Goal: Communication & Community: Answer question/provide support

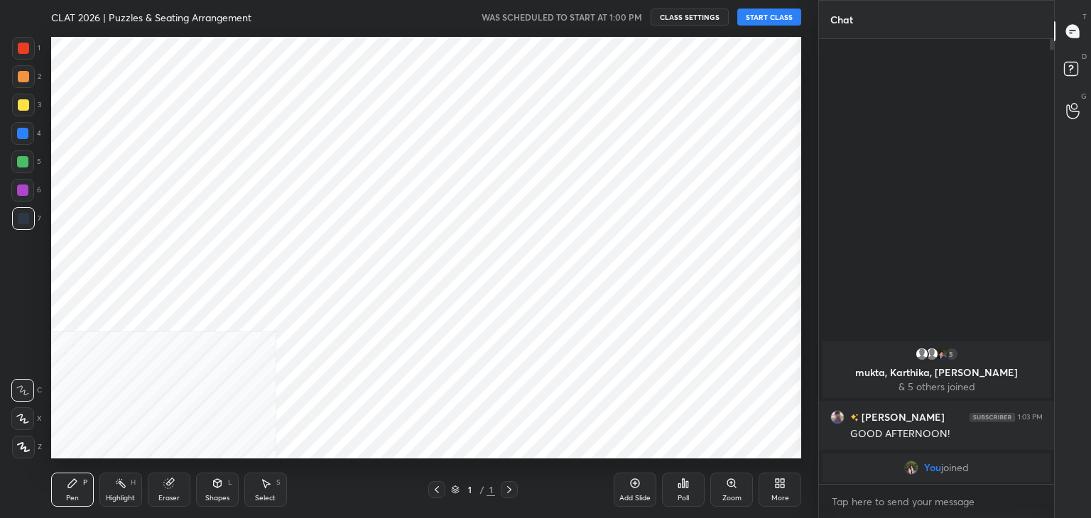
scroll to position [70579, 70246]
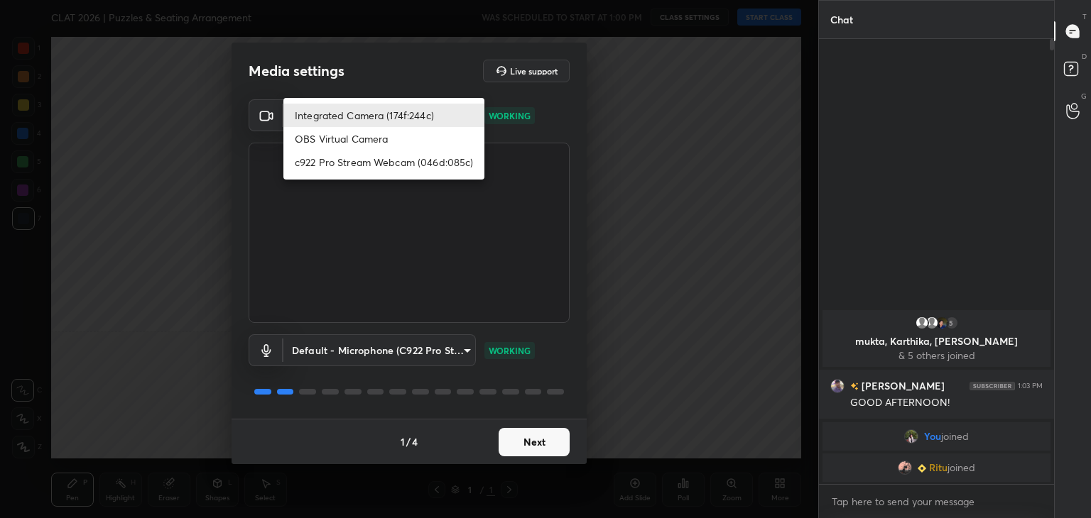
click at [434, 109] on body "1 2 3 4 5 6 7 C X Z C X Z E E Erase all H H CLAT 2026 | Puzzles & Seating Arran…" at bounding box center [545, 259] width 1091 height 518
click at [344, 167] on li "c922 Pro Stream Webcam (046d:085c)" at bounding box center [383, 162] width 201 height 23
type input "f7e14f9eae584019fac656853839b828de9642280aac3f5edf549983189ec2f9"
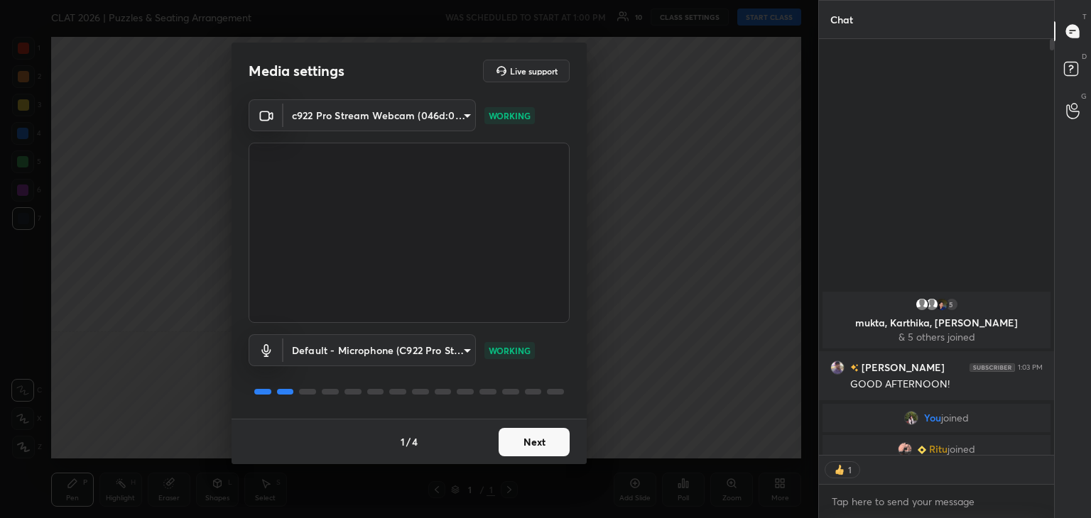
scroll to position [5, 4]
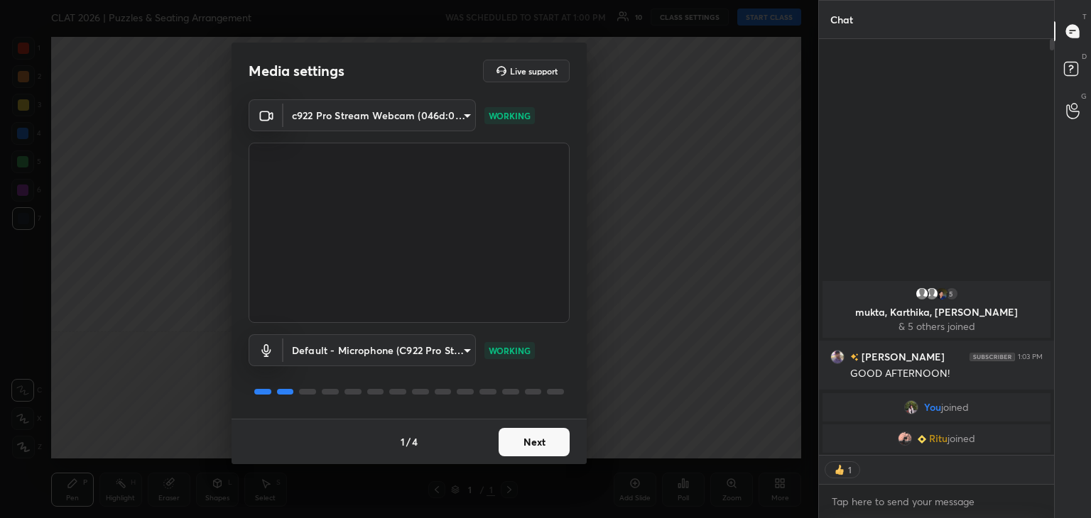
click at [523, 433] on button "Next" at bounding box center [533, 442] width 71 height 28
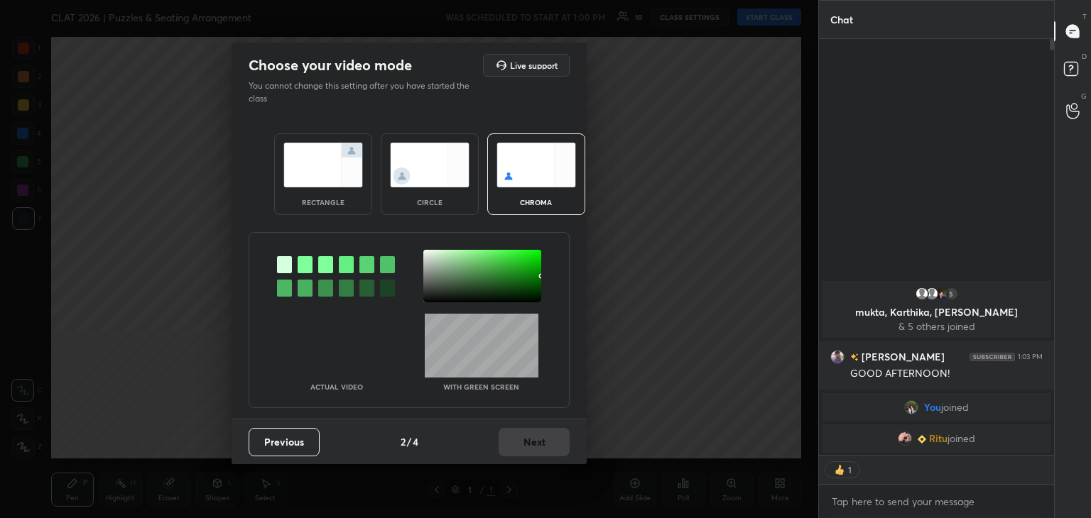
click at [420, 154] on img at bounding box center [430, 165] width 80 height 45
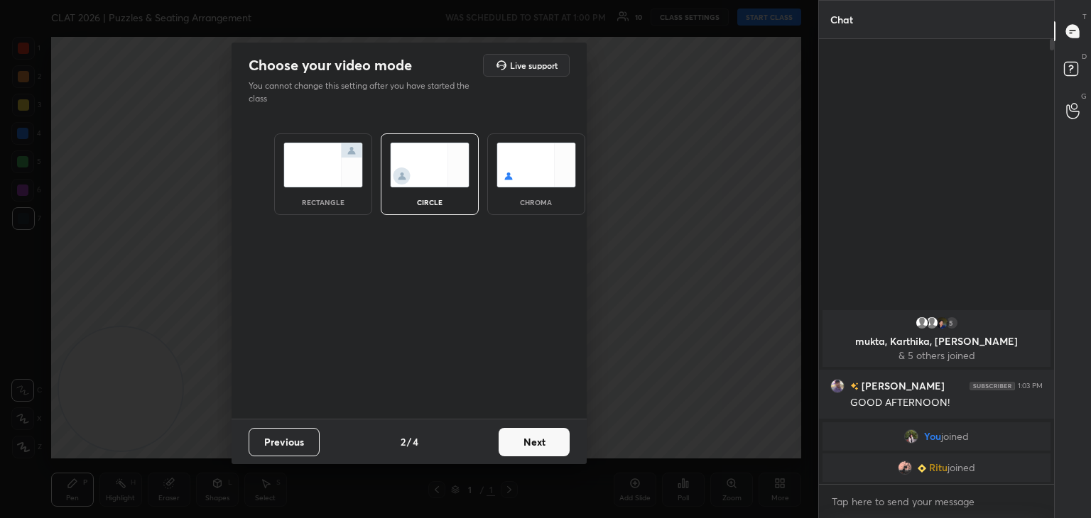
scroll to position [441, 231]
click at [537, 443] on button "Next" at bounding box center [533, 442] width 71 height 28
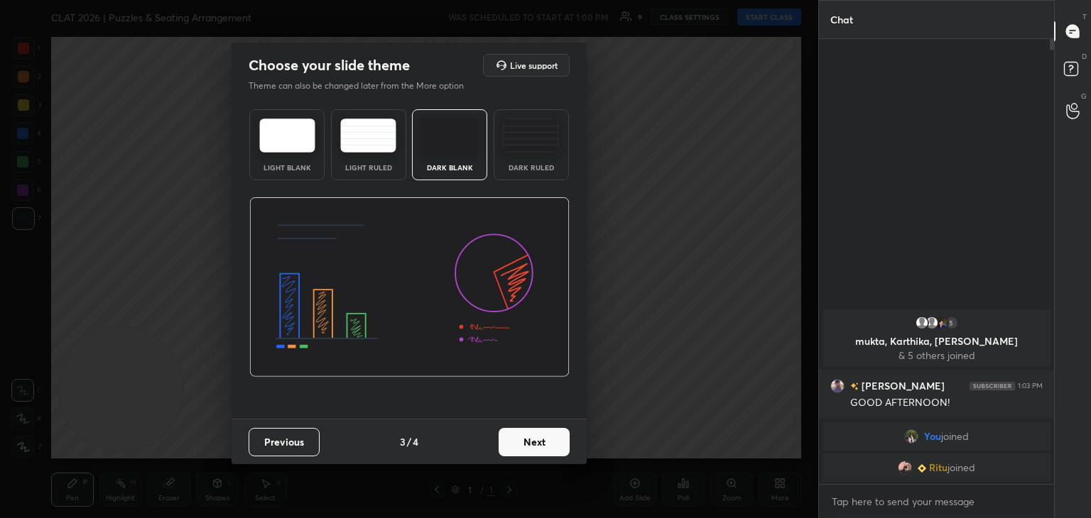
click at [560, 447] on button "Next" at bounding box center [533, 442] width 71 height 28
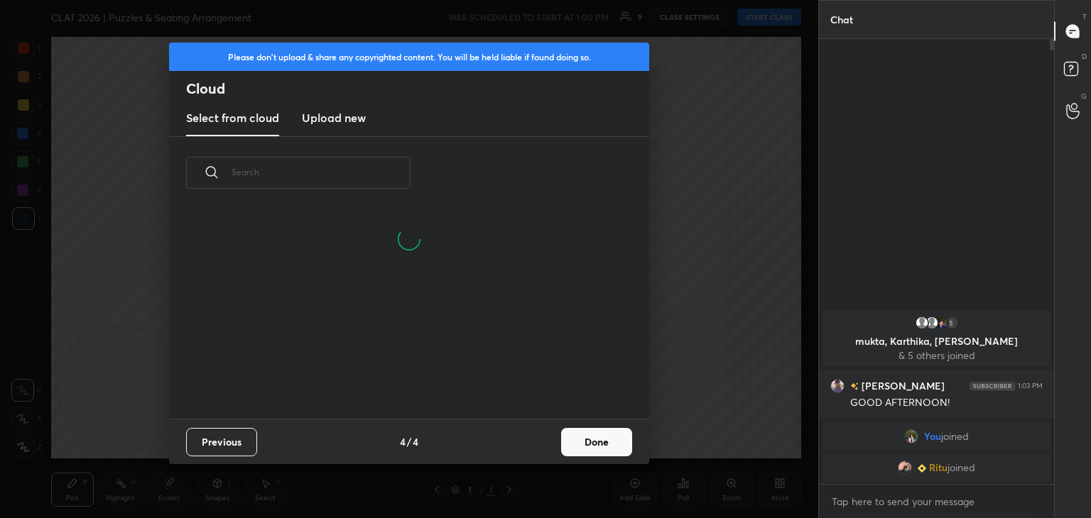
click at [606, 432] on button "Done" at bounding box center [596, 442] width 71 height 28
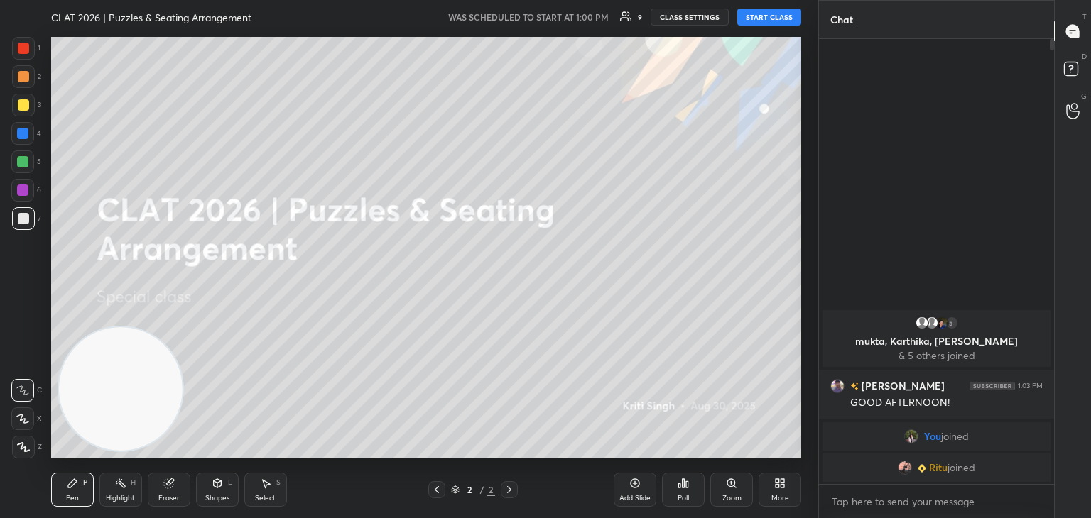
click at [771, 13] on button "START CLASS" at bounding box center [769, 17] width 64 height 17
click at [787, 16] on button "End Class" at bounding box center [772, 17] width 58 height 17
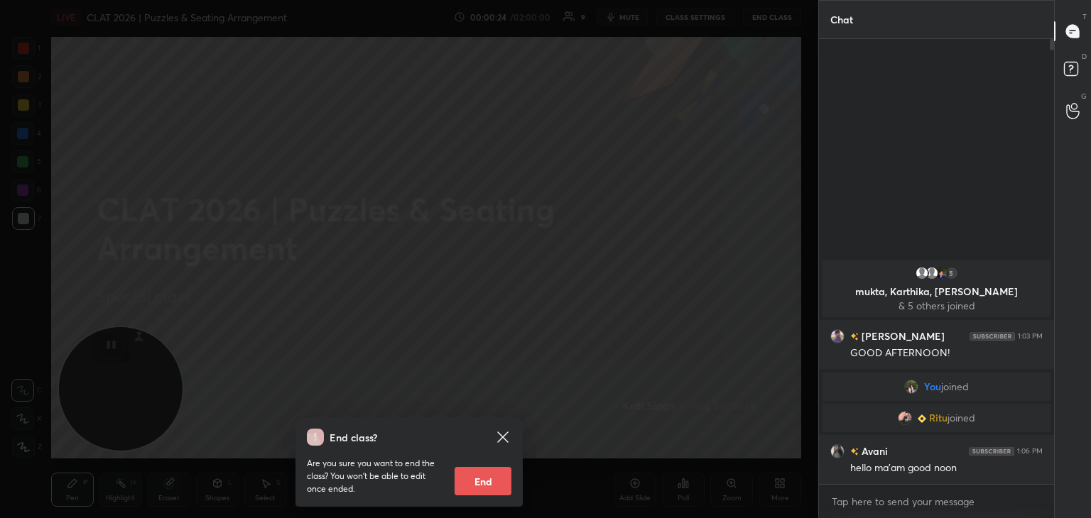
click at [638, 204] on div "End class? Are you sure you want to end the class? You won’t be able to edit on…" at bounding box center [409, 259] width 818 height 518
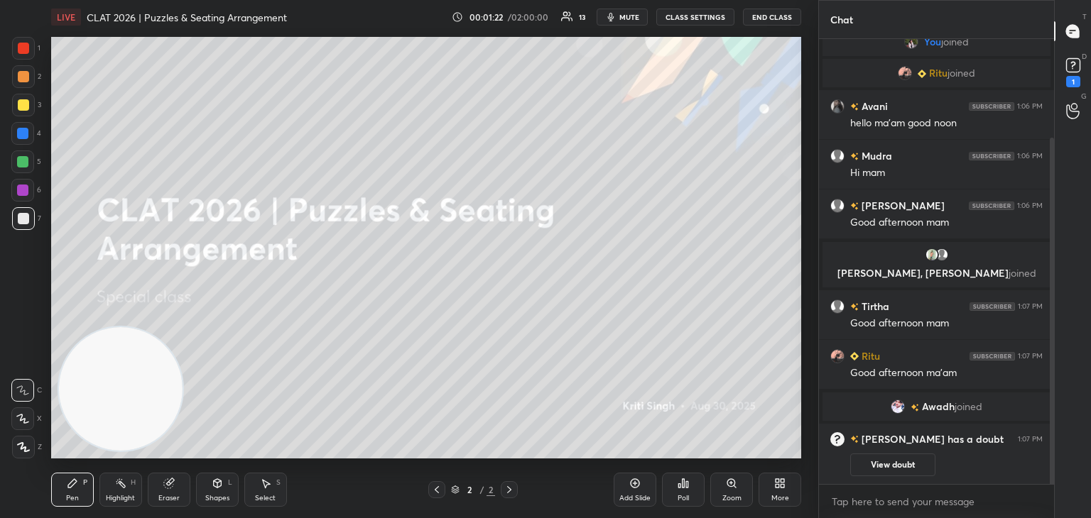
scroll to position [176, 0]
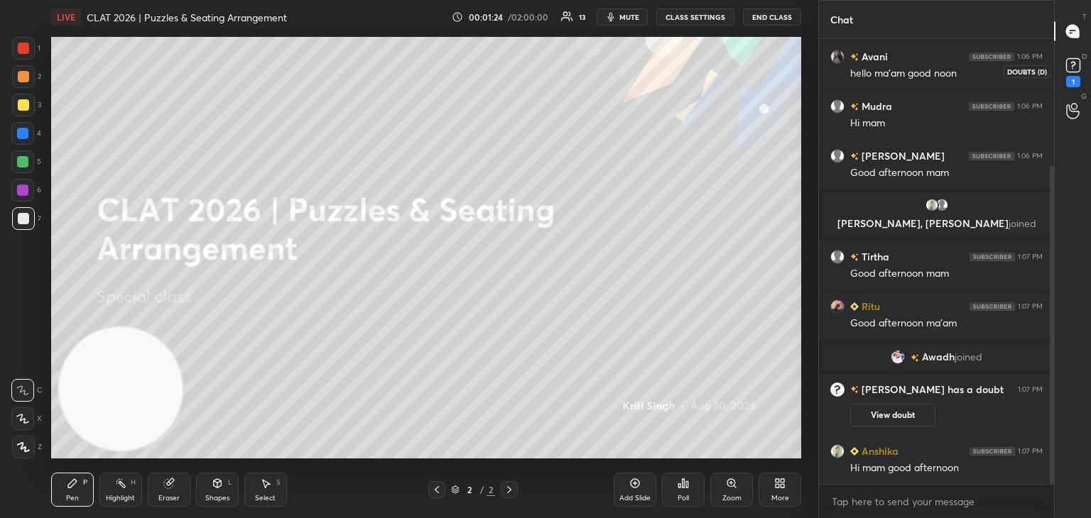
click at [1066, 69] on rect at bounding box center [1072, 65] width 13 height 13
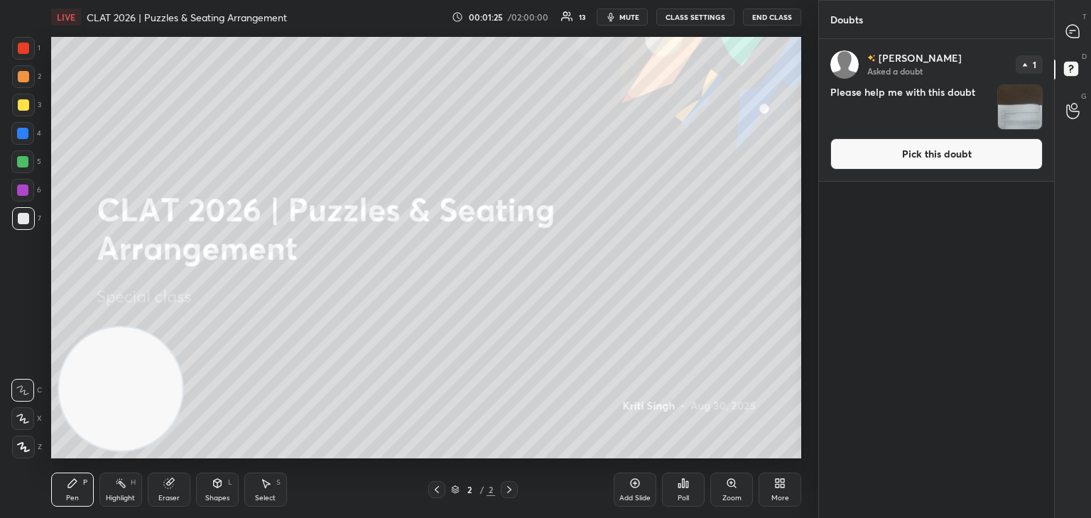
click at [920, 163] on button "Pick this doubt" at bounding box center [936, 153] width 212 height 31
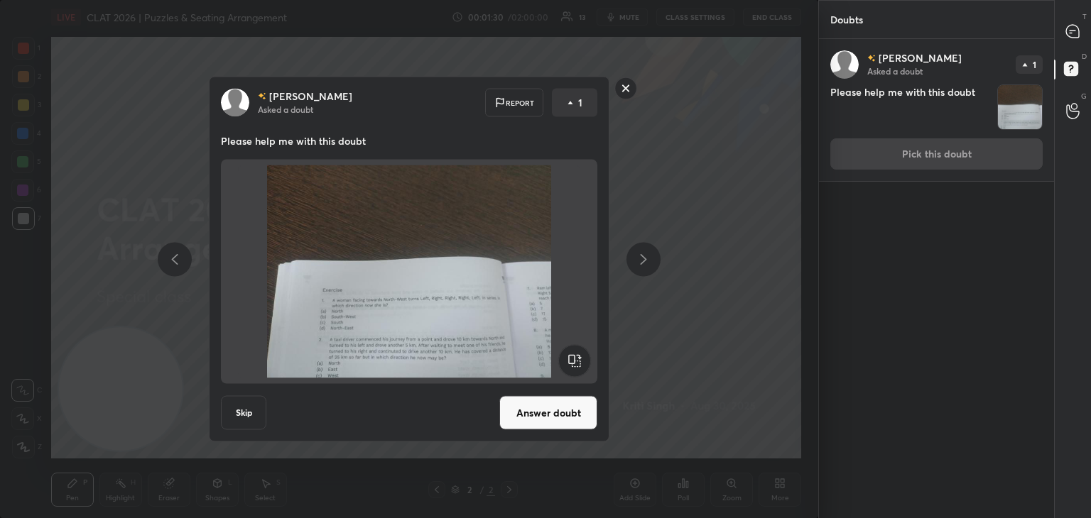
click at [540, 407] on button "Answer doubt" at bounding box center [548, 413] width 98 height 34
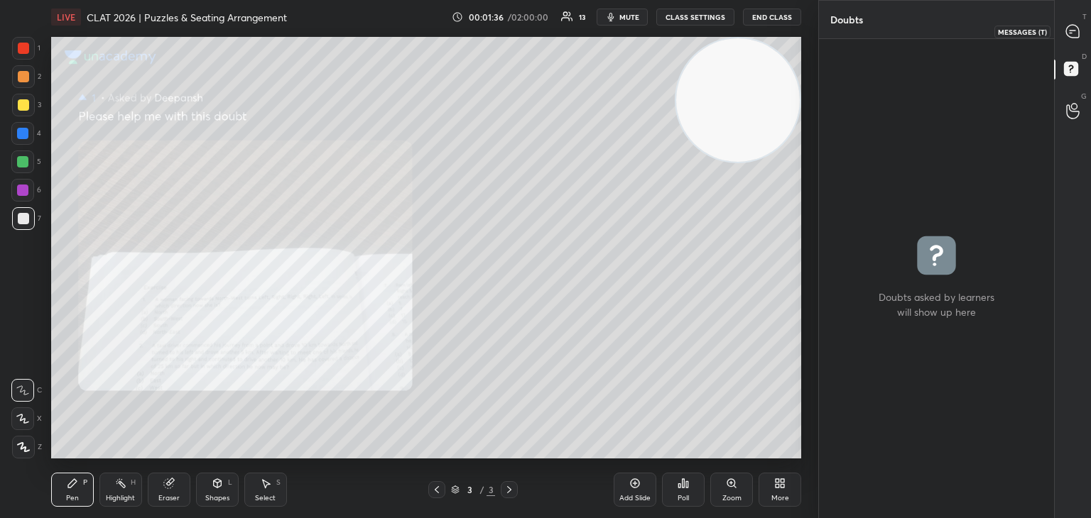
click at [1065, 28] on icon at bounding box center [1072, 31] width 15 height 15
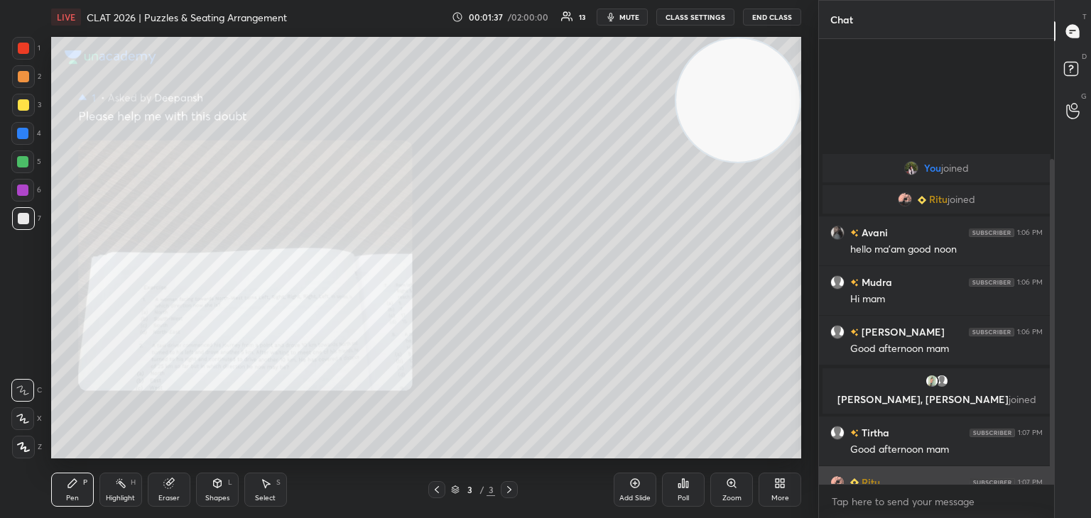
scroll to position [441, 231]
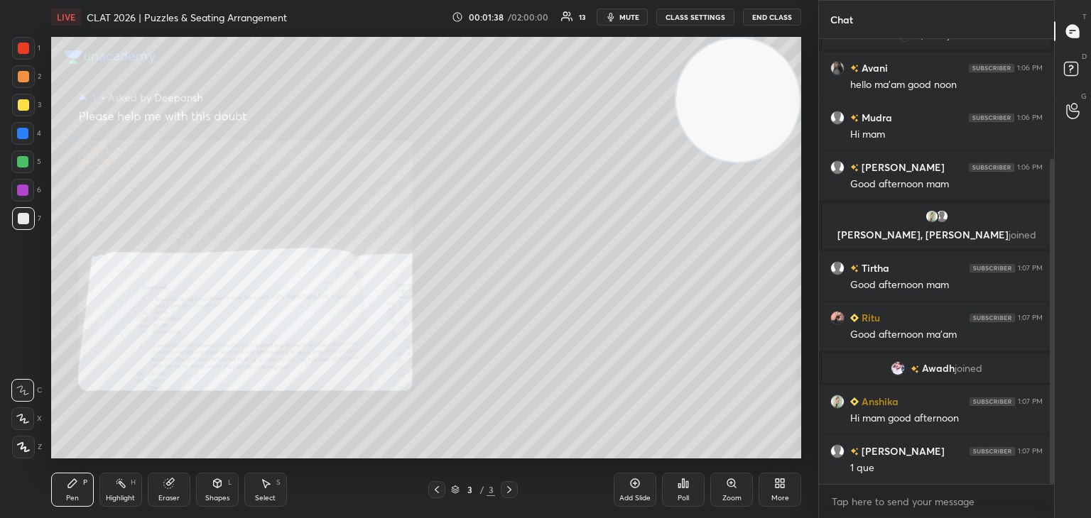
click at [728, 486] on icon at bounding box center [731, 483] width 8 height 8
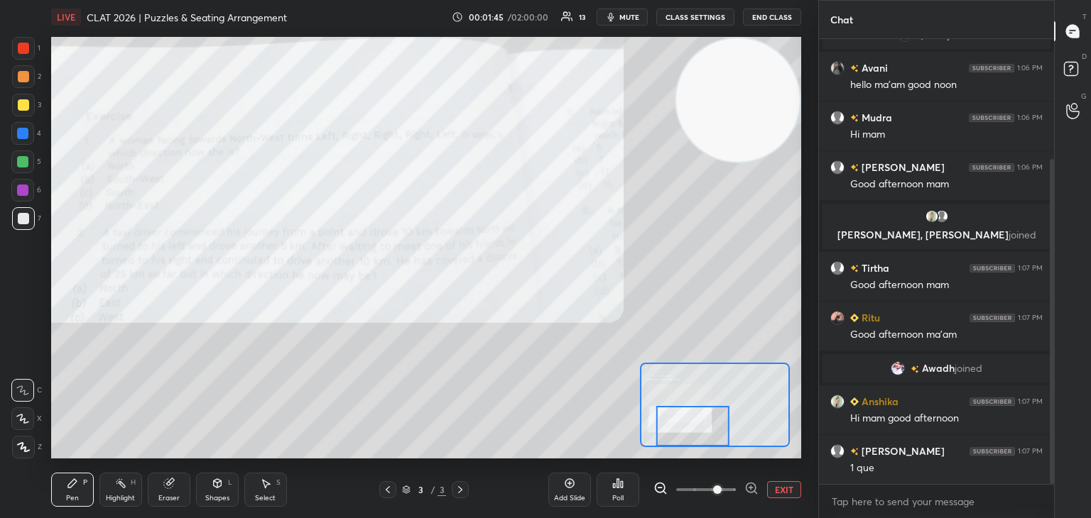
click at [23, 71] on div at bounding box center [23, 76] width 11 height 11
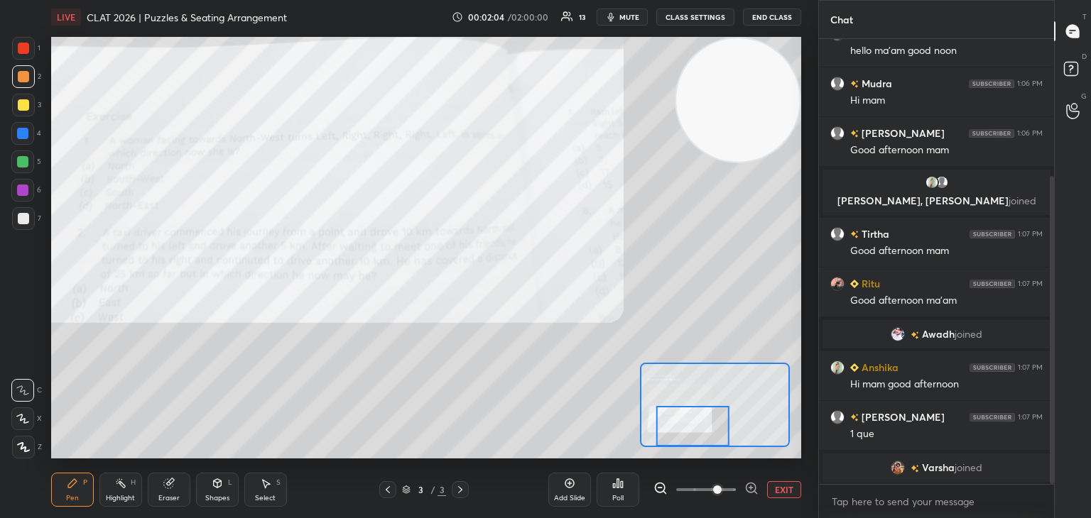
click at [16, 52] on div at bounding box center [23, 48] width 23 height 23
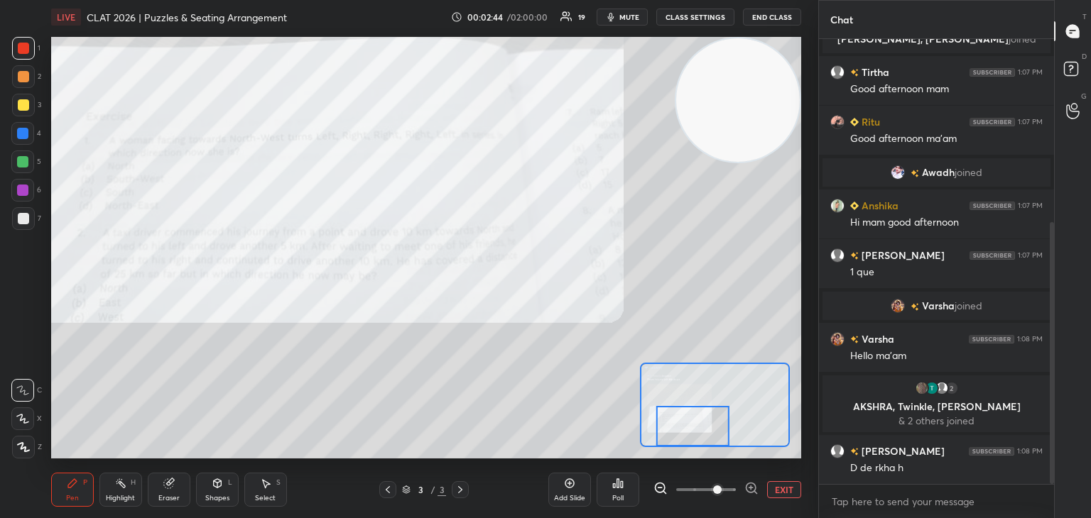
scroll to position [361, 0]
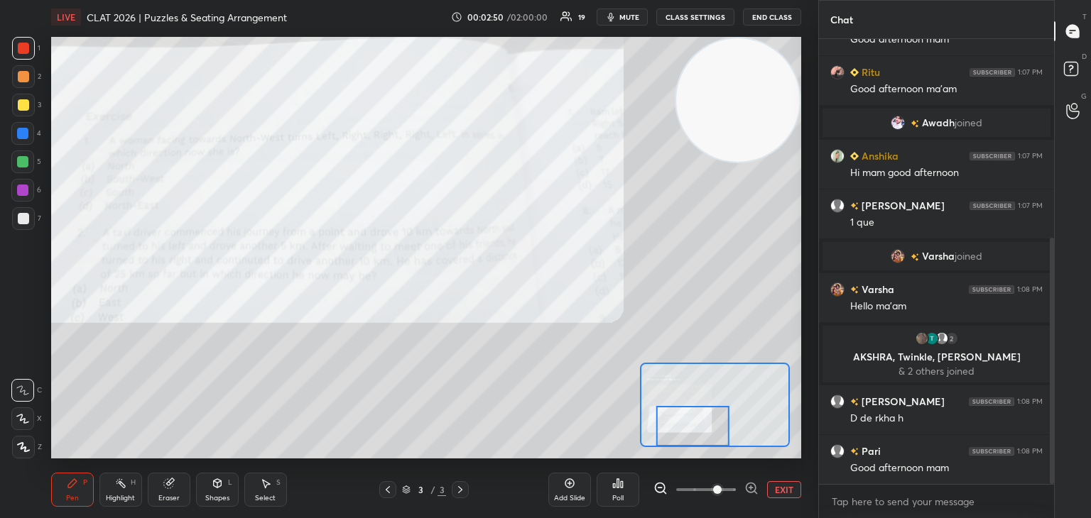
click at [28, 189] on div at bounding box center [22, 190] width 23 height 23
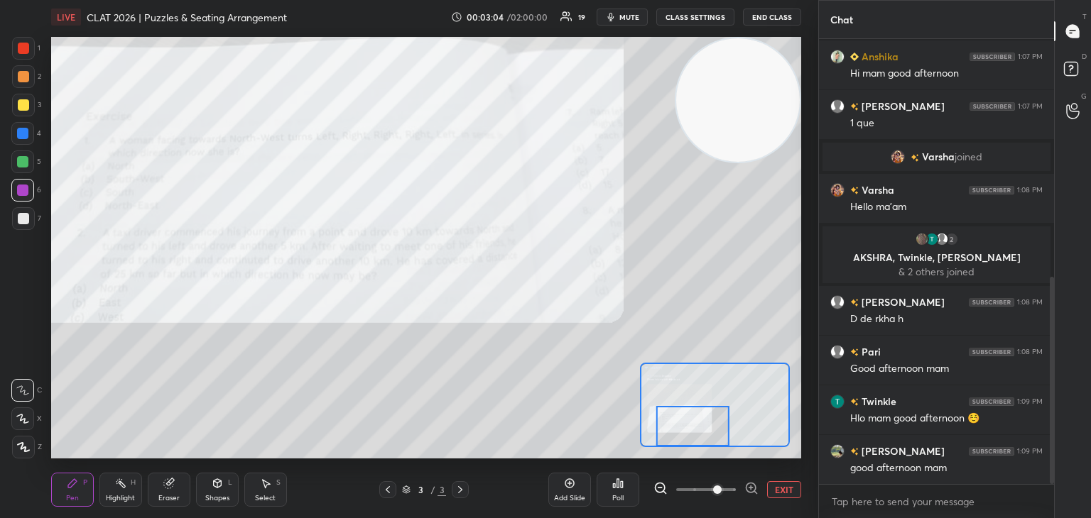
click at [26, 133] on div at bounding box center [22, 133] width 11 height 11
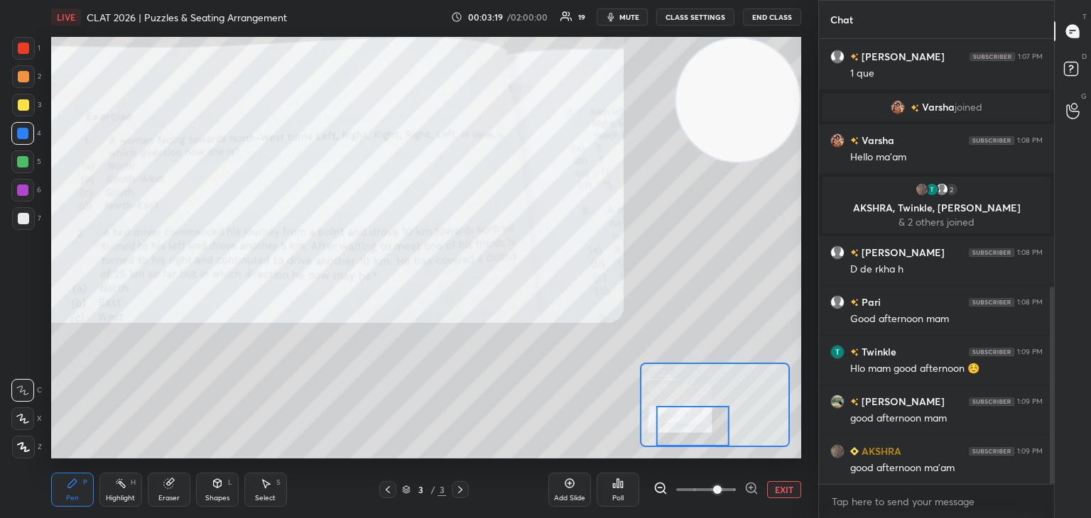
click at [171, 500] on div "Eraser" at bounding box center [168, 498] width 21 height 7
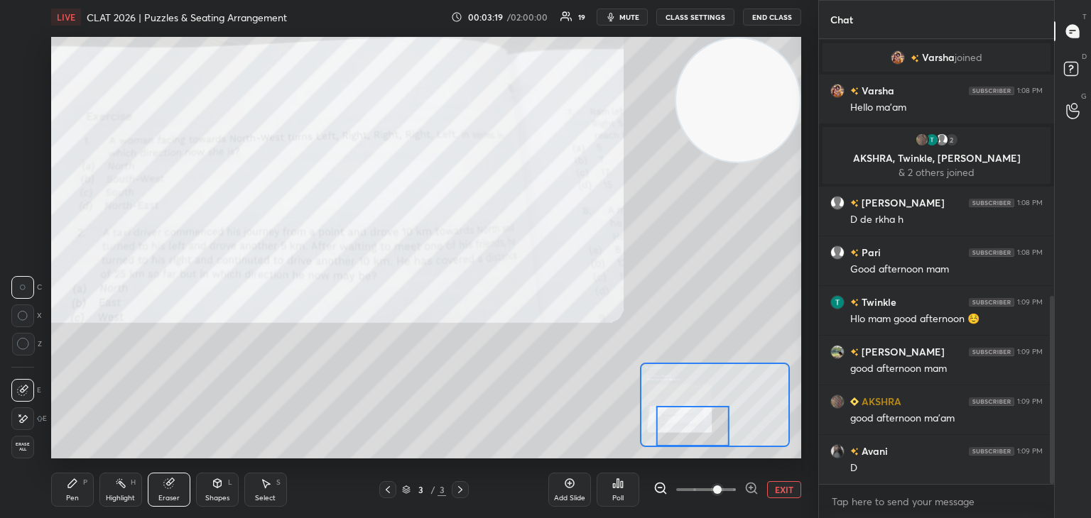
click at [28, 451] on span "Erase all" at bounding box center [22, 447] width 21 height 10
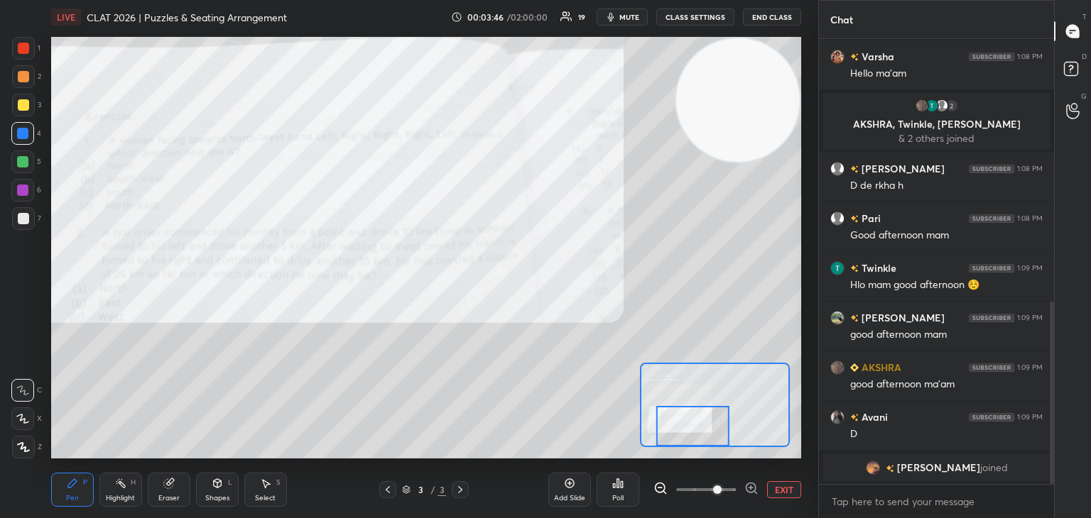
click at [170, 490] on div "Eraser" at bounding box center [169, 490] width 43 height 34
click at [26, 453] on div "Erase all" at bounding box center [22, 447] width 23 height 23
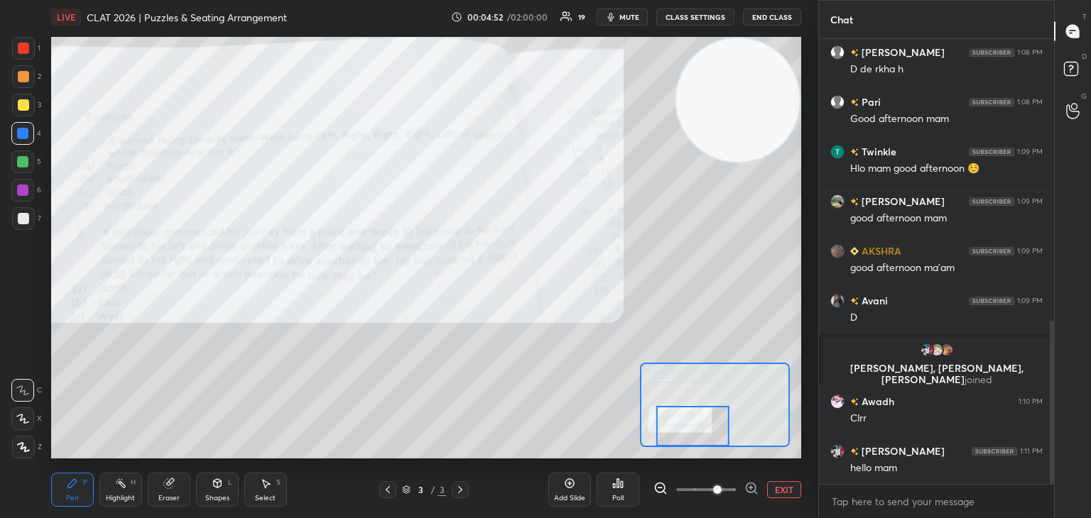
scroll to position [768, 0]
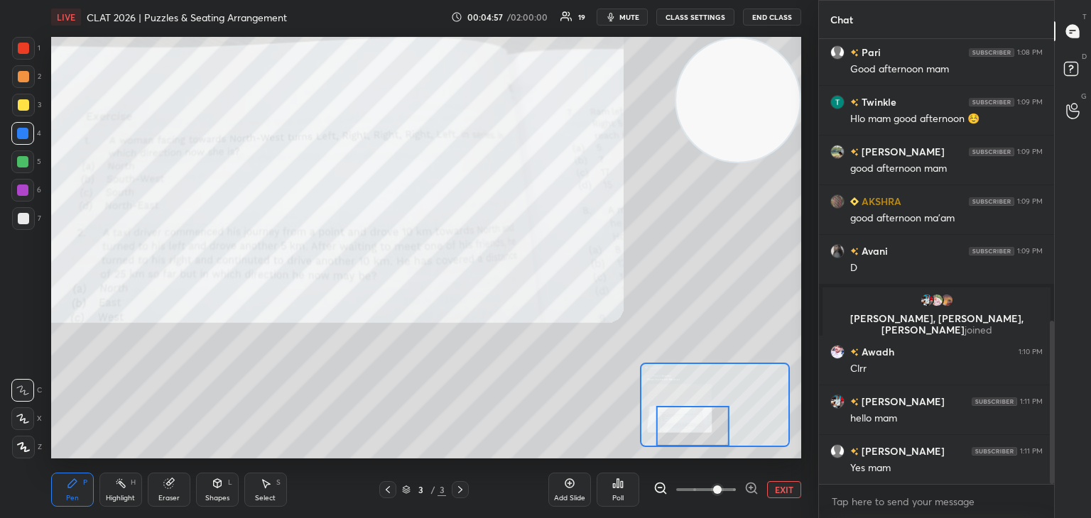
click at [565, 484] on icon at bounding box center [569, 483] width 11 height 11
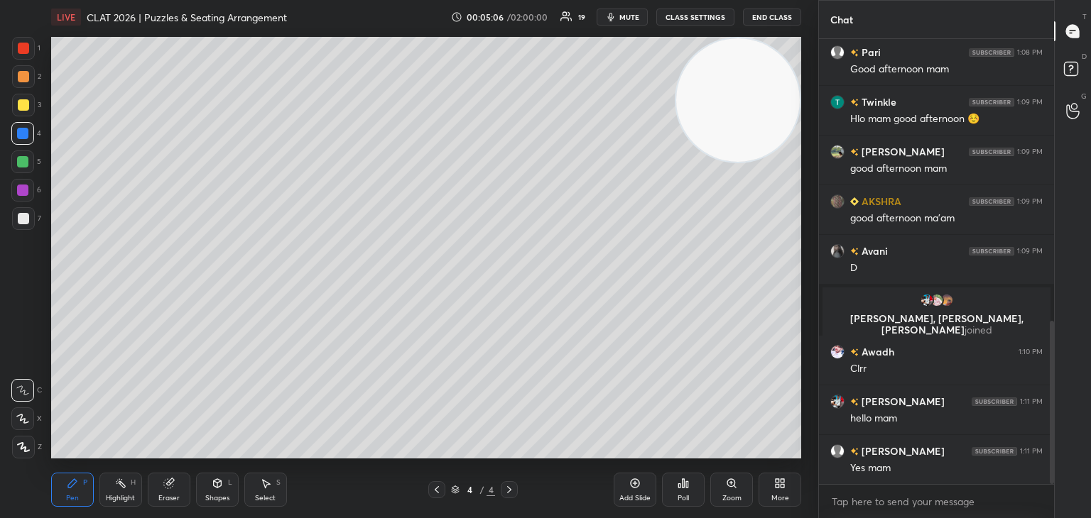
click at [23, 109] on div at bounding box center [23, 104] width 11 height 11
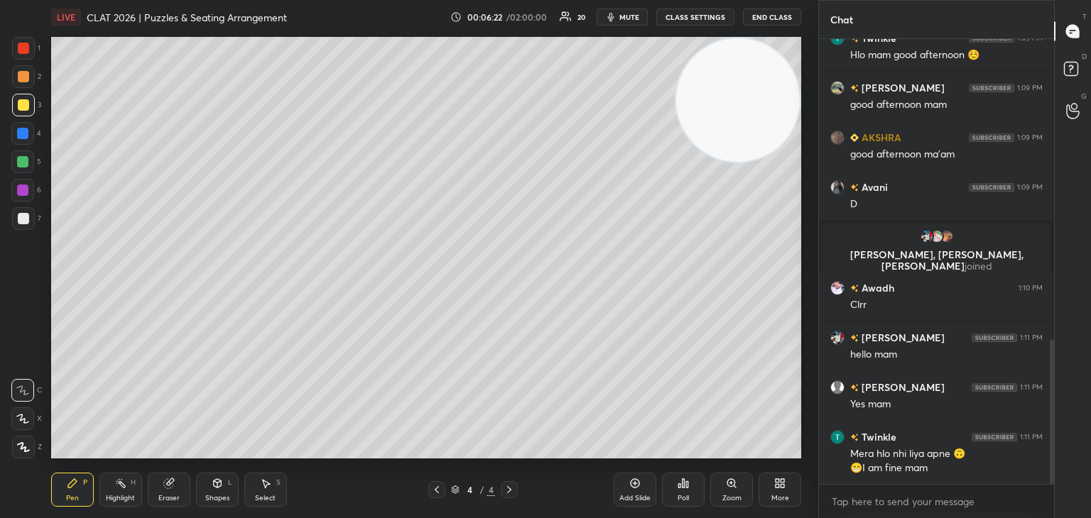
scroll to position [923, 0]
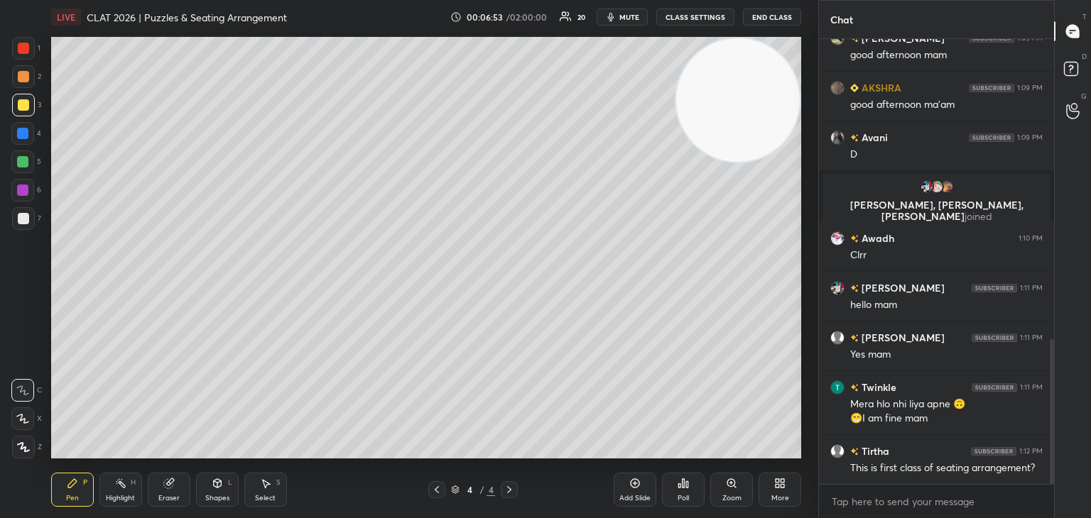
click at [636, 486] on icon at bounding box center [634, 483] width 11 height 11
click at [26, 79] on div at bounding box center [23, 76] width 11 height 11
click at [24, 217] on div at bounding box center [23, 218] width 11 height 11
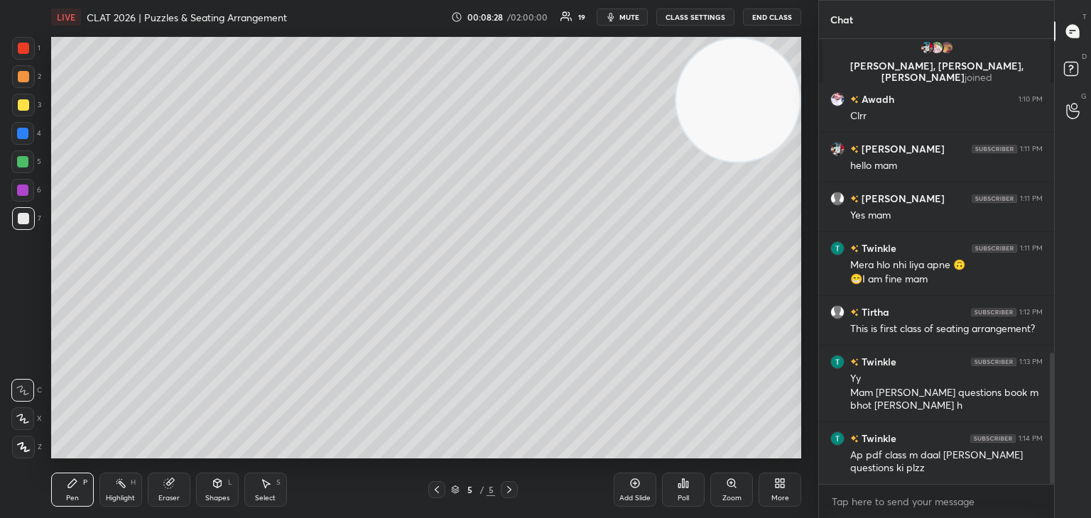
scroll to position [1076, 0]
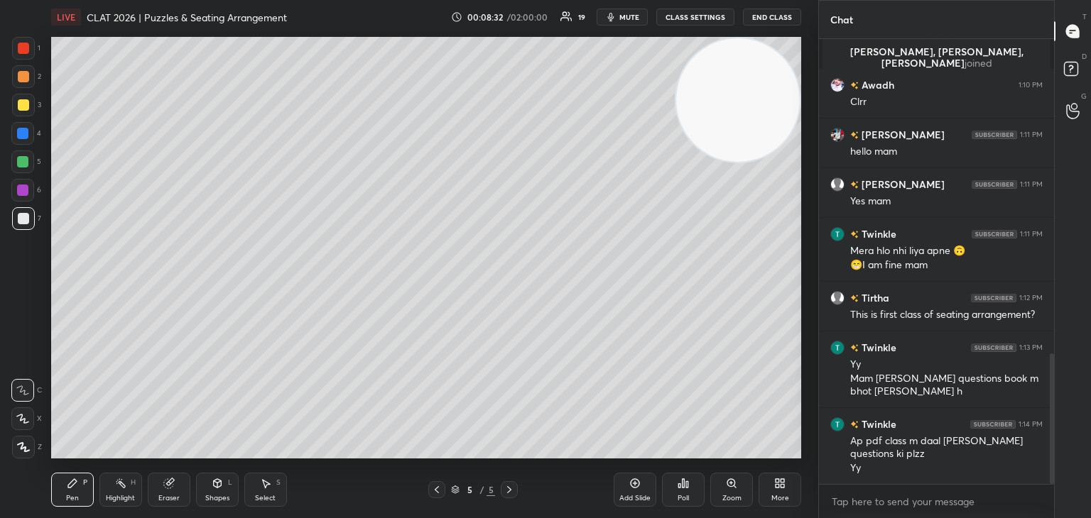
click at [631, 488] on icon at bounding box center [634, 483] width 11 height 11
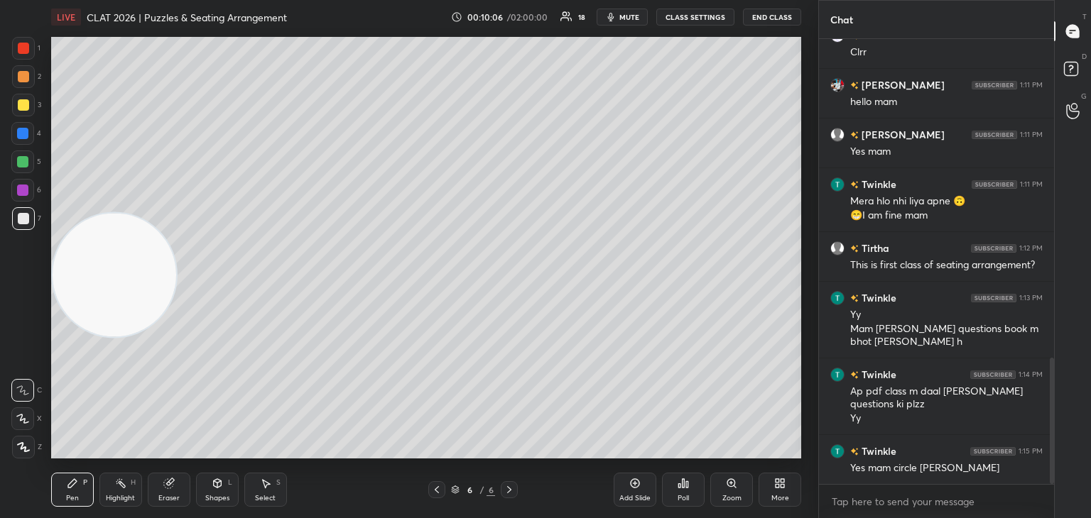
click at [636, 479] on icon at bounding box center [634, 483] width 11 height 11
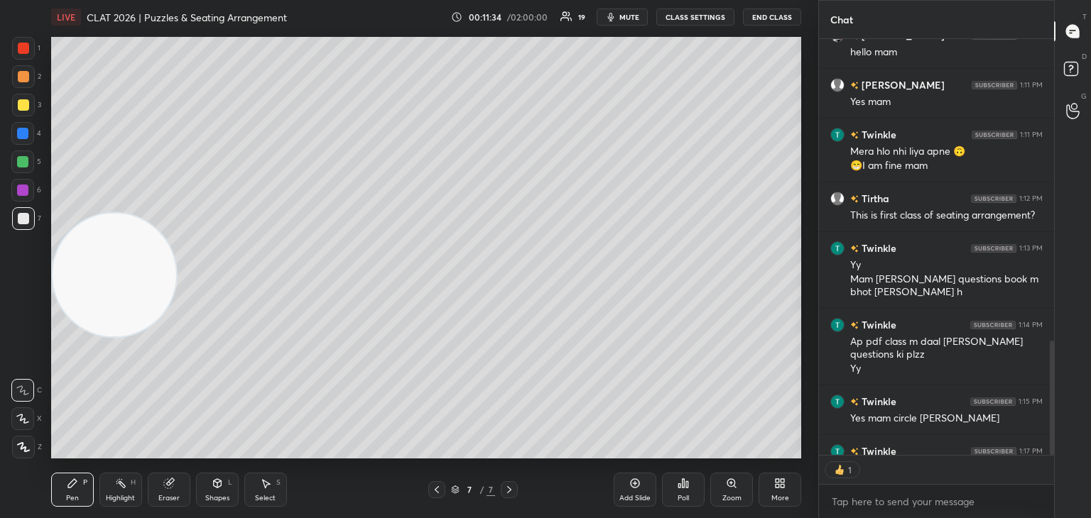
scroll to position [5, 4]
type textarea "x"
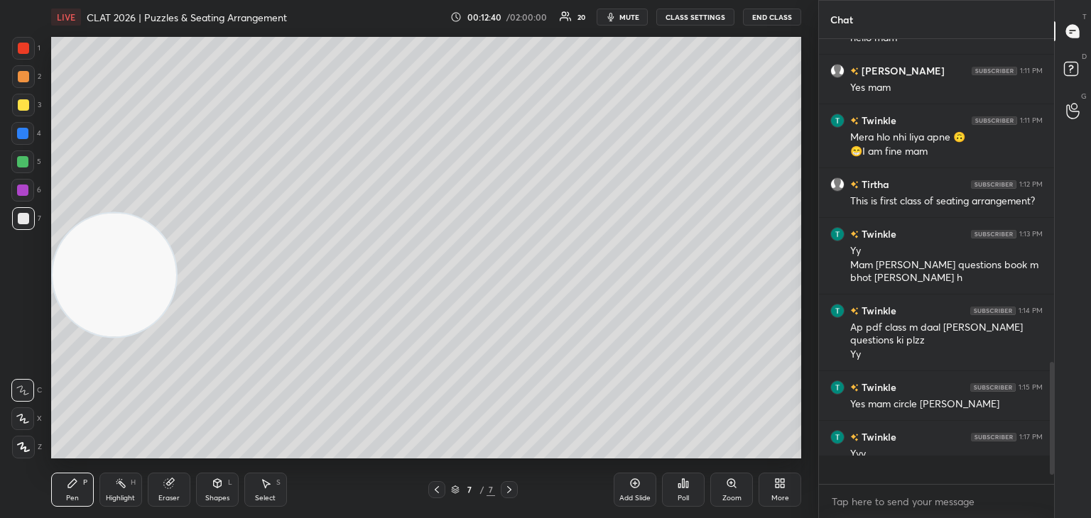
scroll to position [441, 231]
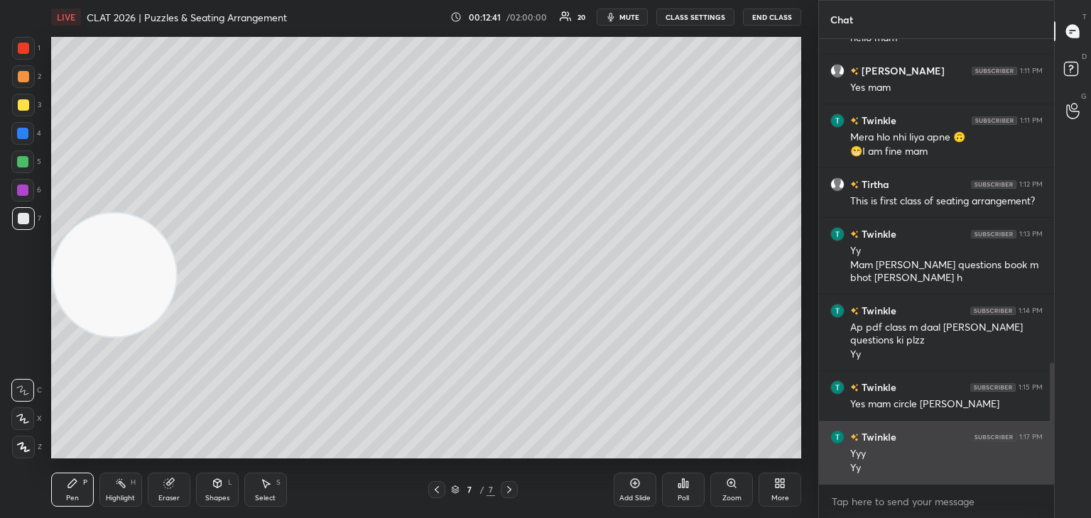
click at [911, 415] on div "Twinkle 1:15 PM Yes mam circle vala aaya tha" at bounding box center [936, 395] width 235 height 49
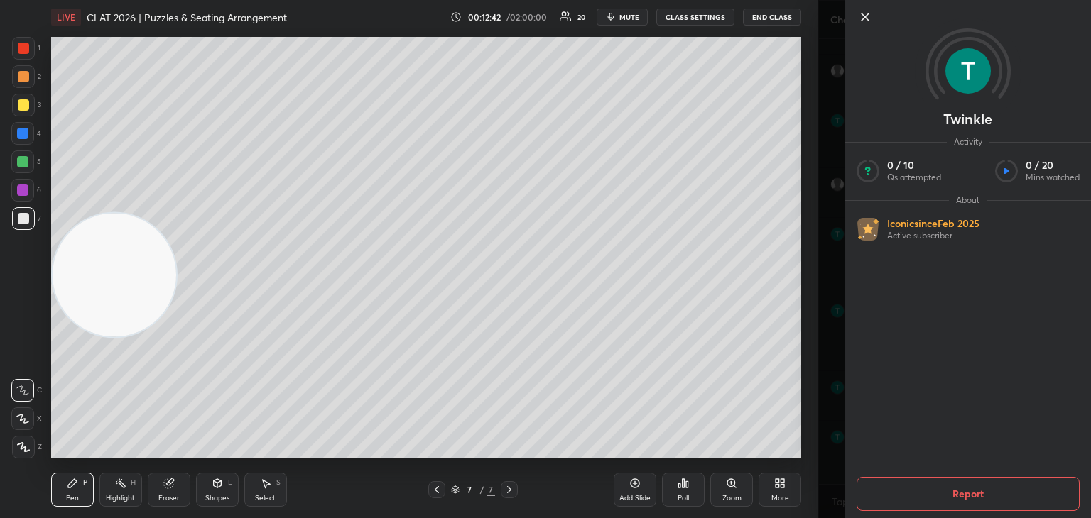
click at [778, 495] on div "More" at bounding box center [780, 498] width 18 height 7
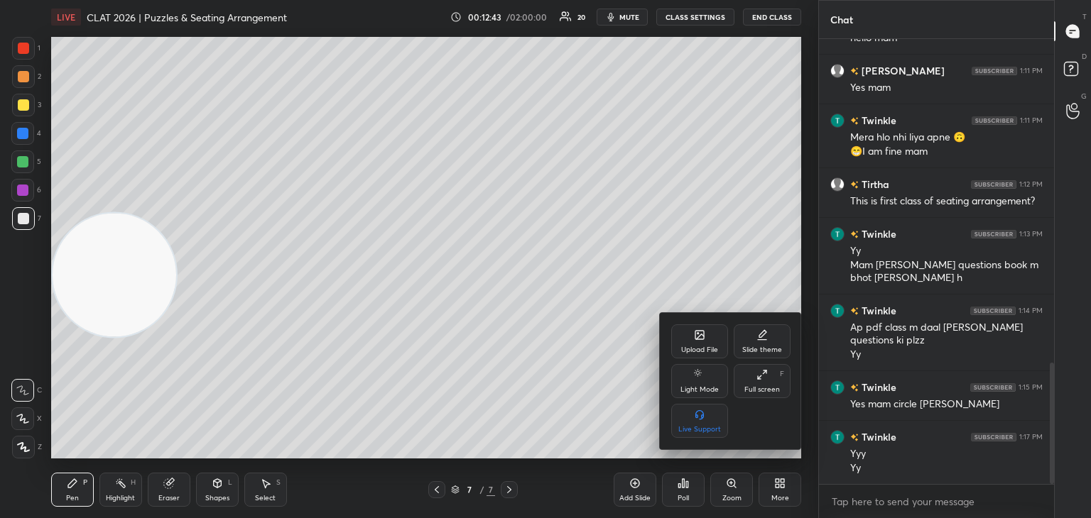
click at [699, 349] on div "Upload File" at bounding box center [699, 350] width 37 height 7
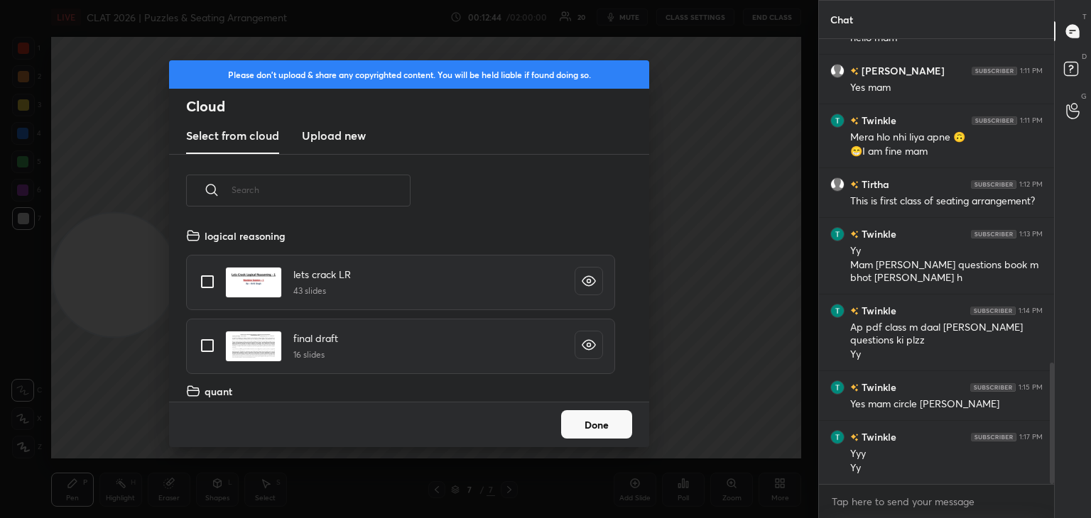
scroll to position [175, 456]
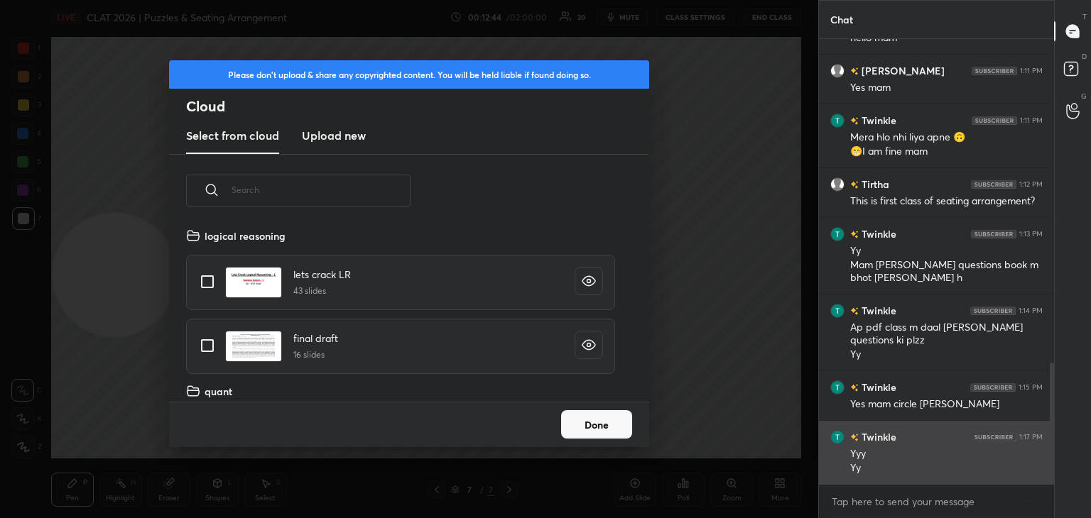
click at [320, 140] on h3 "Upload new" at bounding box center [334, 135] width 64 height 17
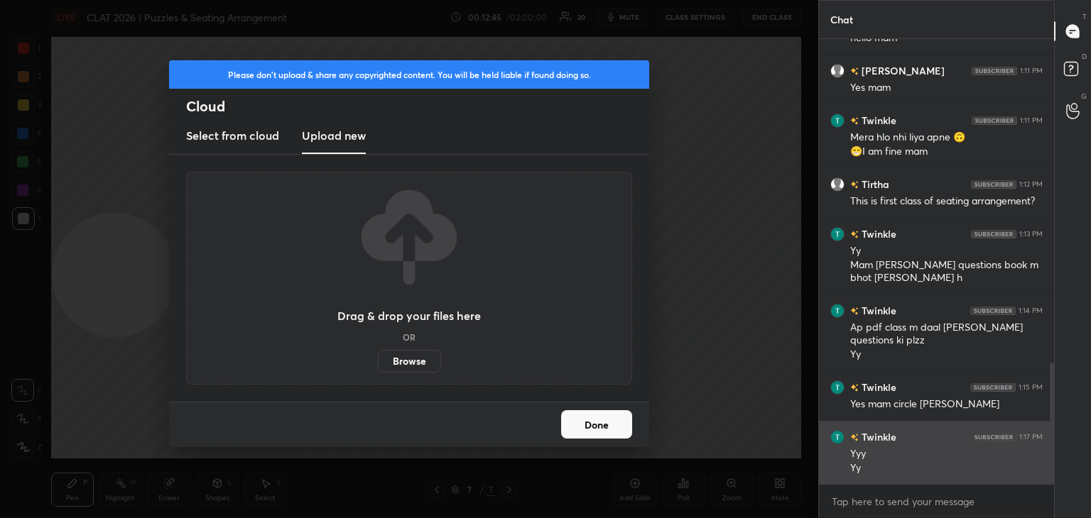
click at [397, 367] on label "Browse" at bounding box center [409, 361] width 63 height 23
click at [378, 367] on input "Browse" at bounding box center [378, 361] width 0 height 23
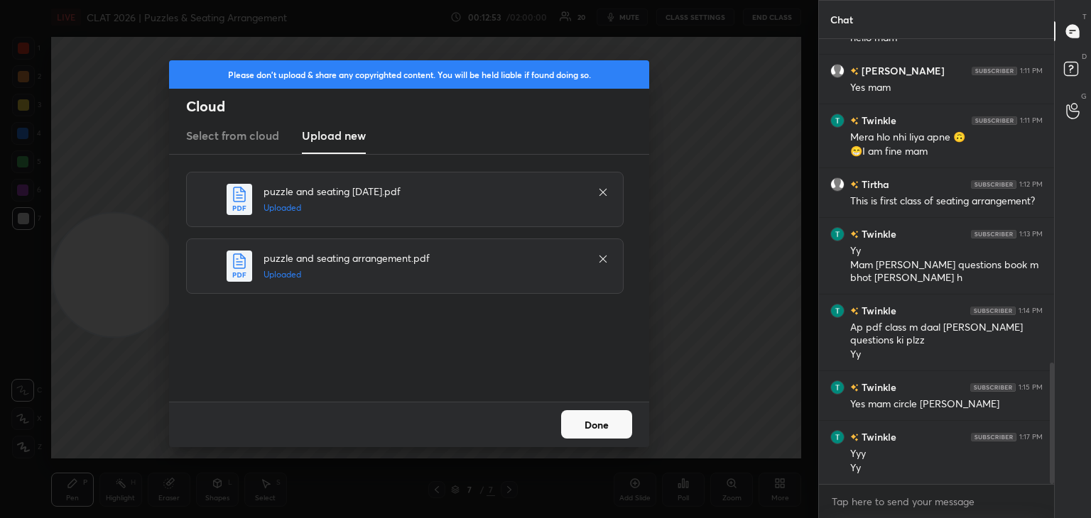
click at [605, 435] on button "Done" at bounding box center [596, 424] width 71 height 28
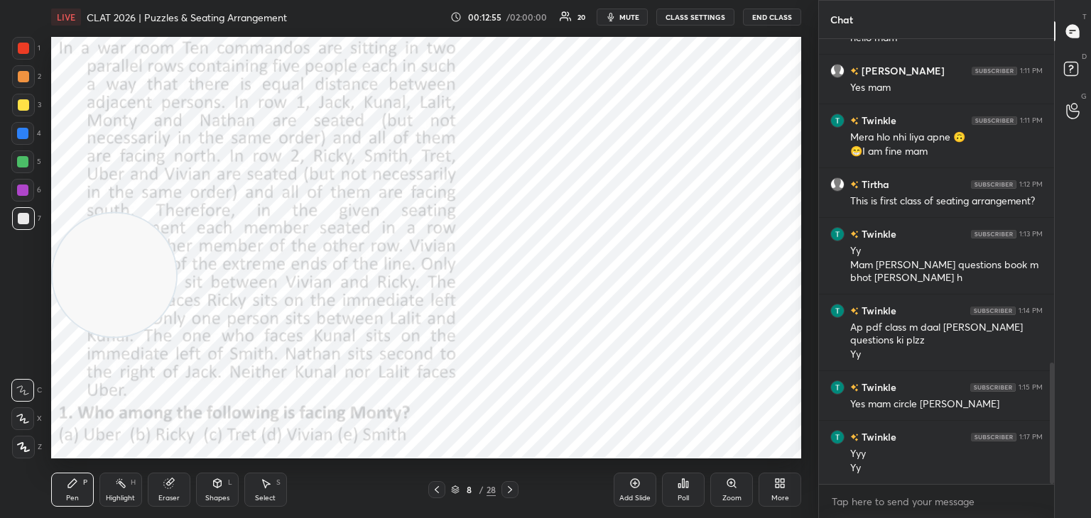
click at [433, 491] on icon at bounding box center [436, 489] width 11 height 11
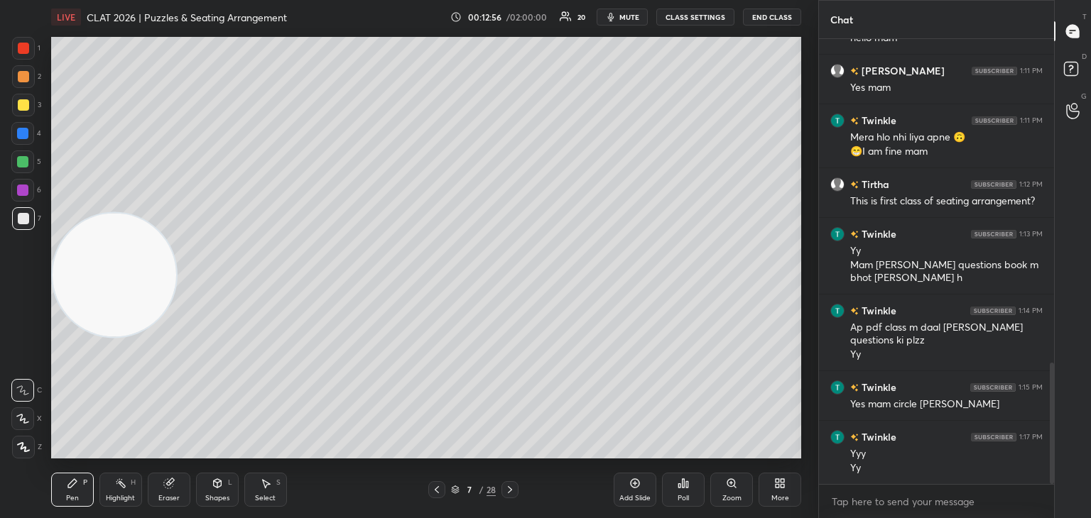
click at [452, 492] on icon at bounding box center [455, 490] width 9 height 9
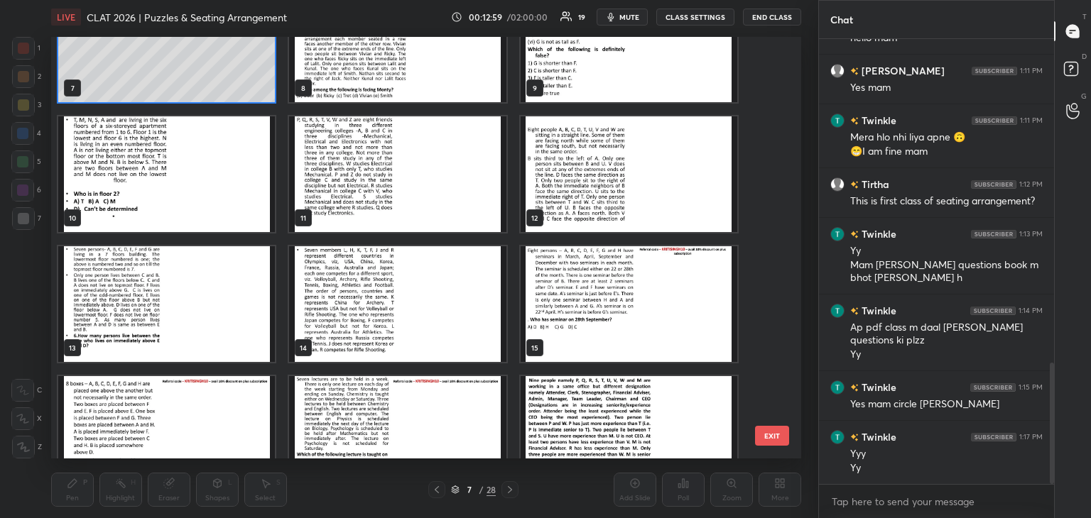
scroll to position [400, 0]
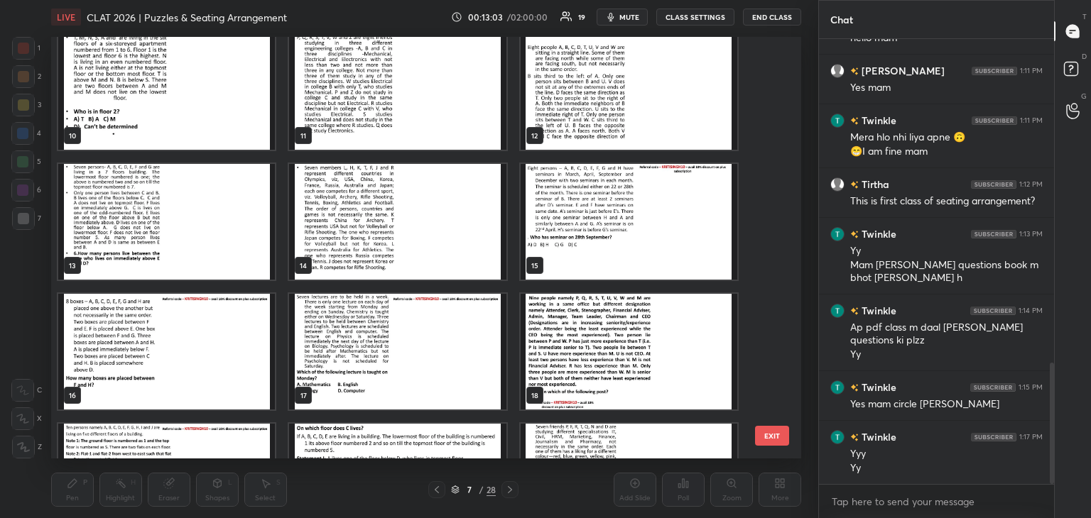
click at [227, 242] on img "grid" at bounding box center [166, 222] width 217 height 116
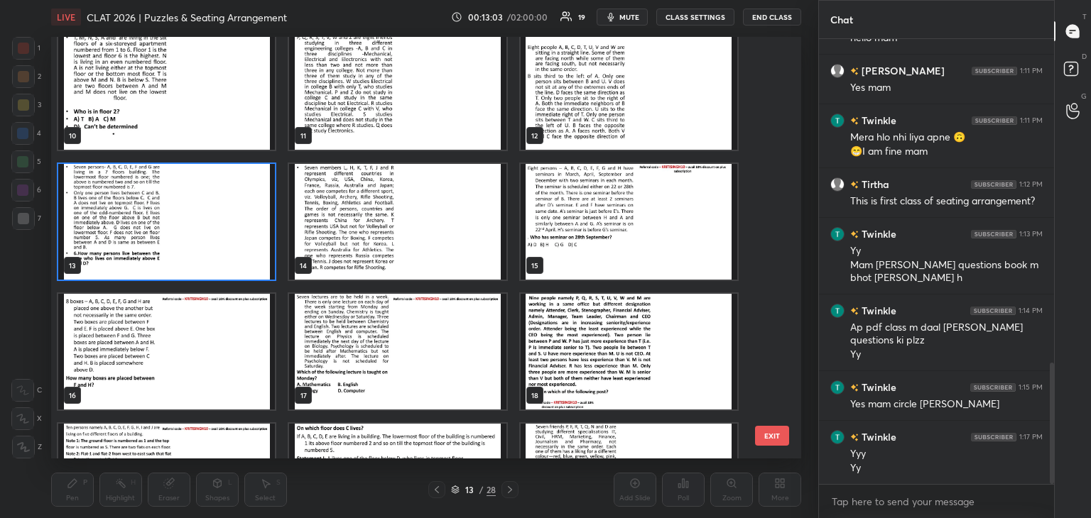
click at [231, 246] on img "grid" at bounding box center [166, 222] width 217 height 116
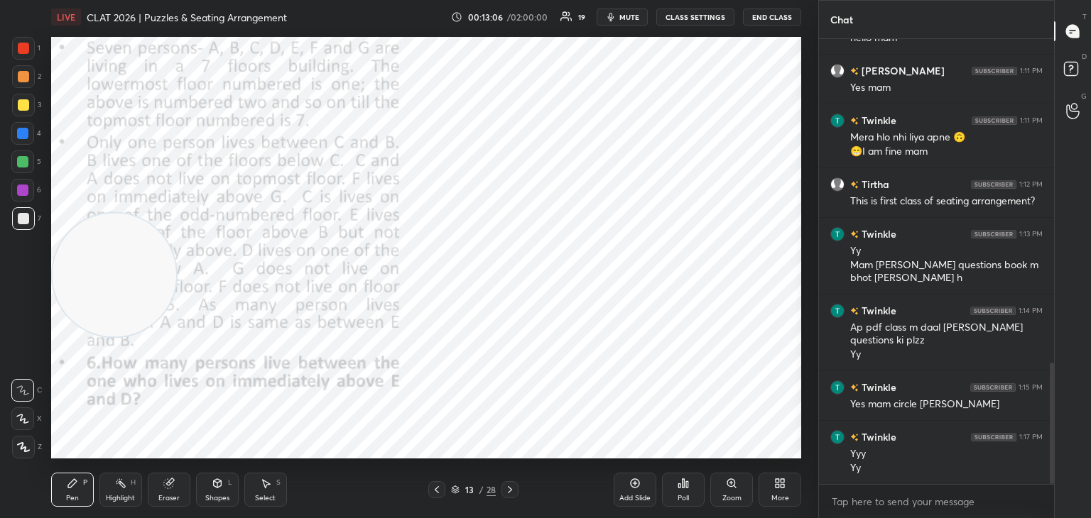
click at [634, 479] on icon at bounding box center [634, 483] width 11 height 11
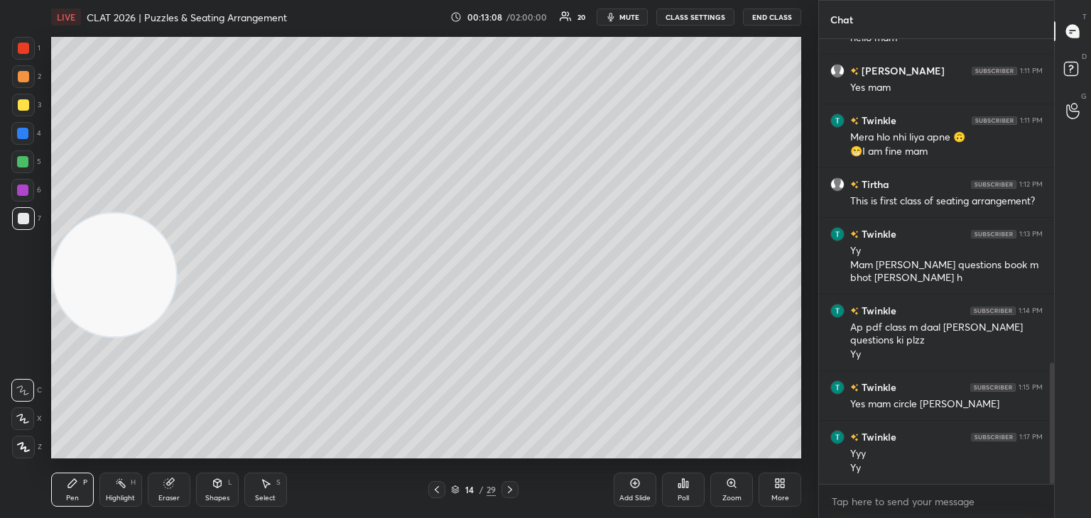
click at [505, 489] on icon at bounding box center [509, 489] width 11 height 11
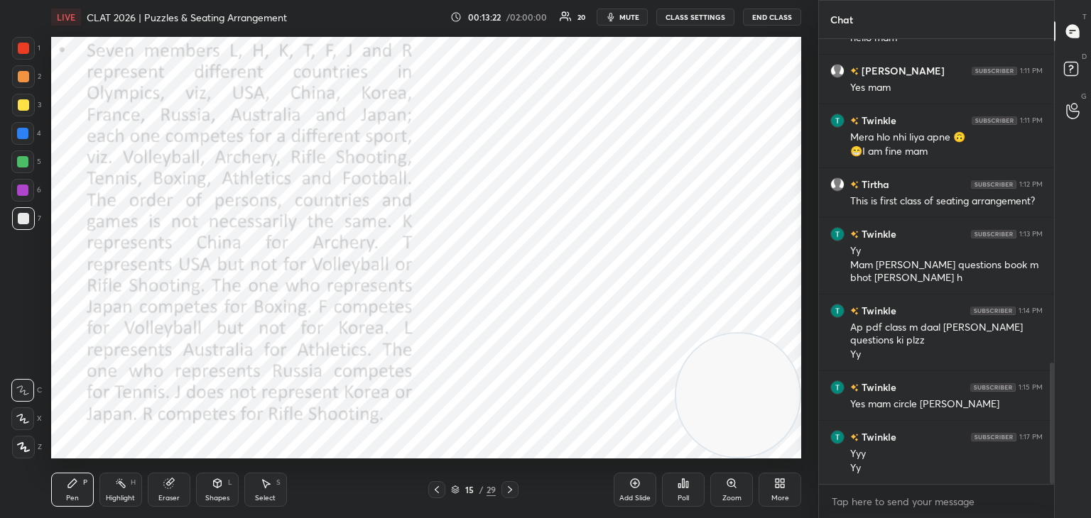
click at [437, 491] on icon at bounding box center [436, 489] width 11 height 11
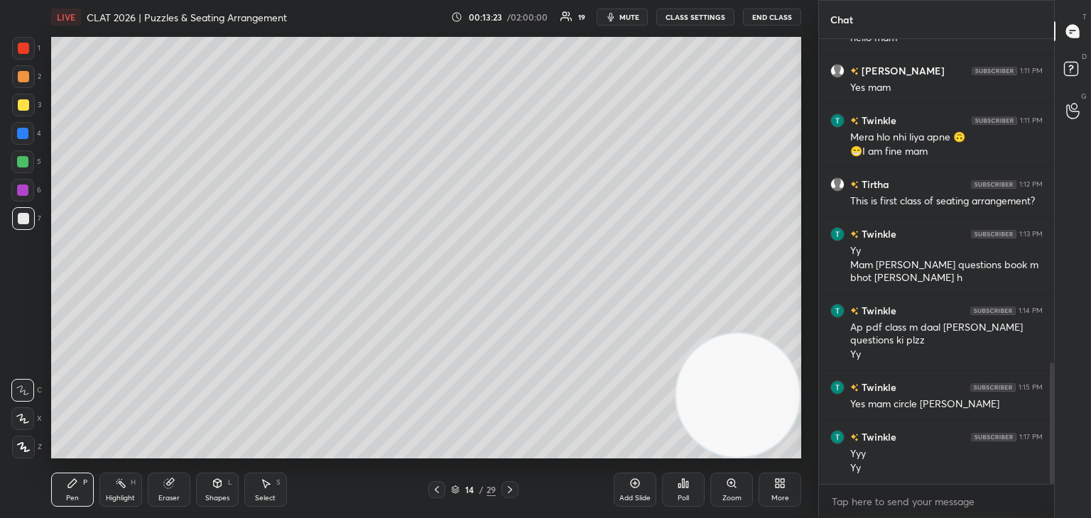
click at [30, 109] on div at bounding box center [23, 105] width 23 height 23
click at [508, 489] on icon at bounding box center [509, 489] width 11 height 11
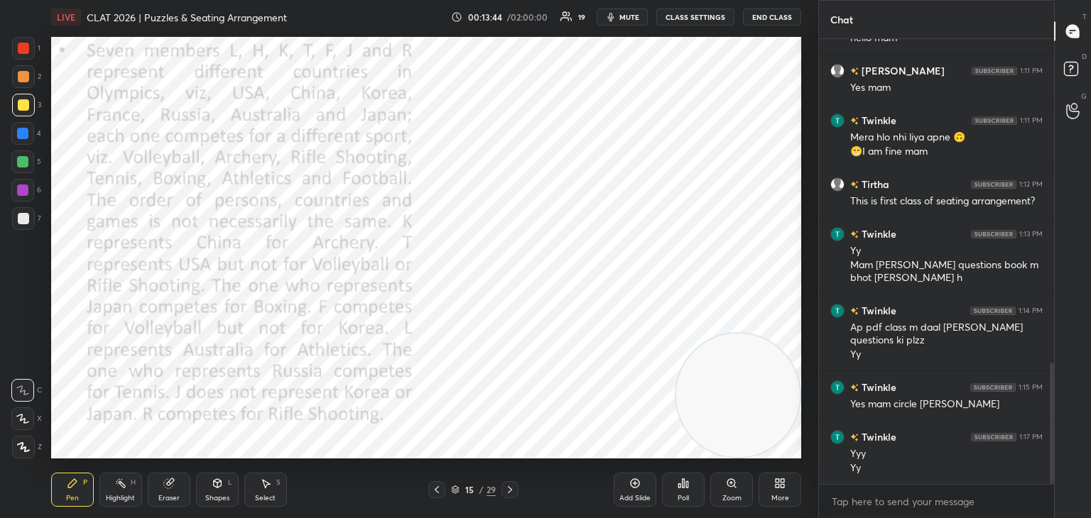
click at [437, 490] on icon at bounding box center [436, 489] width 11 height 11
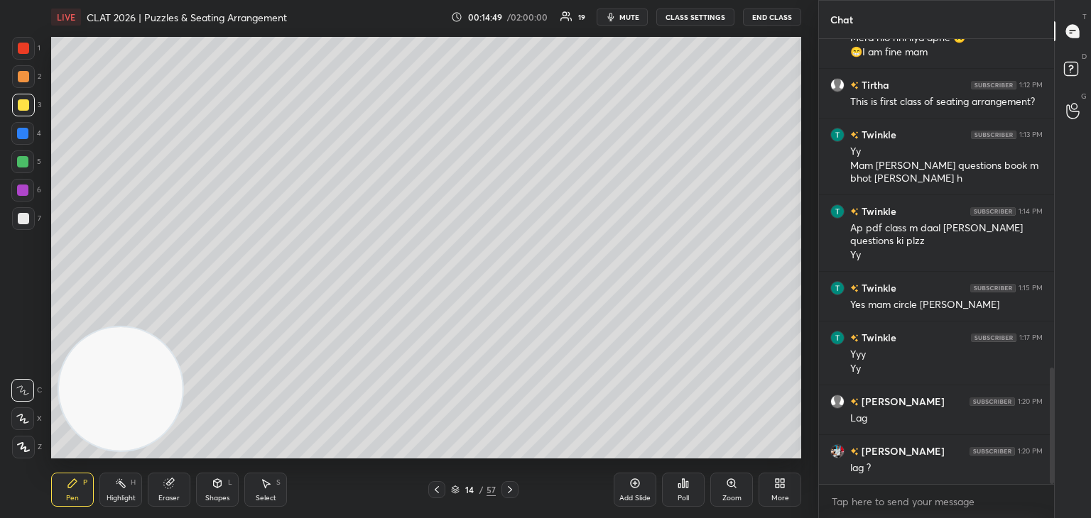
click at [508, 494] on icon at bounding box center [509, 489] width 11 height 11
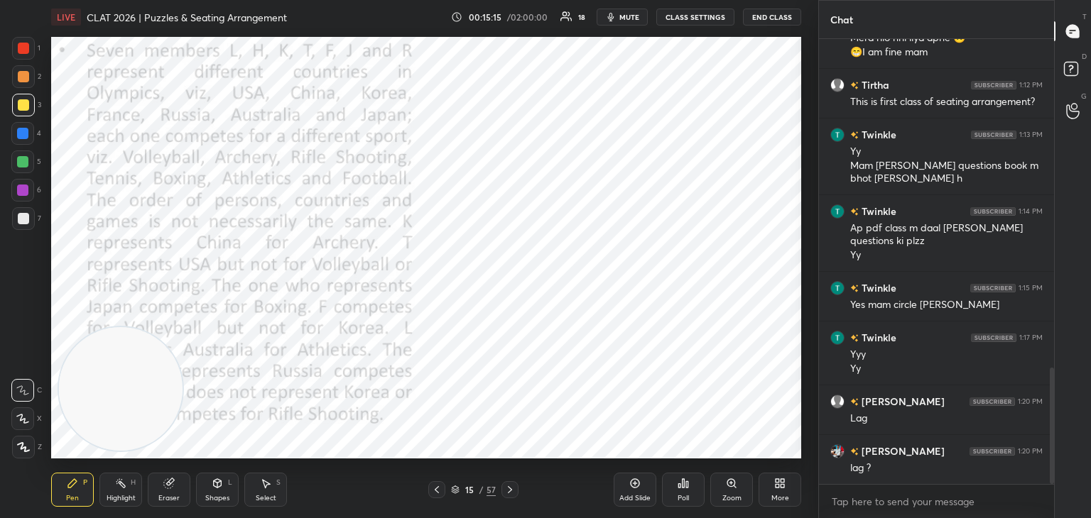
click at [25, 48] on div at bounding box center [23, 48] width 11 height 11
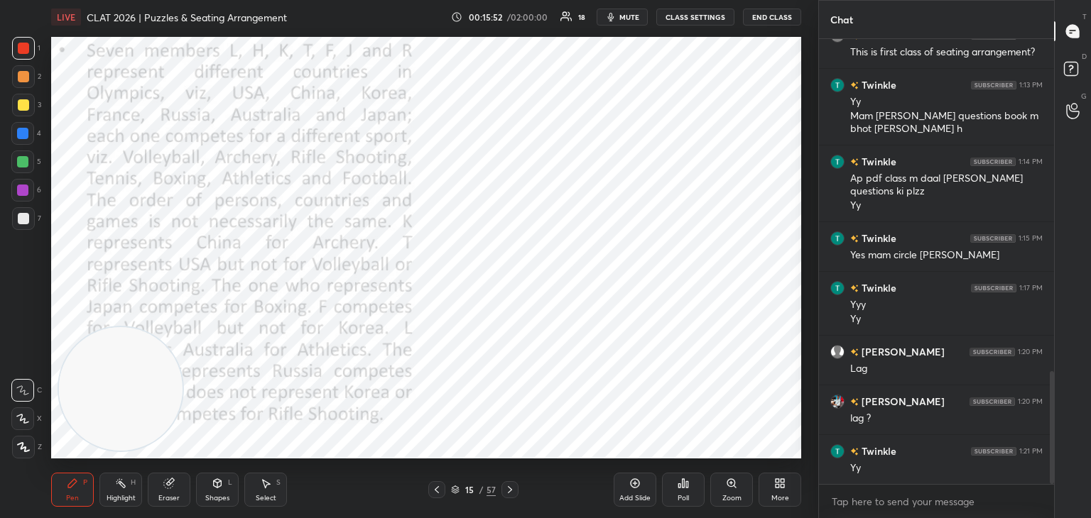
click at [457, 489] on icon at bounding box center [455, 488] width 7 height 4
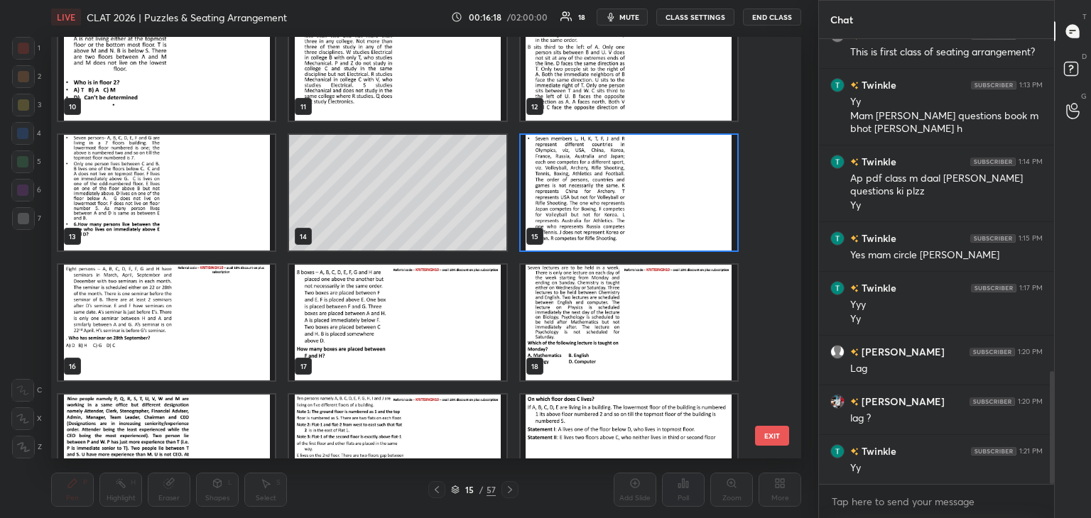
scroll to position [435, 0]
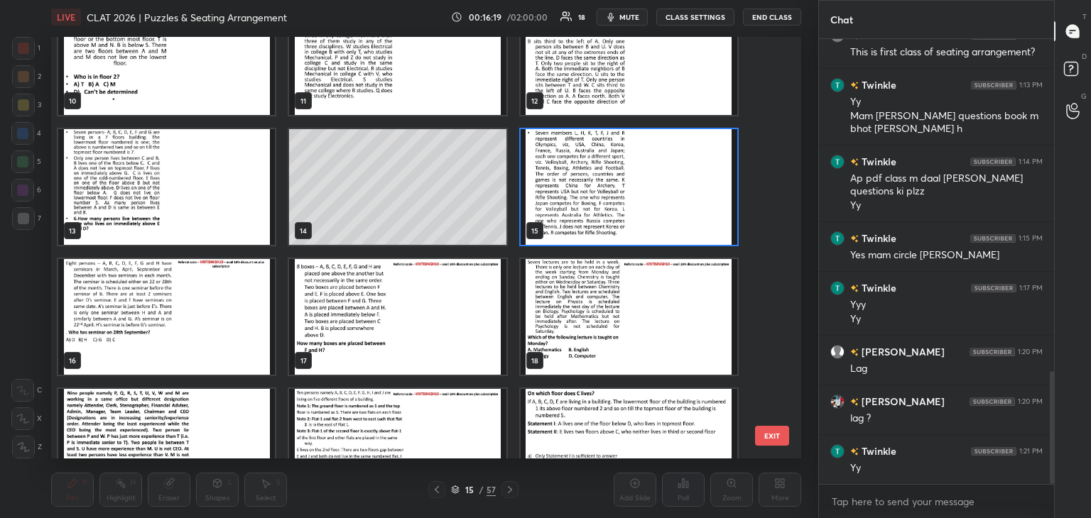
click at [639, 203] on img "grid" at bounding box center [628, 187] width 217 height 116
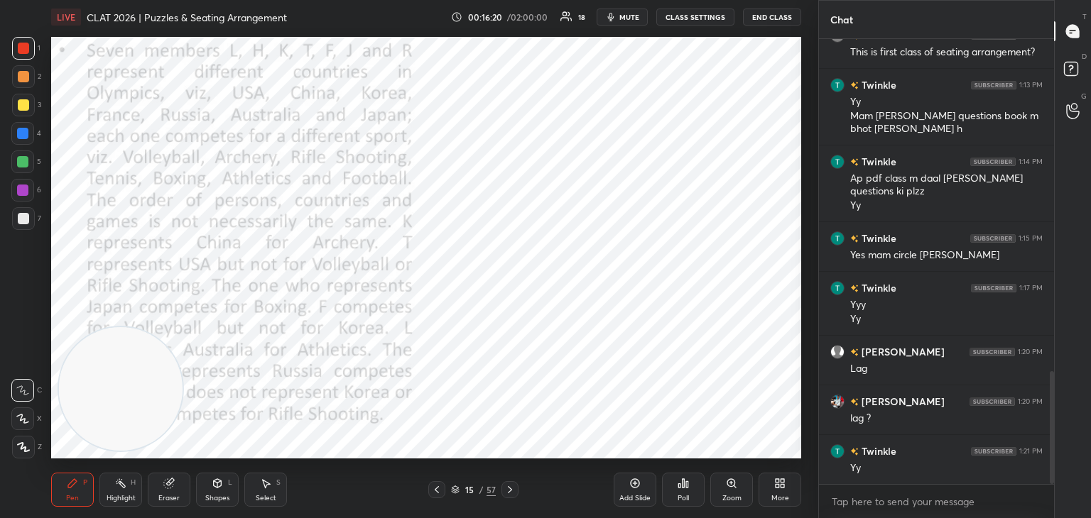
click at [643, 204] on img "grid" at bounding box center [628, 187] width 217 height 116
click at [632, 22] on button "mute" at bounding box center [621, 17] width 51 height 17
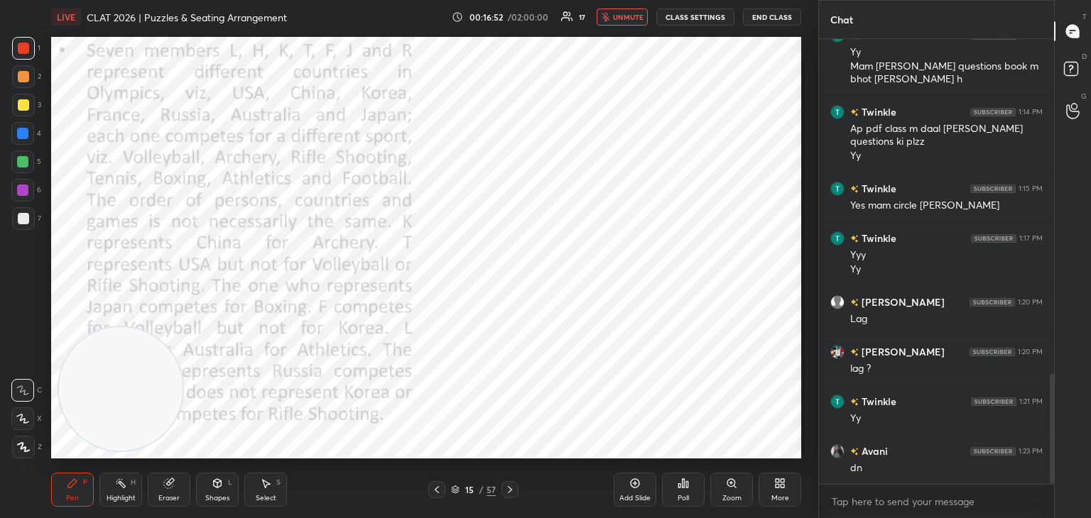
click at [623, 23] on button "unmute" at bounding box center [621, 17] width 51 height 17
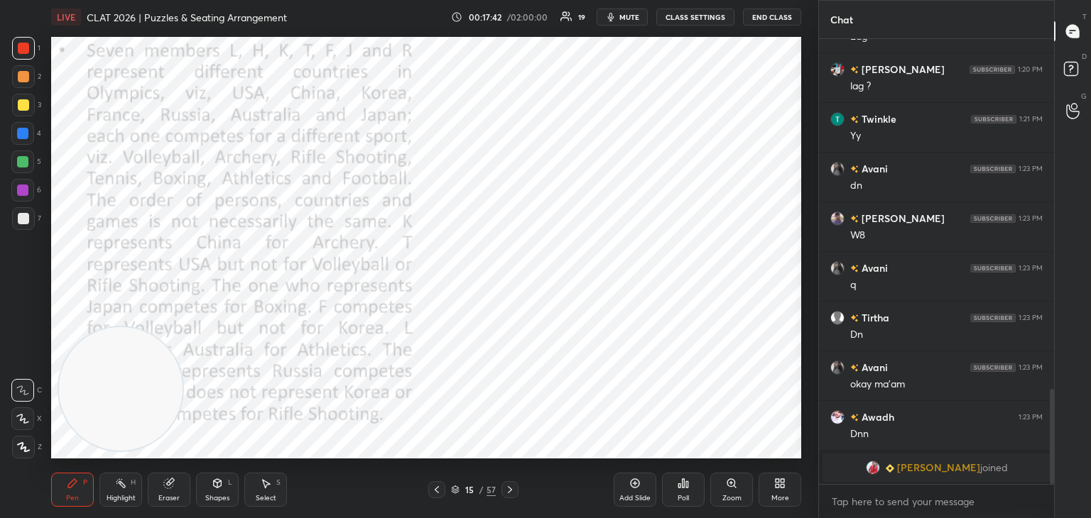
scroll to position [1525, 0]
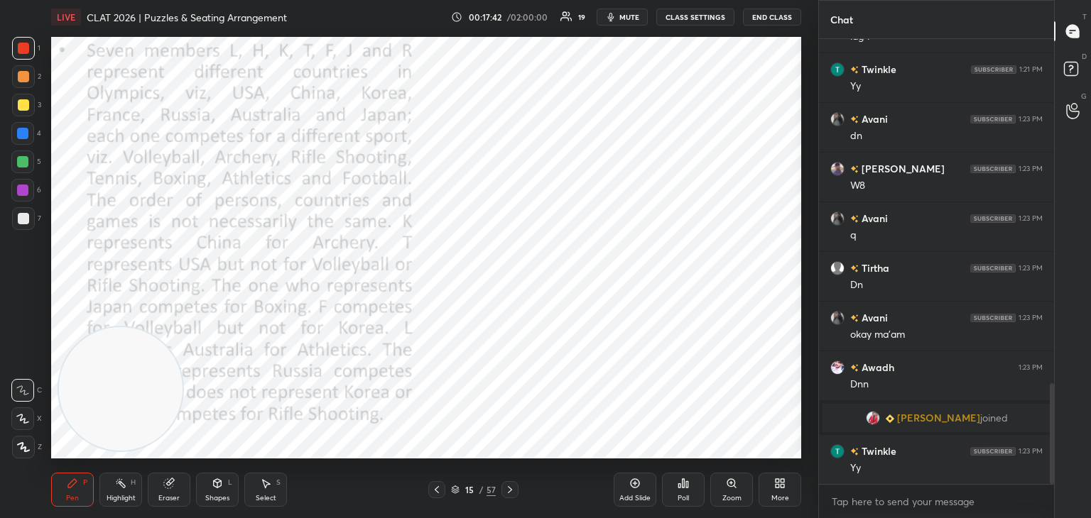
click at [131, 488] on div "Highlight H" at bounding box center [120, 490] width 43 height 34
click at [83, 493] on div "Pen P" at bounding box center [72, 490] width 43 height 34
click at [226, 486] on div "Shapes L" at bounding box center [217, 490] width 43 height 34
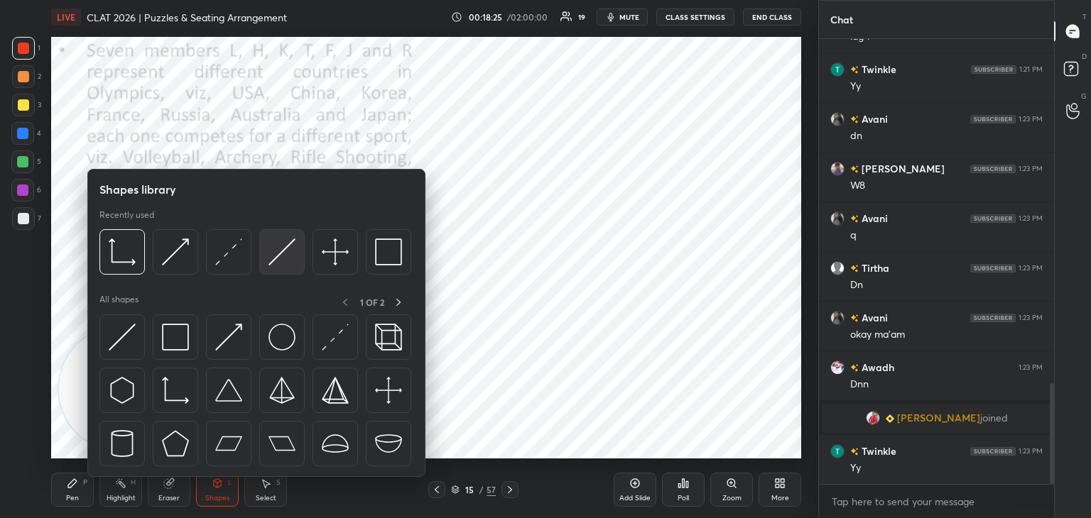
click at [276, 253] on img at bounding box center [281, 252] width 27 height 27
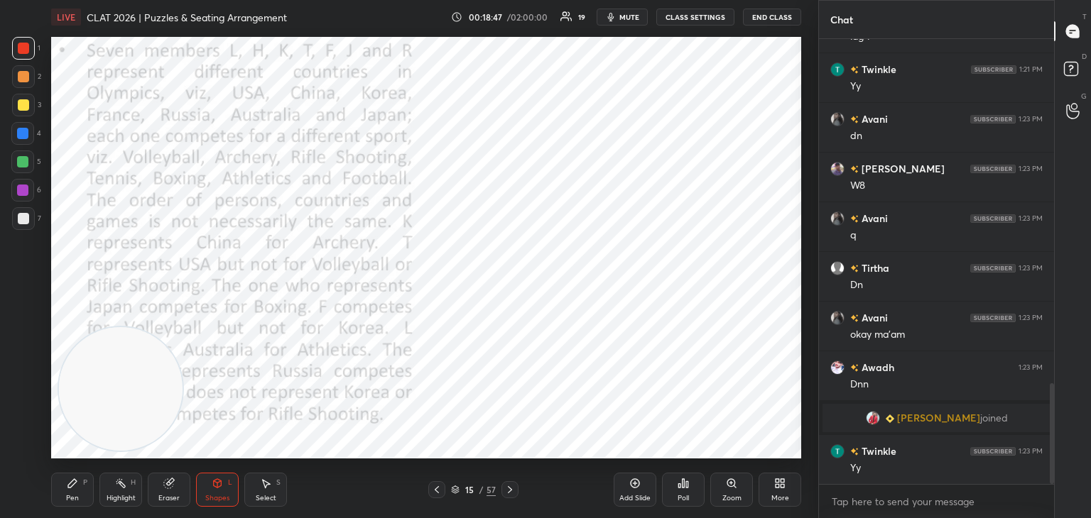
click at [89, 496] on div "Pen P" at bounding box center [72, 490] width 43 height 34
click at [21, 187] on div at bounding box center [22, 190] width 11 height 11
click at [26, 447] on icon at bounding box center [23, 447] width 13 height 10
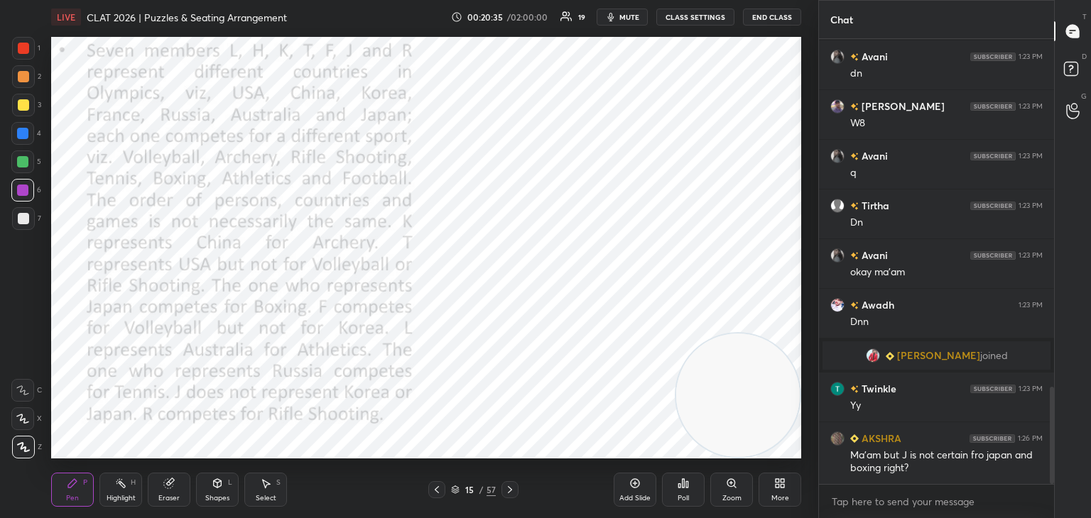
click at [173, 486] on icon at bounding box center [168, 483] width 11 height 11
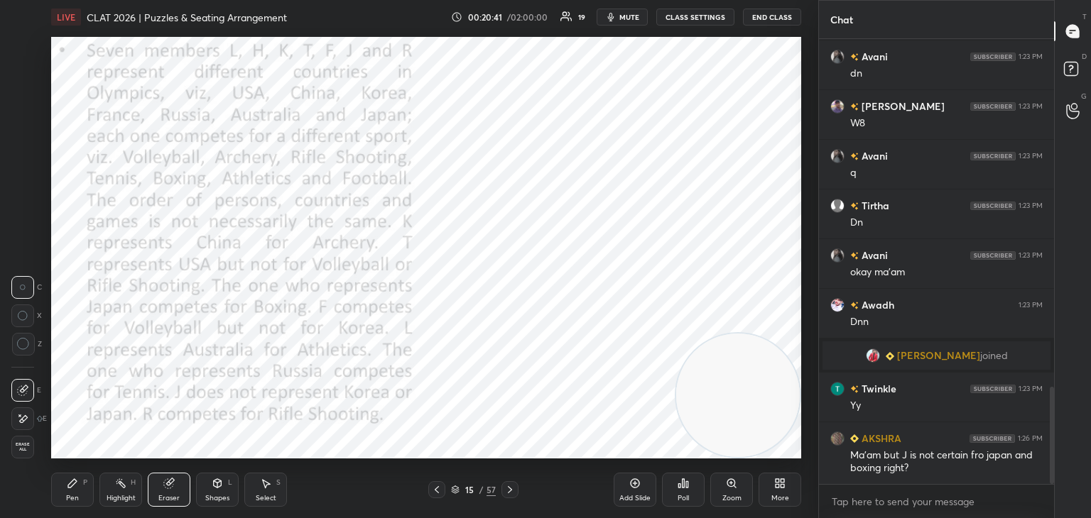
click at [62, 495] on div "Pen P" at bounding box center [72, 490] width 43 height 34
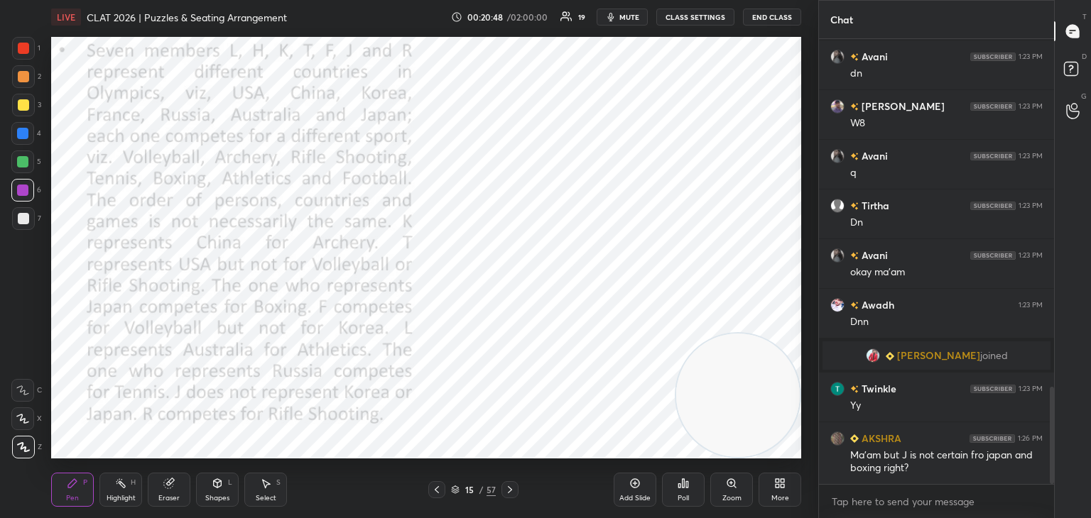
click at [18, 46] on div at bounding box center [23, 48] width 11 height 11
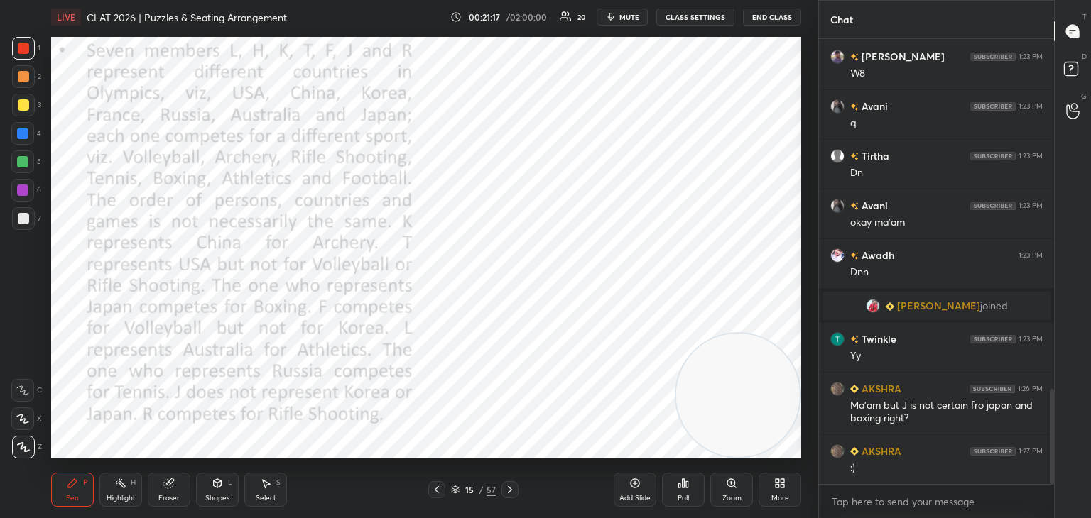
click at [28, 192] on div at bounding box center [22, 190] width 23 height 23
click at [26, 161] on div at bounding box center [22, 161] width 11 height 11
click at [24, 46] on div at bounding box center [23, 48] width 11 height 11
click at [20, 131] on div at bounding box center [22, 133] width 11 height 11
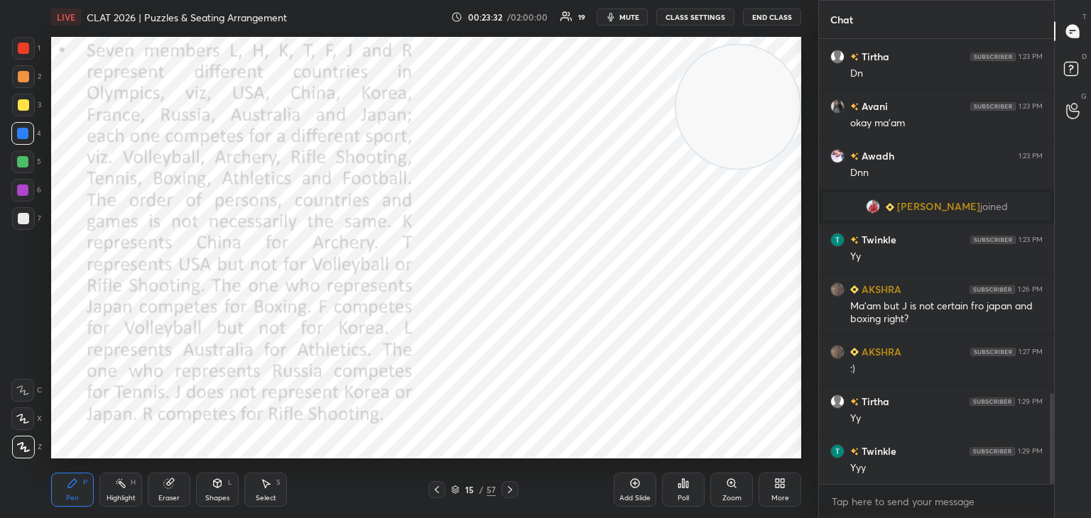
scroll to position [1787, 0]
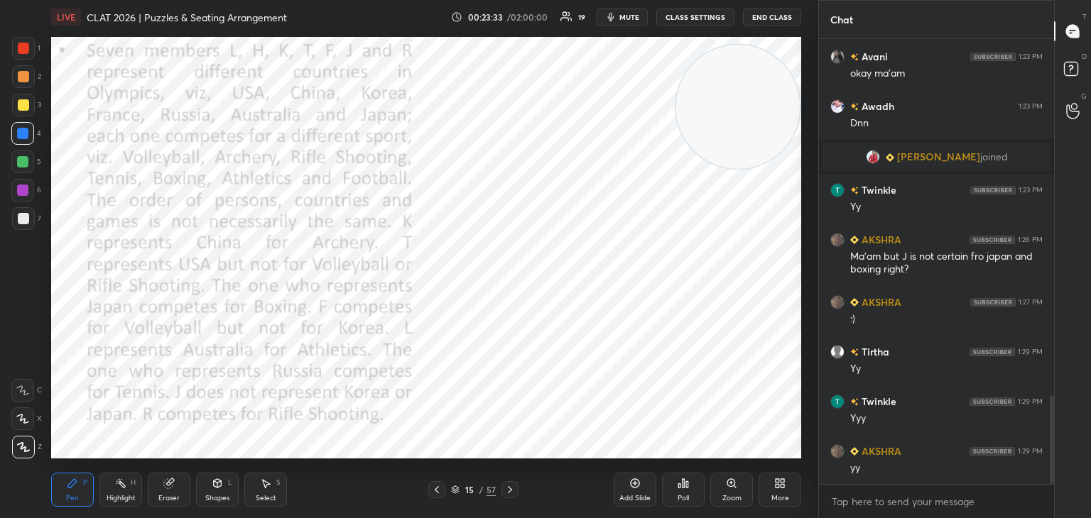
click at [24, 76] on div at bounding box center [23, 76] width 11 height 11
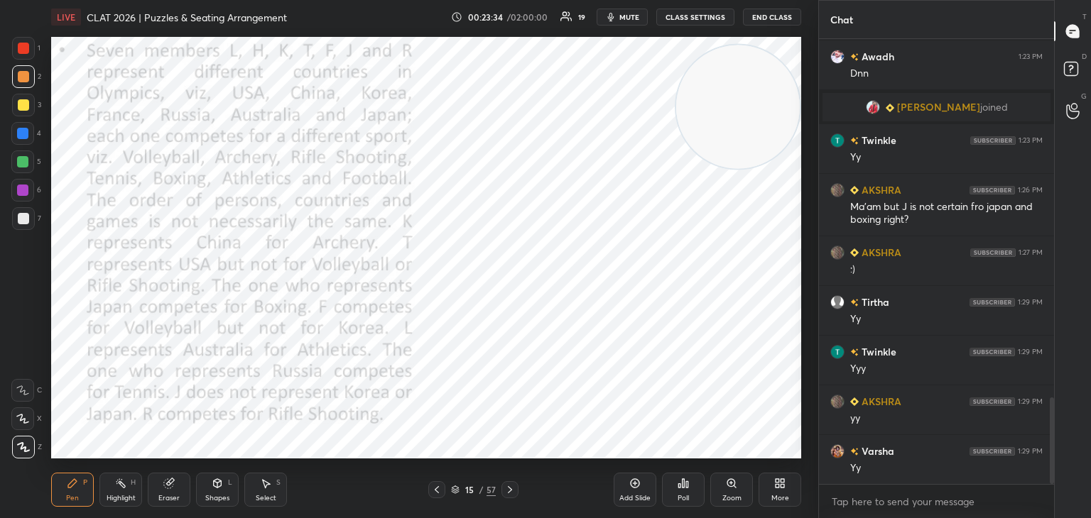
scroll to position [1886, 0]
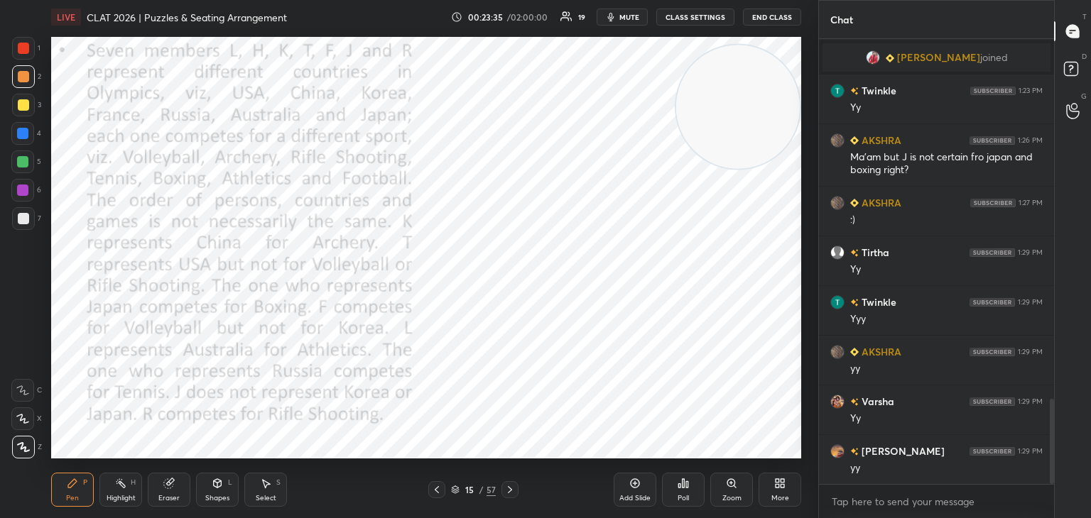
click at [131, 499] on div "Highlight" at bounding box center [121, 498] width 29 height 7
click at [456, 493] on icon at bounding box center [455, 492] width 7 height 2
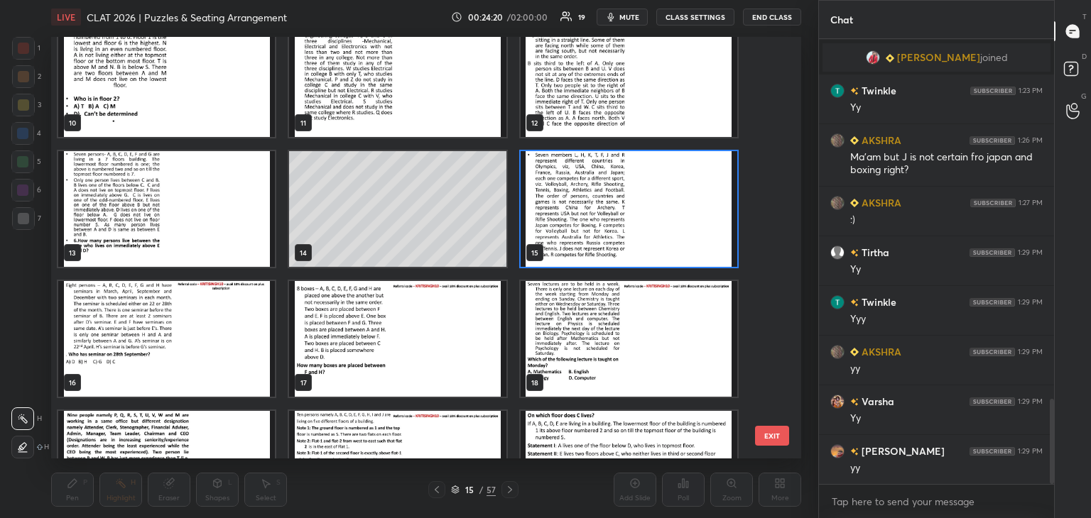
scroll to position [587, 0]
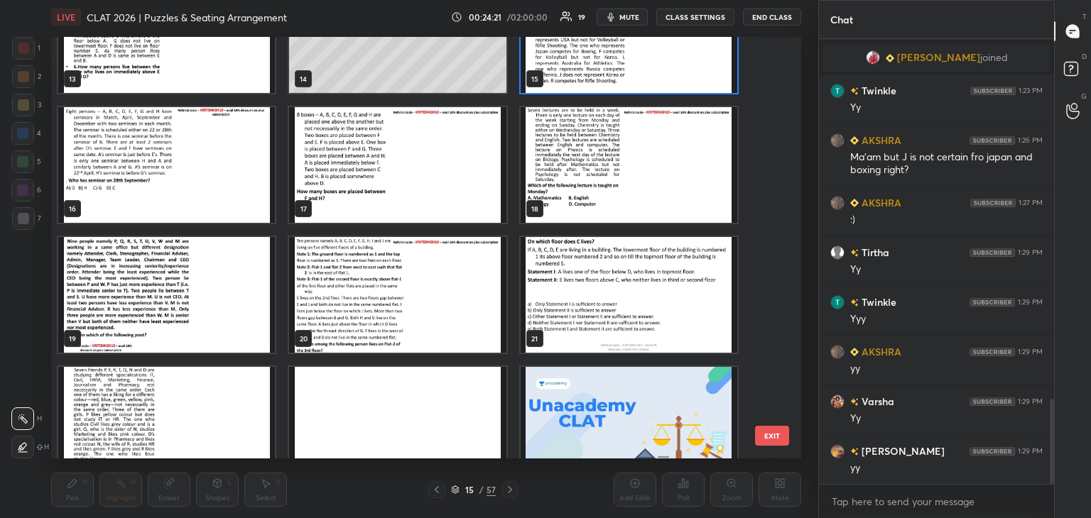
click at [200, 303] on img "grid" at bounding box center [166, 295] width 217 height 116
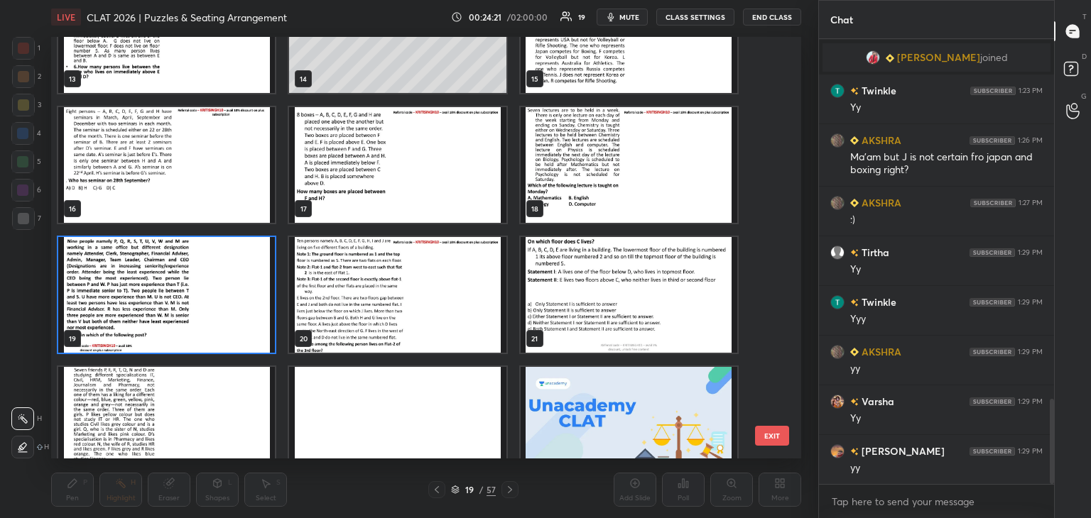
click at [209, 299] on img "grid" at bounding box center [166, 295] width 217 height 116
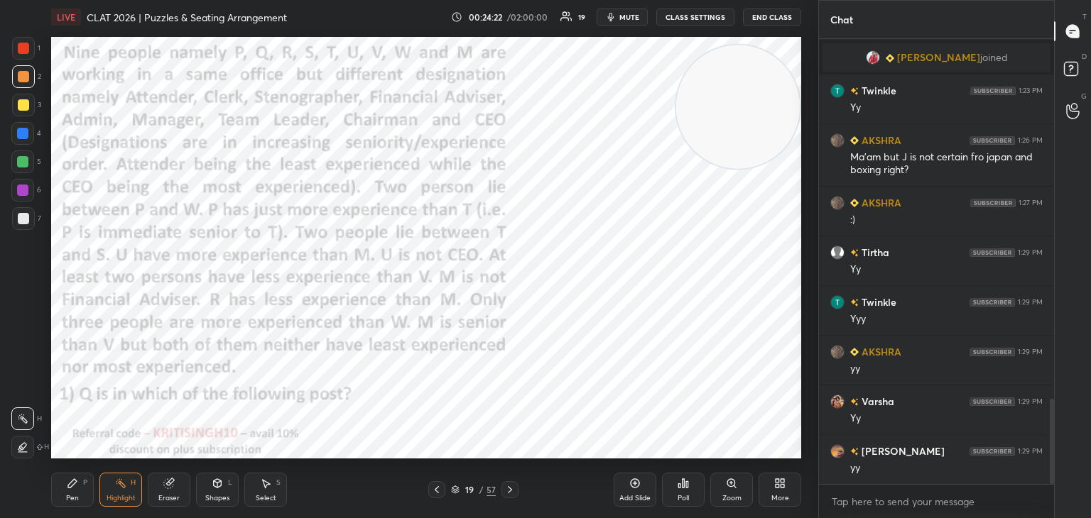
click at [511, 486] on icon at bounding box center [509, 489] width 11 height 11
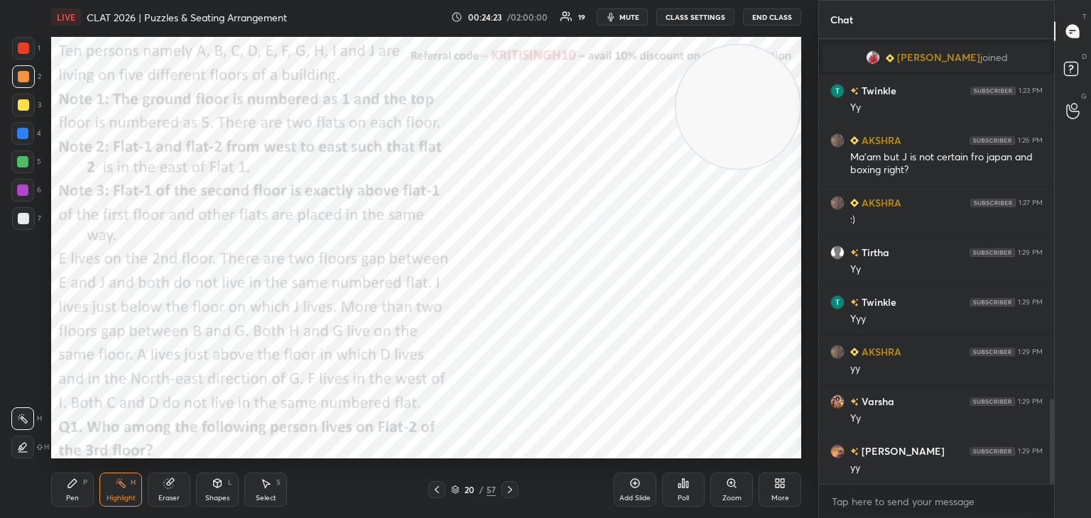
click at [508, 485] on icon at bounding box center [509, 489] width 11 height 11
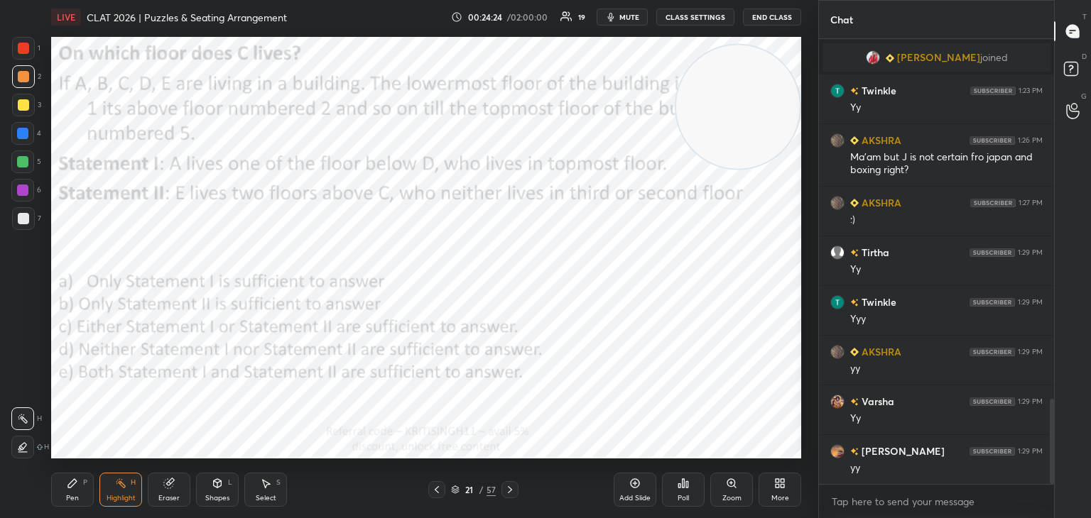
click at [508, 489] on icon at bounding box center [509, 489] width 11 height 11
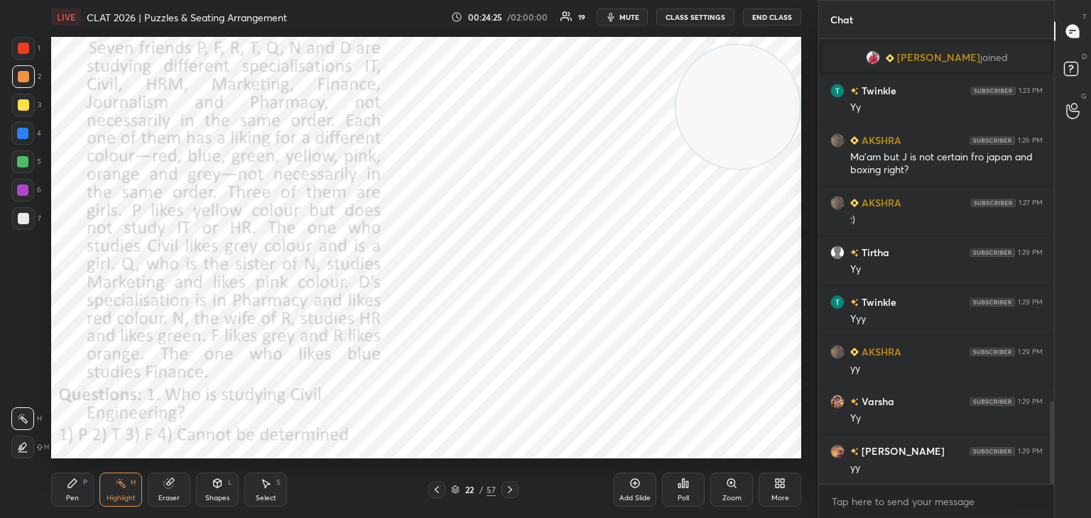
scroll to position [1936, 0]
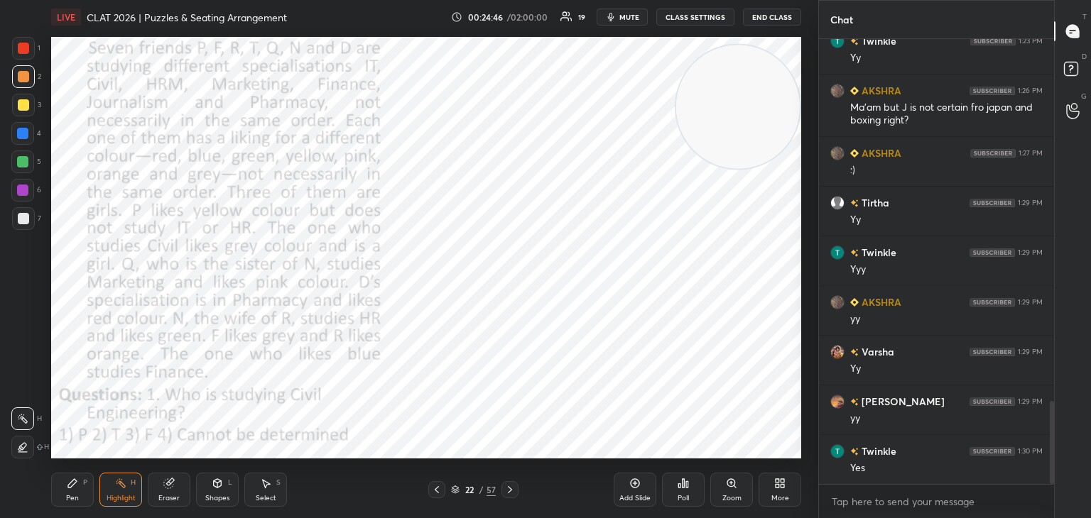
click at [631, 18] on span "mute" at bounding box center [629, 17] width 20 height 10
click at [631, 17] on span "unmute" at bounding box center [628, 17] width 31 height 10
click at [70, 485] on icon at bounding box center [72, 483] width 9 height 9
click at [26, 418] on icon at bounding box center [22, 419] width 13 height 10
click at [25, 49] on div at bounding box center [23, 48] width 11 height 11
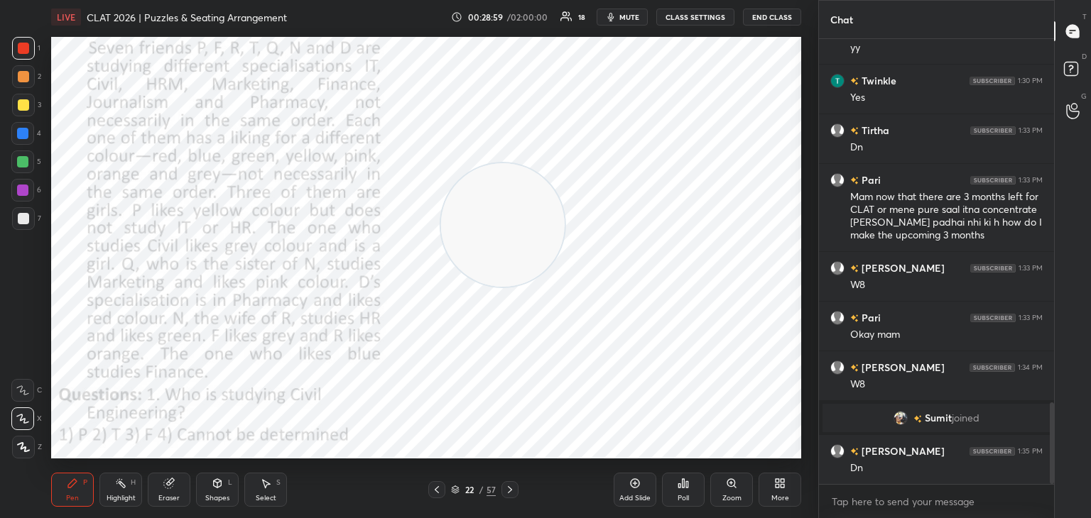
scroll to position [1981, 0]
click at [25, 137] on div at bounding box center [22, 133] width 11 height 11
click at [687, 495] on div "Poll" at bounding box center [682, 498] width 11 height 7
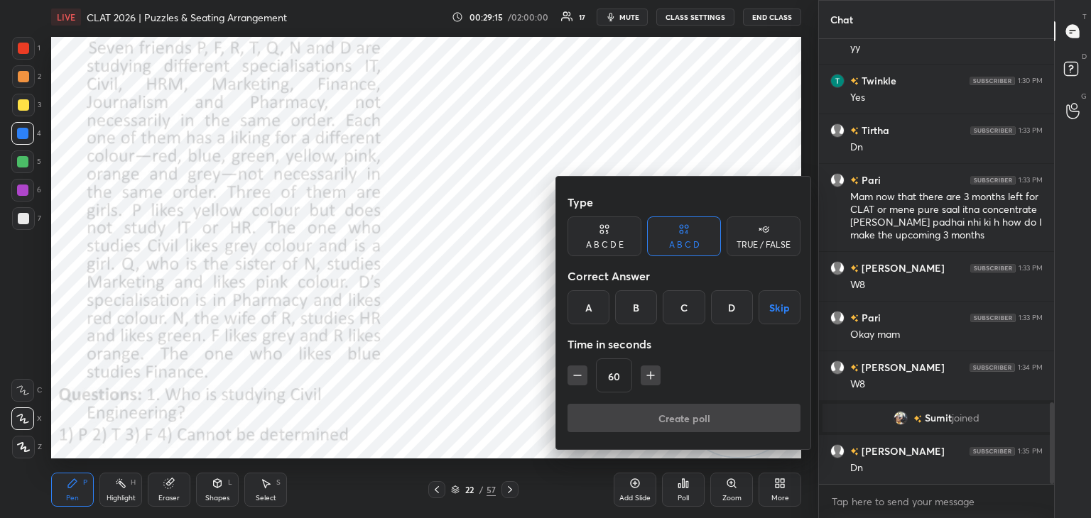
click at [676, 315] on div "C" at bounding box center [683, 307] width 42 height 34
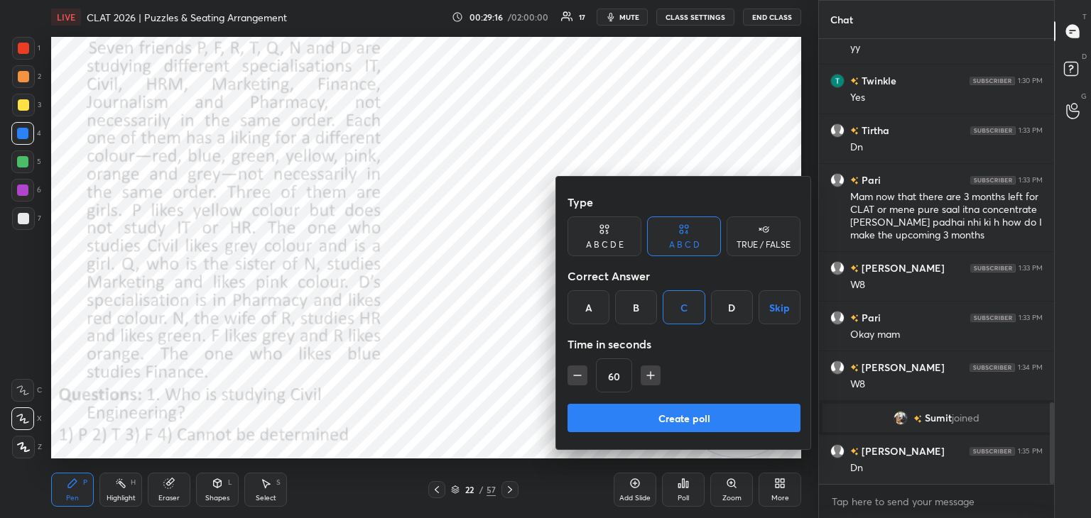
click at [584, 381] on icon "button" at bounding box center [577, 376] width 14 height 14
click at [579, 379] on icon "button" at bounding box center [577, 376] width 14 height 14
type input "30"
click at [672, 418] on button "Create poll" at bounding box center [683, 418] width 233 height 28
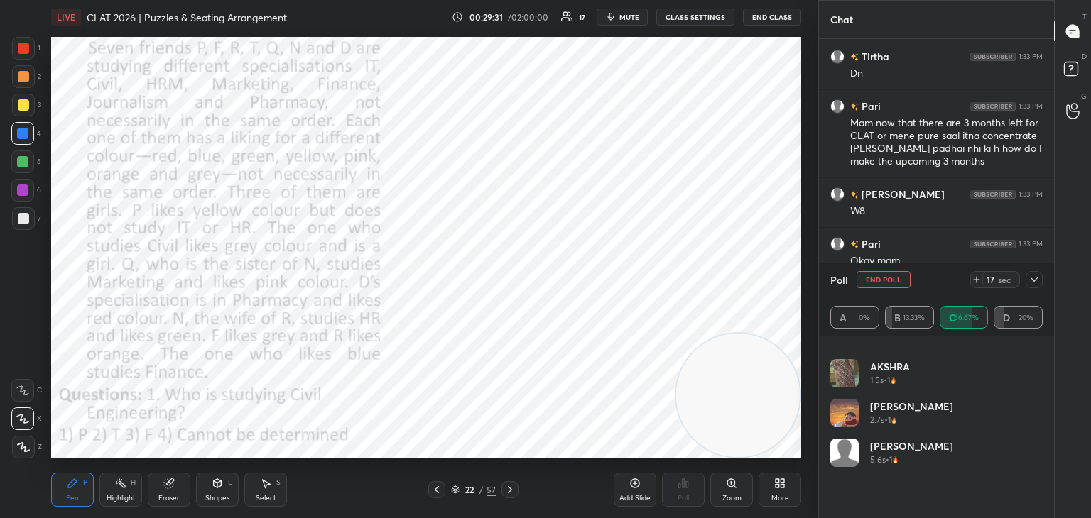
scroll to position [0, 0]
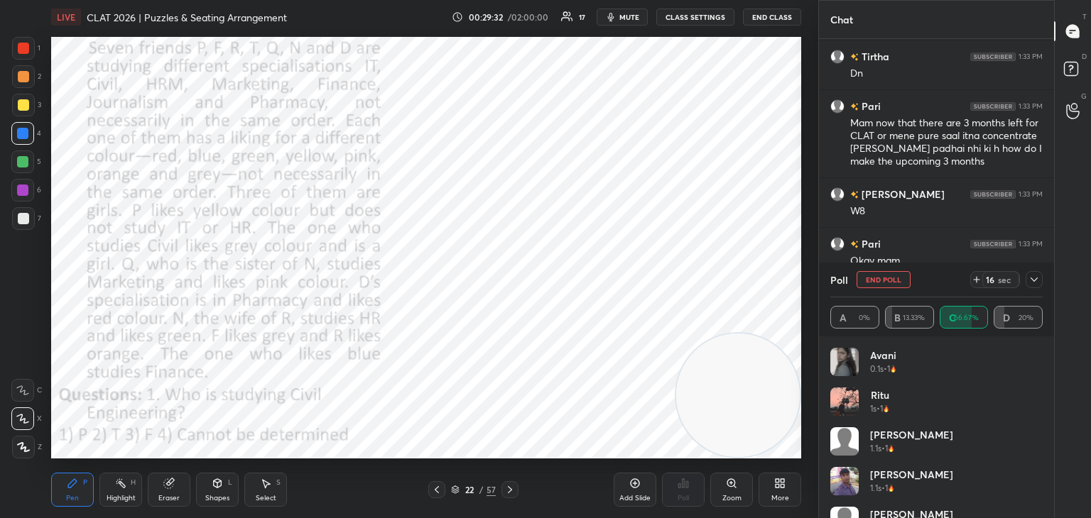
click at [885, 288] on button "End Poll" at bounding box center [883, 279] width 54 height 17
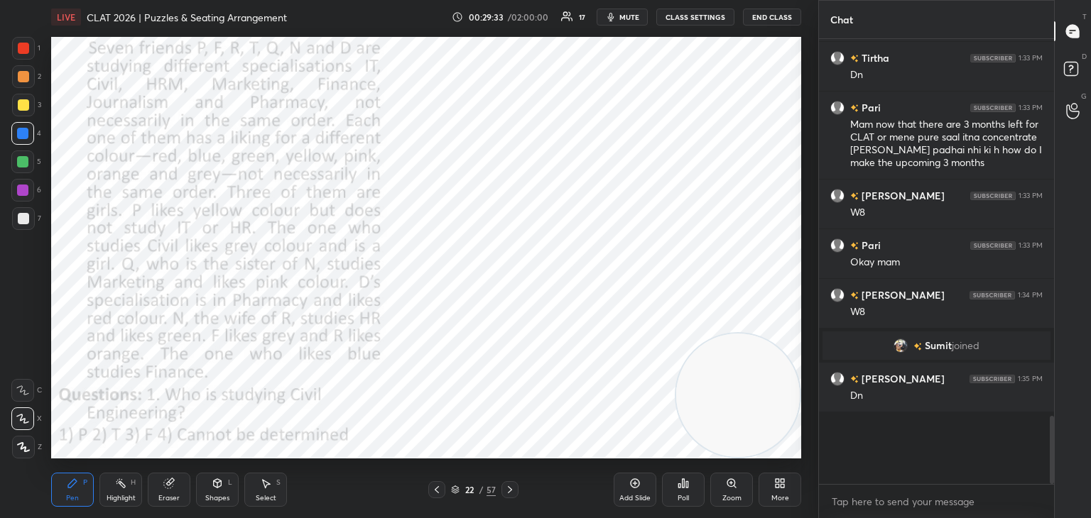
scroll to position [5, 4]
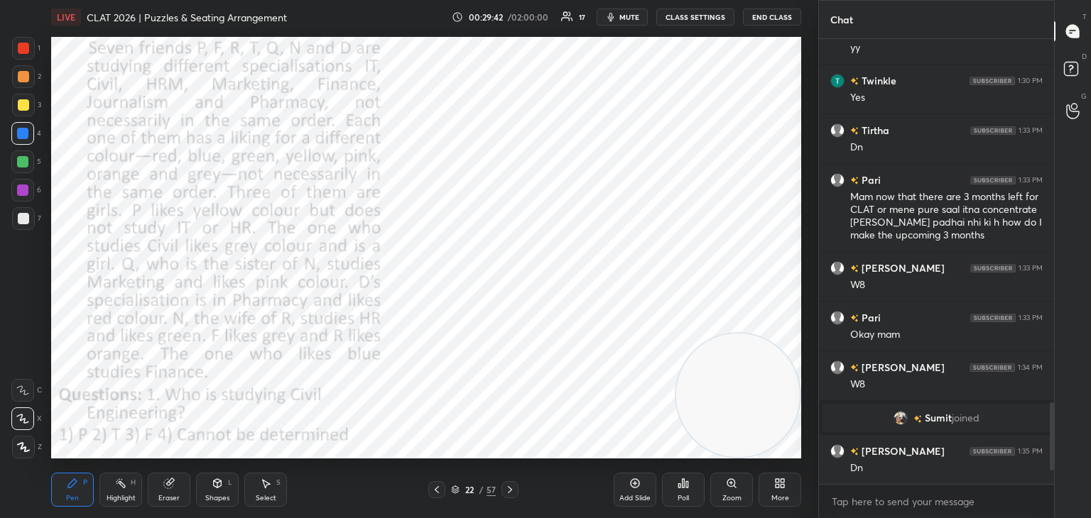
click at [694, 498] on div "Poll" at bounding box center [683, 490] width 43 height 34
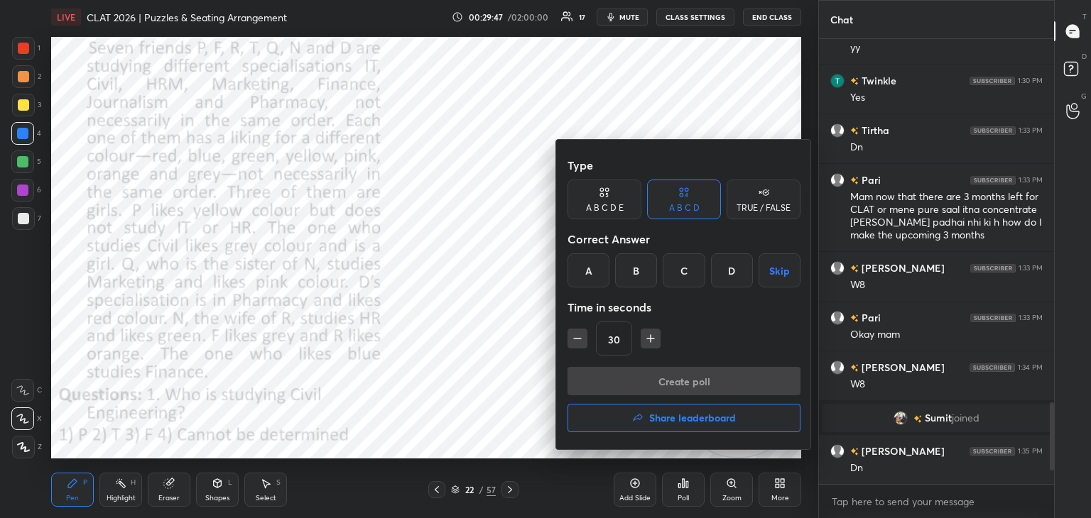
click at [685, 273] on div "C" at bounding box center [683, 270] width 42 height 34
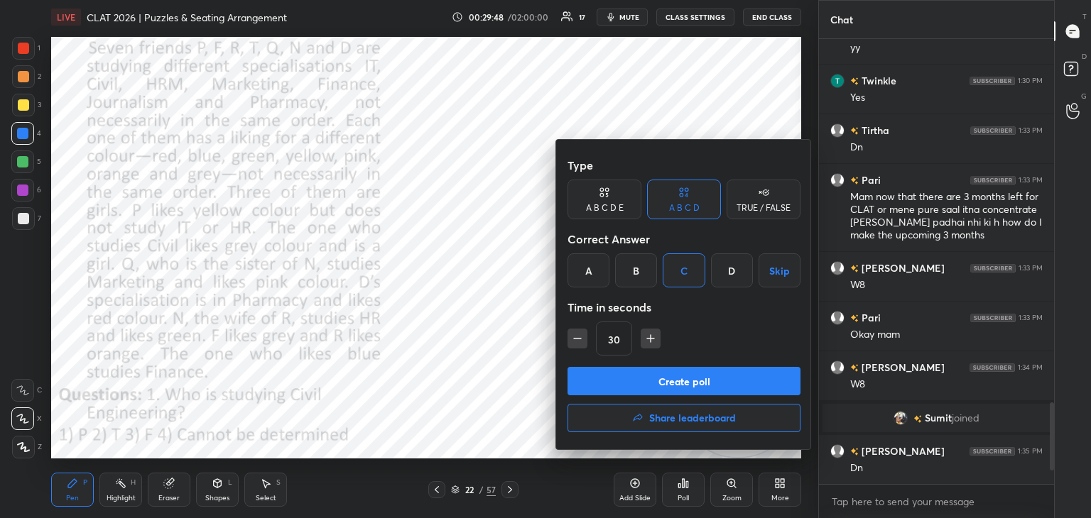
click at [658, 378] on button "Create poll" at bounding box center [683, 381] width 233 height 28
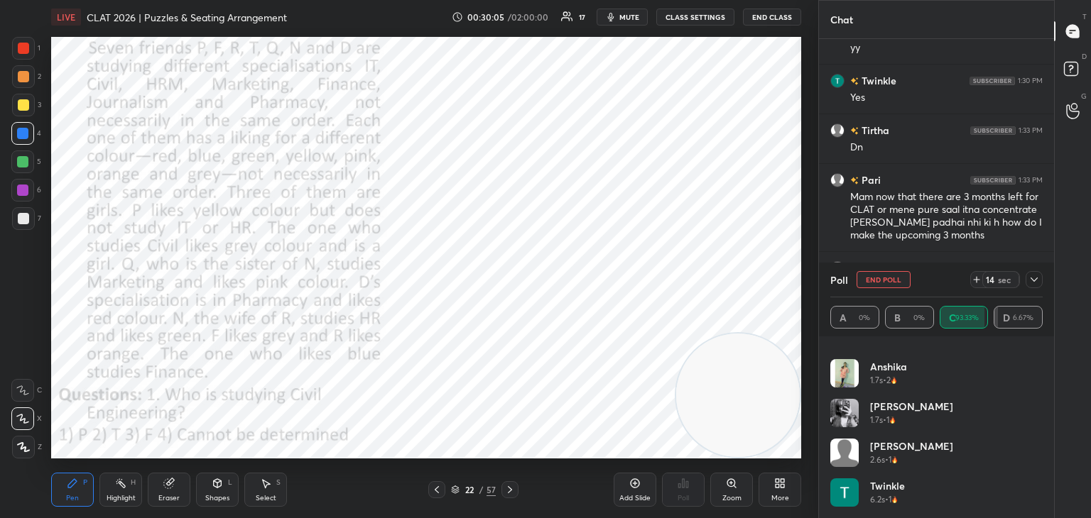
click at [884, 280] on button "End Poll" at bounding box center [883, 279] width 54 height 17
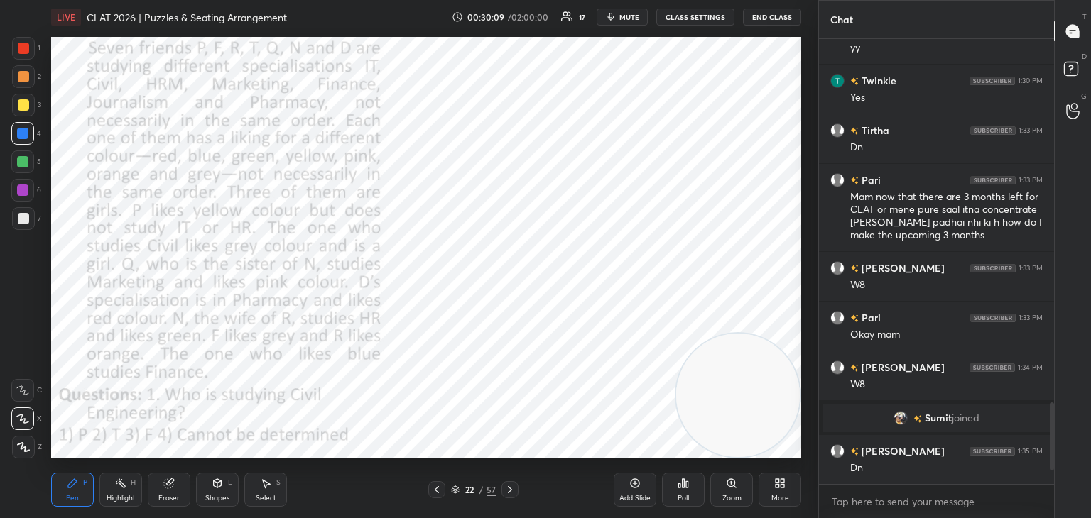
click at [169, 485] on icon at bounding box center [168, 483] width 9 height 9
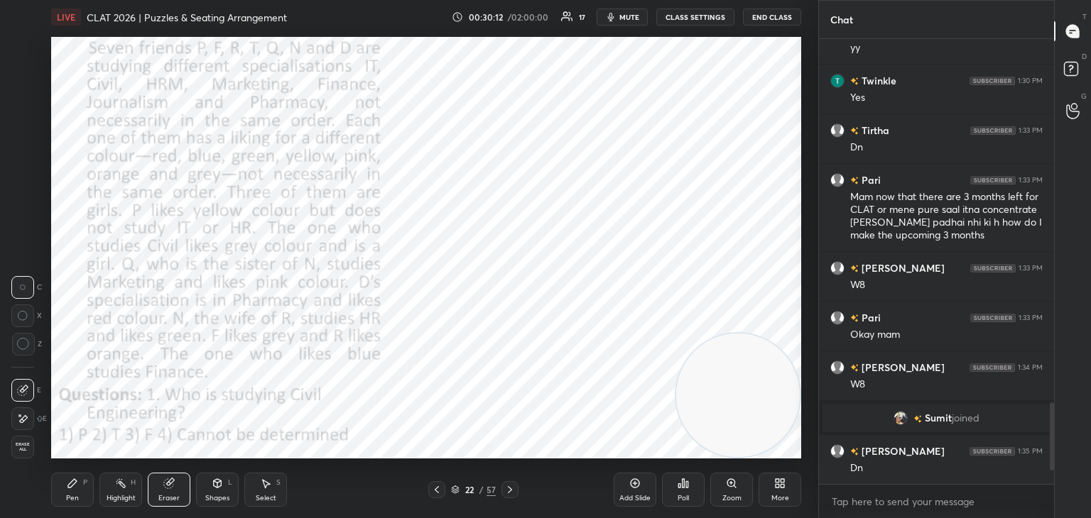
click at [68, 488] on icon at bounding box center [72, 483] width 9 height 9
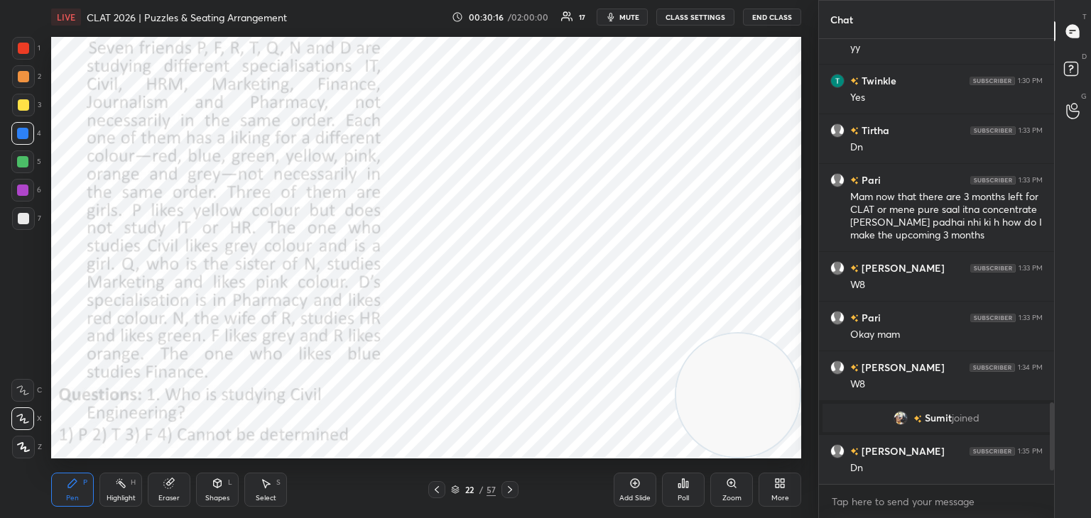
click at [681, 492] on div "Poll" at bounding box center [683, 490] width 43 height 34
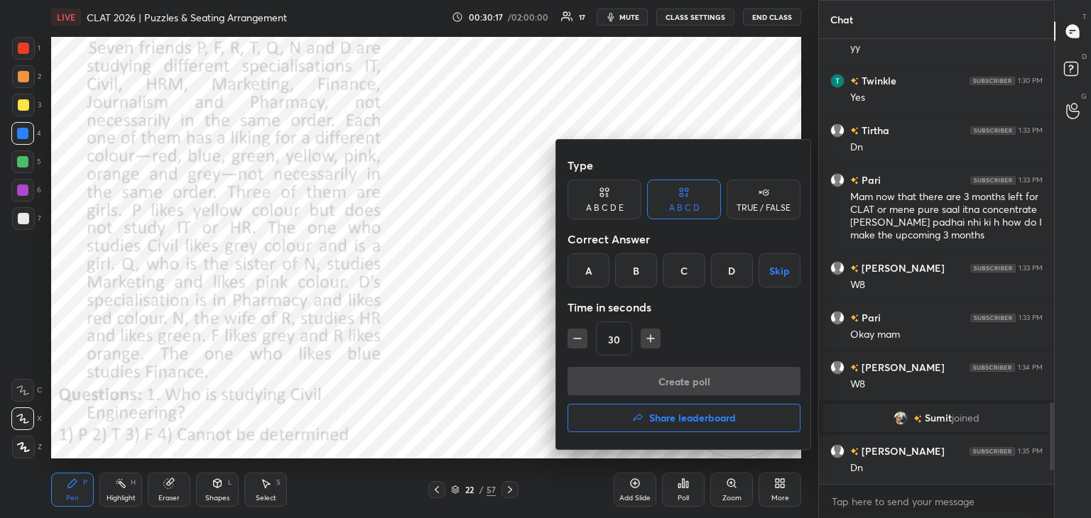
click at [678, 275] on div "C" at bounding box center [683, 270] width 42 height 34
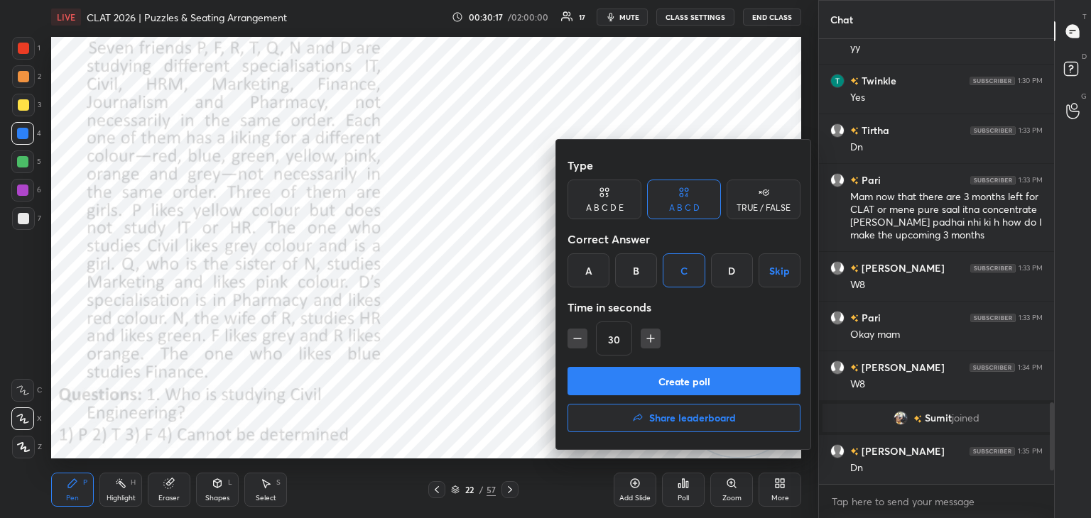
click at [653, 384] on button "Create poll" at bounding box center [683, 381] width 233 height 28
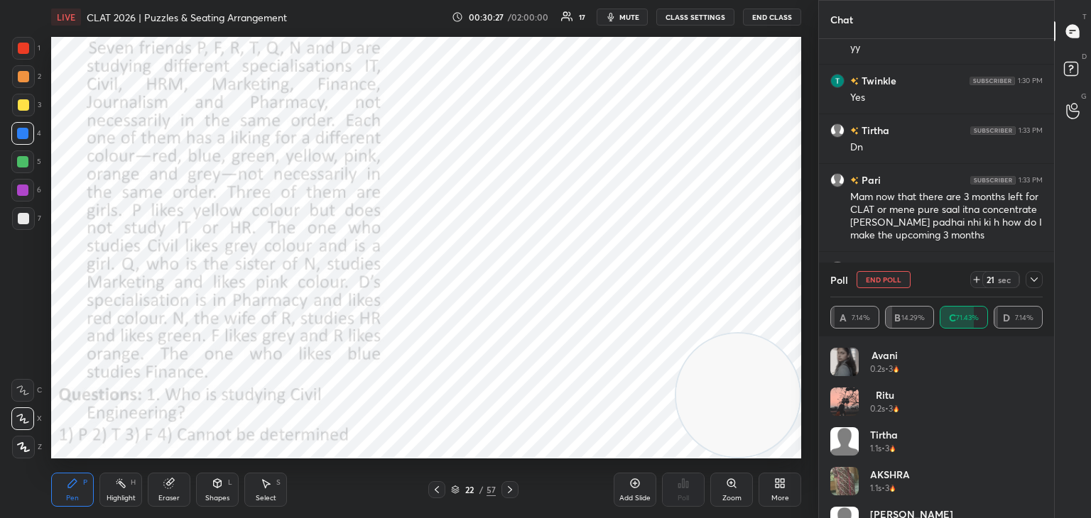
click at [1037, 282] on icon at bounding box center [1033, 279] width 11 height 11
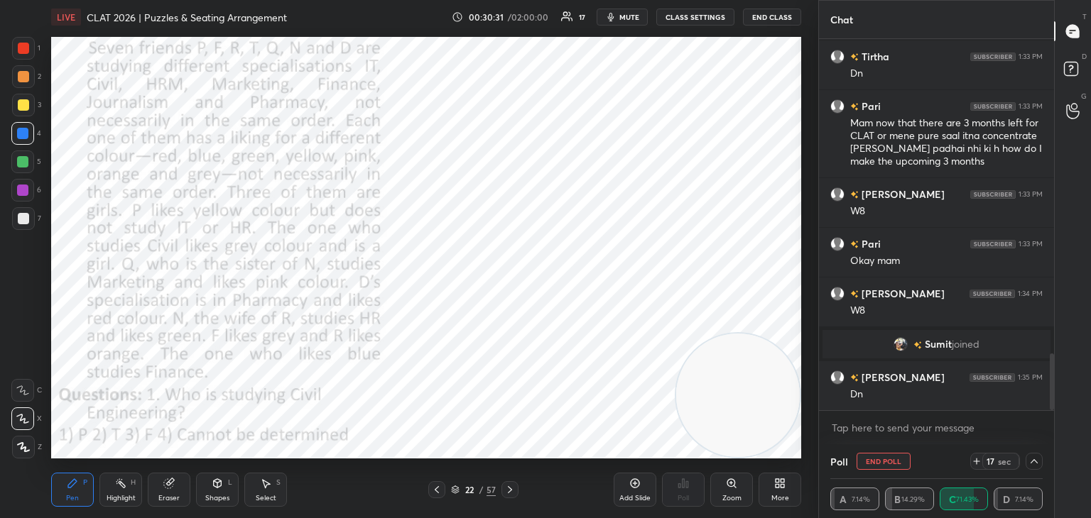
click at [1038, 471] on div "Poll End Poll 17 sec" at bounding box center [936, 462] width 212 height 34
click at [878, 465] on button "End Poll" at bounding box center [883, 461] width 54 height 17
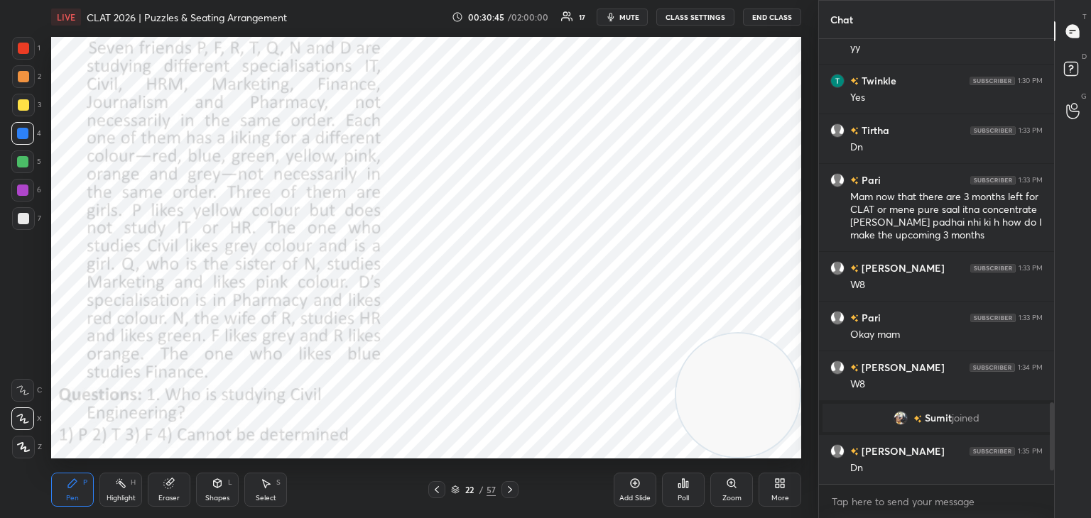
click at [684, 485] on icon at bounding box center [683, 483] width 2 height 9
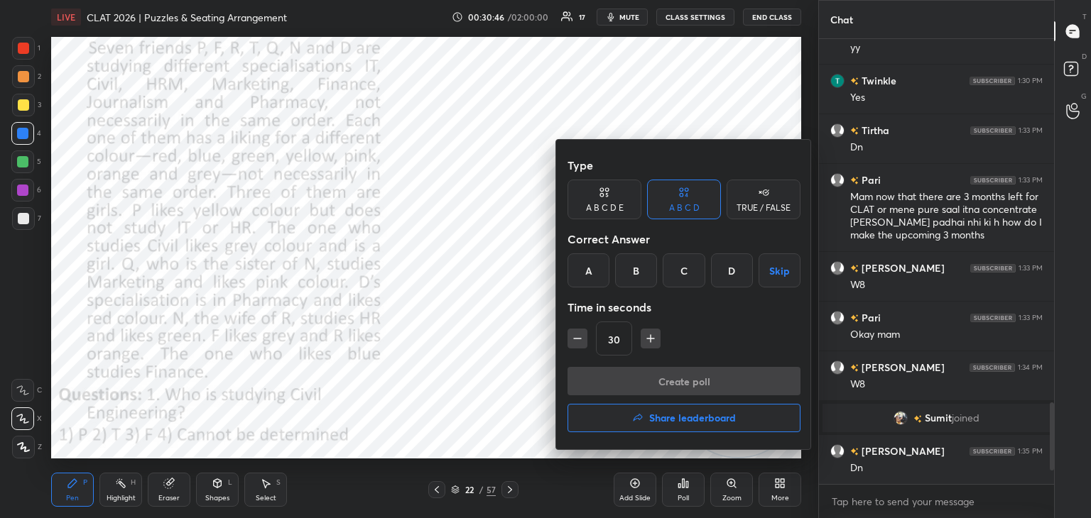
click at [596, 278] on div "A" at bounding box center [588, 270] width 42 height 34
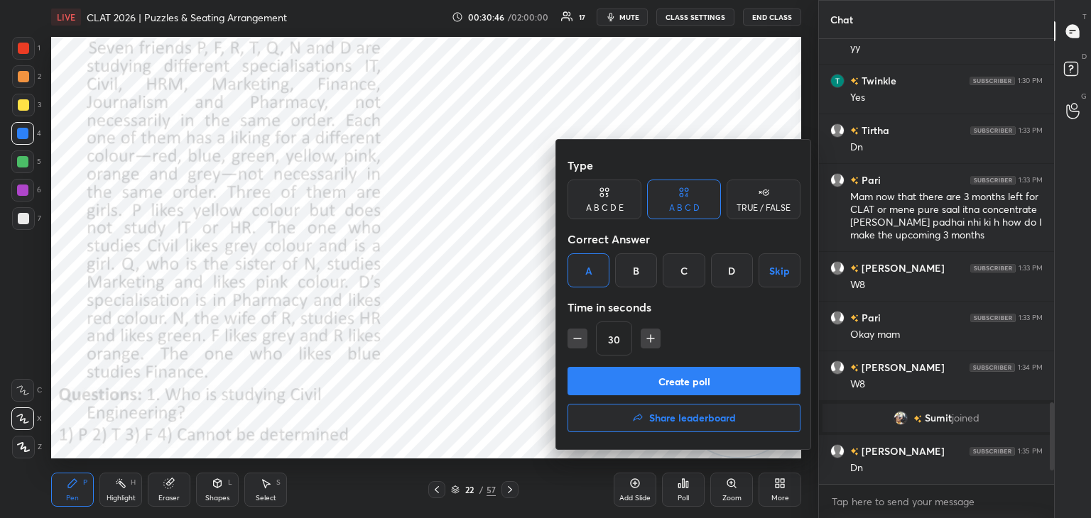
click at [642, 382] on button "Create poll" at bounding box center [683, 381] width 233 height 28
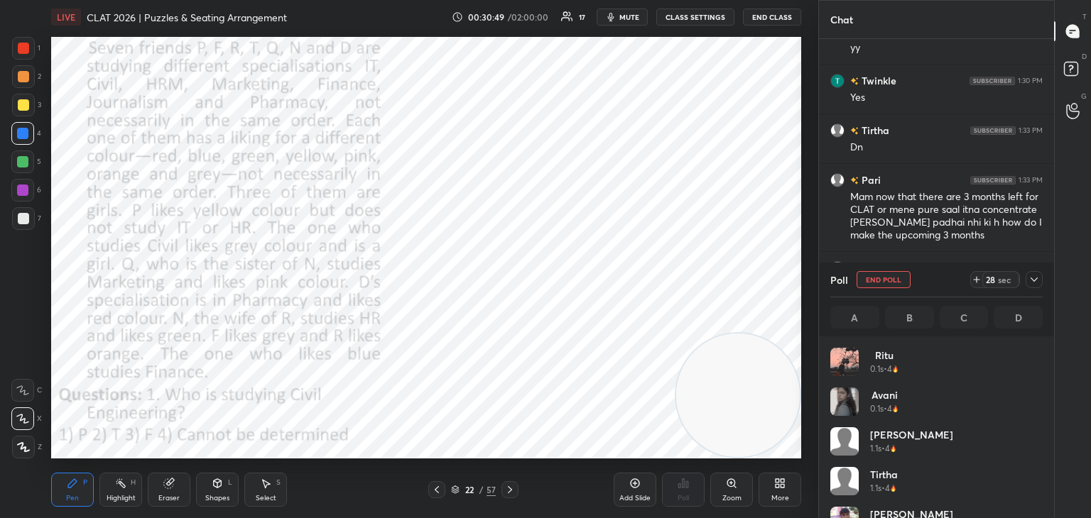
click at [775, 489] on icon at bounding box center [779, 483] width 11 height 11
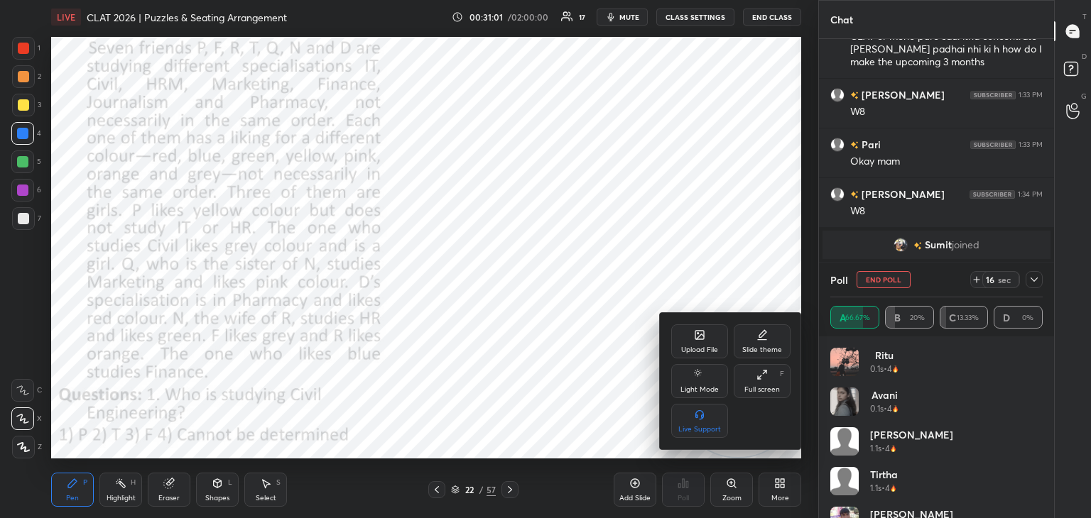
click at [895, 283] on div at bounding box center [545, 259] width 1091 height 518
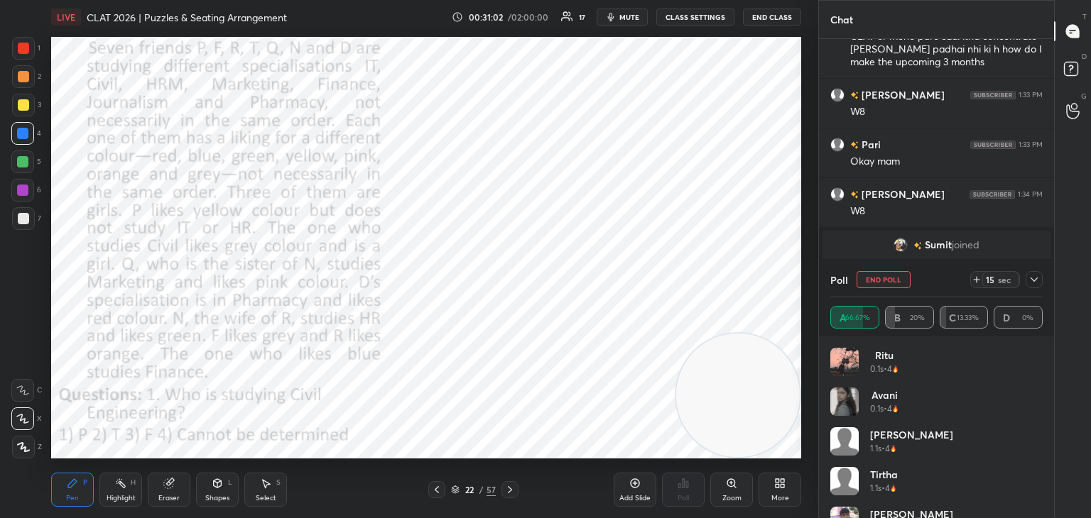
click at [1031, 282] on icon at bounding box center [1033, 279] width 11 height 11
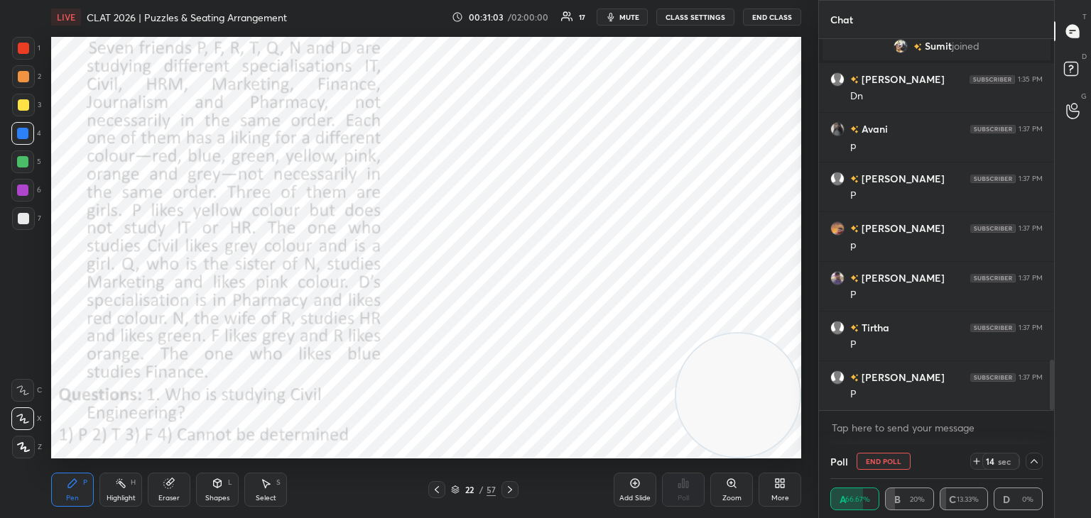
click at [886, 457] on button "End Poll" at bounding box center [883, 461] width 54 height 17
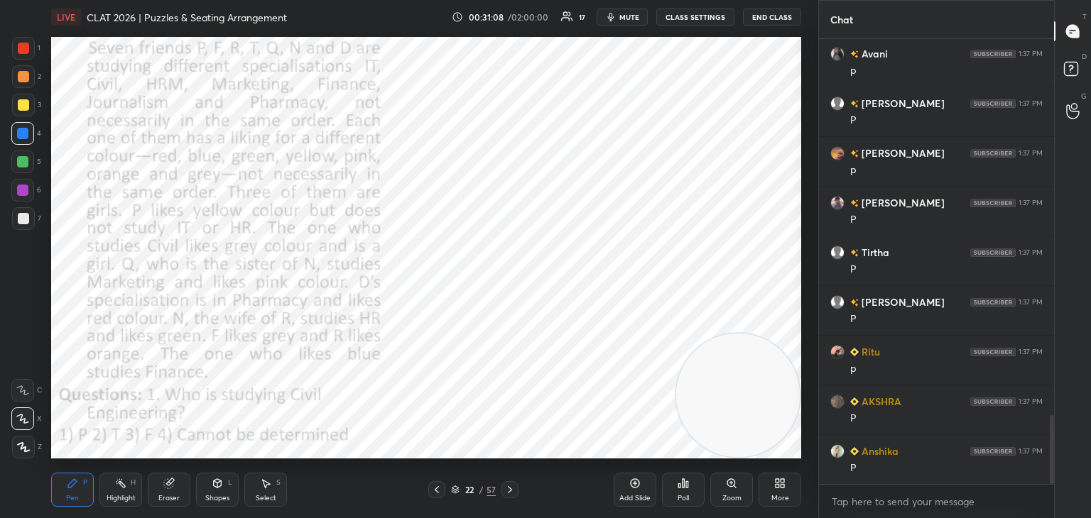
click at [283, 486] on div "Select S" at bounding box center [265, 490] width 43 height 34
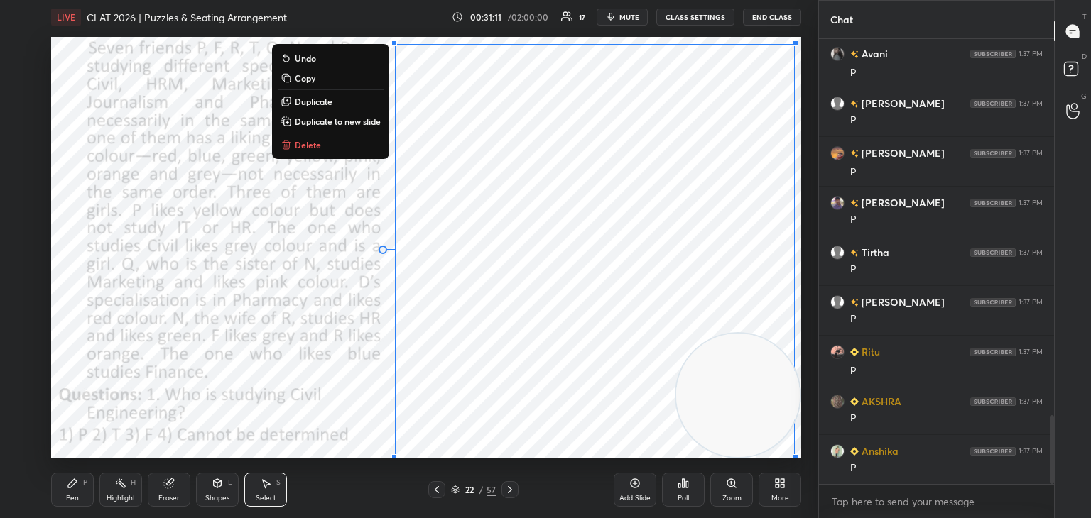
click at [304, 78] on p "Copy" at bounding box center [305, 77] width 21 height 11
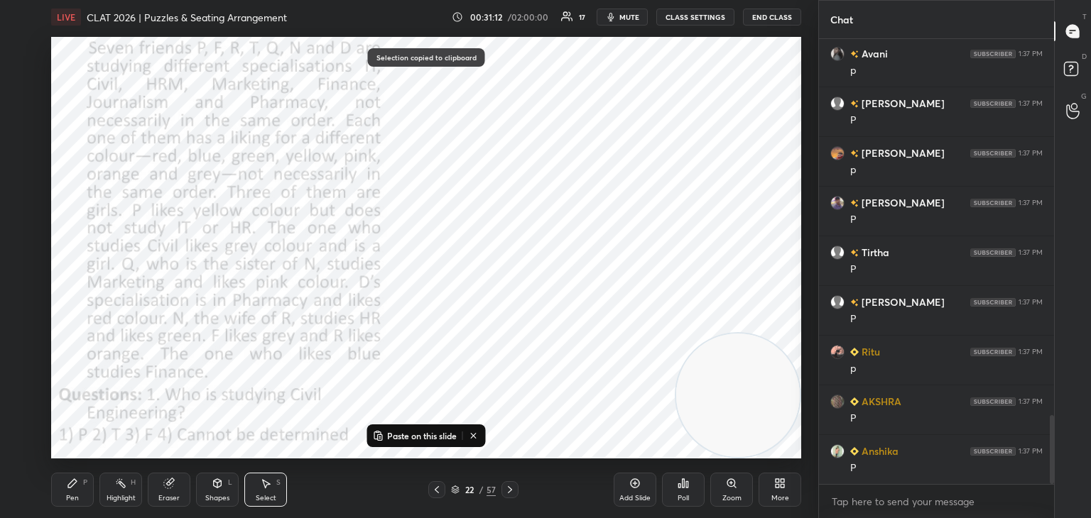
click at [635, 484] on icon at bounding box center [635, 483] width 4 height 4
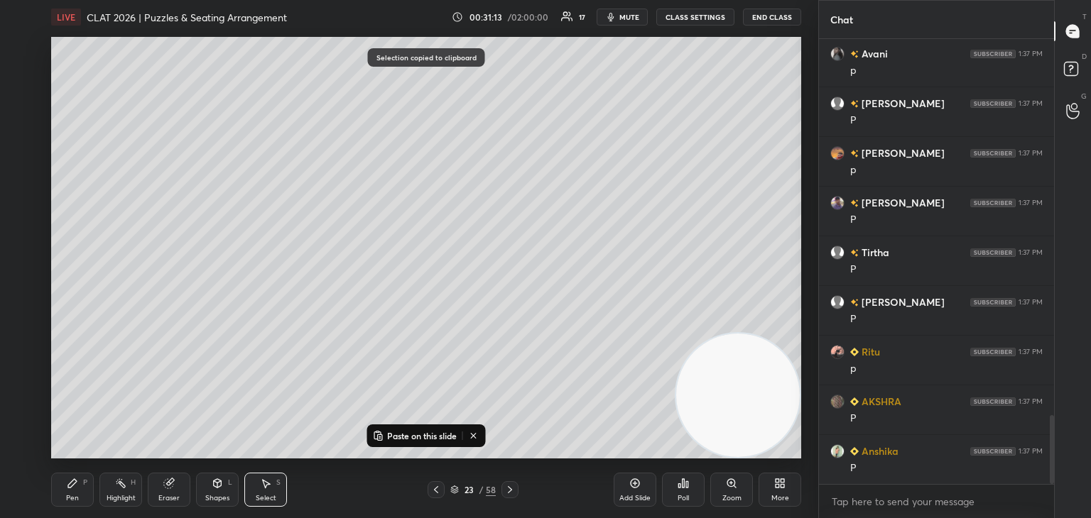
click at [447, 435] on p "Paste on this slide" at bounding box center [422, 435] width 70 height 11
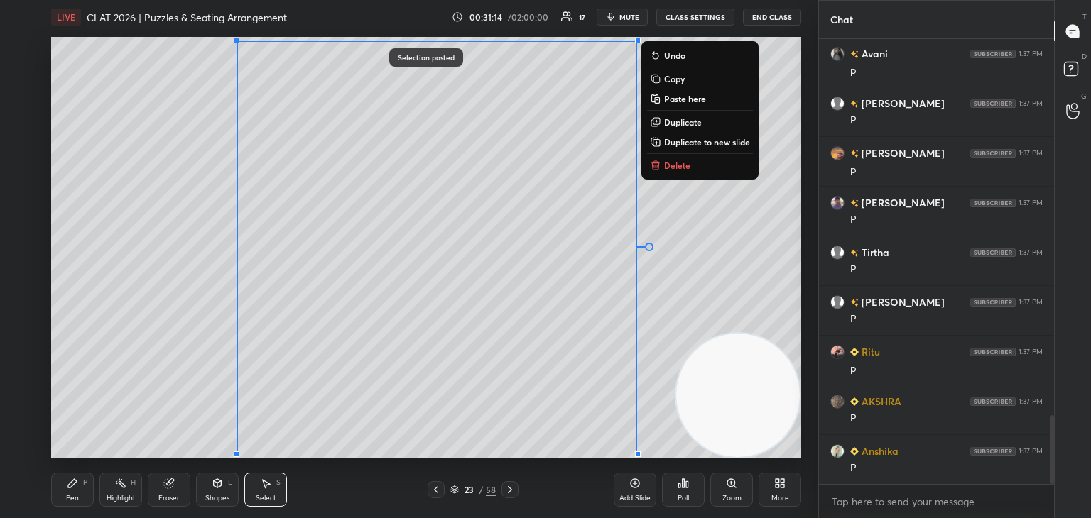
click at [704, 257] on div "0 ° Undo Copy Paste here Duplicate Duplicate to new slide Delete" at bounding box center [426, 248] width 750 height 422
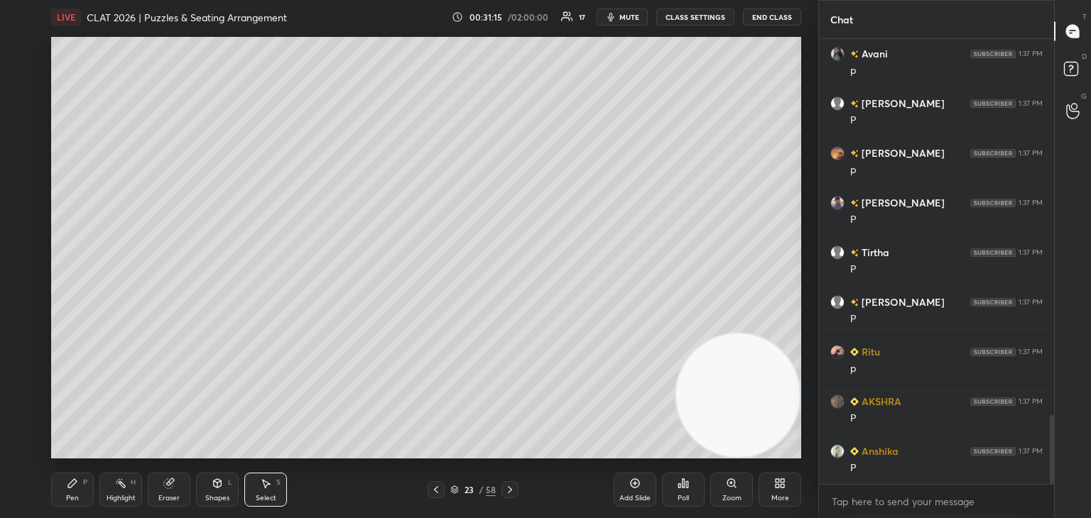
click at [440, 491] on icon at bounding box center [435, 489] width 11 height 11
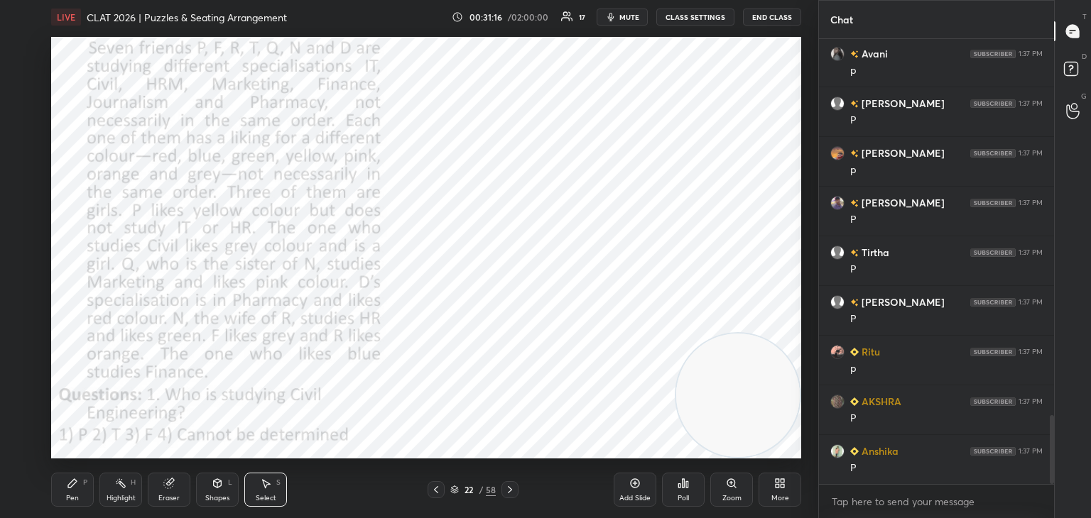
click at [186, 475] on div "Eraser" at bounding box center [169, 490] width 43 height 34
click at [28, 437] on div "Erase all" at bounding box center [22, 447] width 23 height 23
click at [24, 105] on div at bounding box center [23, 104] width 11 height 11
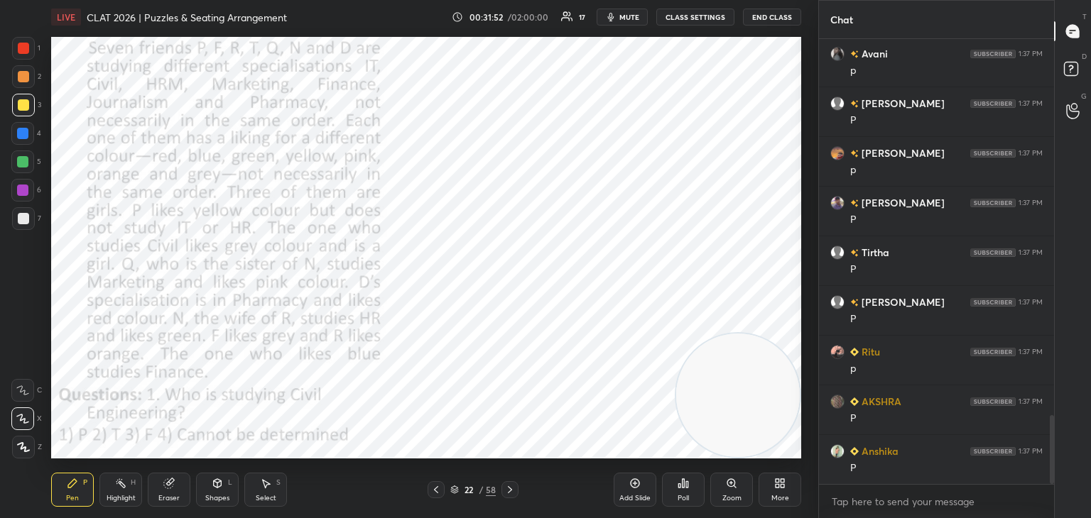
click at [20, 50] on div at bounding box center [23, 48] width 11 height 11
click at [676, 364] on video at bounding box center [738, 396] width 124 height 124
click at [24, 188] on div at bounding box center [22, 190] width 11 height 11
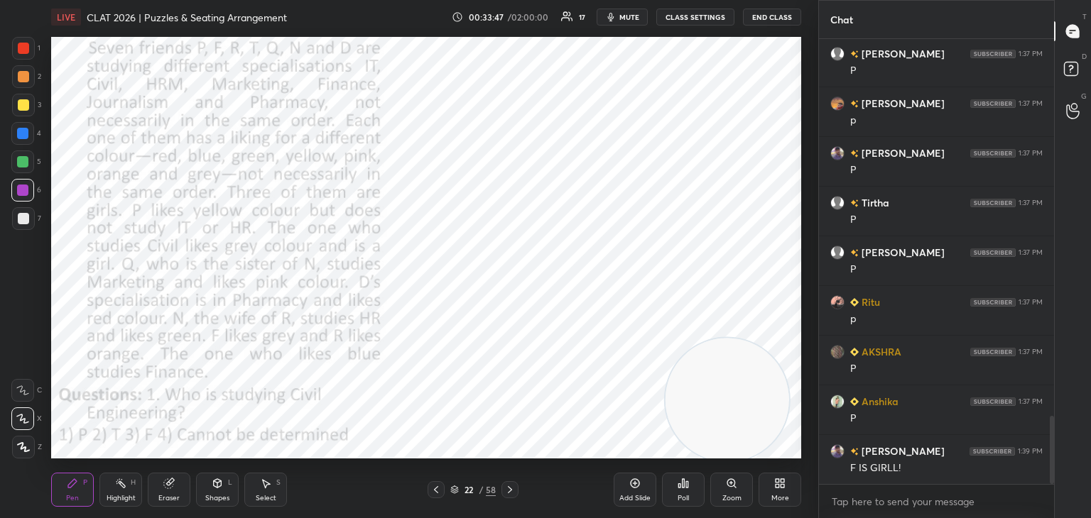
click at [456, 492] on icon at bounding box center [454, 490] width 9 height 9
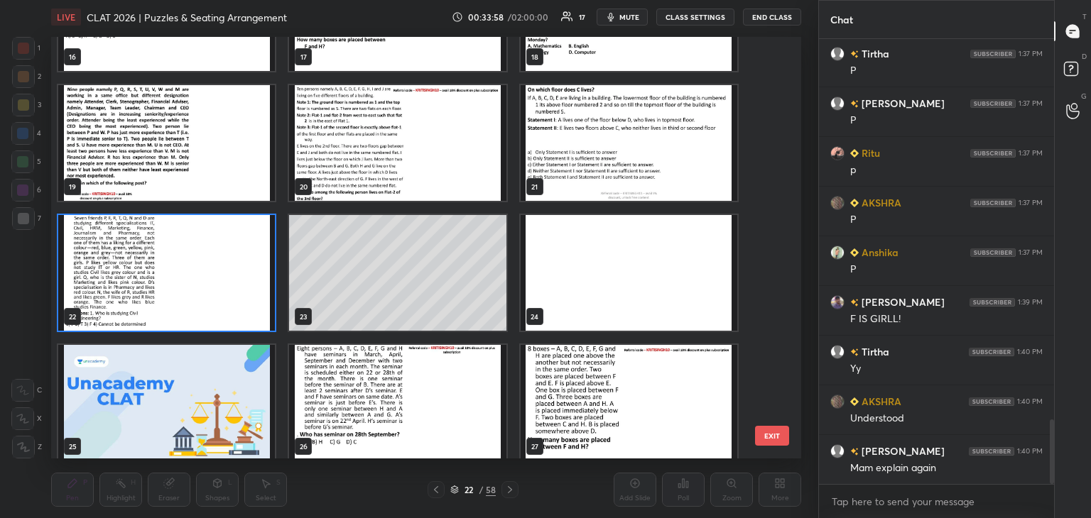
scroll to position [736, 0]
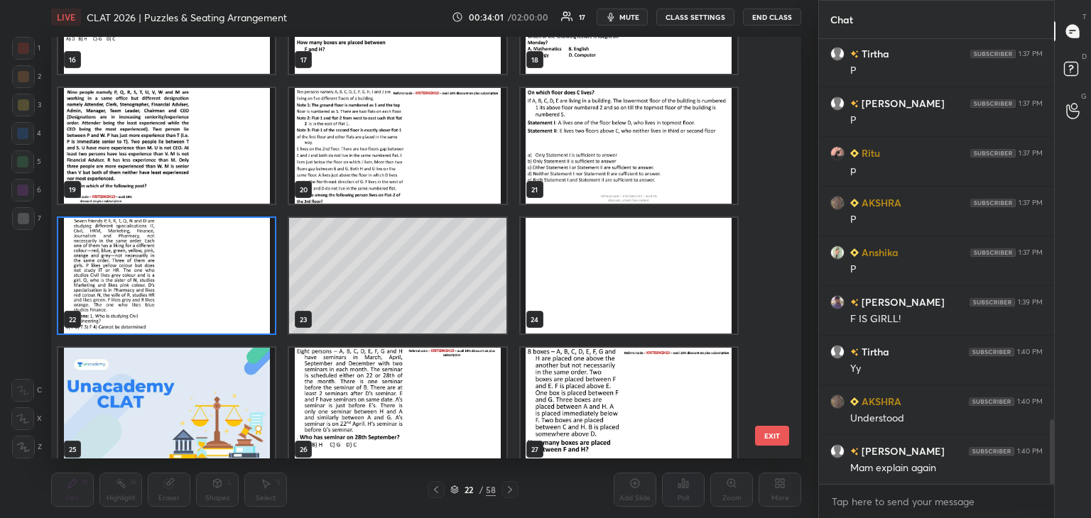
click at [261, 277] on img "grid" at bounding box center [166, 276] width 217 height 116
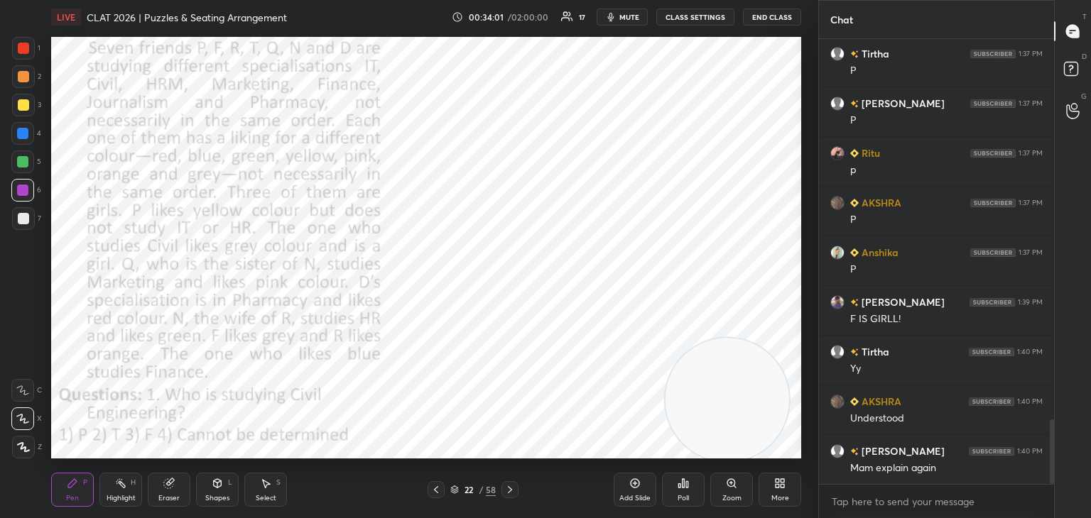
click at [266, 303] on img "grid" at bounding box center [166, 276] width 217 height 116
click at [119, 488] on icon at bounding box center [120, 483] width 11 height 11
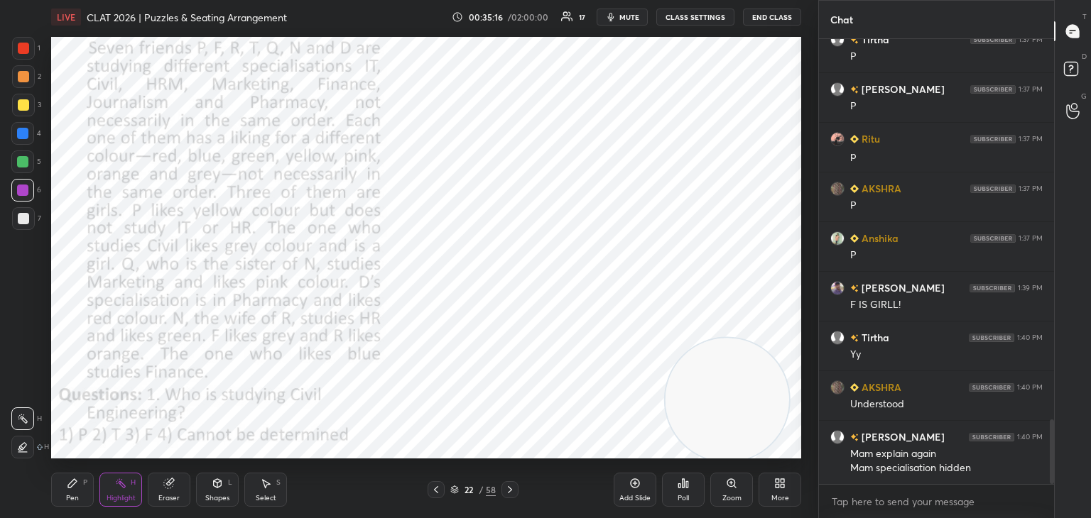
click at [454, 490] on icon at bounding box center [454, 488] width 7 height 4
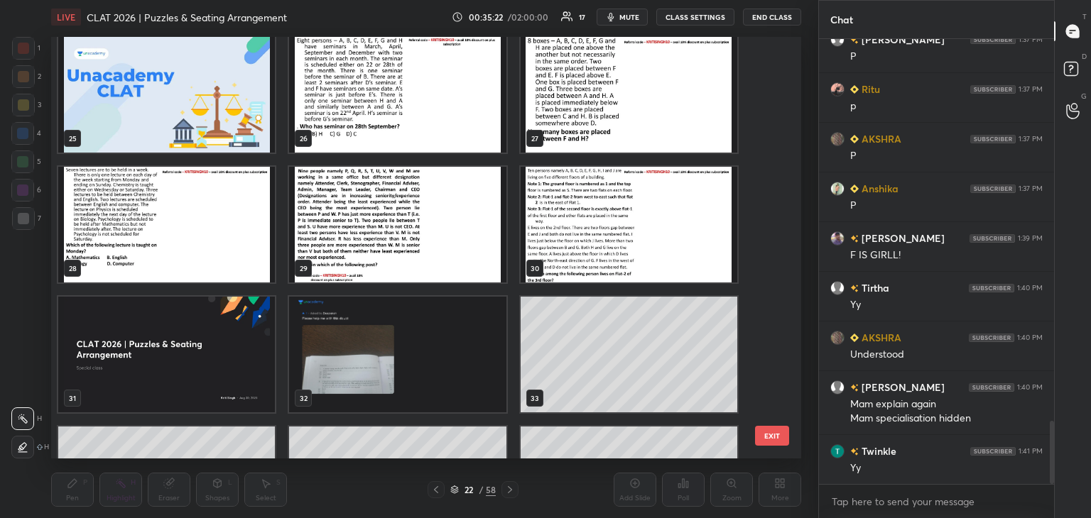
scroll to position [1046, 0]
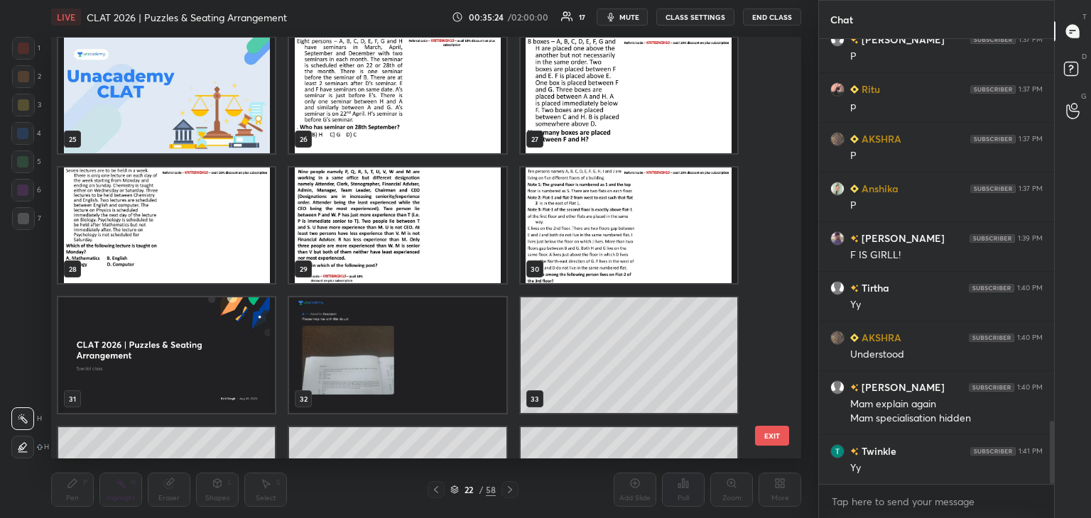
click at [227, 244] on img "grid" at bounding box center [166, 226] width 217 height 116
click at [228, 250] on img "grid" at bounding box center [166, 226] width 217 height 116
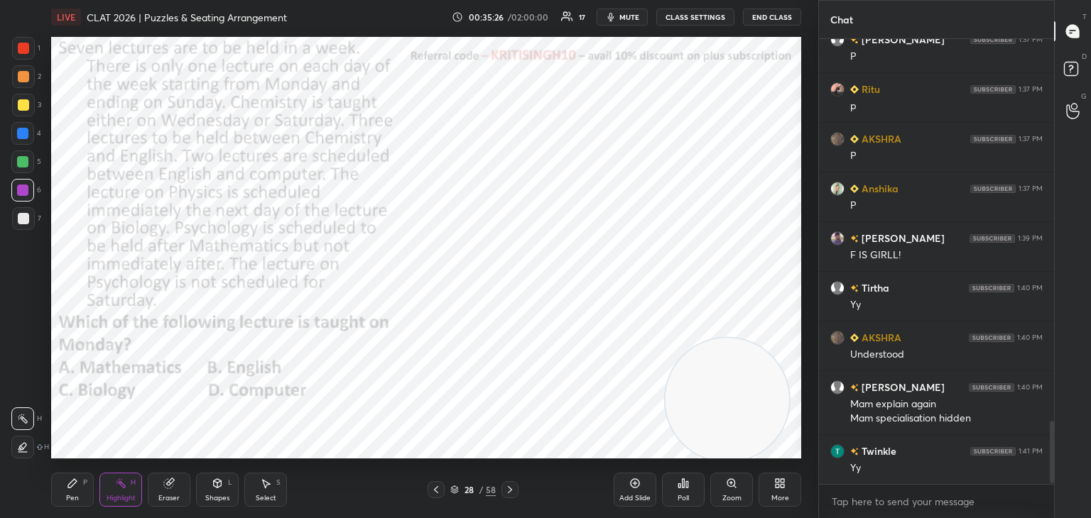
scroll to position [2741, 0]
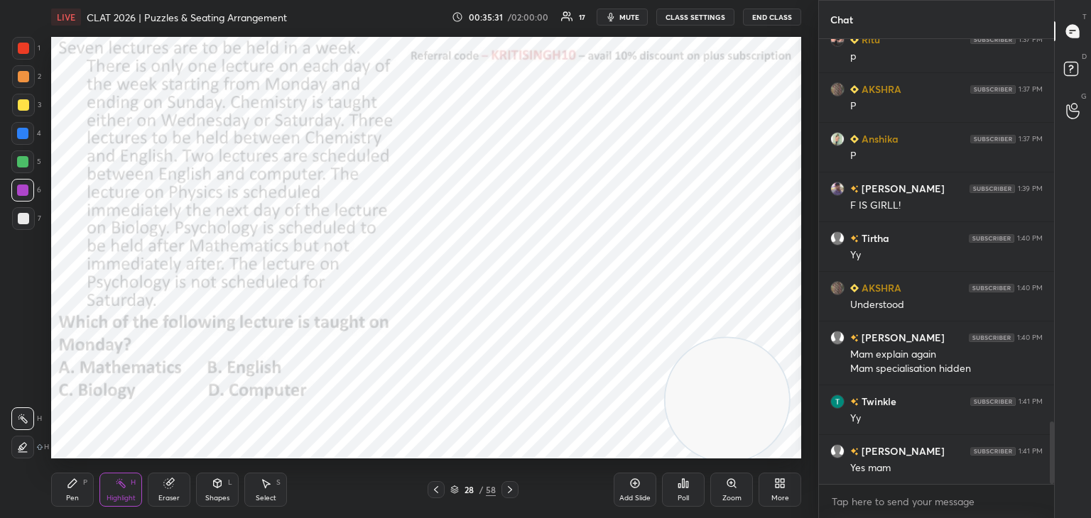
click at [436, 494] on icon at bounding box center [435, 489] width 11 height 11
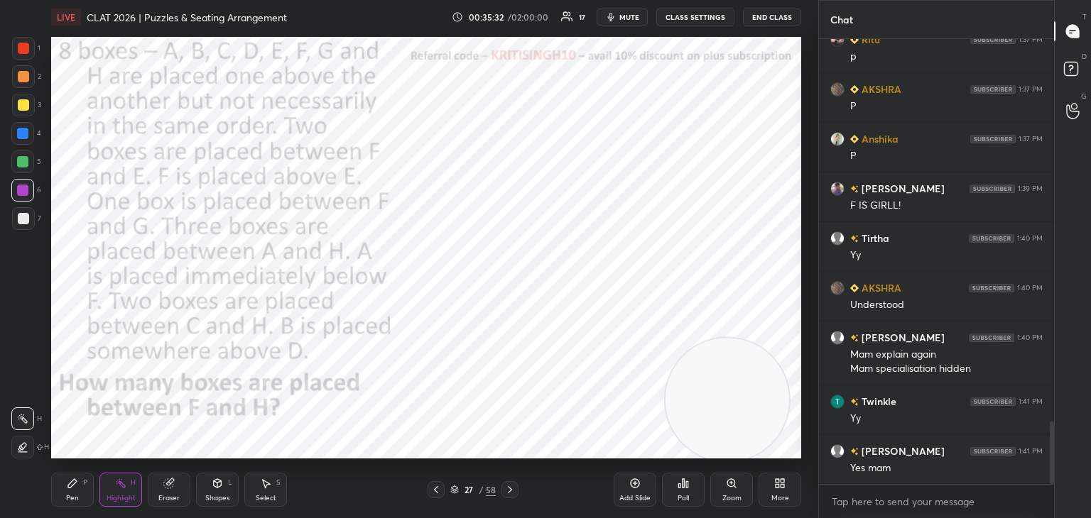
click at [617, 486] on div "Add Slide" at bounding box center [634, 490] width 43 height 34
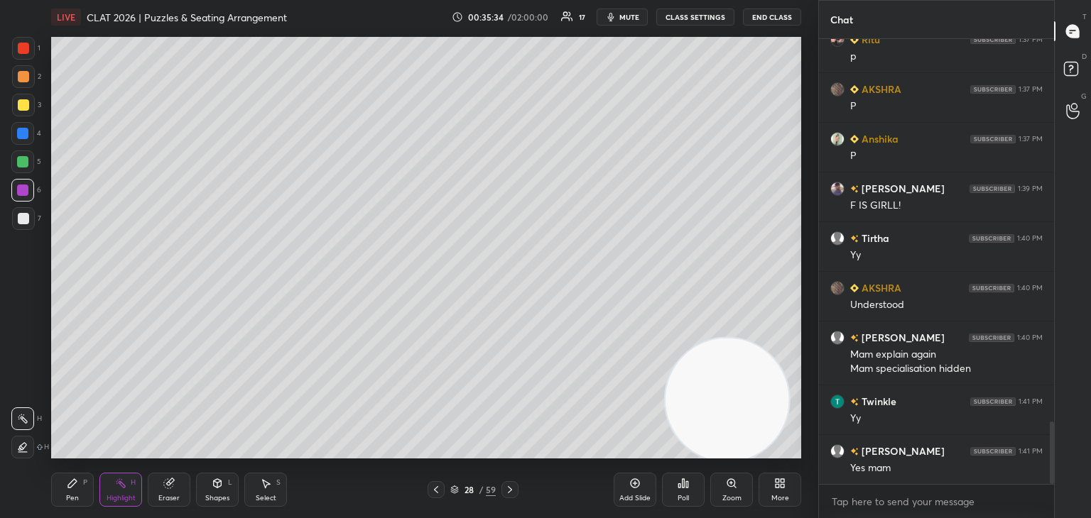
click at [18, 109] on div at bounding box center [23, 104] width 11 height 11
click at [74, 476] on div "Pen P" at bounding box center [72, 490] width 43 height 34
click at [435, 488] on icon at bounding box center [435, 489] width 11 height 11
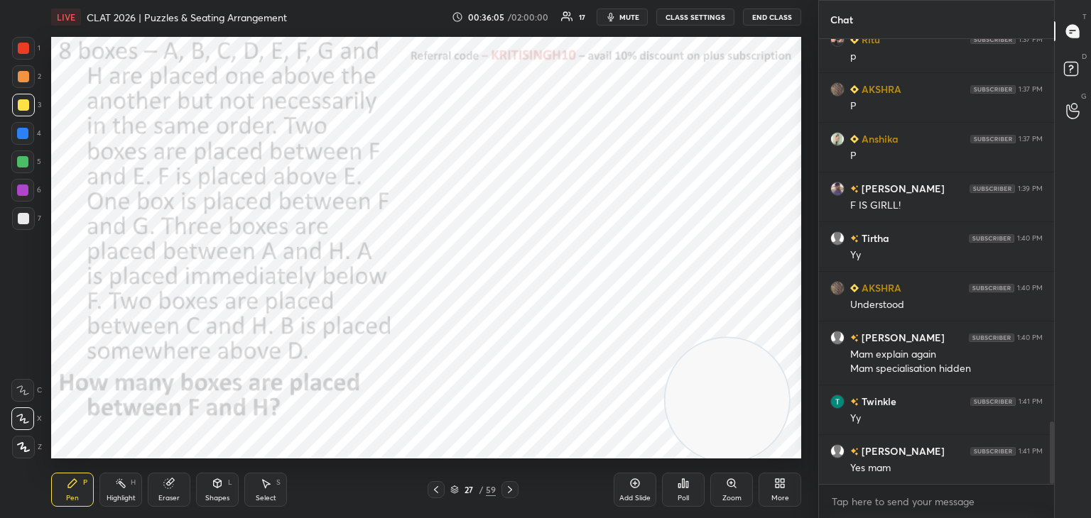
click at [503, 495] on div at bounding box center [509, 489] width 17 height 17
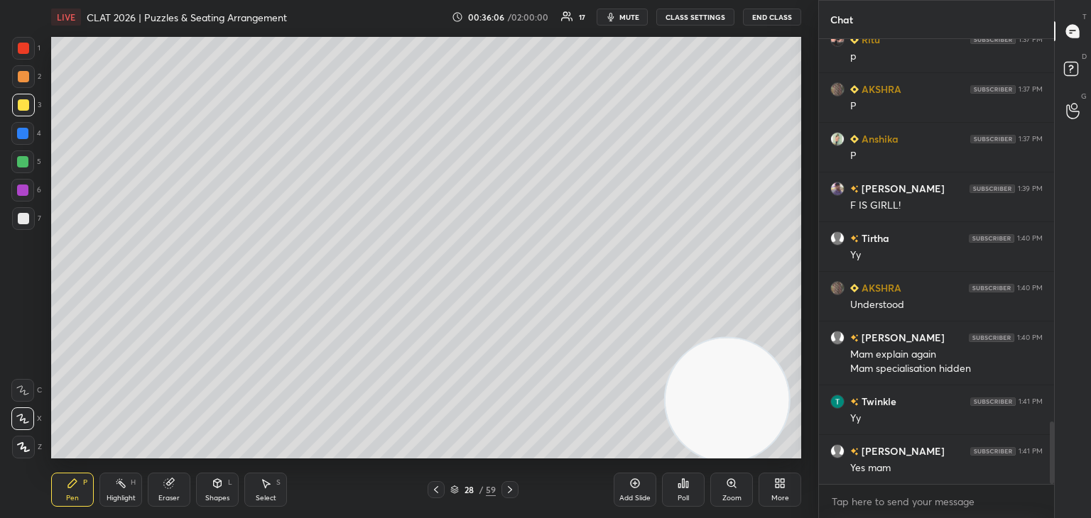
click at [508, 495] on icon at bounding box center [509, 489] width 11 height 11
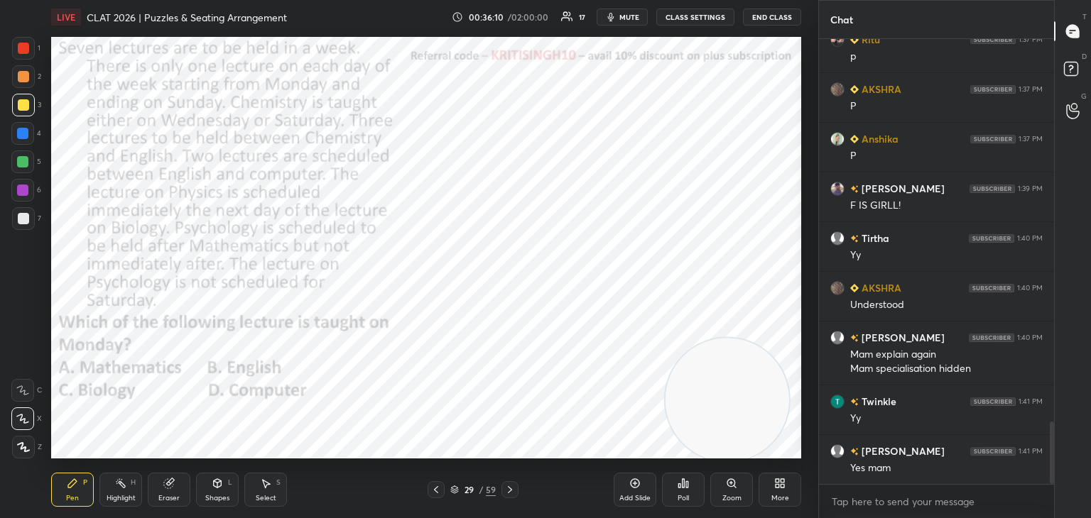
scroll to position [2791, 0]
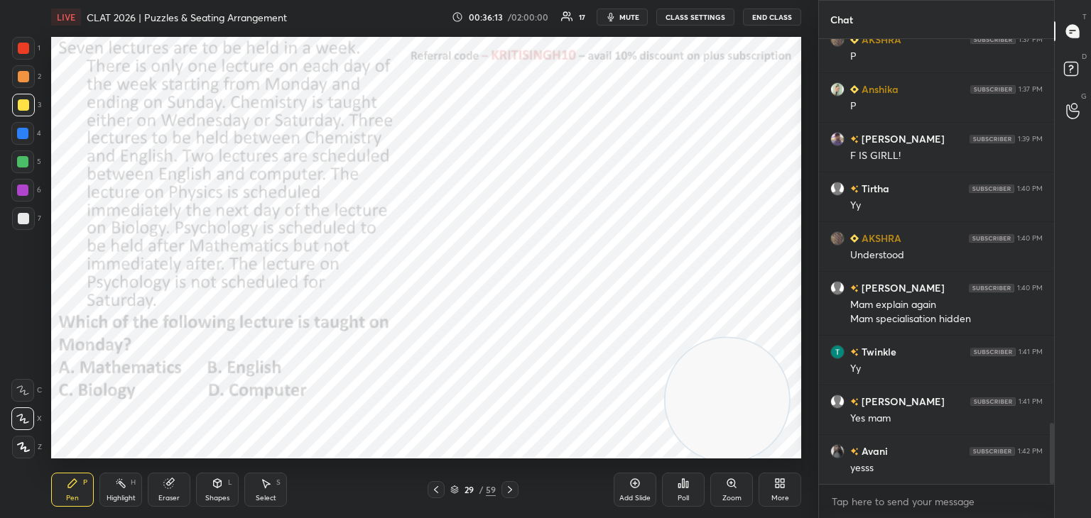
click at [23, 431] on div "Z" at bounding box center [27, 444] width 30 height 28
click at [23, 452] on div at bounding box center [23, 447] width 23 height 23
click at [633, 12] on button "mute" at bounding box center [621, 17] width 51 height 17
click at [636, 18] on span "unmute" at bounding box center [628, 17] width 31 height 10
click at [639, 22] on button "mute" at bounding box center [621, 17] width 51 height 17
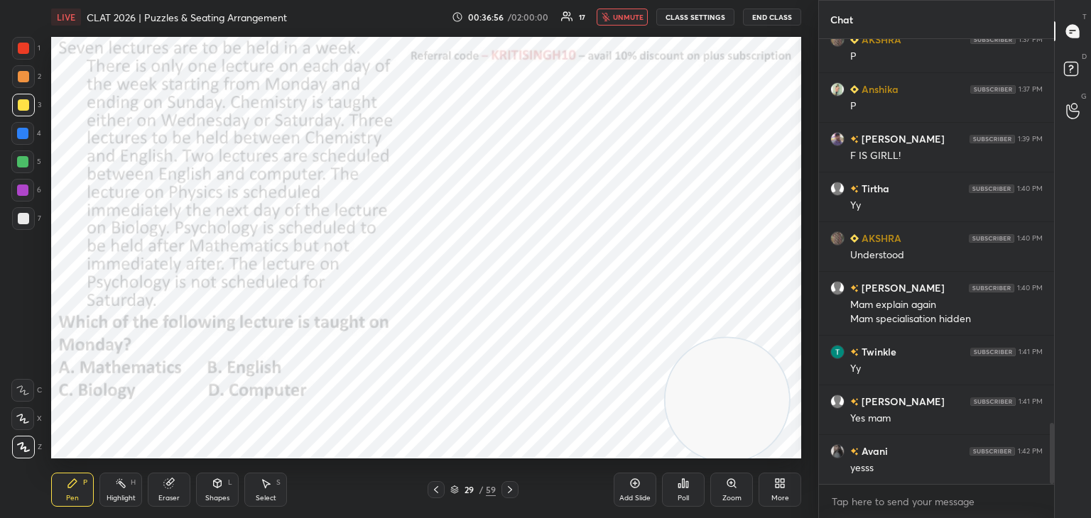
click at [628, 18] on span "unmute" at bounding box center [628, 17] width 31 height 10
click at [21, 55] on div at bounding box center [23, 48] width 23 height 23
click at [26, 393] on icon at bounding box center [22, 391] width 13 height 10
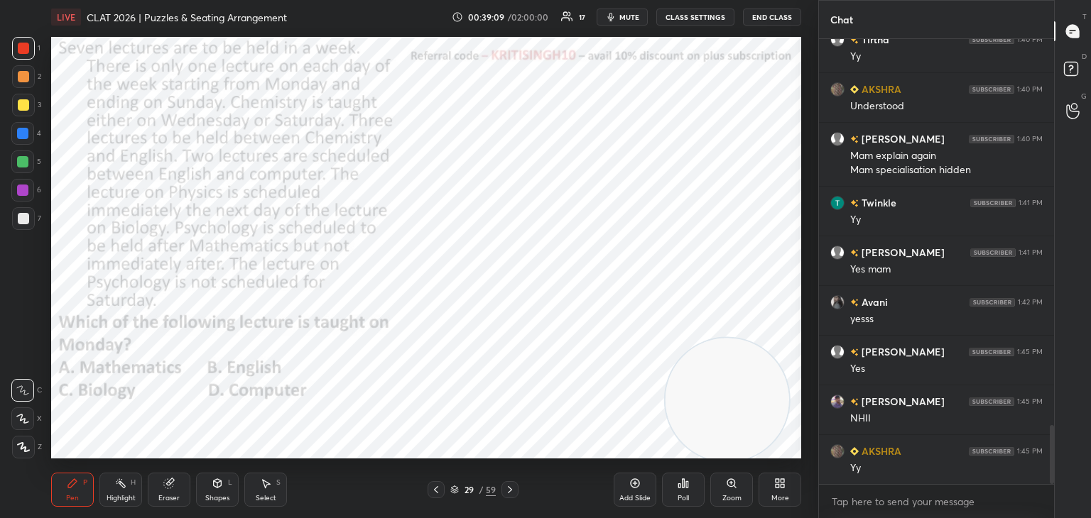
scroll to position [2989, 0]
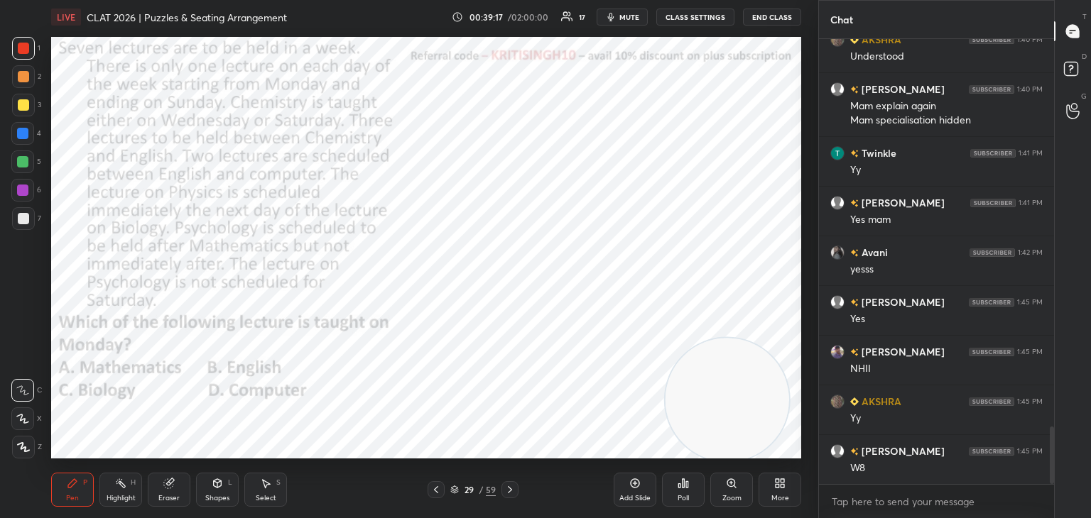
click at [633, 17] on span "mute" at bounding box center [629, 17] width 20 height 10
click at [769, 20] on button "End Class" at bounding box center [772, 17] width 58 height 17
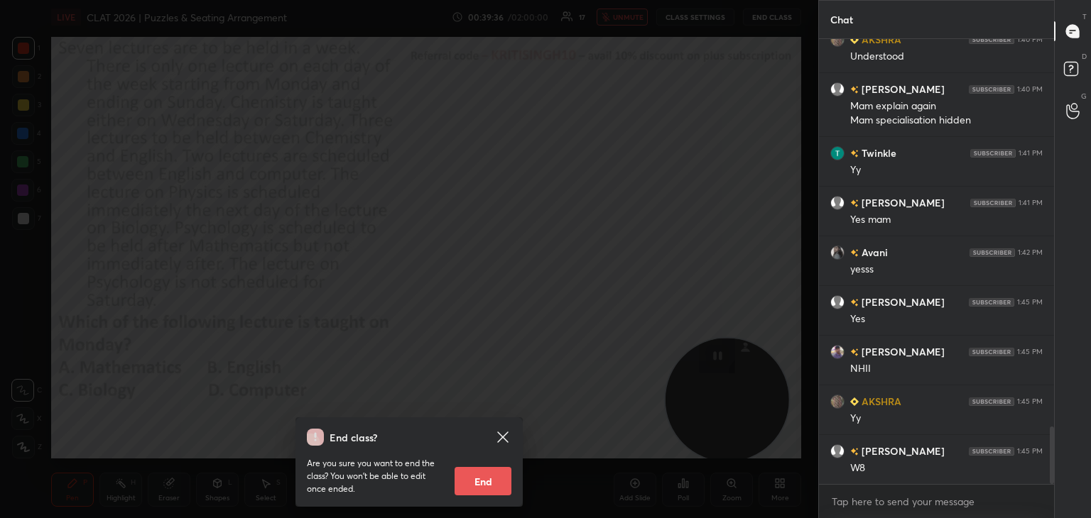
click at [523, 322] on div "End class? Are you sure you want to end the class? You won’t be able to edit on…" at bounding box center [409, 259] width 818 height 518
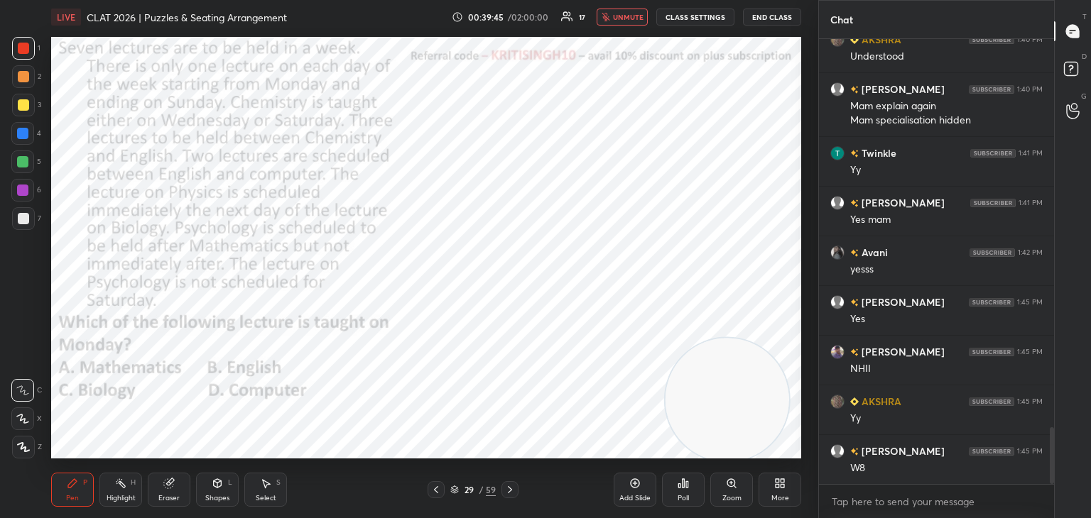
scroll to position [3039, 0]
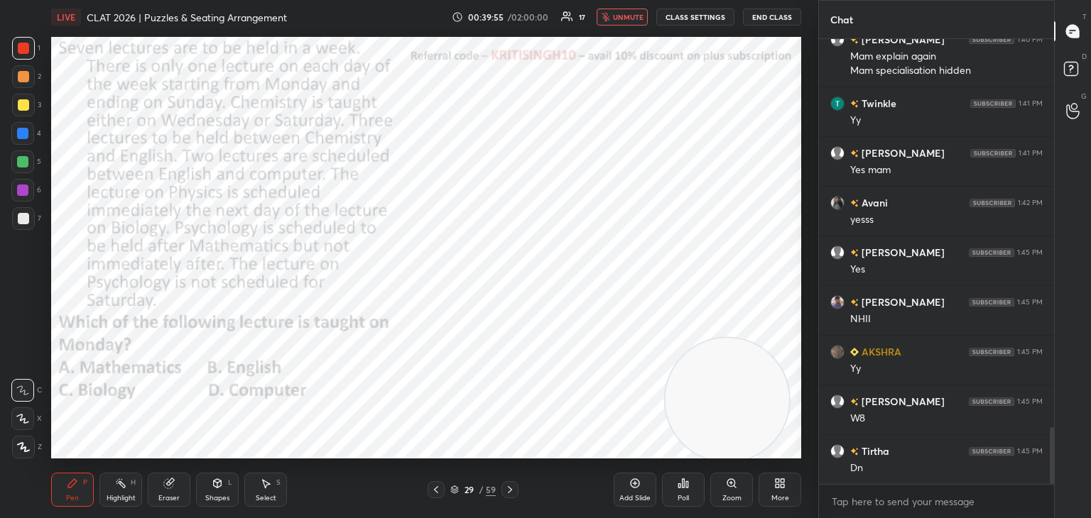
click at [628, 14] on span "unmute" at bounding box center [628, 17] width 31 height 10
click at [681, 496] on div "Poll" at bounding box center [682, 498] width 11 height 7
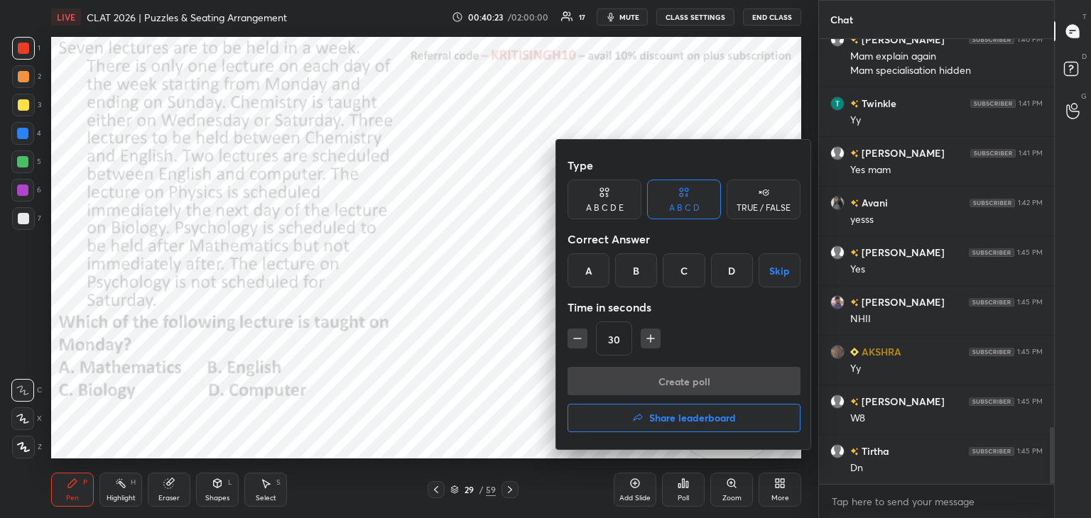
click at [602, 279] on div "A" at bounding box center [588, 270] width 42 height 34
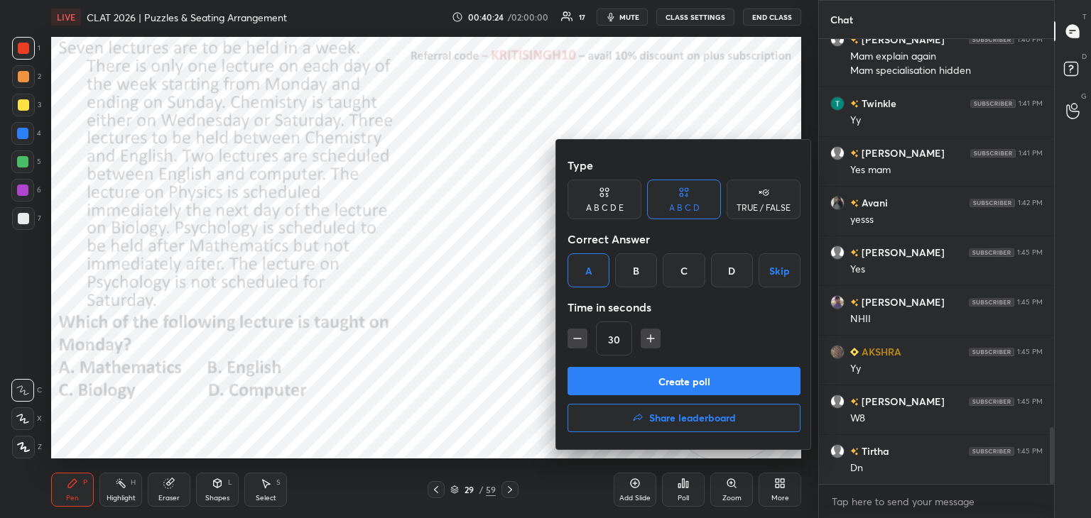
click at [652, 385] on button "Create poll" at bounding box center [683, 381] width 233 height 28
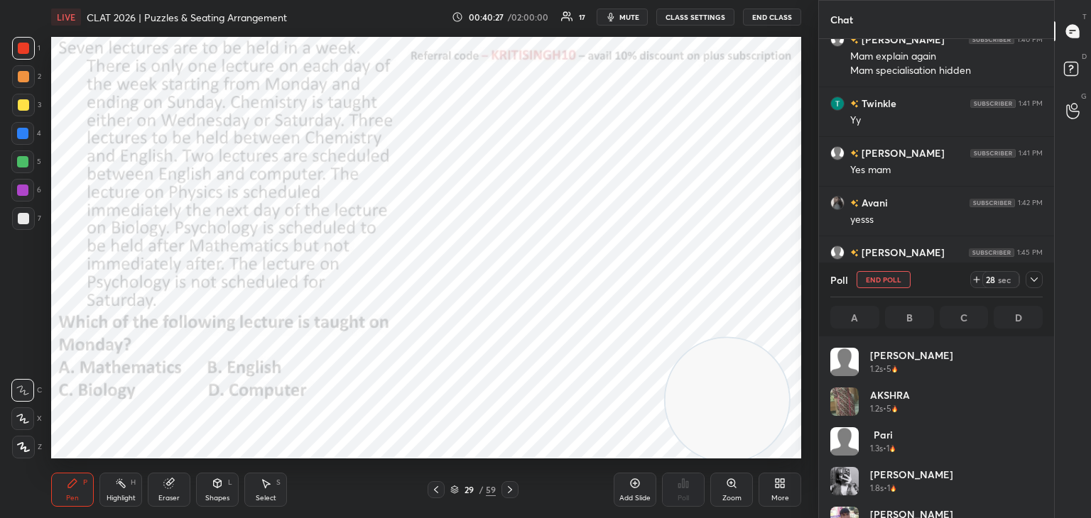
scroll to position [166, 208]
click at [640, 23] on button "mute" at bounding box center [621, 17] width 51 height 17
click at [623, 24] on button "unmute" at bounding box center [621, 17] width 51 height 17
click at [638, 20] on span "mute" at bounding box center [629, 17] width 20 height 10
click at [642, 20] on span "unmute" at bounding box center [628, 17] width 31 height 10
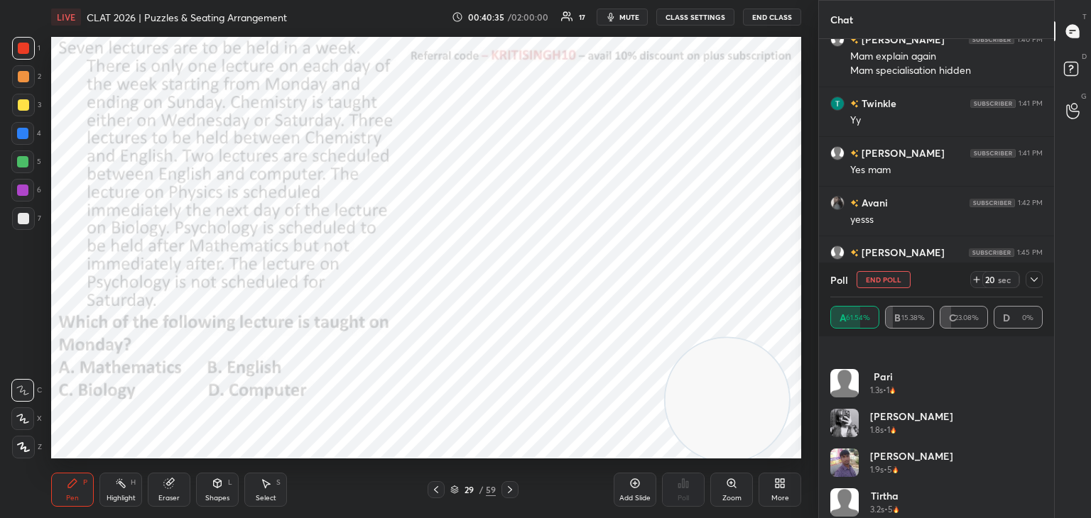
scroll to position [0, 0]
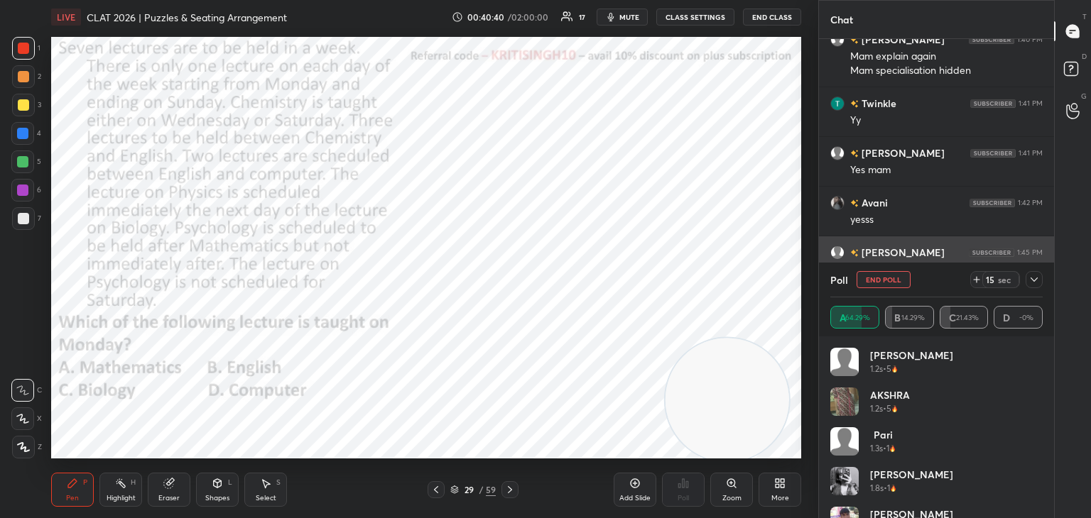
click at [883, 282] on button "End Poll" at bounding box center [883, 279] width 54 height 17
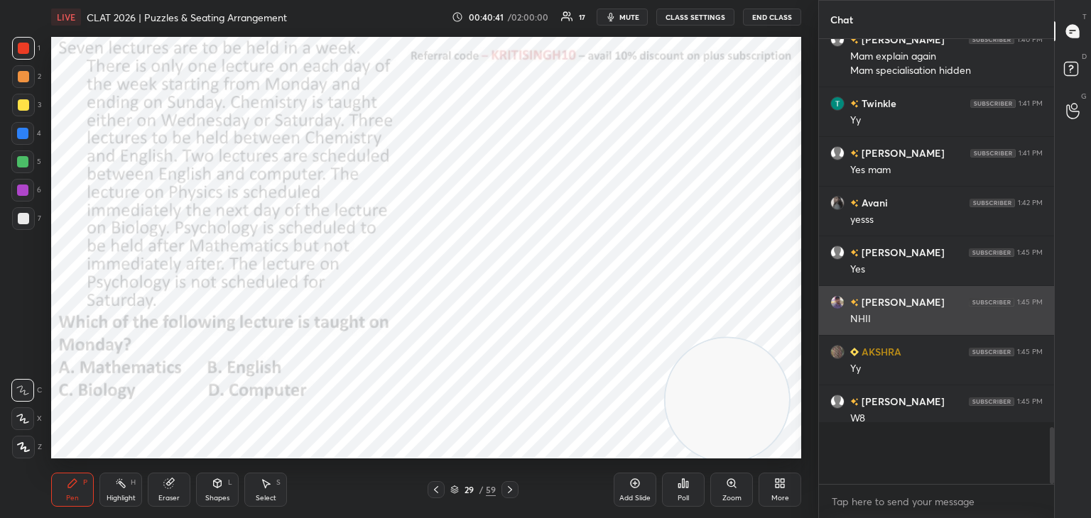
scroll to position [476, 231]
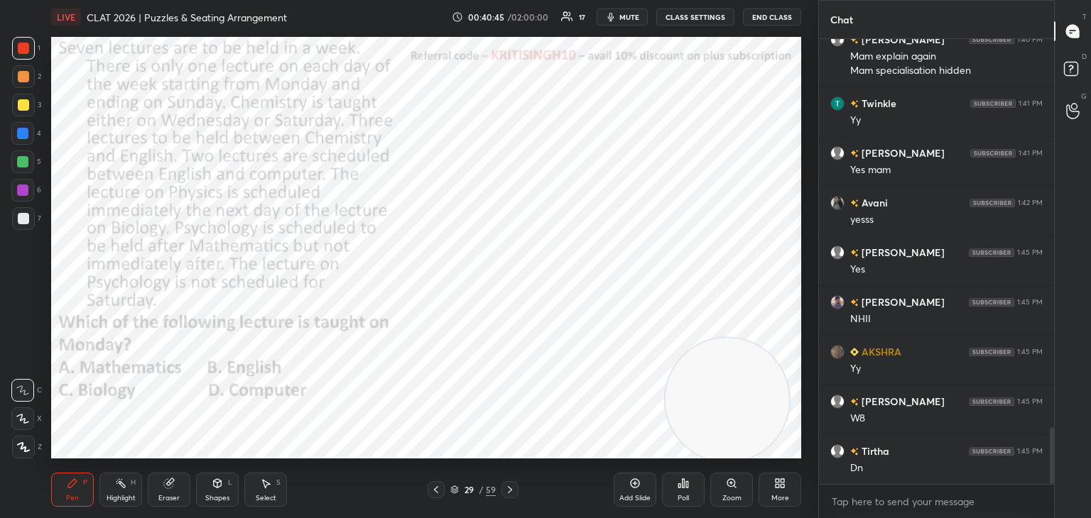
click at [685, 489] on icon at bounding box center [682, 483] width 11 height 11
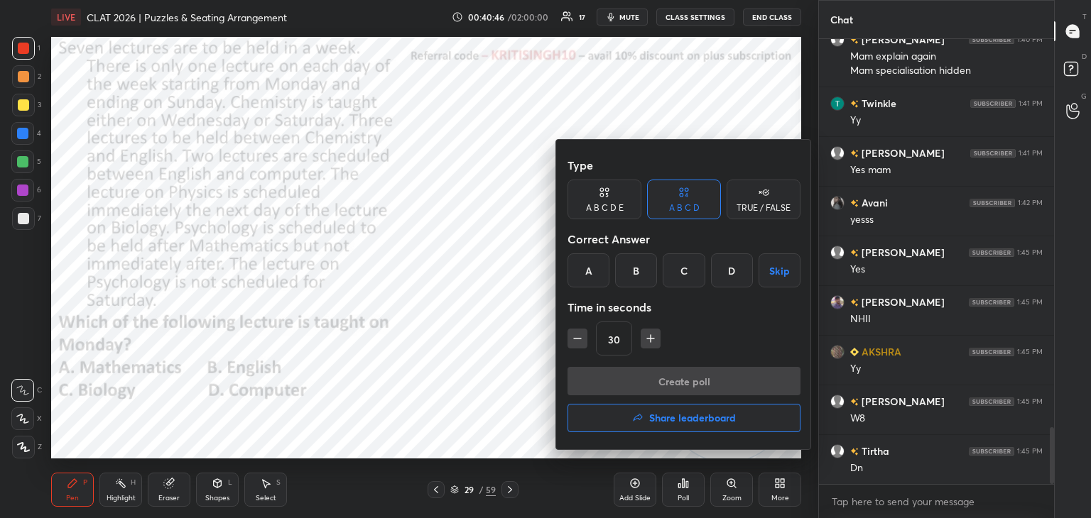
click at [682, 269] on div "C" at bounding box center [683, 270] width 42 height 34
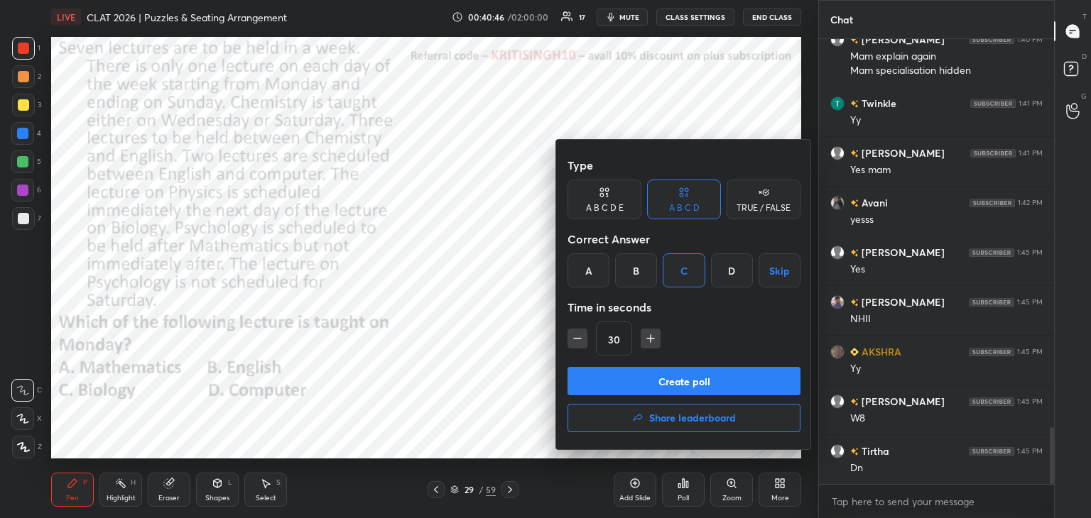
click at [670, 383] on button "Create poll" at bounding box center [683, 381] width 233 height 28
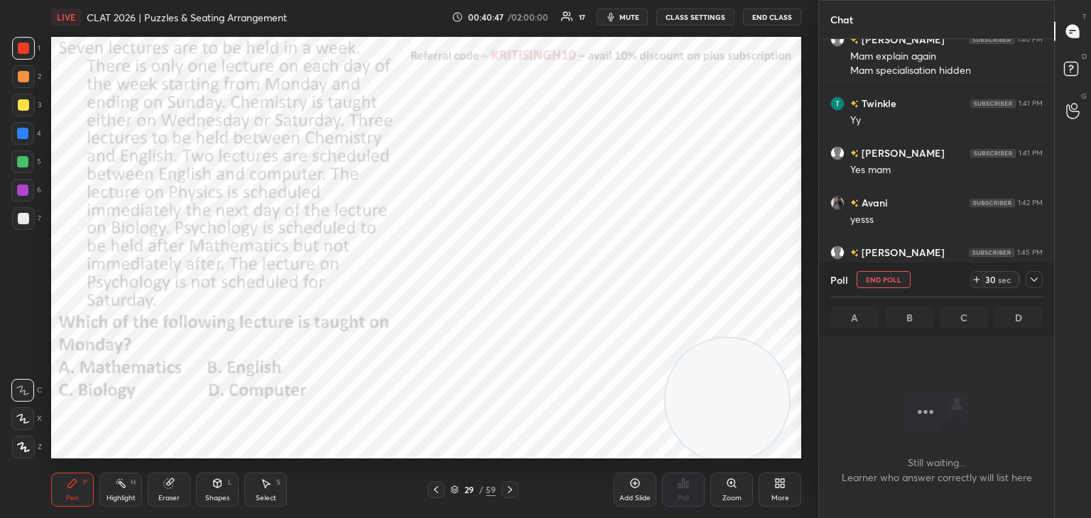
scroll to position [5, 4]
click at [624, 16] on span "mute" at bounding box center [629, 17] width 20 height 10
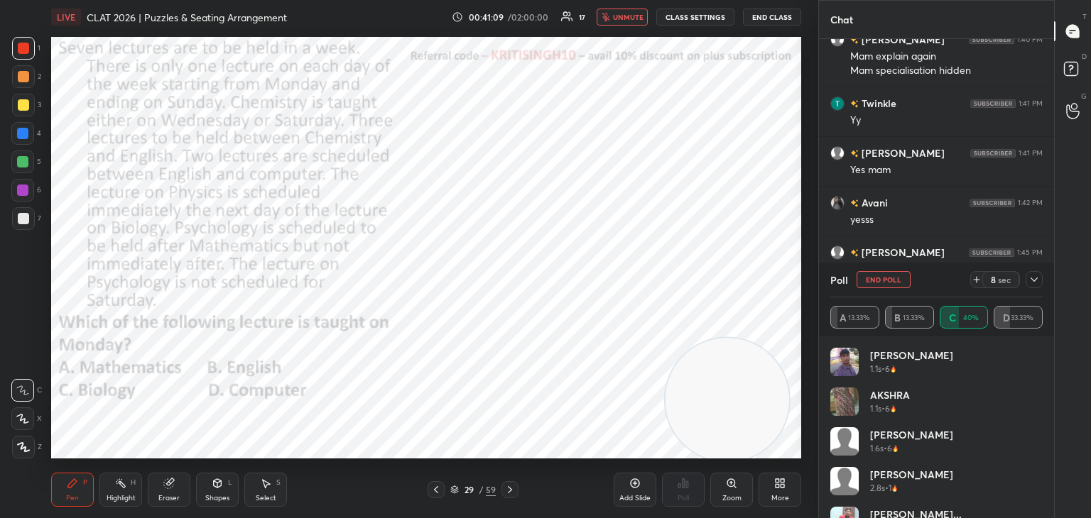
click at [630, 17] on span "unmute" at bounding box center [628, 17] width 31 height 10
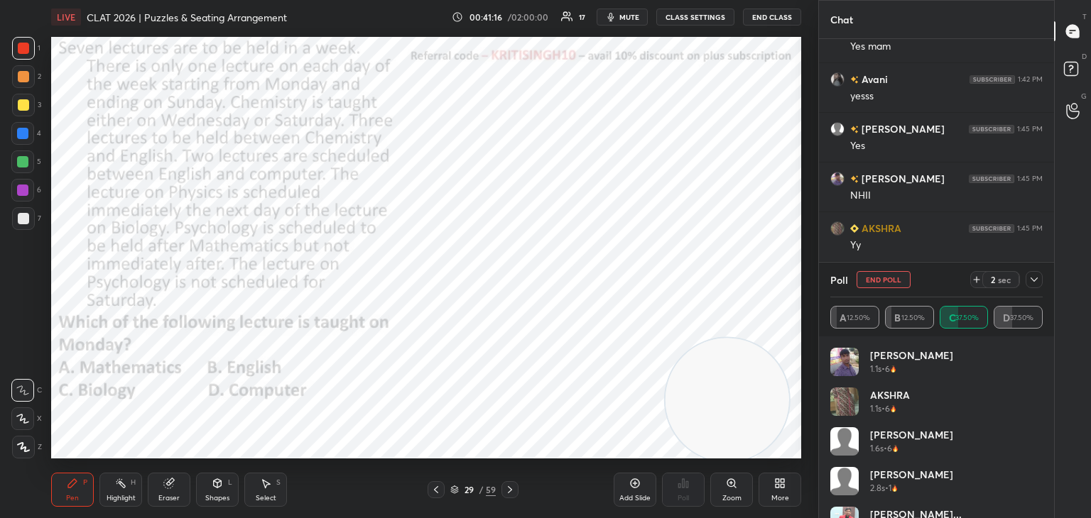
click at [885, 274] on button "End Poll" at bounding box center [883, 279] width 54 height 17
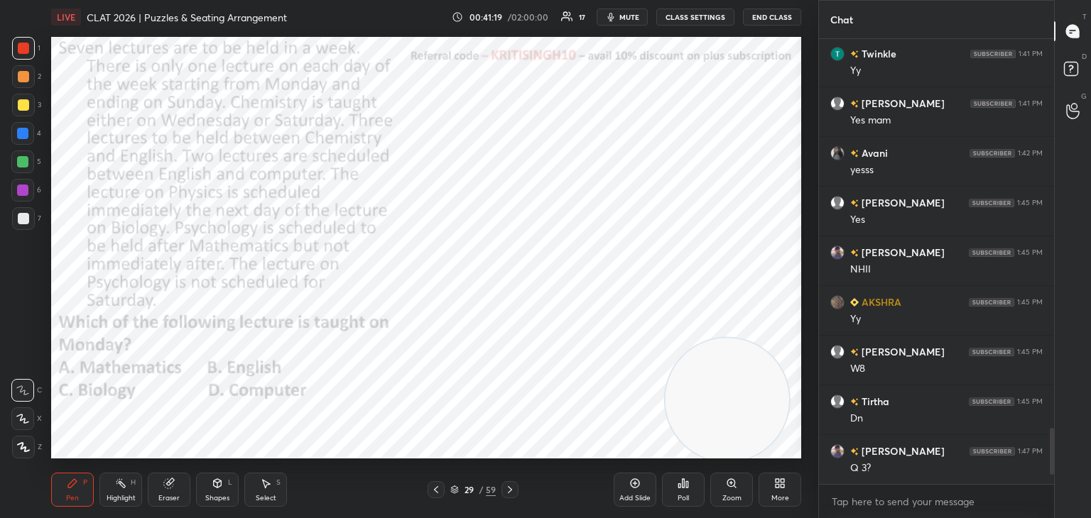
click at [175, 508] on div "Pen P Highlight H Eraser Shapes L Select S 29 / 59 Add Slide Poll Zoom More" at bounding box center [426, 490] width 750 height 57
click at [180, 492] on div "Eraser" at bounding box center [169, 490] width 43 height 34
click at [28, 447] on span "Erase all" at bounding box center [22, 447] width 21 height 10
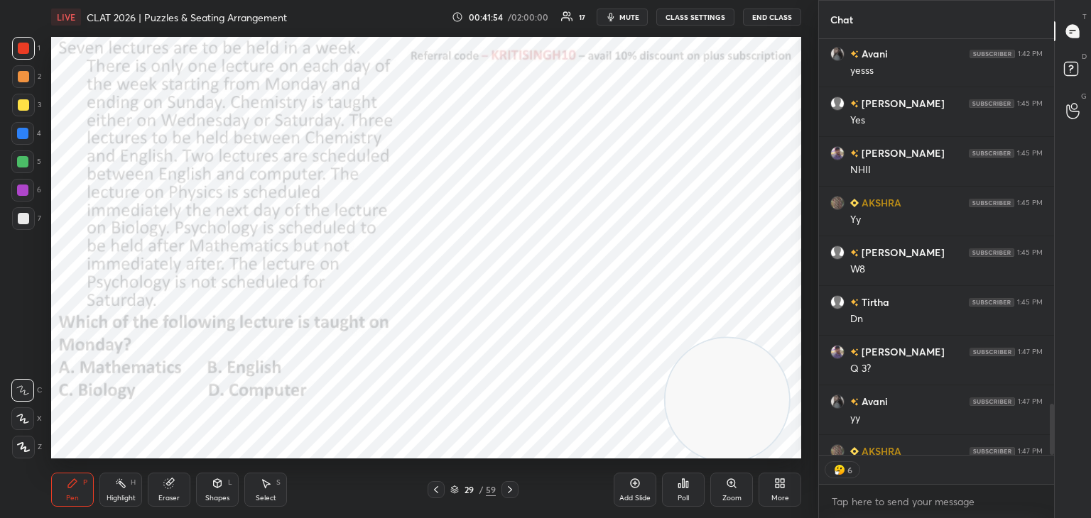
type textarea "x"
click at [704, 21] on button "CLASS SETTINGS" at bounding box center [695, 17] width 78 height 17
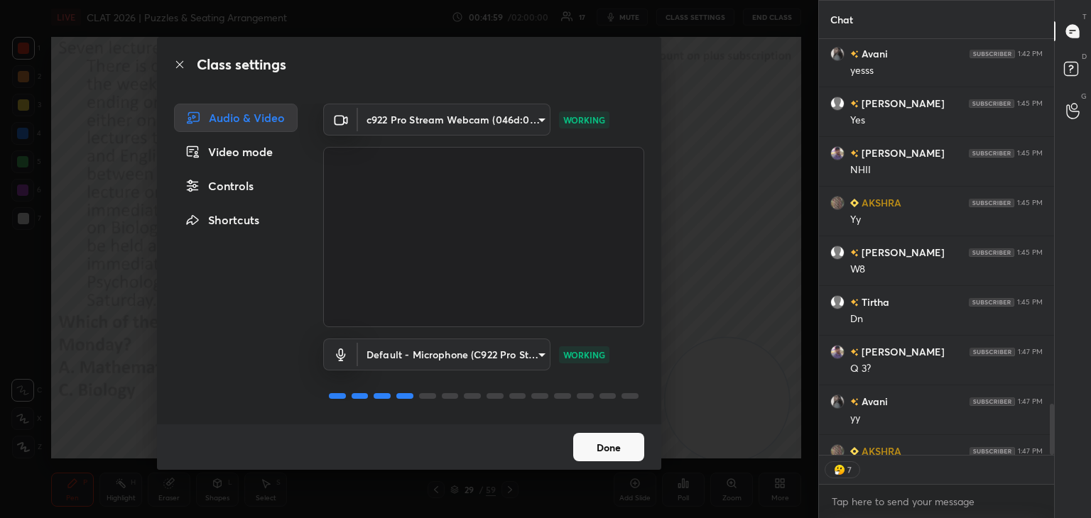
click at [230, 185] on div "Controls" at bounding box center [236, 186] width 124 height 28
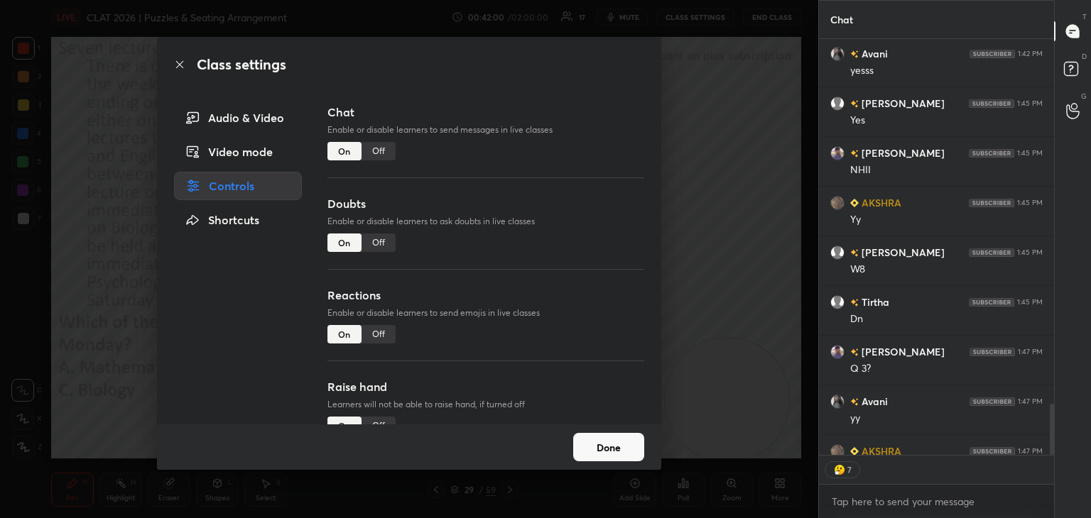
click at [383, 330] on div "Off" at bounding box center [378, 334] width 34 height 18
click at [609, 444] on button "Done" at bounding box center [608, 447] width 71 height 28
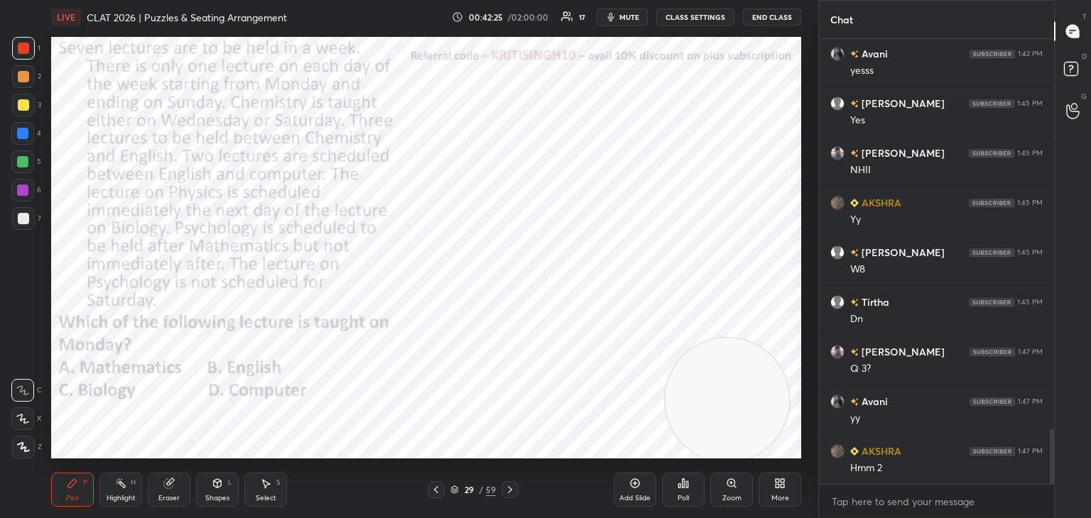
click at [222, 498] on div "Shapes" at bounding box center [217, 498] width 24 height 7
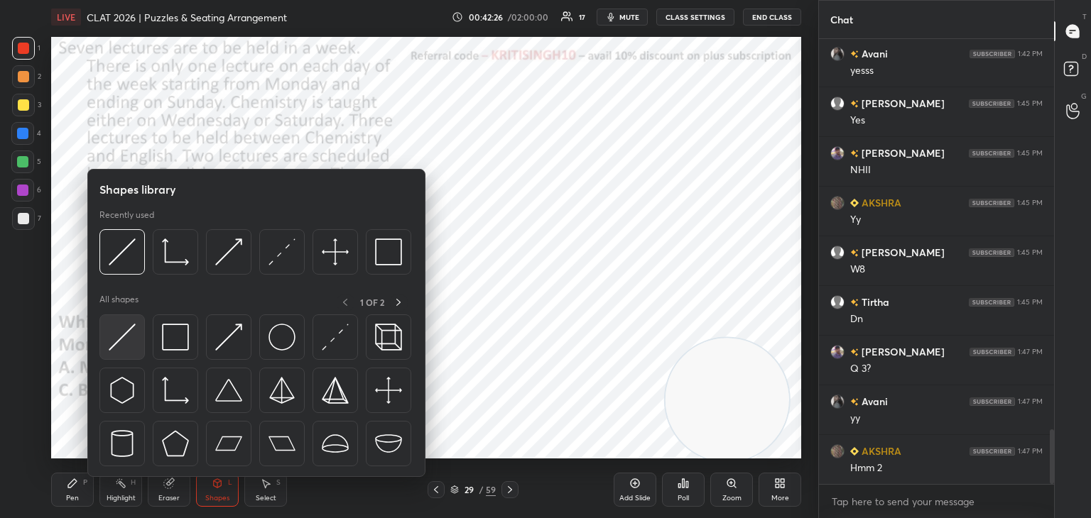
click at [131, 336] on img at bounding box center [122, 337] width 27 height 27
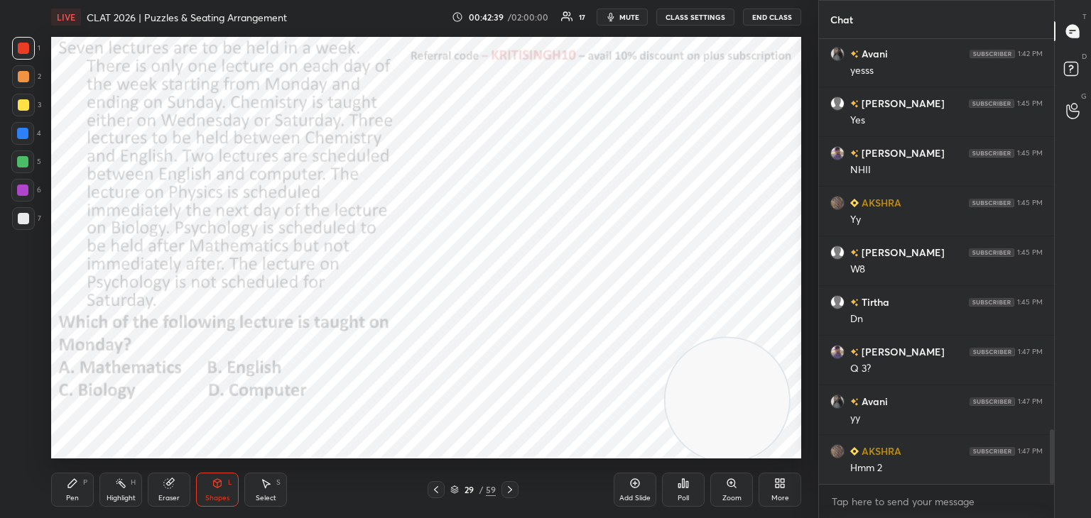
click at [81, 495] on div "Pen P" at bounding box center [72, 490] width 43 height 34
click at [26, 415] on icon at bounding box center [22, 419] width 13 height 10
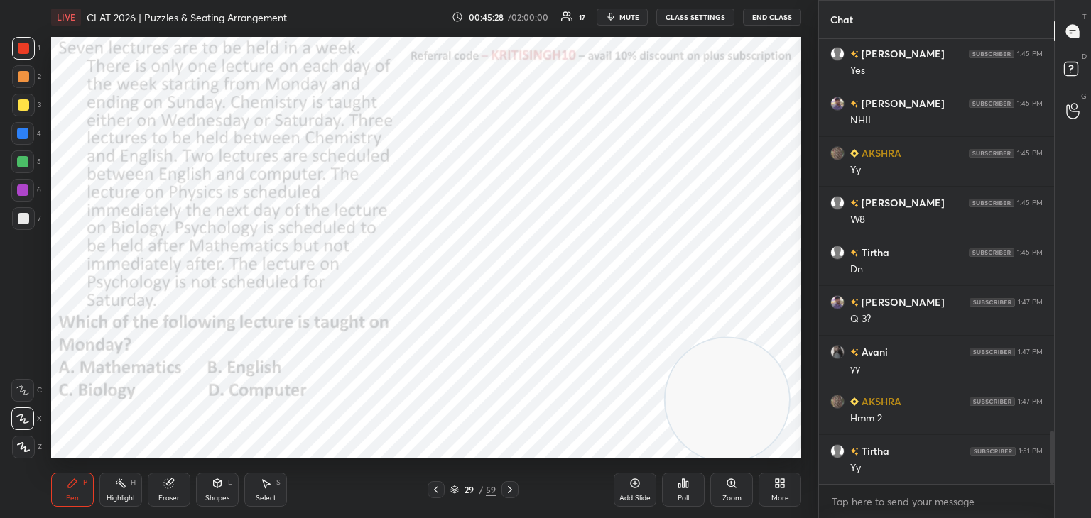
scroll to position [3288, 0]
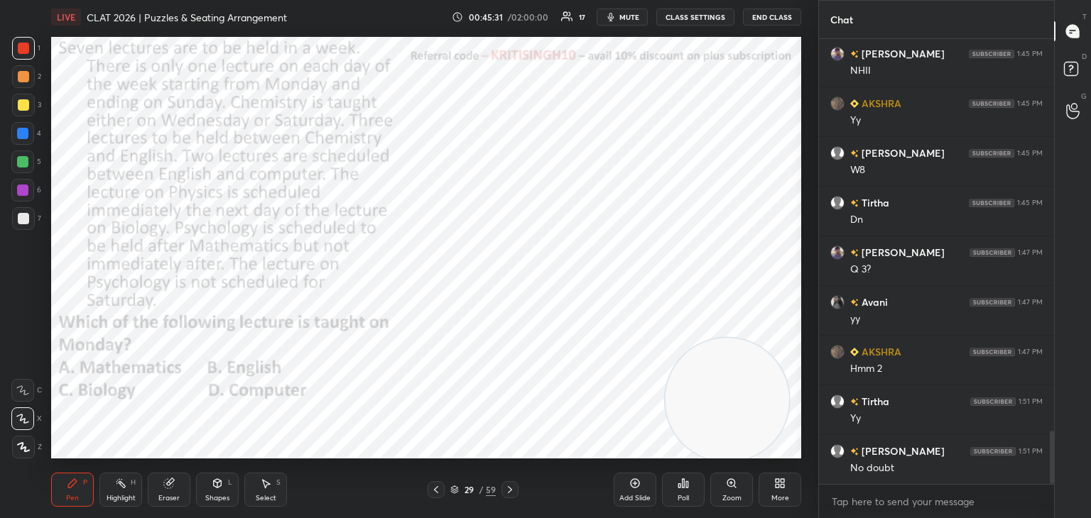
click at [456, 495] on div "29 / 59" at bounding box center [472, 490] width 45 height 13
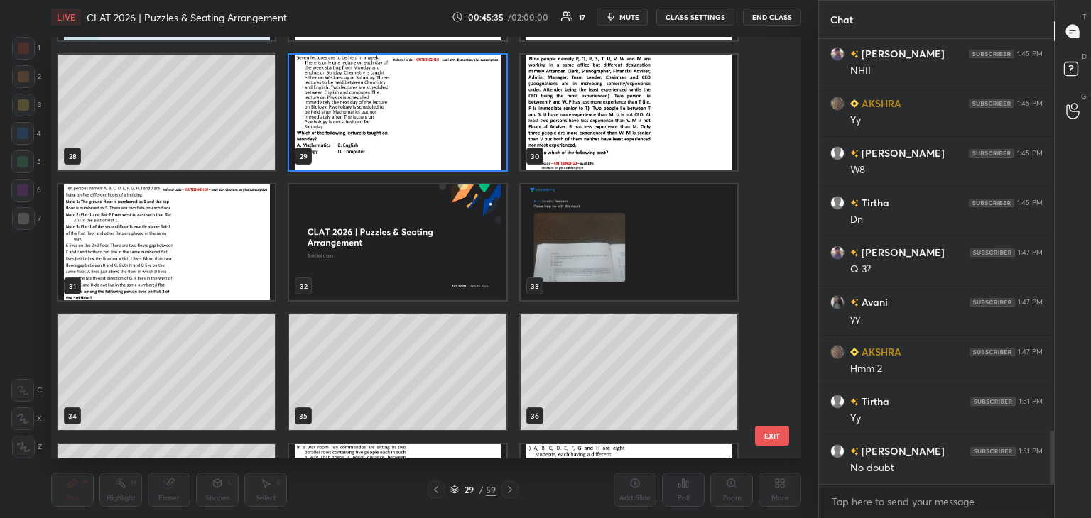
scroll to position [1159, 0]
click at [220, 276] on img "grid" at bounding box center [166, 243] width 217 height 116
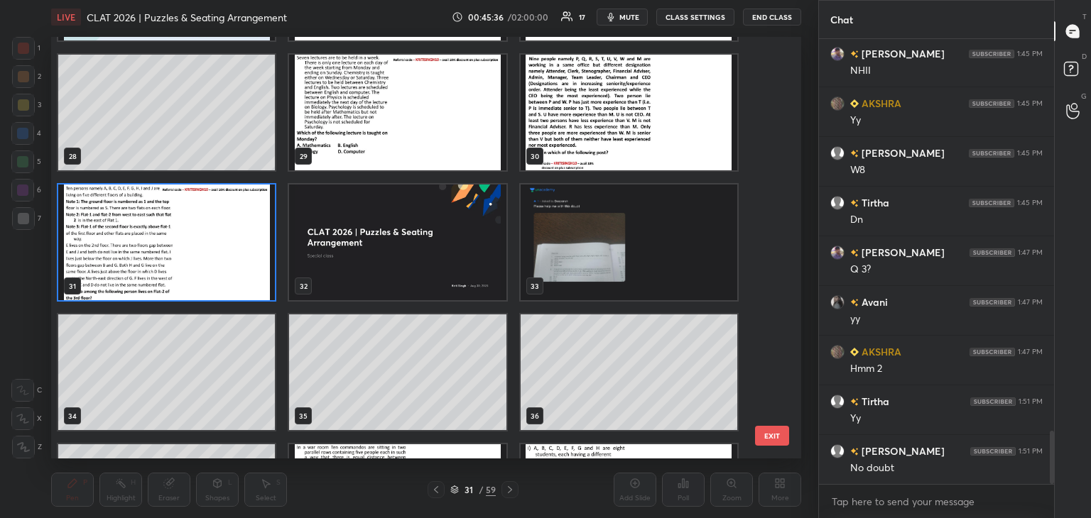
click at [222, 276] on img "grid" at bounding box center [166, 243] width 217 height 116
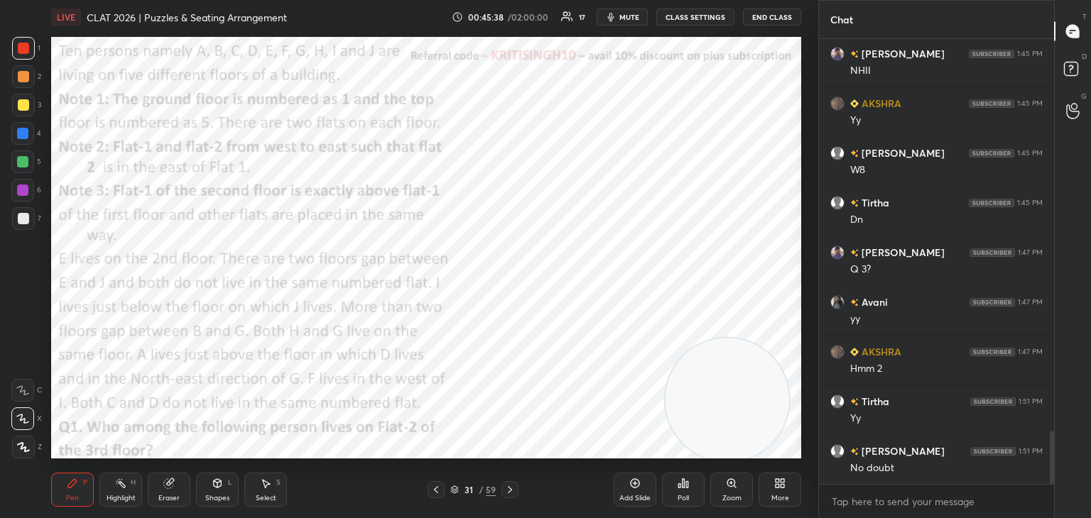
click at [454, 495] on div "31 / 59" at bounding box center [472, 490] width 45 height 13
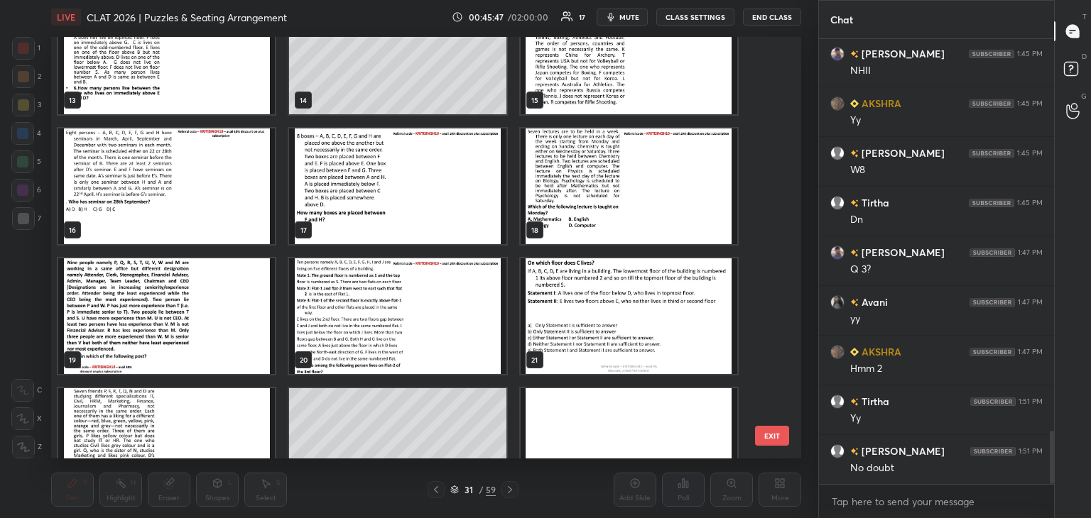
scroll to position [542, 0]
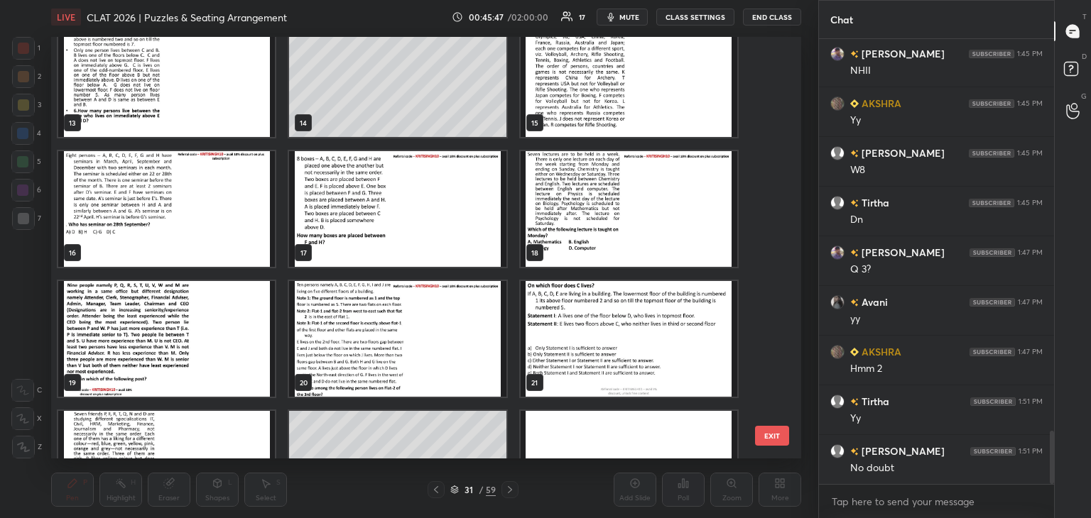
click at [579, 211] on img "grid" at bounding box center [628, 209] width 217 height 116
click at [584, 214] on img "grid" at bounding box center [628, 209] width 217 height 116
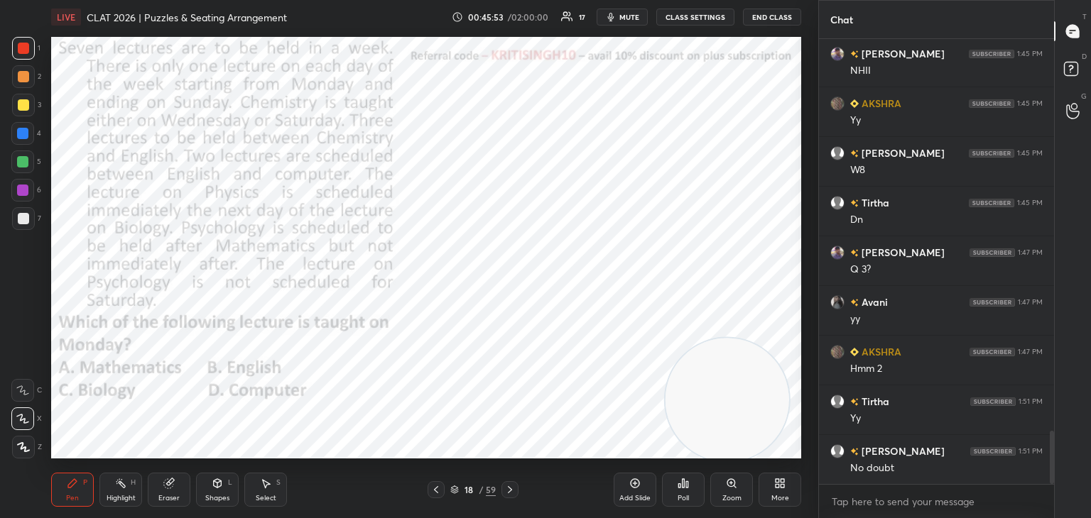
click at [459, 490] on div "18 / 59" at bounding box center [472, 490] width 45 height 13
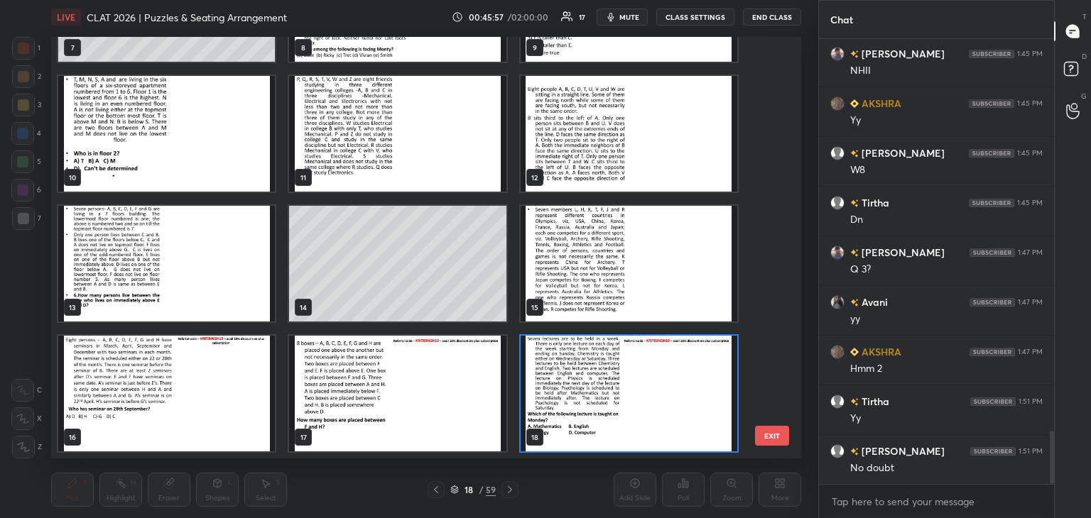
scroll to position [283, 0]
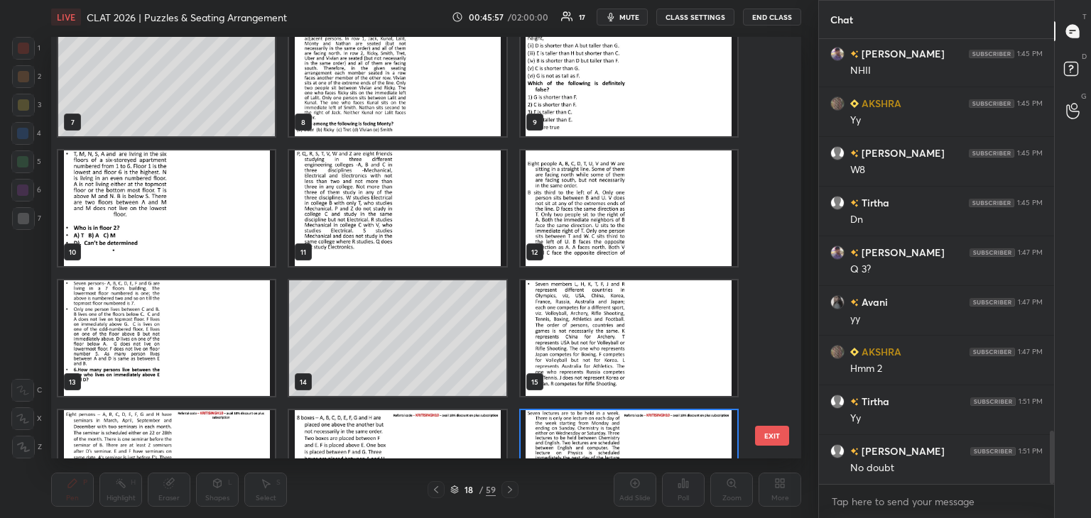
click at [196, 353] on img "grid" at bounding box center [166, 338] width 217 height 116
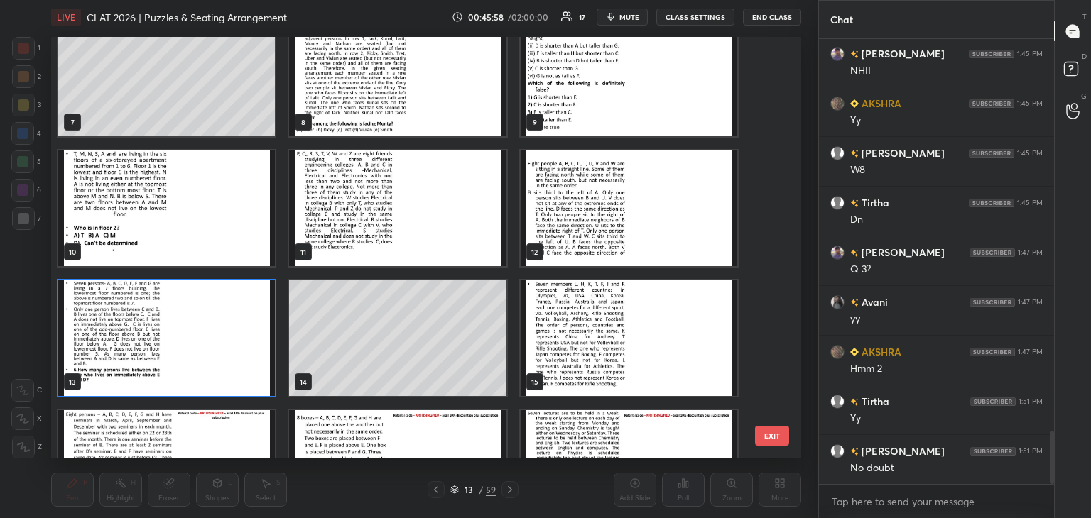
click at [196, 356] on img "grid" at bounding box center [166, 338] width 217 height 116
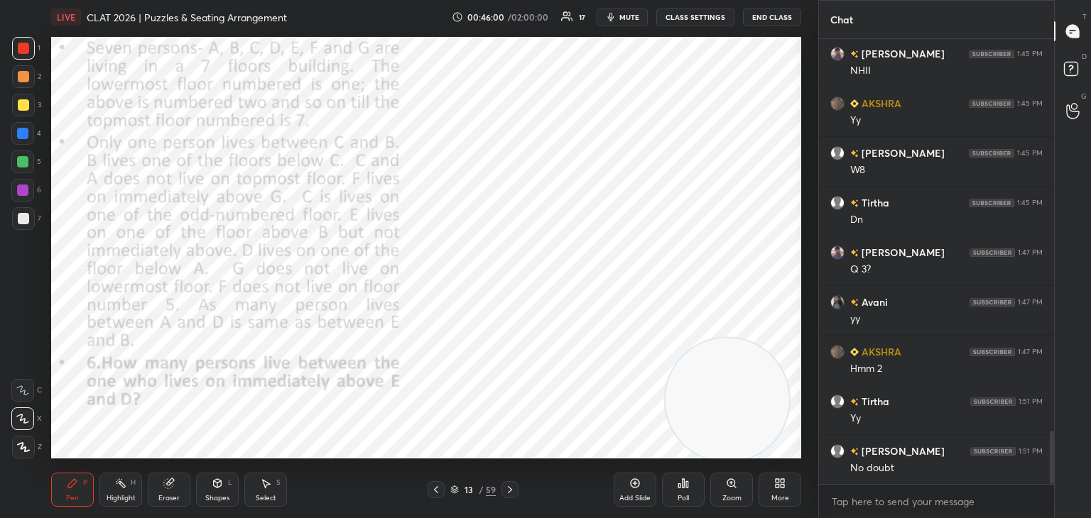
click at [452, 498] on div "13 / 59" at bounding box center [472, 489] width 91 height 17
click at [435, 496] on div at bounding box center [435, 489] width 17 height 17
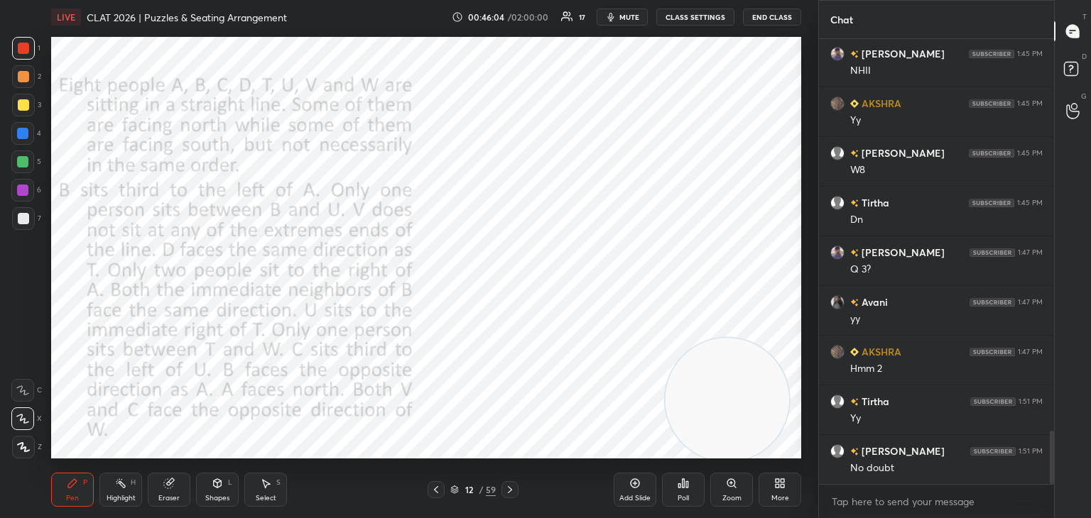
click at [516, 489] on div at bounding box center [509, 489] width 17 height 17
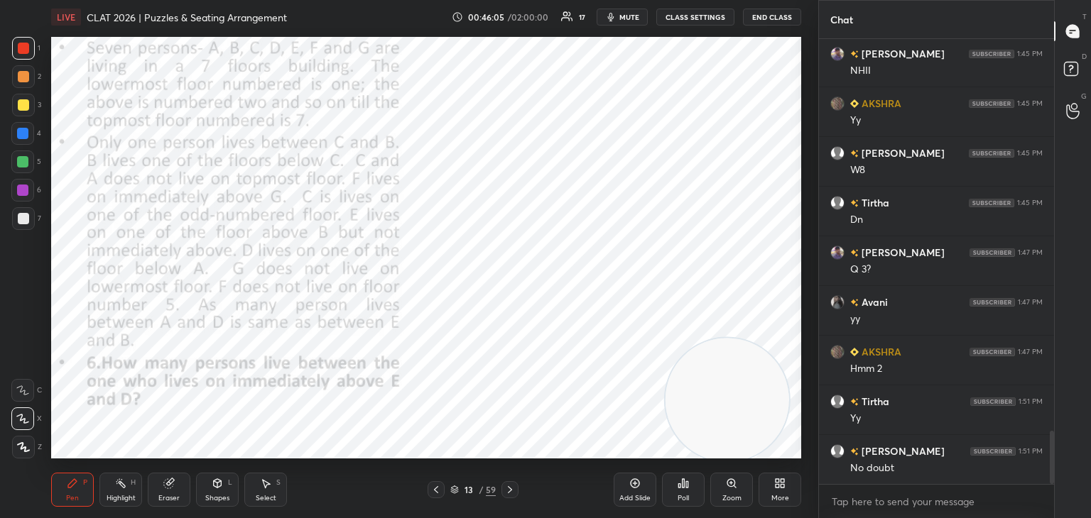
click at [386, 498] on div "13 / 59" at bounding box center [472, 489] width 281 height 17
click at [631, 485] on icon at bounding box center [635, 483] width 9 height 9
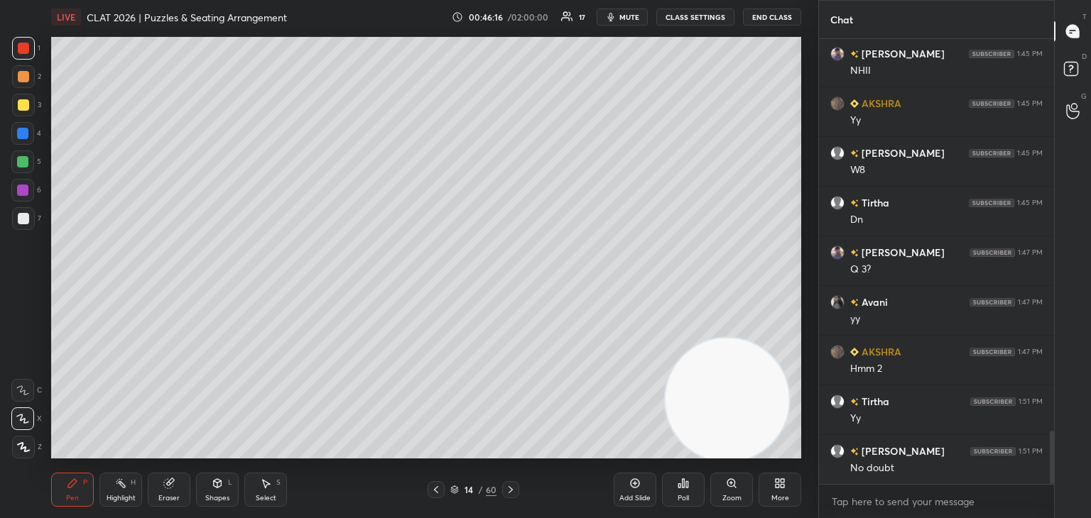
click at [176, 492] on div "Eraser" at bounding box center [169, 490] width 43 height 34
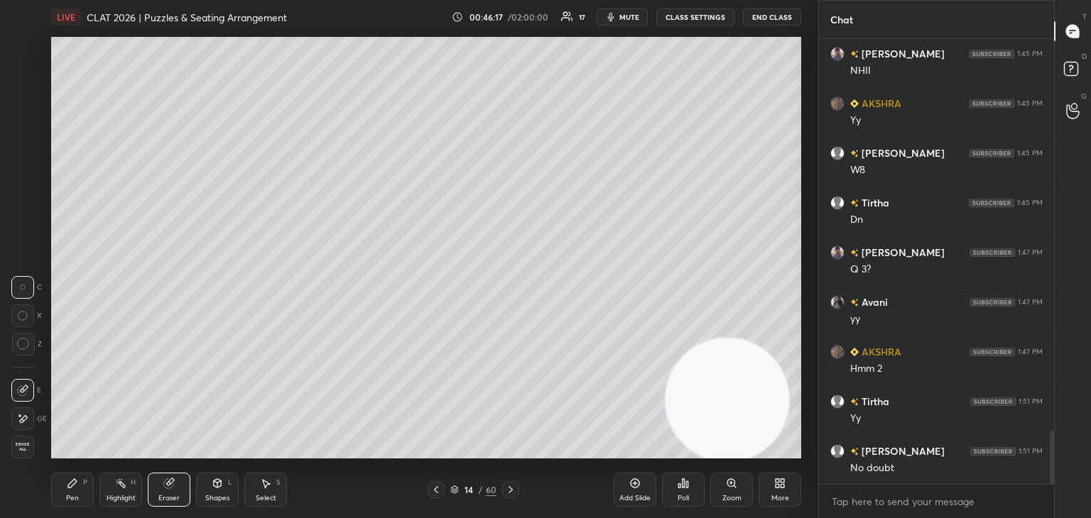
click at [223, 490] on div "Shapes L" at bounding box center [217, 490] width 43 height 34
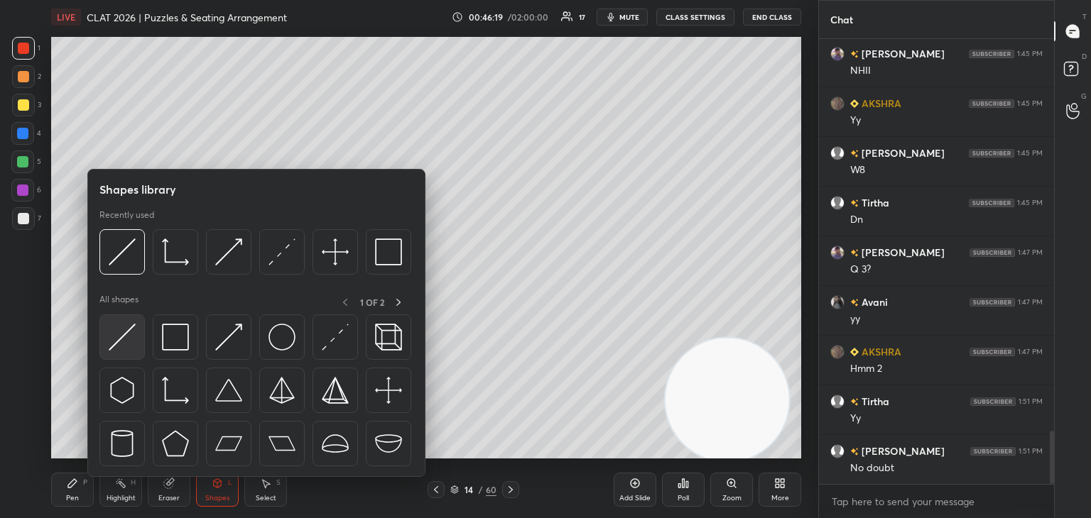
click at [141, 330] on div at bounding box center [121, 337] width 45 height 45
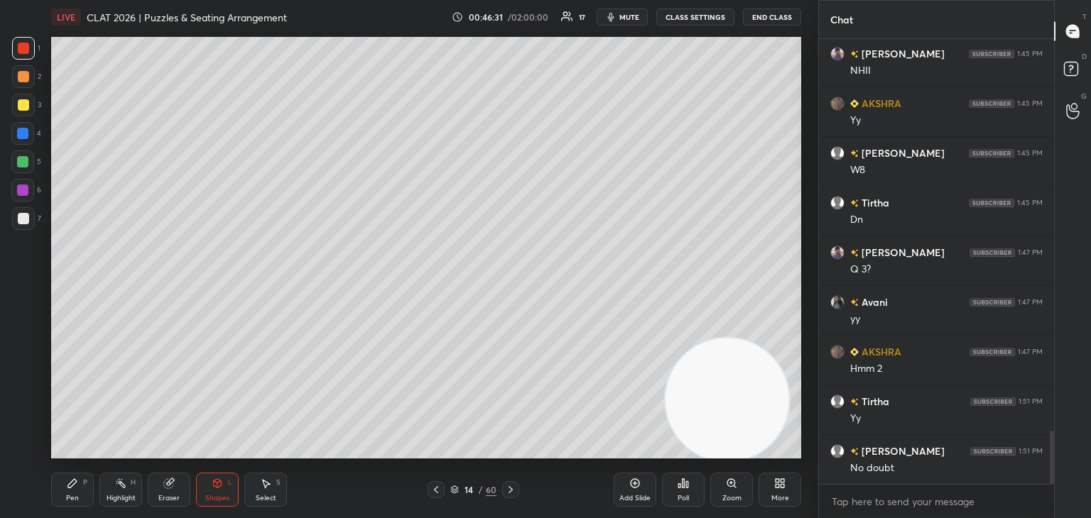
click at [67, 489] on icon at bounding box center [72, 483] width 11 height 11
click at [506, 493] on icon at bounding box center [510, 489] width 11 height 11
click at [511, 492] on icon at bounding box center [510, 489] width 11 height 11
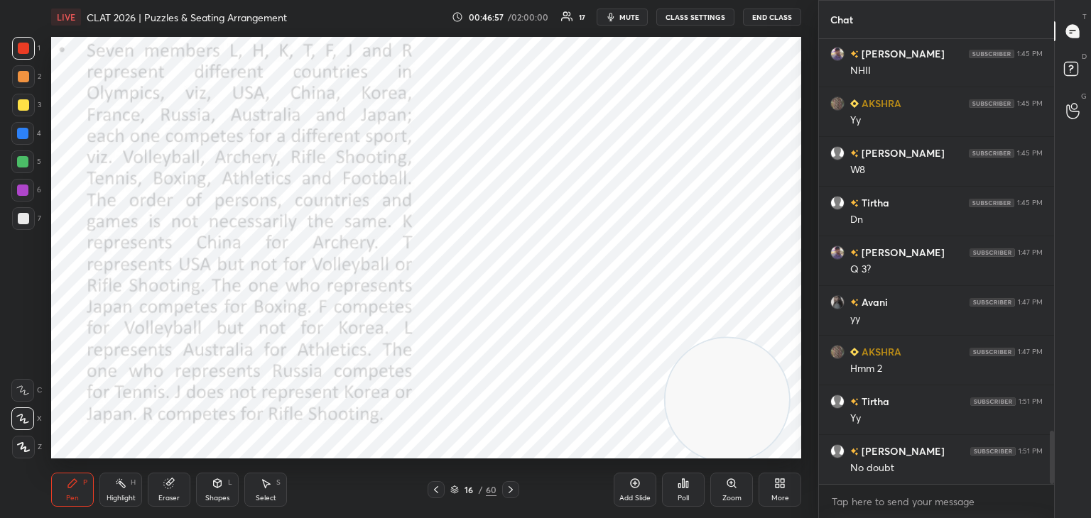
click at [434, 490] on icon at bounding box center [436, 489] width 4 height 7
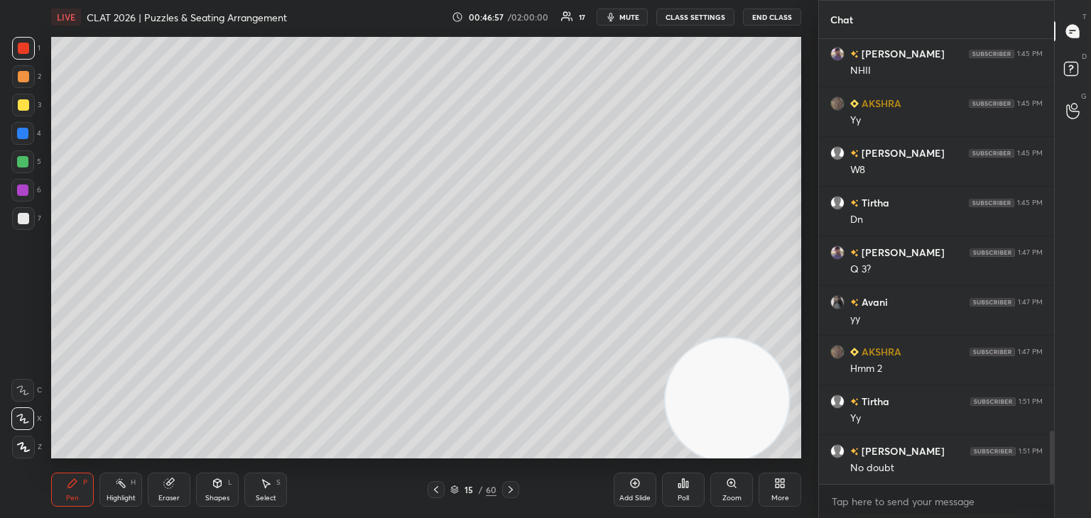
click at [433, 492] on icon at bounding box center [435, 489] width 11 height 11
click at [434, 493] on icon at bounding box center [435, 489] width 11 height 11
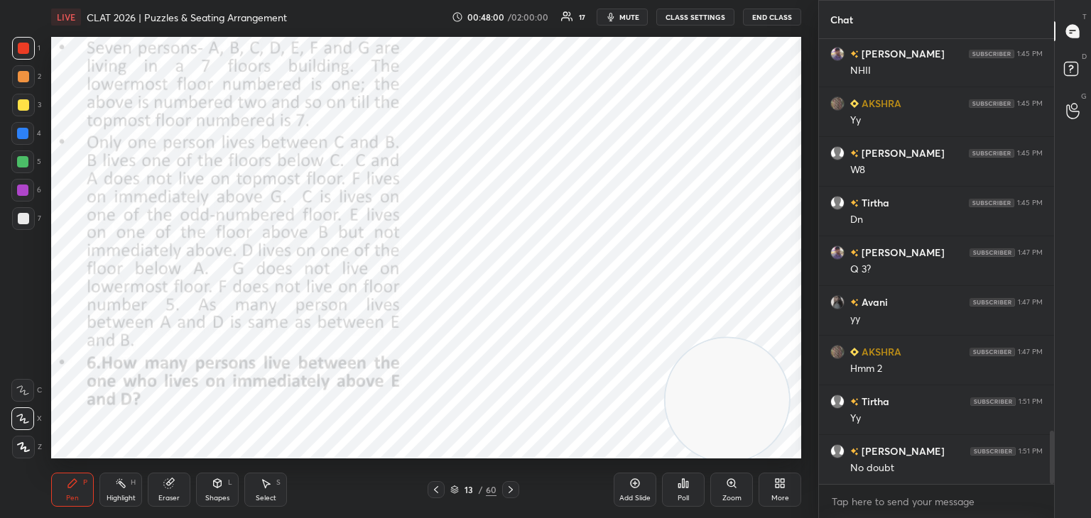
click at [631, 18] on span "mute" at bounding box center [629, 17] width 20 height 10
click at [622, 31] on div "LIVE CLAT 2026 | Puzzles & Seating Arrangement 00:49:02 / 02:00:00 17 unmute CL…" at bounding box center [426, 17] width 750 height 34
click at [631, 18] on span "unmute" at bounding box center [628, 17] width 31 height 10
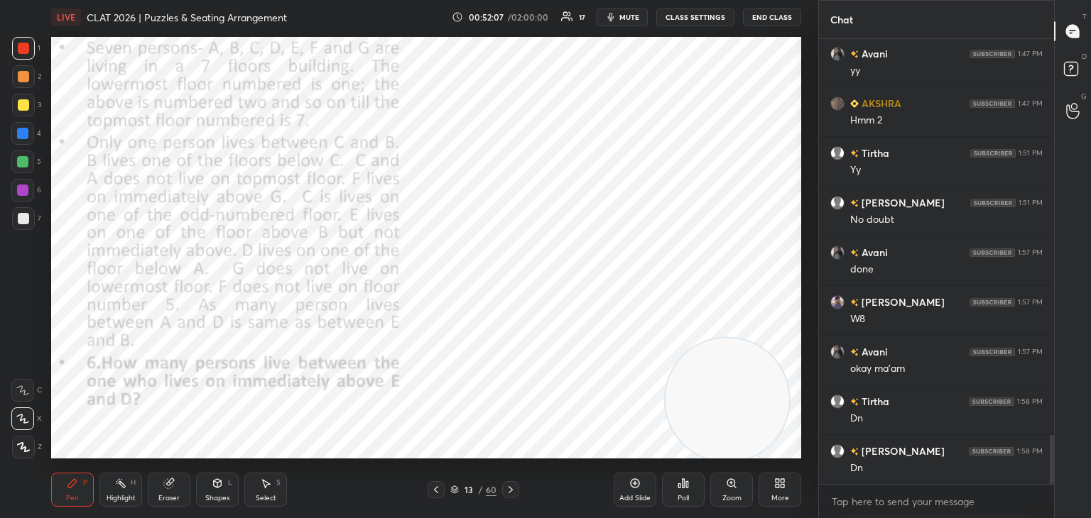
scroll to position [3586, 0]
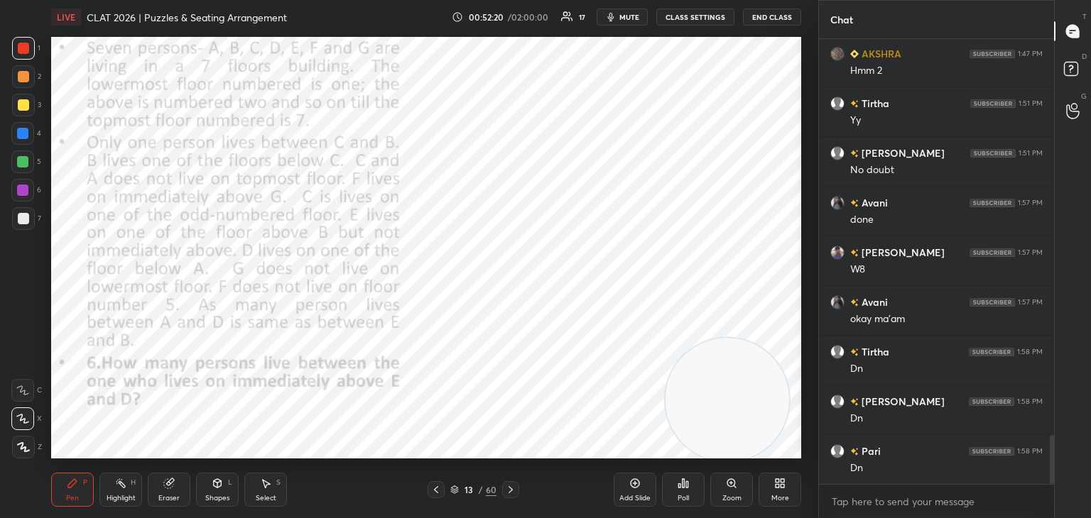
click at [175, 493] on div "Eraser" at bounding box center [169, 490] width 43 height 34
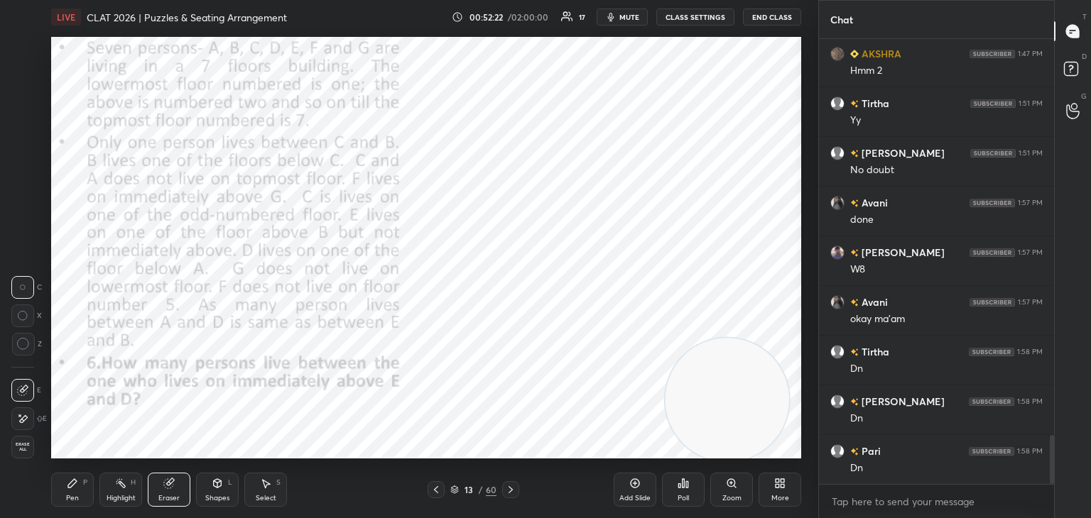
click at [24, 444] on span "Erase all" at bounding box center [22, 447] width 21 height 10
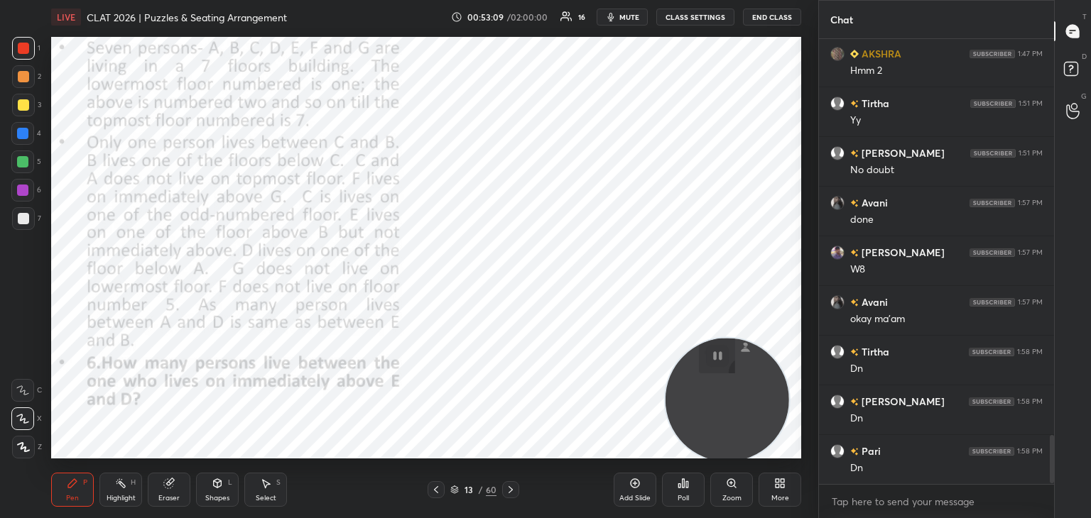
scroll to position [3636, 0]
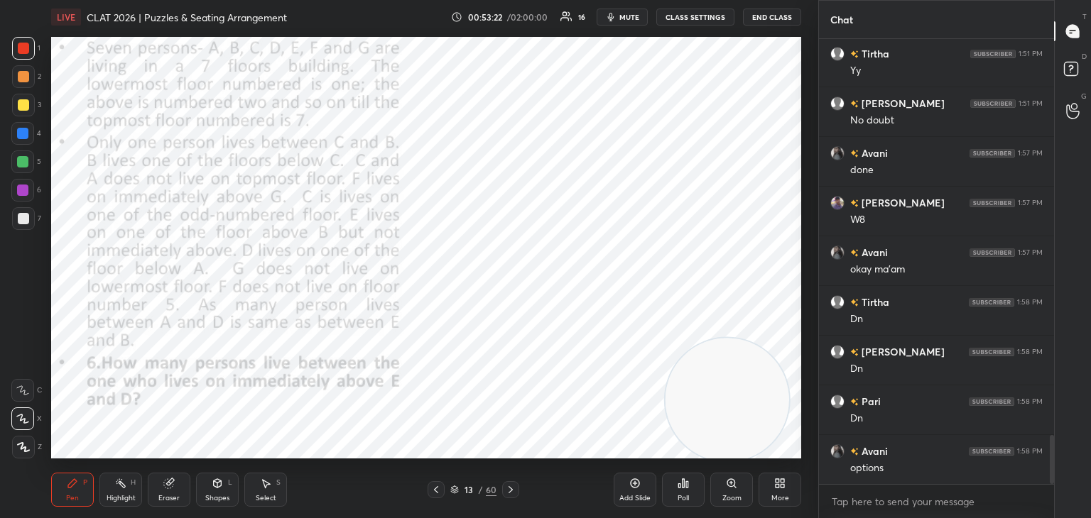
click at [21, 138] on div at bounding box center [22, 133] width 11 height 11
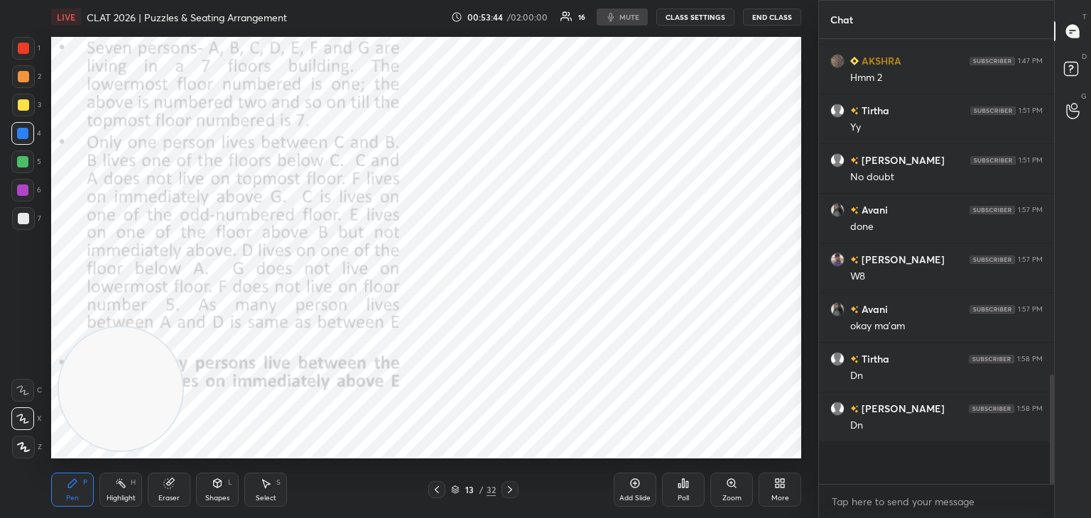
scroll to position [1954, 0]
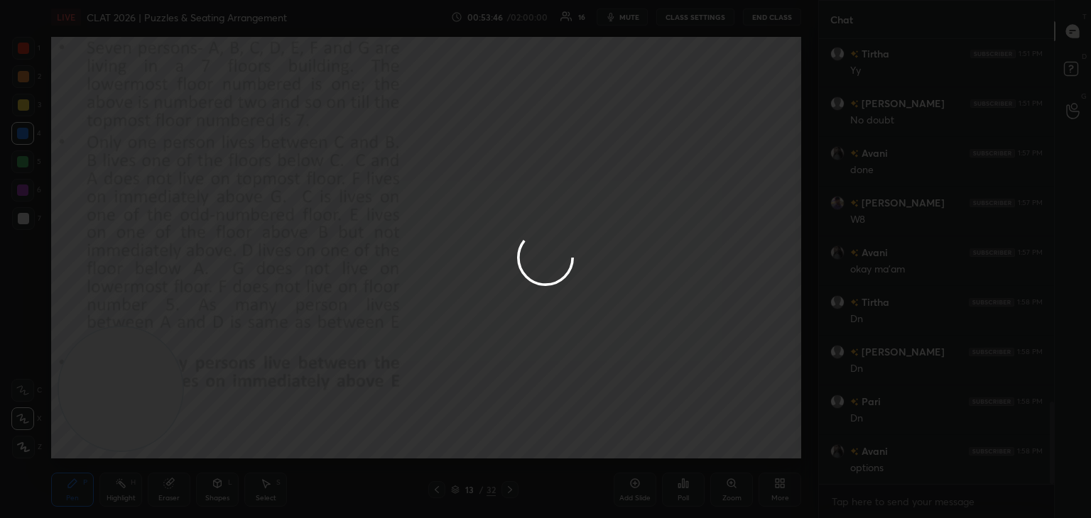
click at [449, 67] on div at bounding box center [545, 259] width 1091 height 518
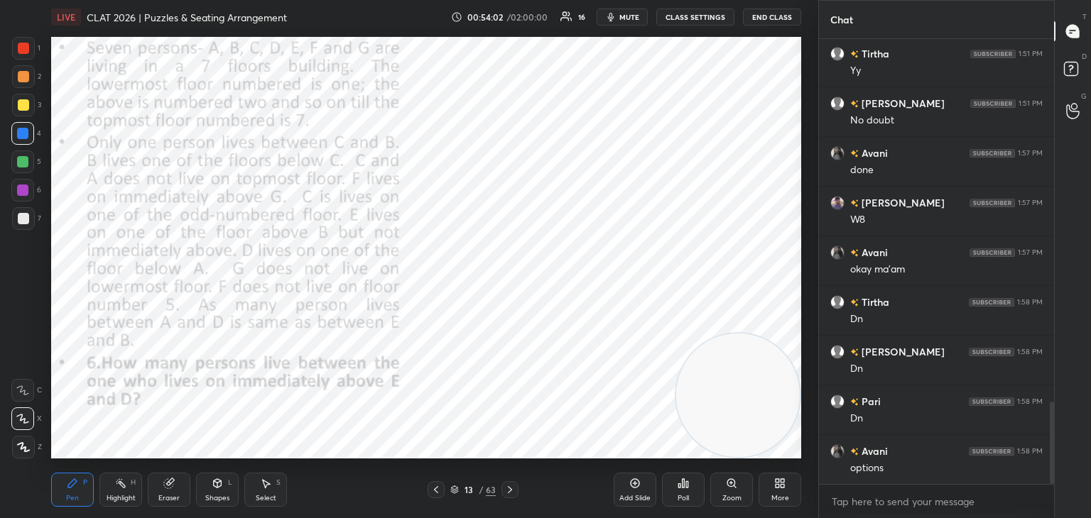
click at [688, 501] on div "Poll" at bounding box center [682, 498] width 11 height 7
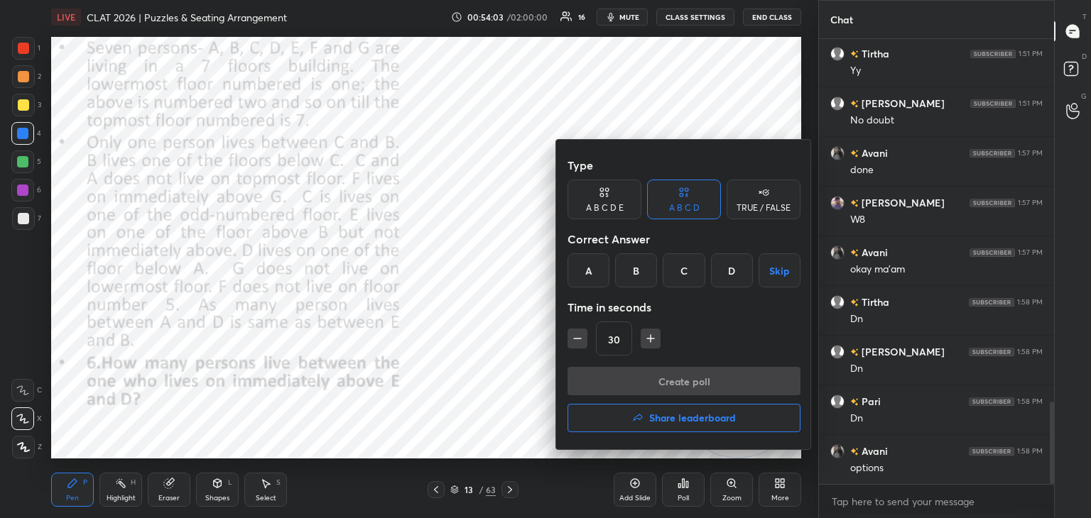
click at [736, 271] on div "D" at bounding box center [732, 270] width 42 height 34
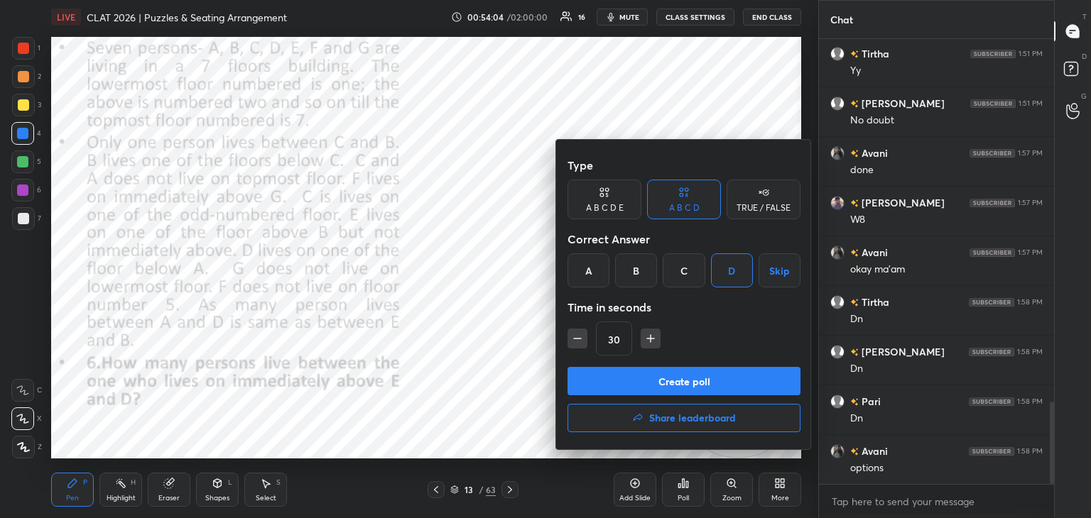
click at [648, 339] on icon "button" at bounding box center [650, 339] width 7 height 0
type input "45"
click at [660, 379] on button "Create poll" at bounding box center [683, 381] width 233 height 28
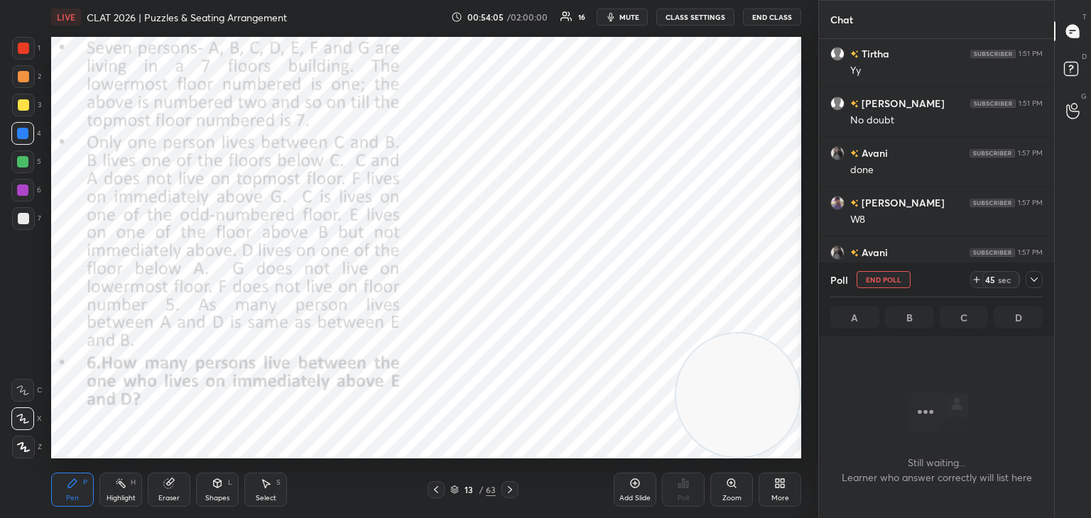
scroll to position [401, 231]
click at [1037, 279] on icon at bounding box center [1033, 279] width 11 height 11
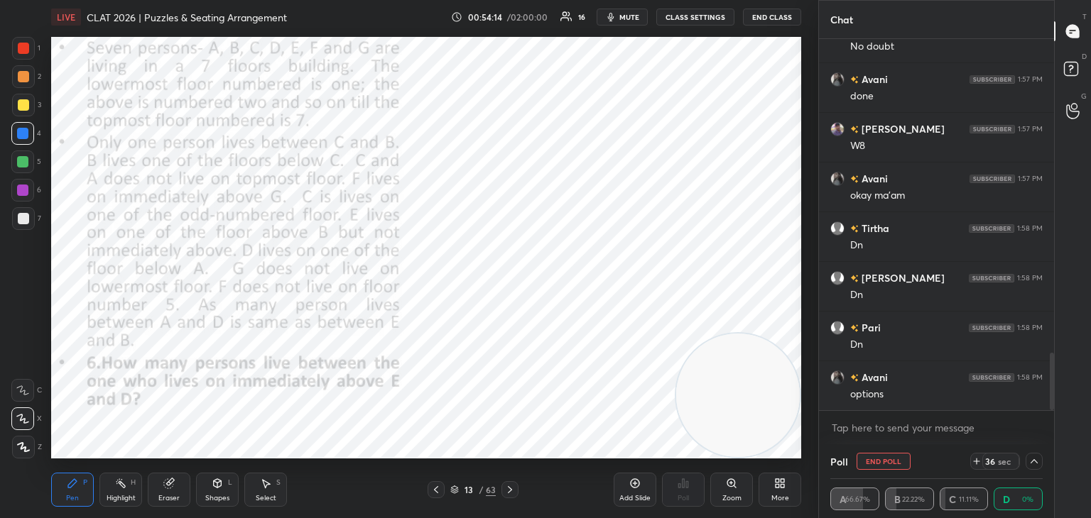
scroll to position [2078, 0]
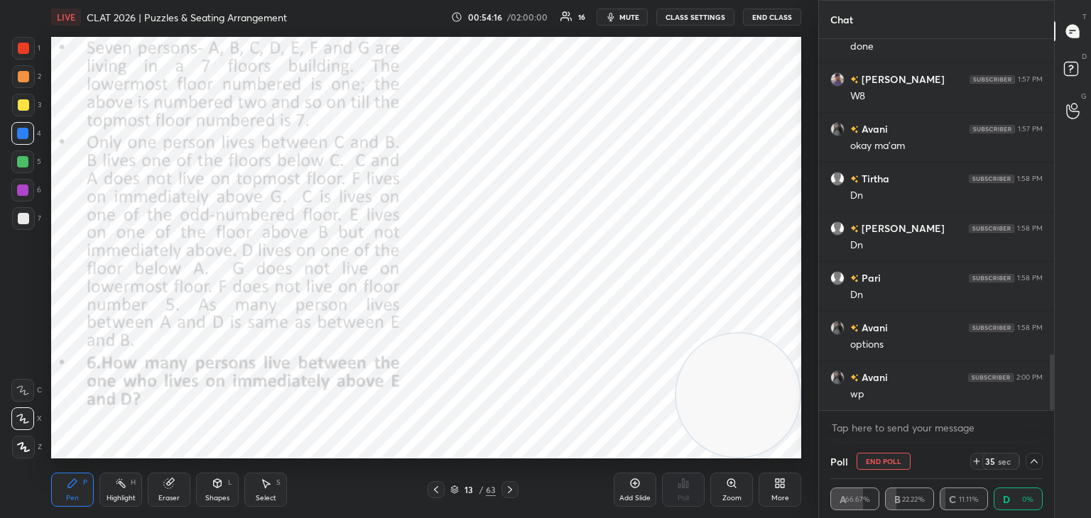
click at [23, 104] on div at bounding box center [23, 104] width 11 height 11
click at [21, 48] on div at bounding box center [23, 48] width 11 height 11
click at [1040, 468] on div at bounding box center [1033, 461] width 17 height 17
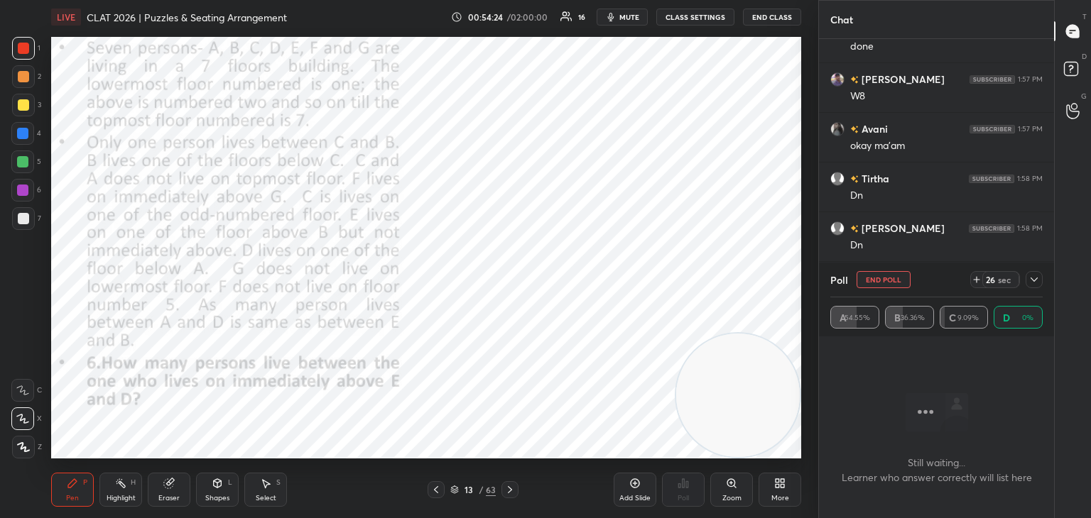
click at [893, 285] on button "End Poll" at bounding box center [883, 279] width 54 height 17
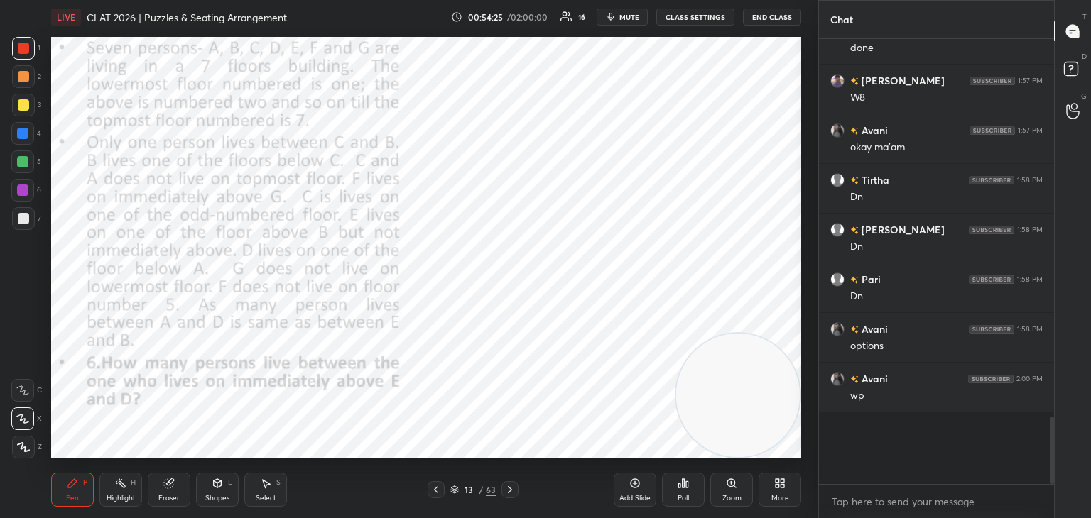
scroll to position [4, 4]
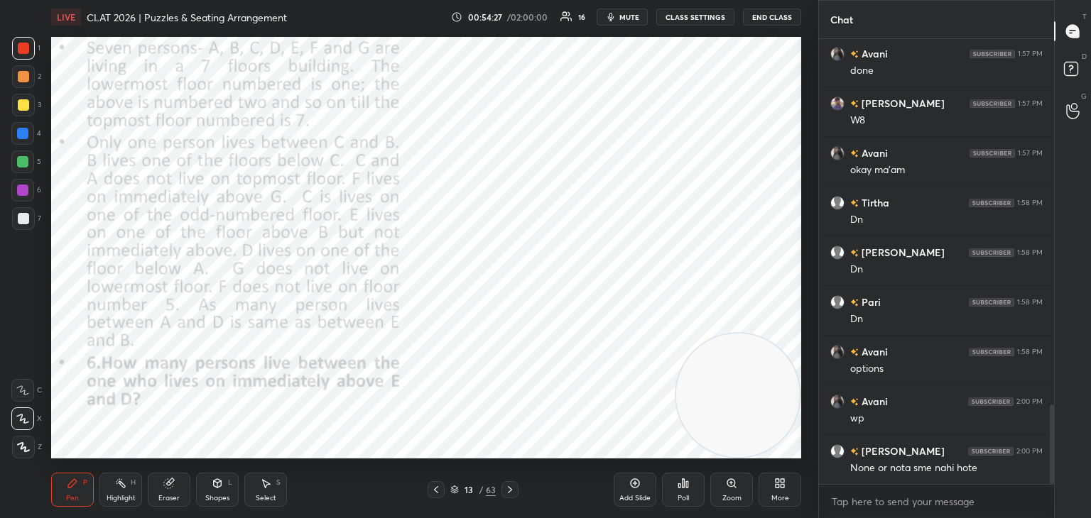
click at [173, 489] on div "Eraser" at bounding box center [169, 490] width 43 height 34
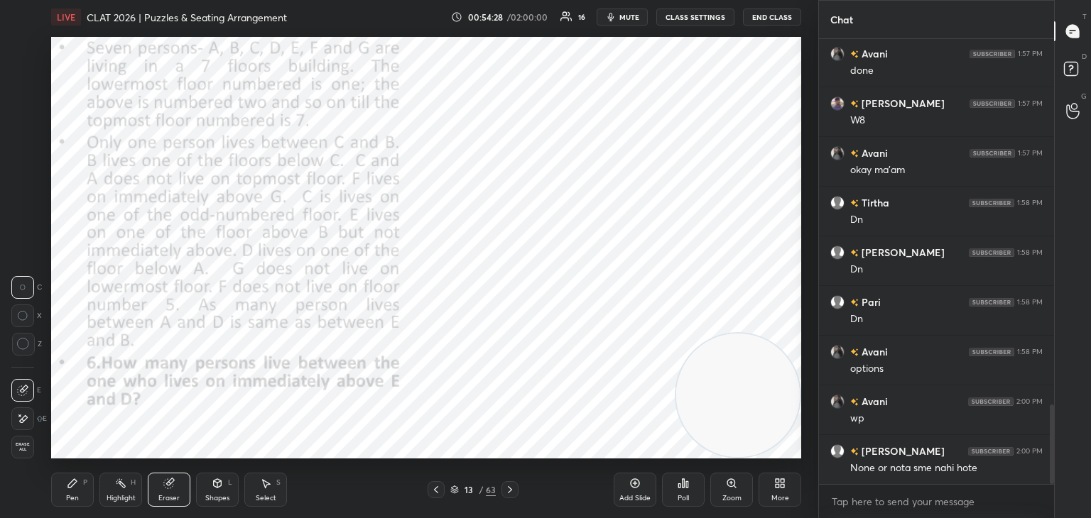
click at [23, 447] on span "Erase all" at bounding box center [22, 447] width 21 height 10
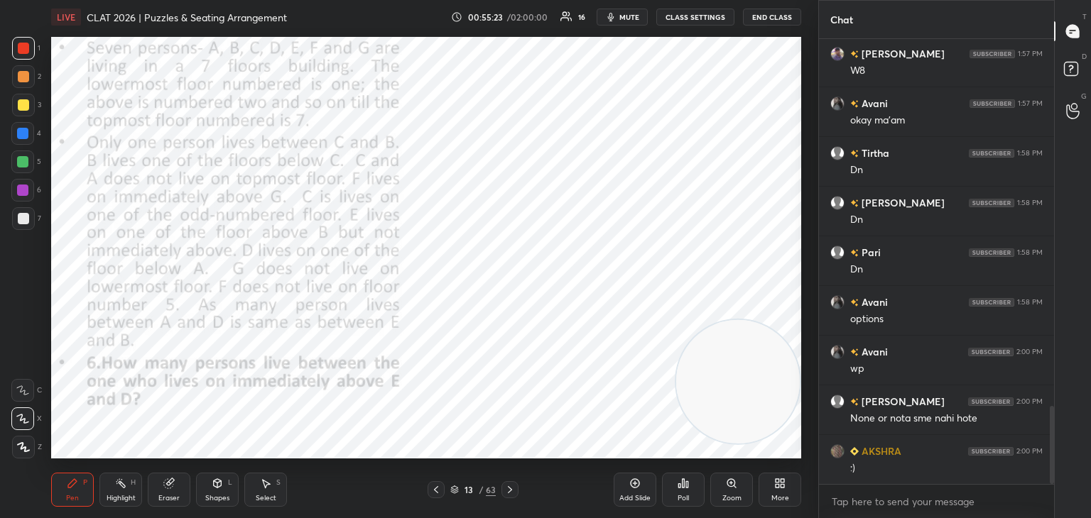
click at [172, 486] on icon at bounding box center [168, 483] width 9 height 9
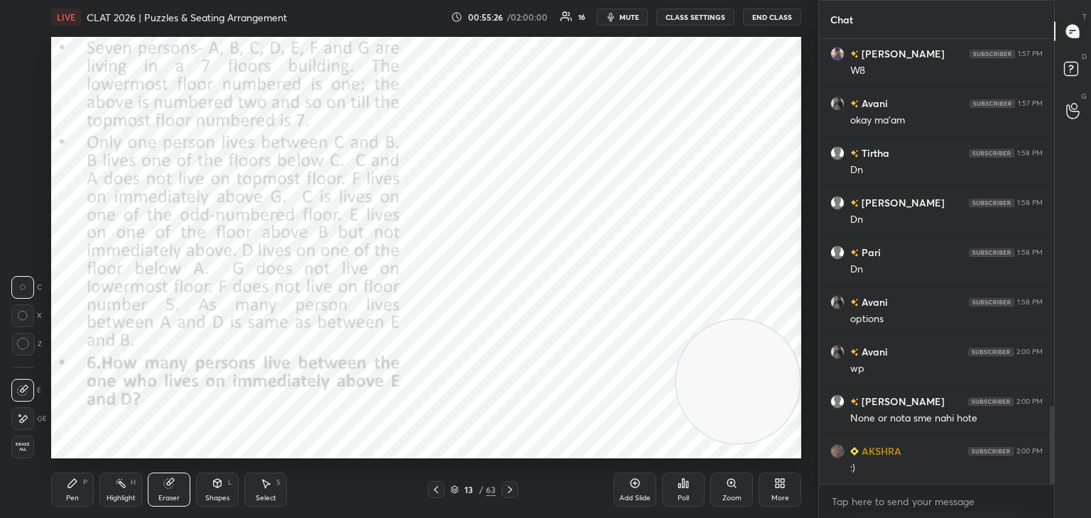
click at [76, 489] on icon at bounding box center [72, 483] width 11 height 11
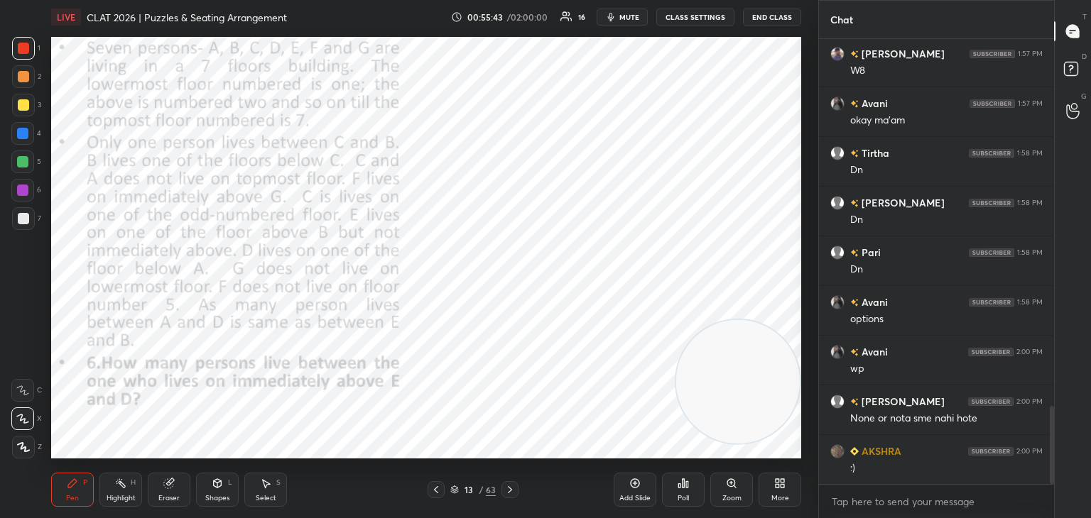
click at [163, 496] on div "Eraser" at bounding box center [168, 498] width 21 height 7
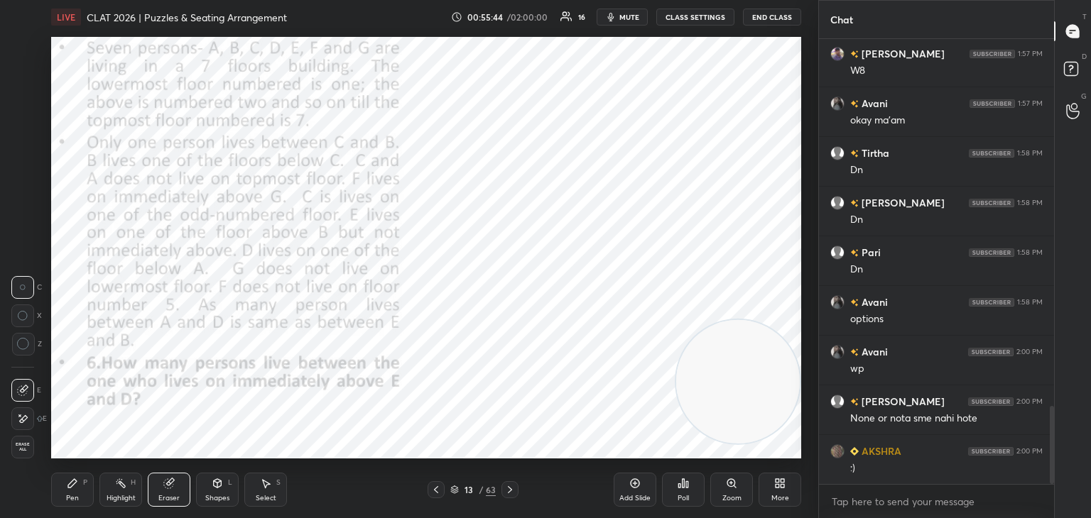
click at [33, 445] on div "Erase all" at bounding box center [22, 447] width 23 height 23
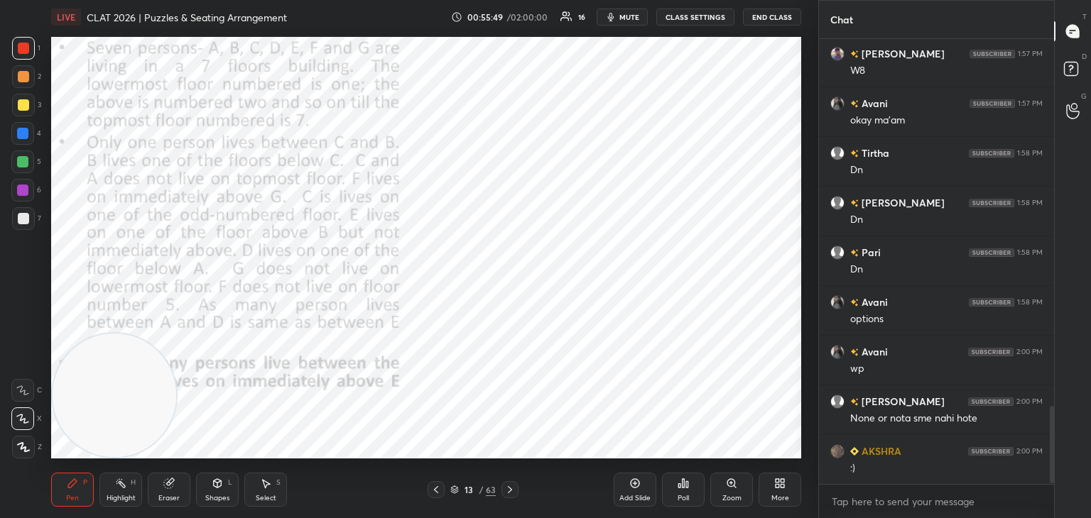
scroll to position [2153, 0]
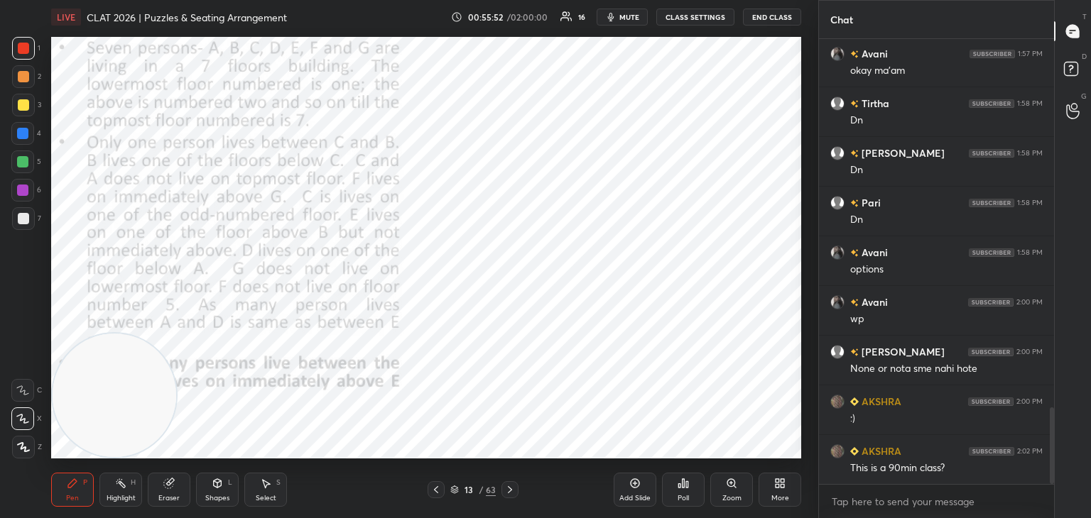
click at [23, 138] on div at bounding box center [22, 133] width 11 height 11
click at [25, 45] on div at bounding box center [23, 48] width 11 height 11
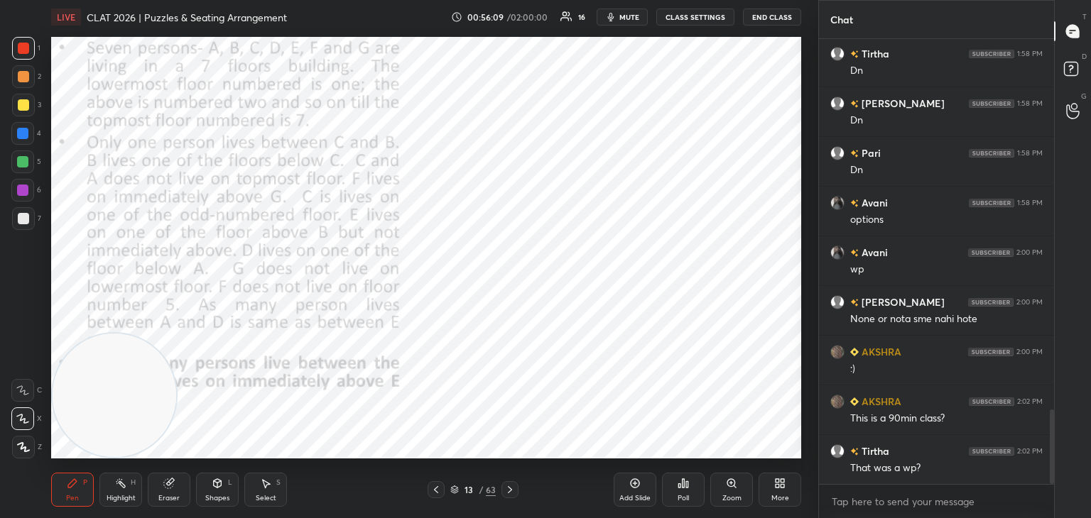
click at [173, 495] on div "Eraser" at bounding box center [168, 498] width 21 height 7
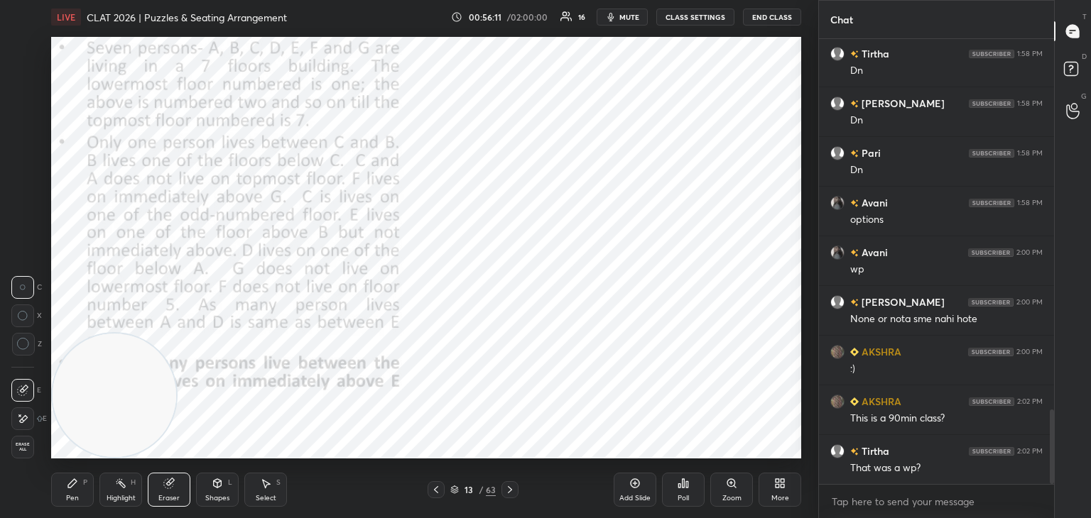
click at [176, 497] on div "Eraser" at bounding box center [168, 498] width 21 height 7
click at [225, 486] on div "Shapes L" at bounding box center [217, 490] width 43 height 34
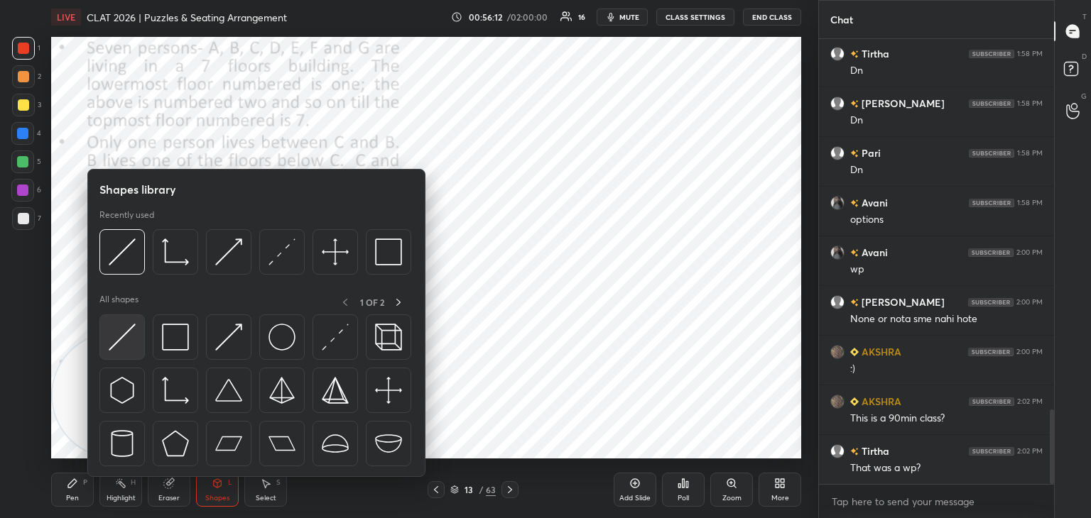
click at [132, 333] on img at bounding box center [122, 337] width 27 height 27
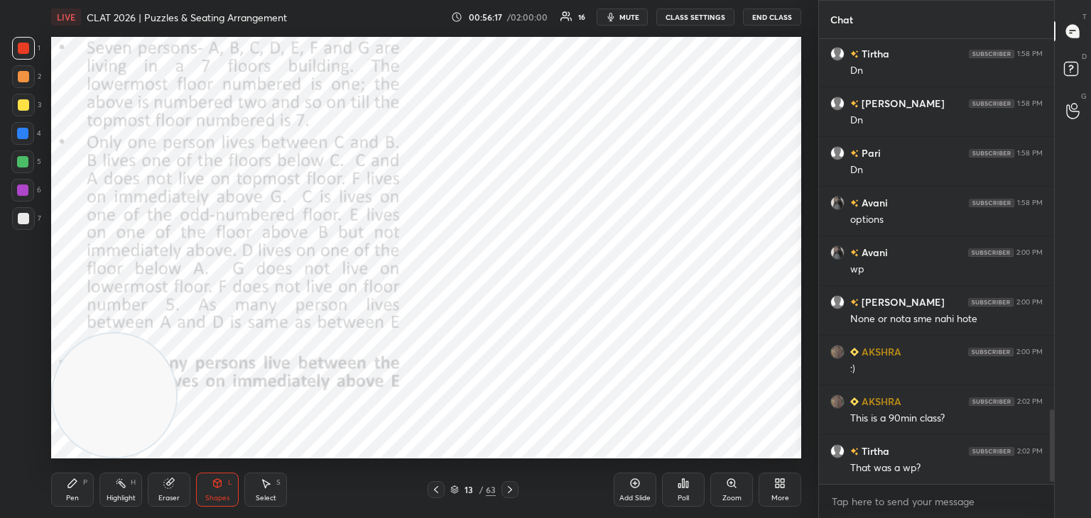
scroll to position [2302, 0]
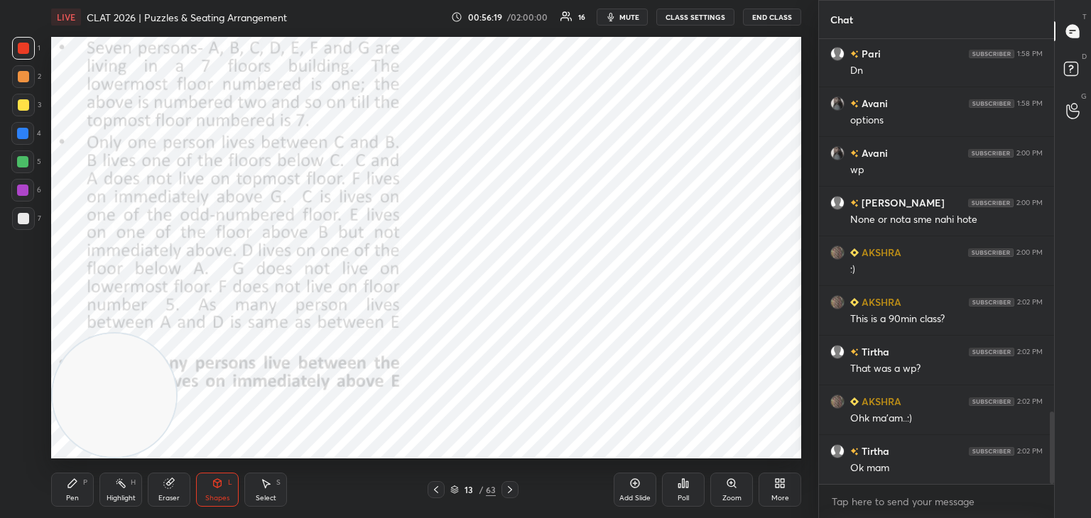
click at [170, 506] on div "Eraser" at bounding box center [169, 490] width 43 height 34
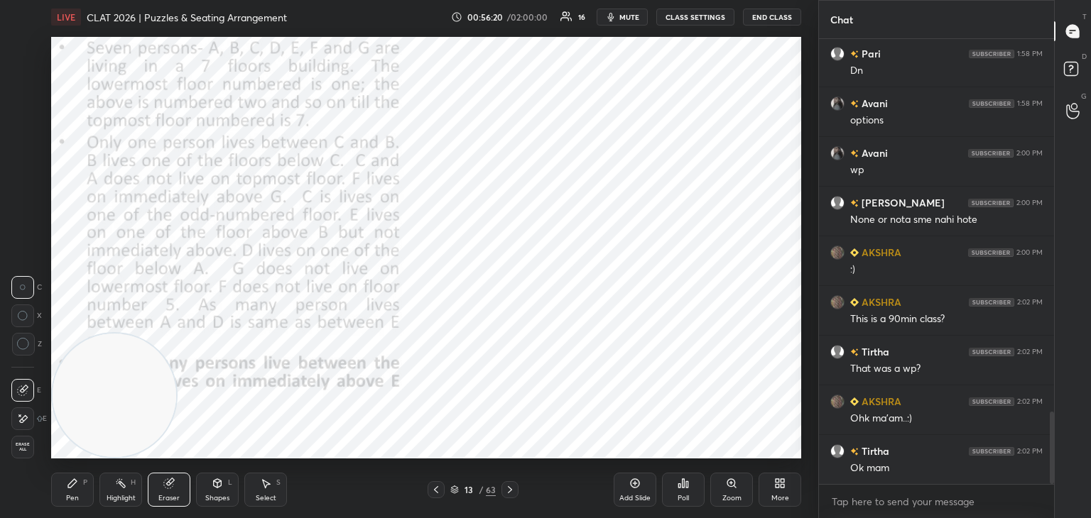
click at [19, 451] on span "Erase all" at bounding box center [22, 447] width 21 height 10
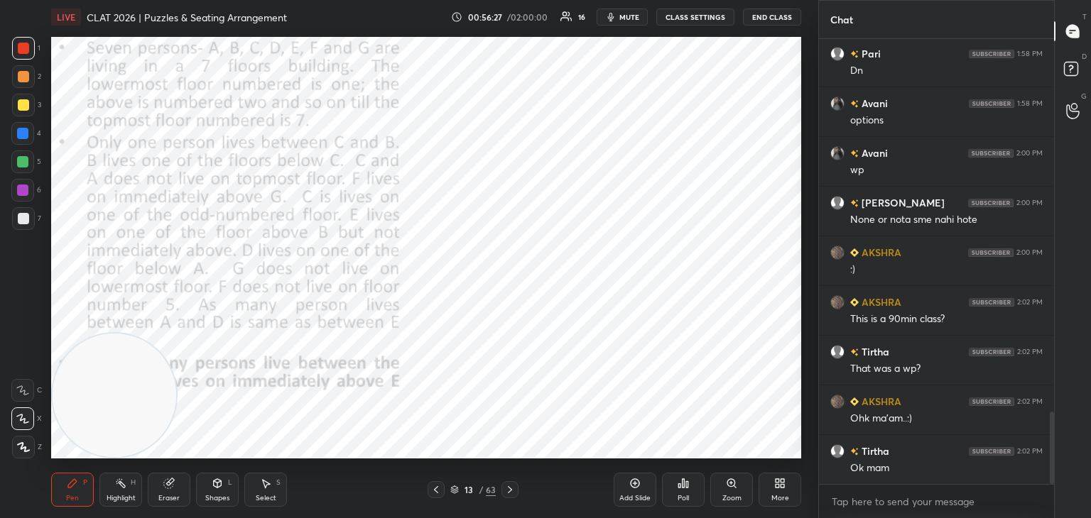
click at [452, 490] on icon at bounding box center [454, 490] width 9 height 9
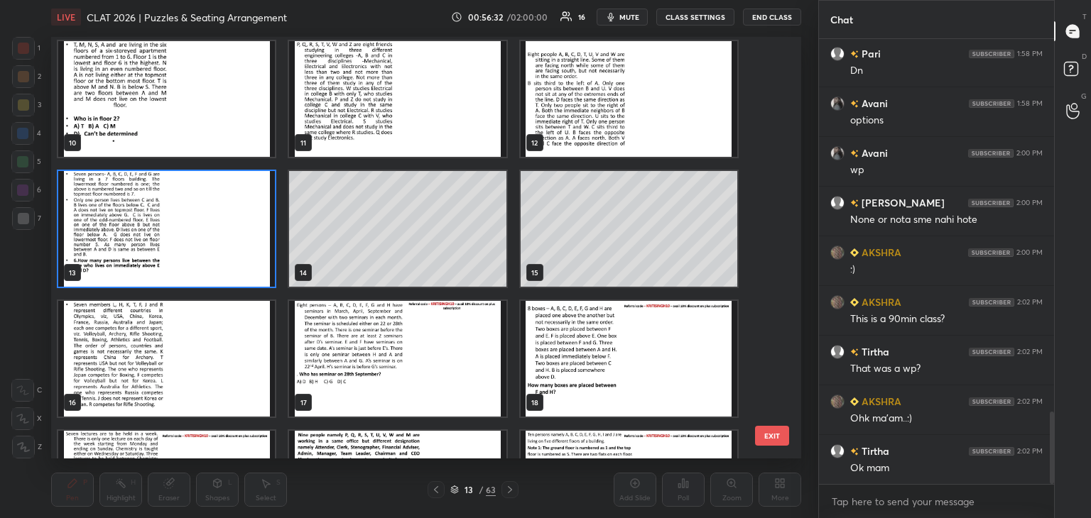
scroll to position [392, 0]
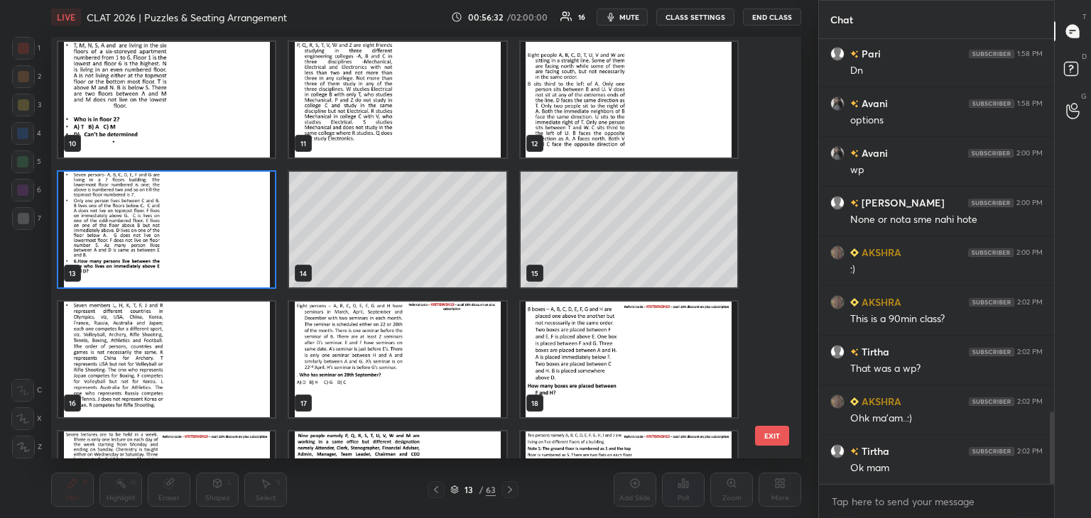
click at [214, 249] on img "grid" at bounding box center [166, 230] width 217 height 116
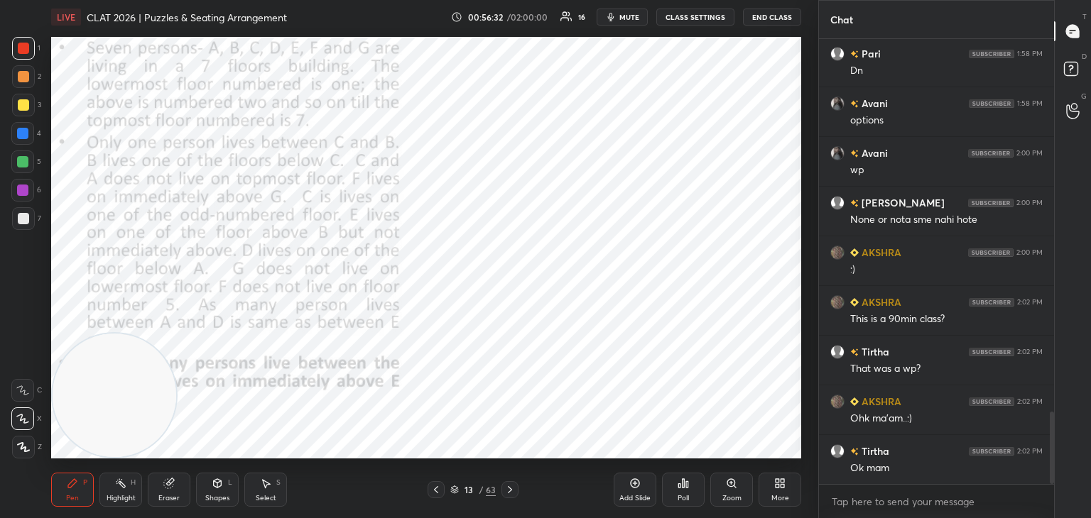
click at [214, 253] on img "grid" at bounding box center [166, 230] width 217 height 116
click at [224, 495] on div "Shapes" at bounding box center [217, 498] width 24 height 7
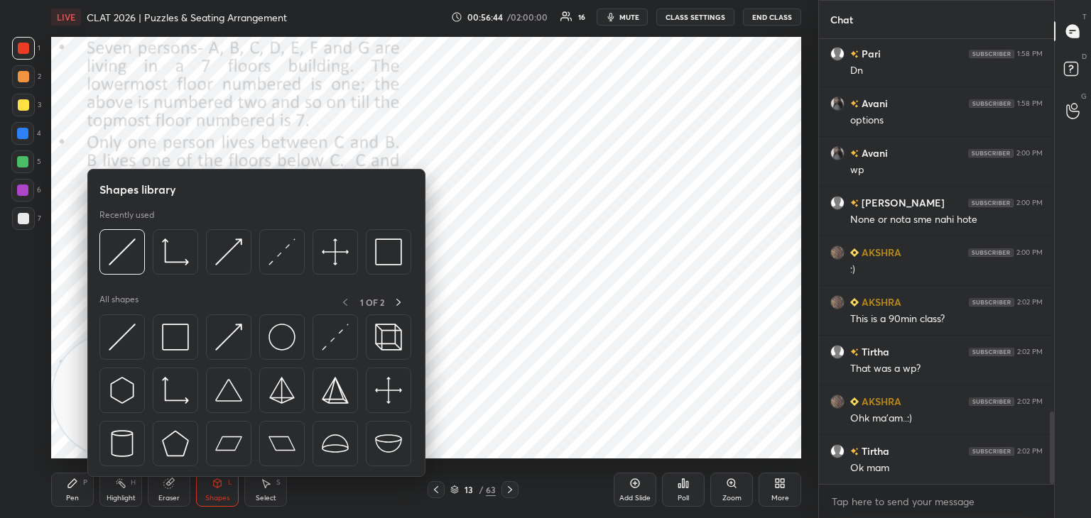
click at [128, 335] on img at bounding box center [122, 337] width 27 height 27
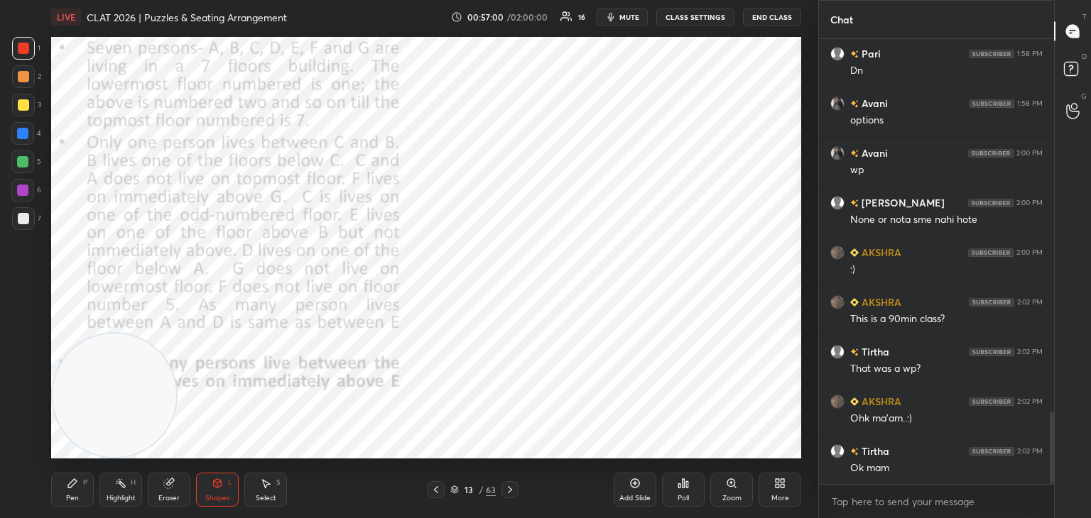
click at [70, 487] on icon at bounding box center [72, 483] width 9 height 9
click at [222, 488] on icon at bounding box center [217, 483] width 11 height 11
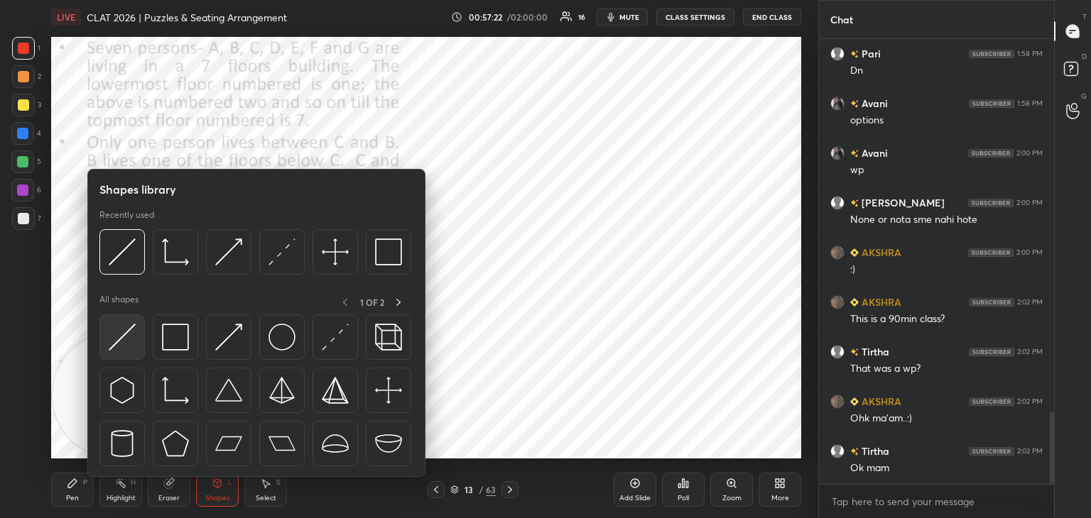
click at [132, 336] on img at bounding box center [122, 337] width 27 height 27
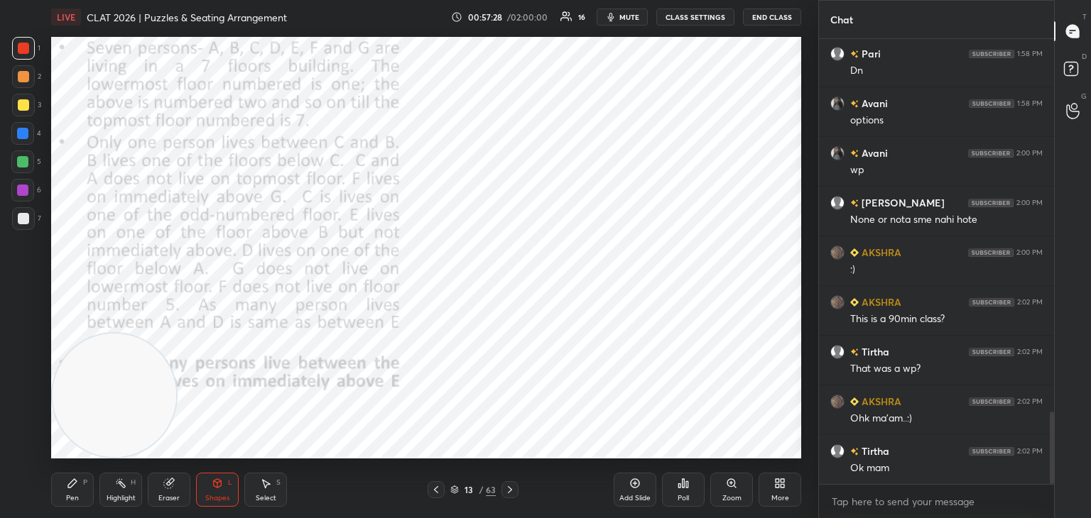
click at [70, 497] on div "Pen" at bounding box center [72, 498] width 13 height 7
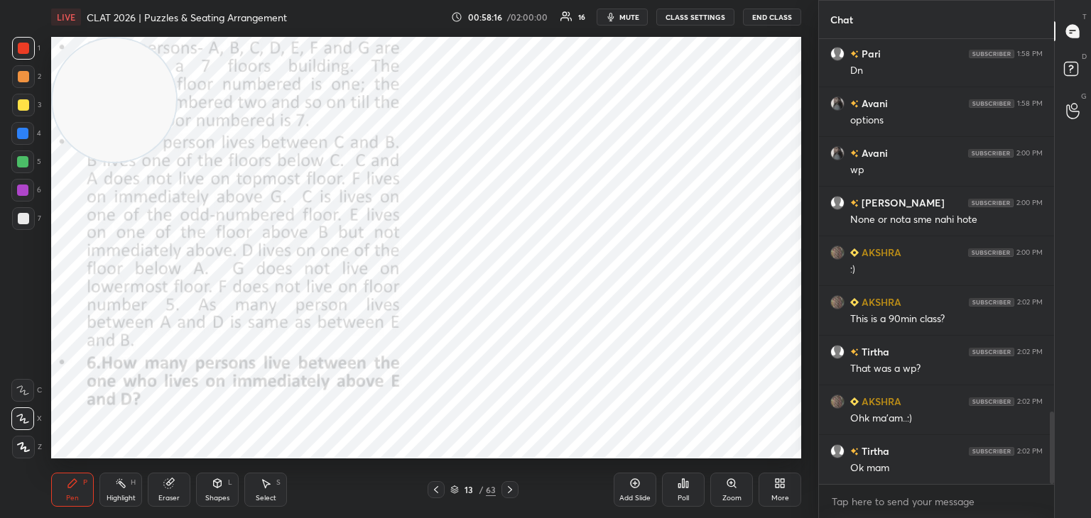
scroll to position [2352, 0]
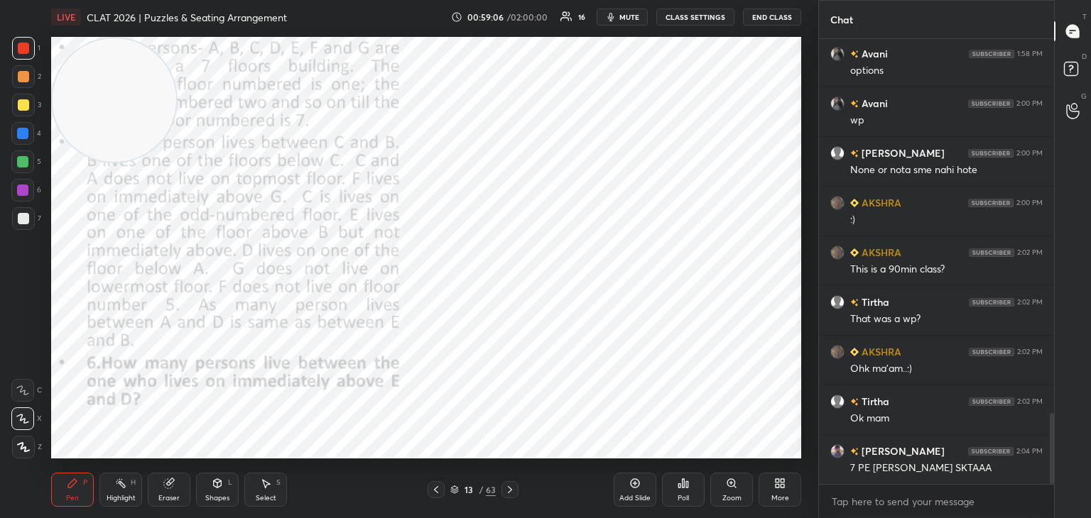
click at [178, 493] on div "Eraser" at bounding box center [169, 490] width 43 height 34
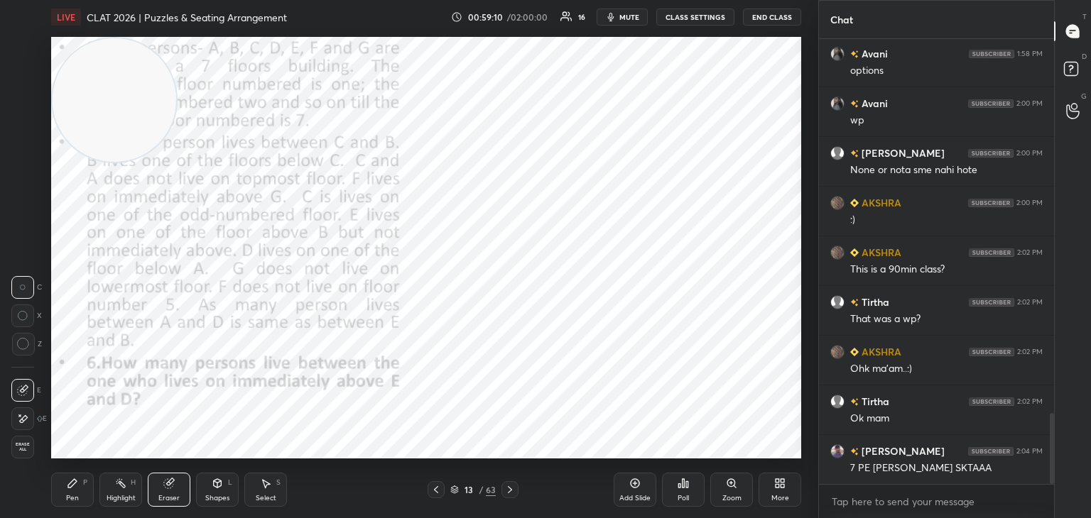
click at [75, 487] on icon at bounding box center [72, 483] width 11 height 11
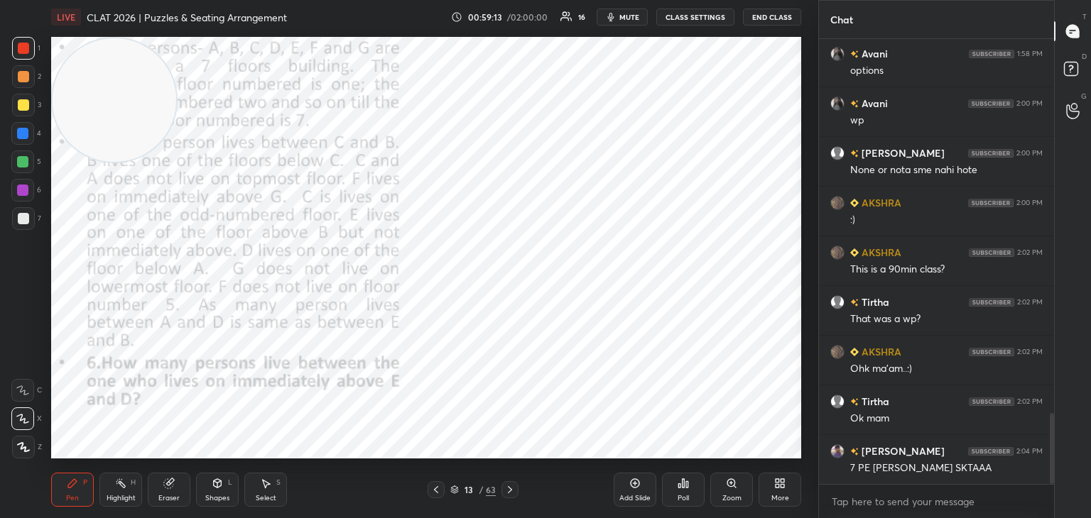
click at [528, 469] on div "Pen P Highlight H Eraser Shapes L Select S 13 / 63 Add Slide Poll Zoom More" at bounding box center [426, 490] width 750 height 57
click at [168, 489] on icon at bounding box center [168, 483] width 11 height 11
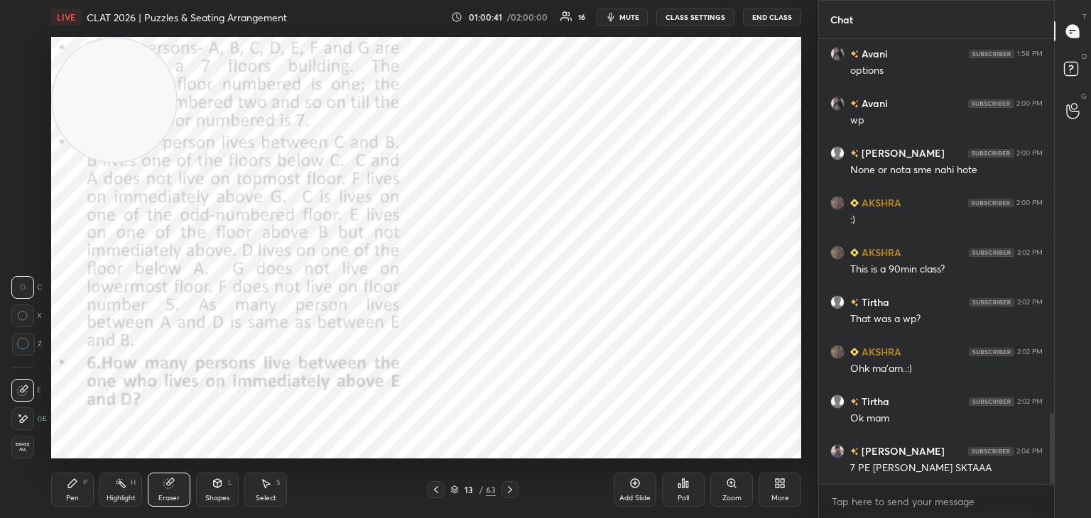
click at [80, 489] on div "Pen P" at bounding box center [72, 490] width 43 height 34
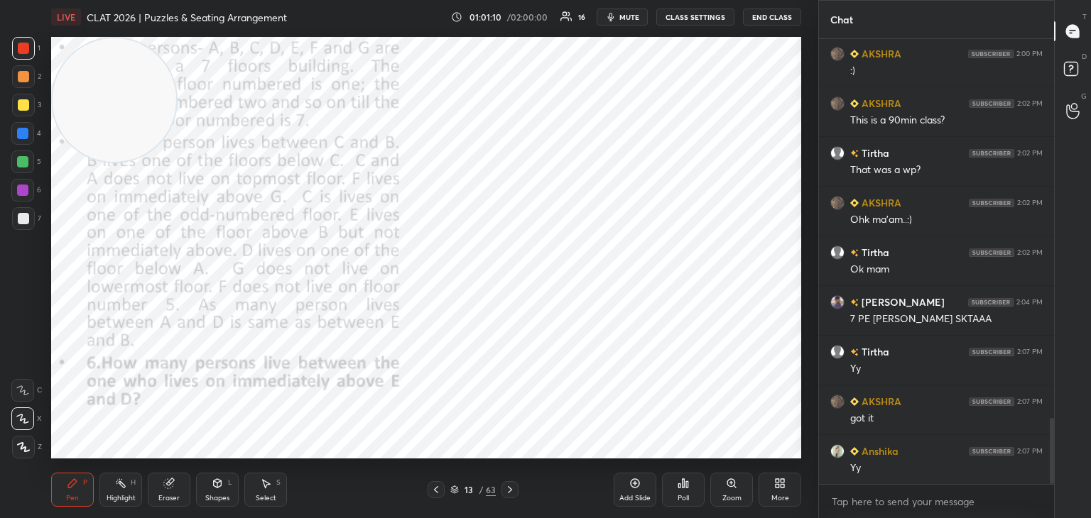
scroll to position [2551, 0]
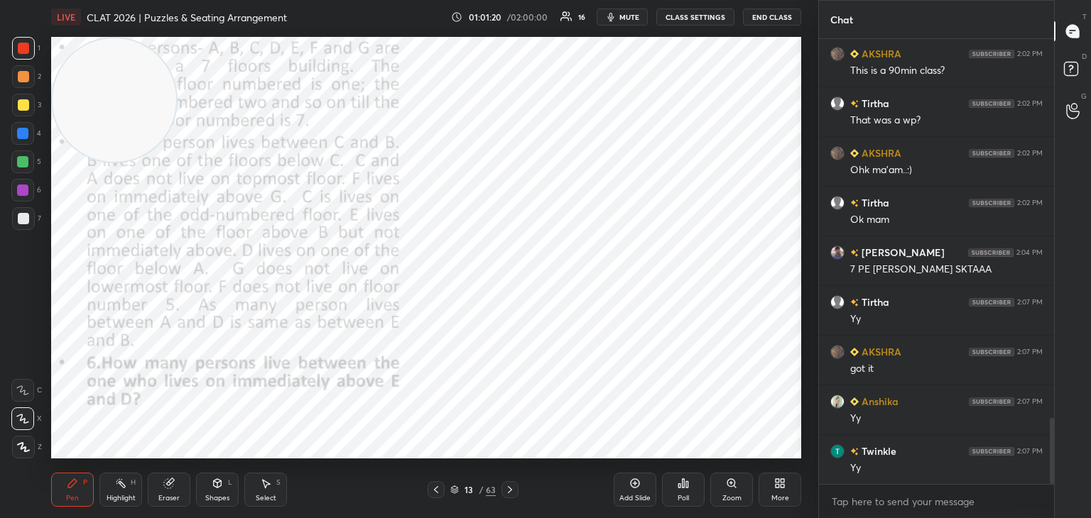
click at [454, 492] on icon at bounding box center [454, 490] width 9 height 9
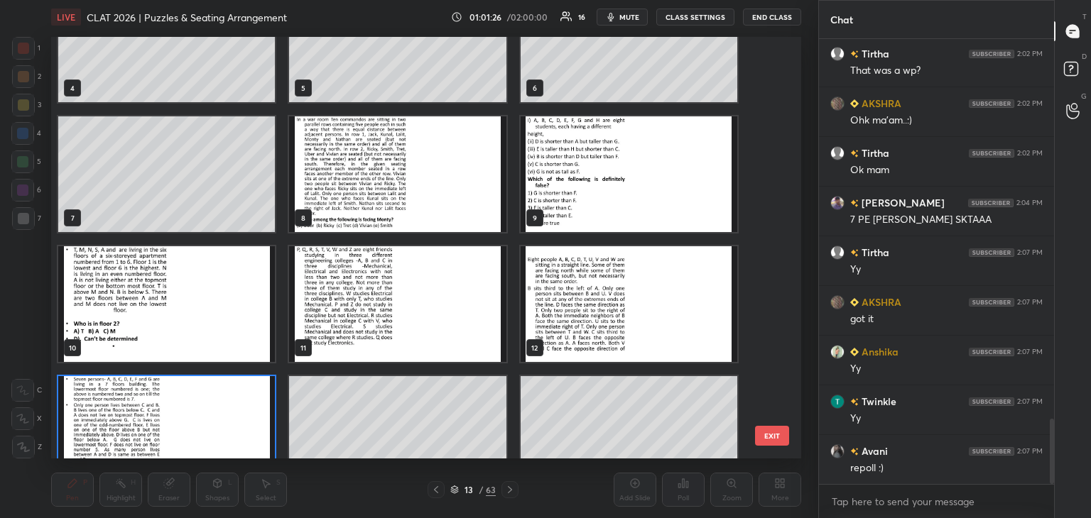
scroll to position [196, 0]
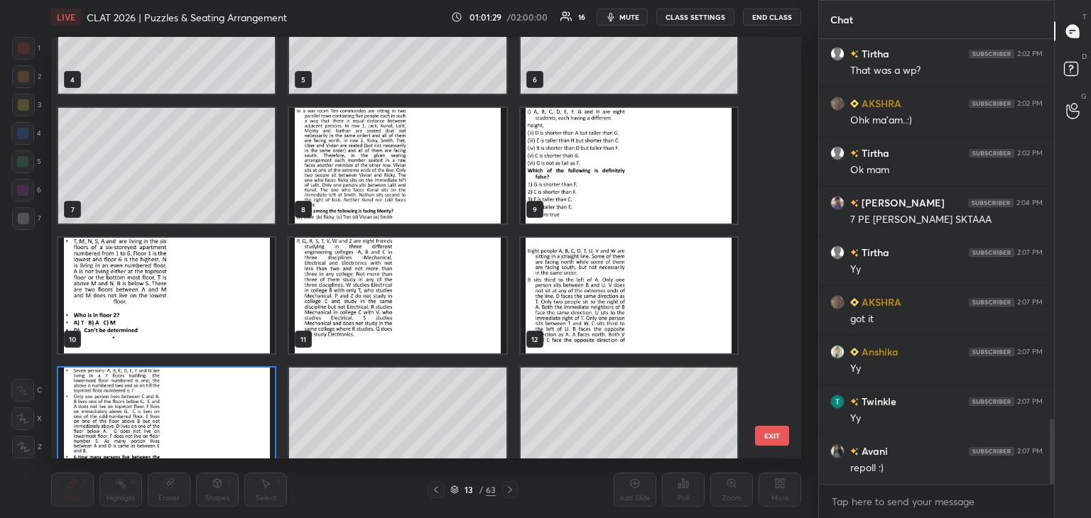
click at [224, 295] on img "grid" at bounding box center [166, 296] width 217 height 116
click at [223, 307] on img "grid" at bounding box center [166, 296] width 217 height 116
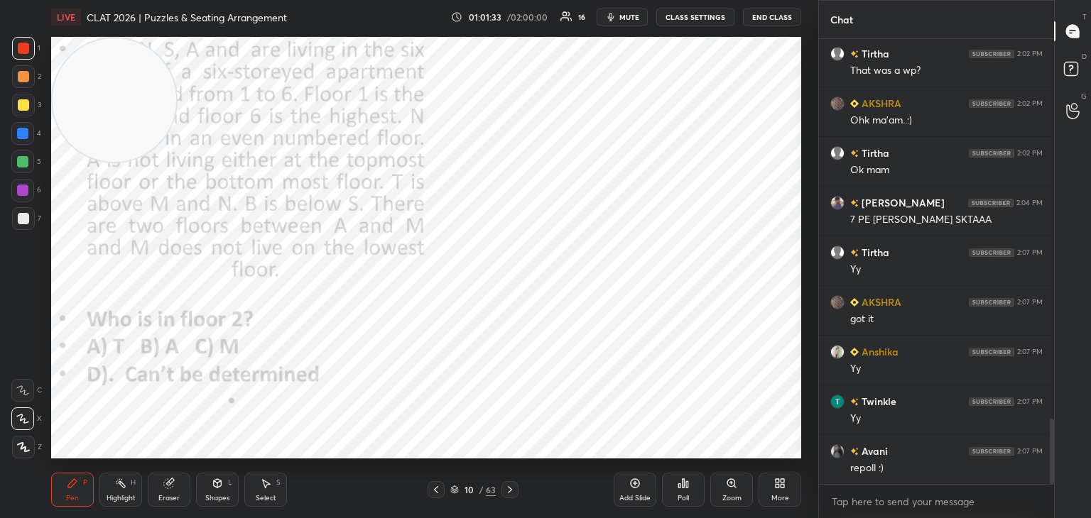
click at [455, 490] on icon at bounding box center [454, 490] width 9 height 9
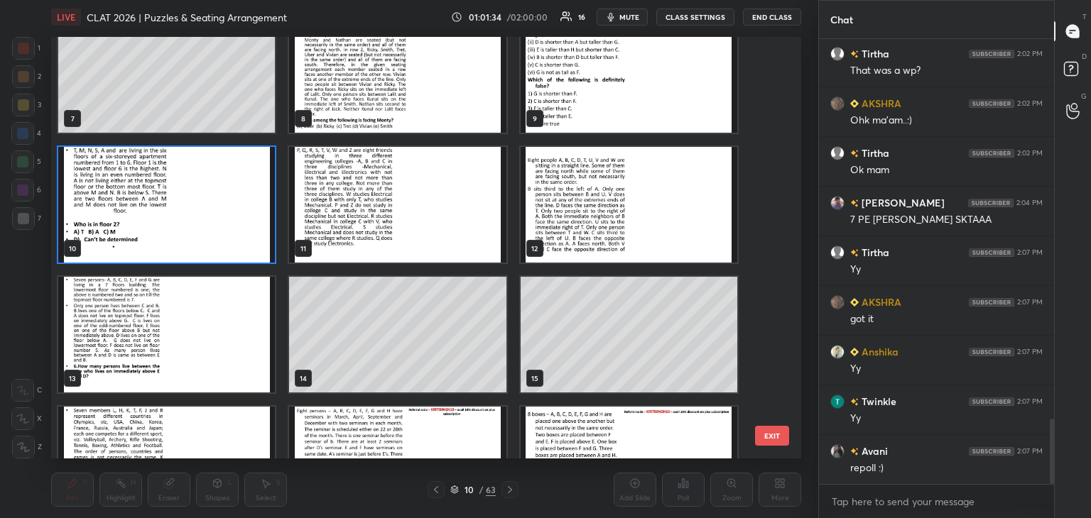
scroll to position [290, 0]
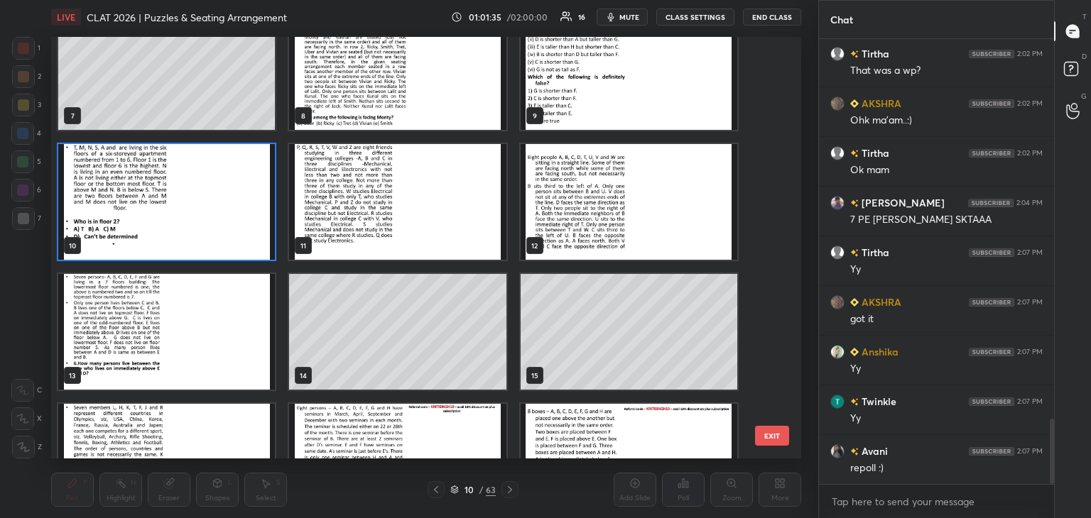
click at [217, 351] on img "grid" at bounding box center [166, 332] width 217 height 116
click at [209, 359] on img "grid" at bounding box center [166, 332] width 217 height 116
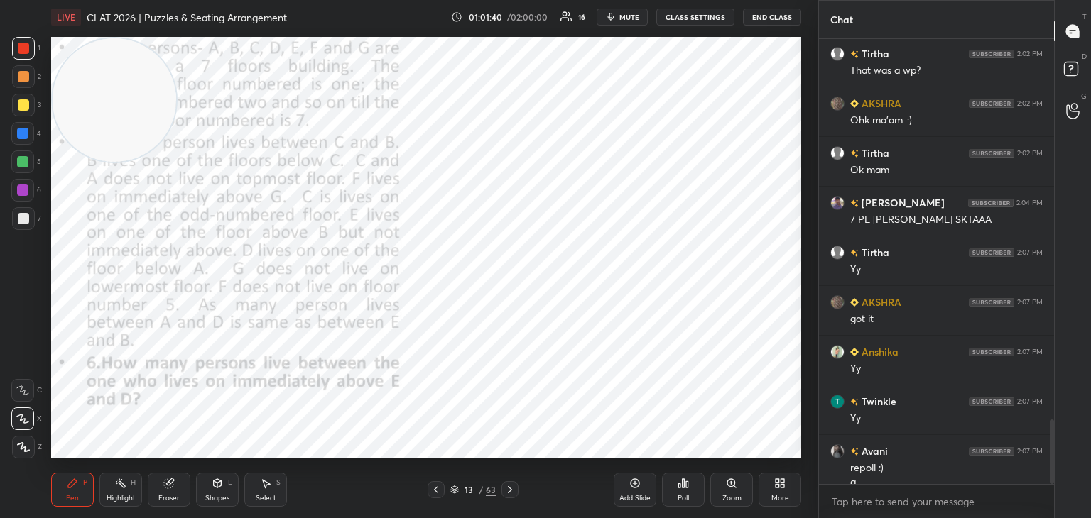
scroll to position [2614, 0]
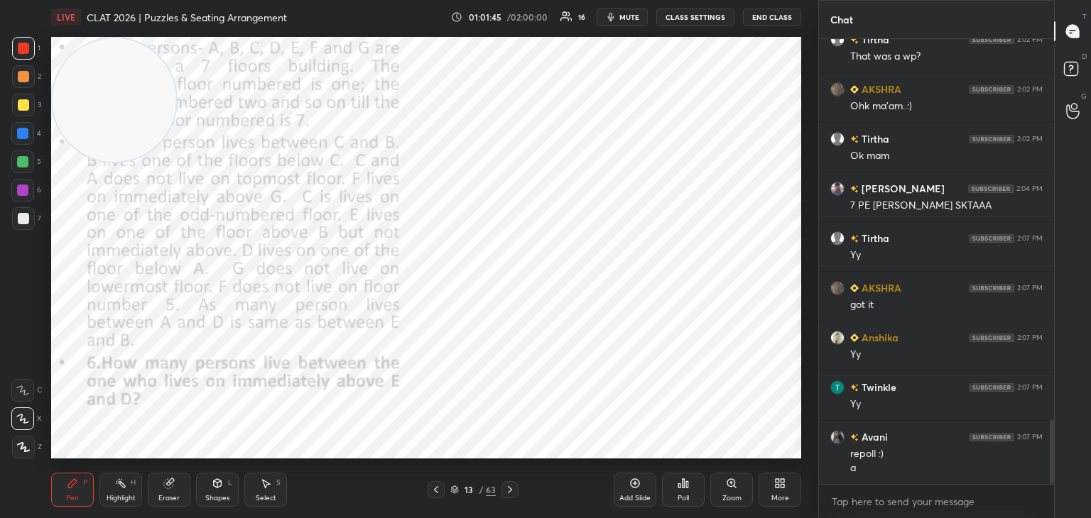
click at [687, 495] on div "Poll" at bounding box center [682, 498] width 11 height 7
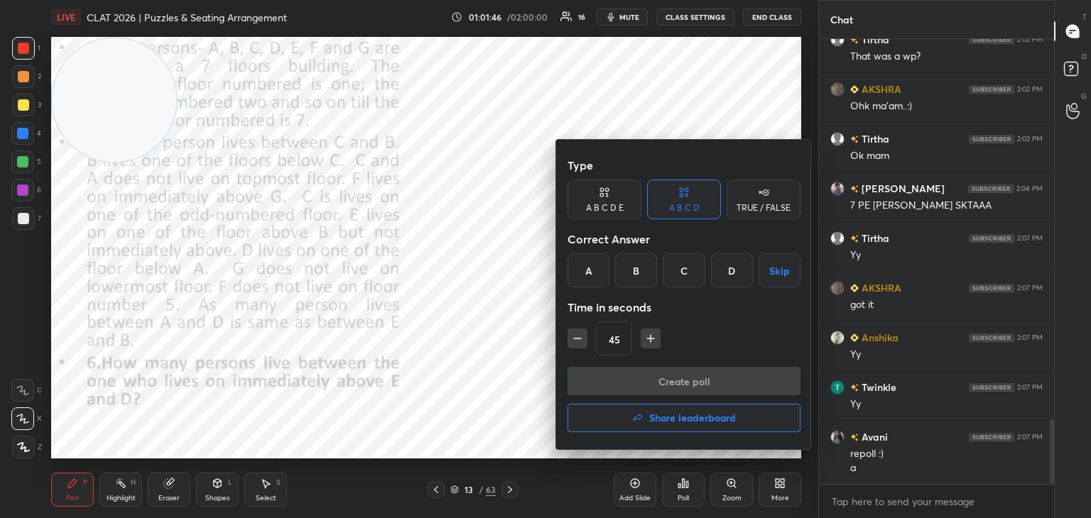
click at [594, 276] on div "A" at bounding box center [588, 270] width 42 height 34
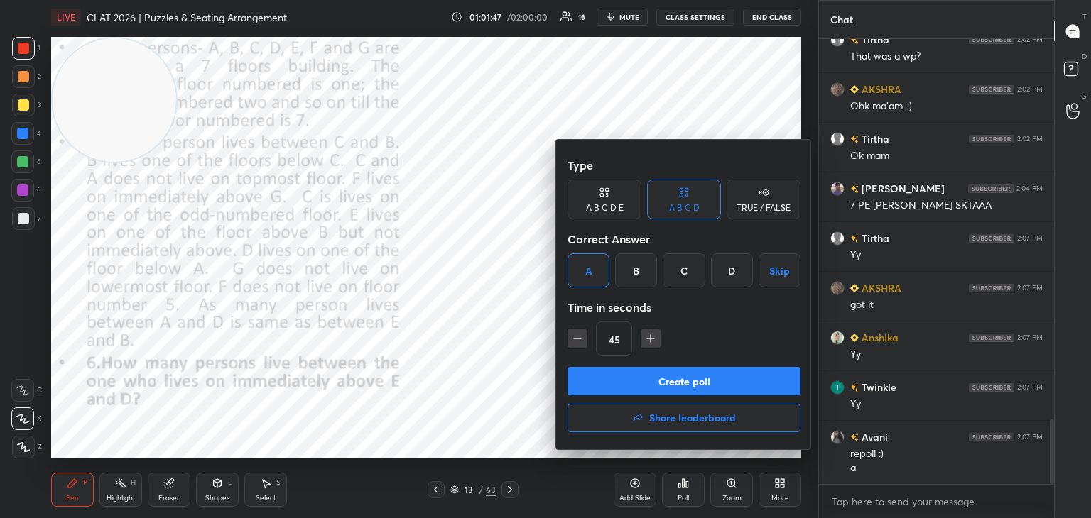
click at [646, 381] on button "Create poll" at bounding box center [683, 381] width 233 height 28
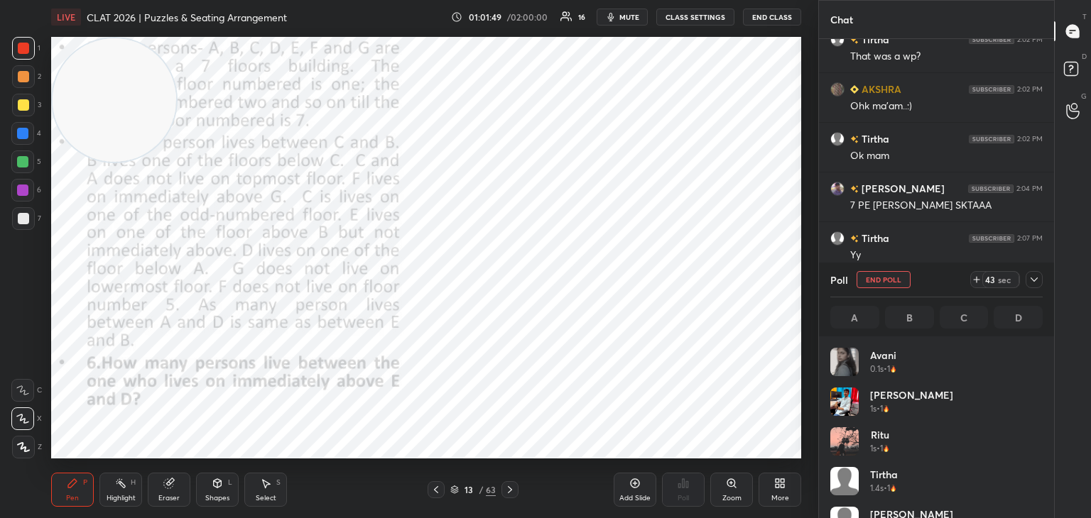
scroll to position [166, 208]
click at [437, 503] on div "Pen P Highlight H Eraser Shapes L Select S 13 / 63 Add Slide Poll Zoom More" at bounding box center [426, 490] width 750 height 57
click at [436, 494] on icon at bounding box center [435, 489] width 11 height 11
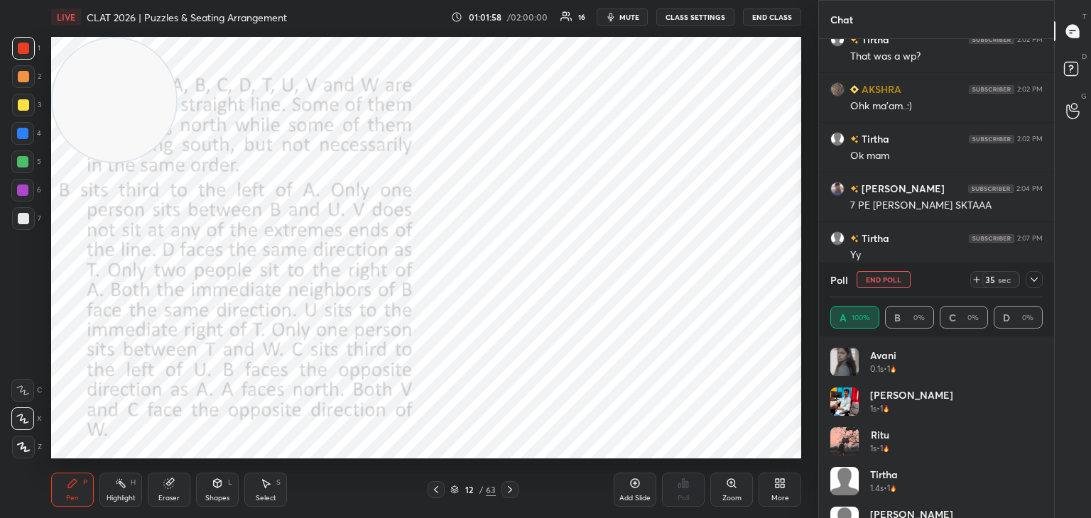
click at [437, 496] on div at bounding box center [435, 489] width 17 height 17
click at [508, 496] on div at bounding box center [509, 489] width 17 height 17
click at [436, 495] on icon at bounding box center [435, 489] width 11 height 11
click at [440, 491] on icon at bounding box center [435, 489] width 11 height 11
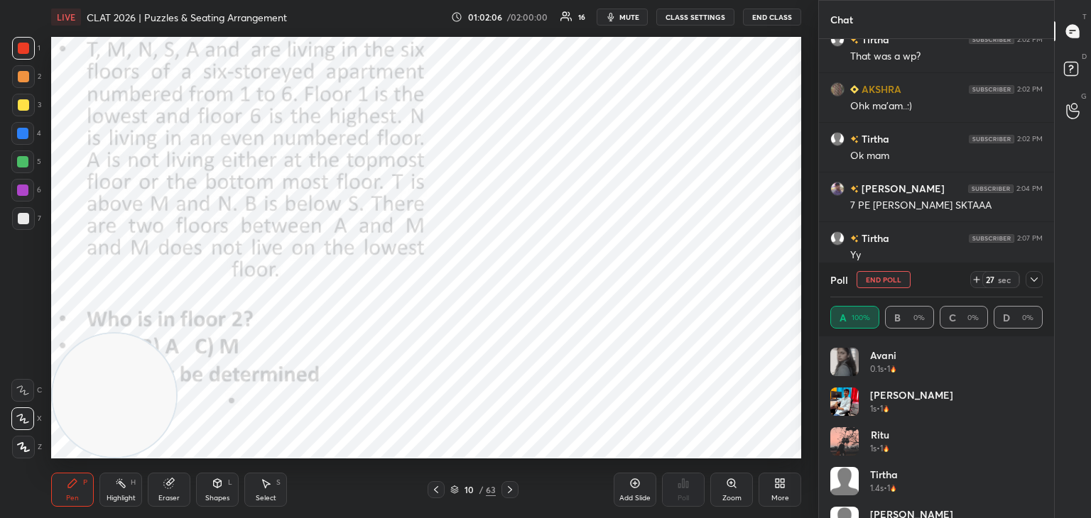
click at [896, 282] on button "End Poll" at bounding box center [883, 279] width 54 height 17
type textarea "x"
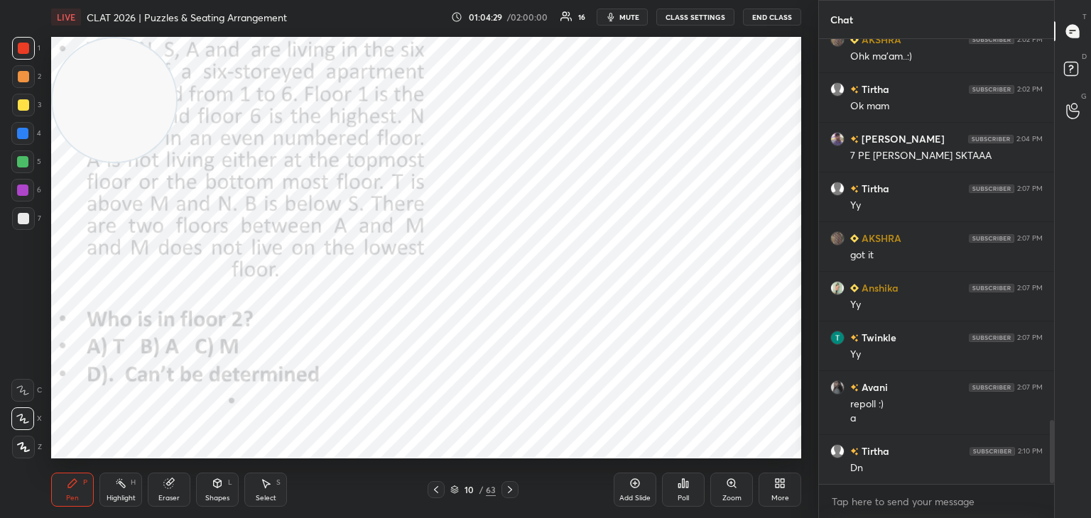
scroll to position [2714, 0]
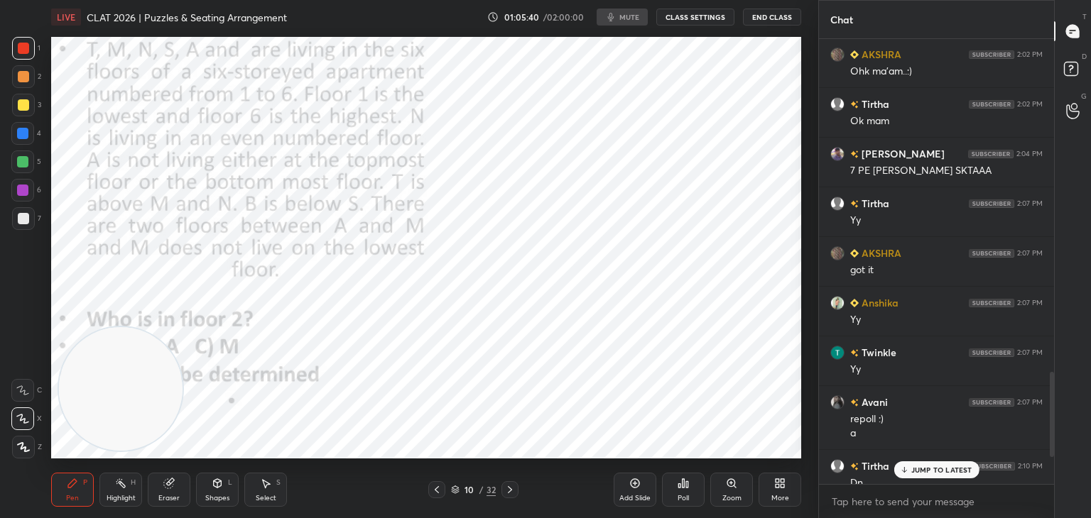
scroll to position [1883, 0]
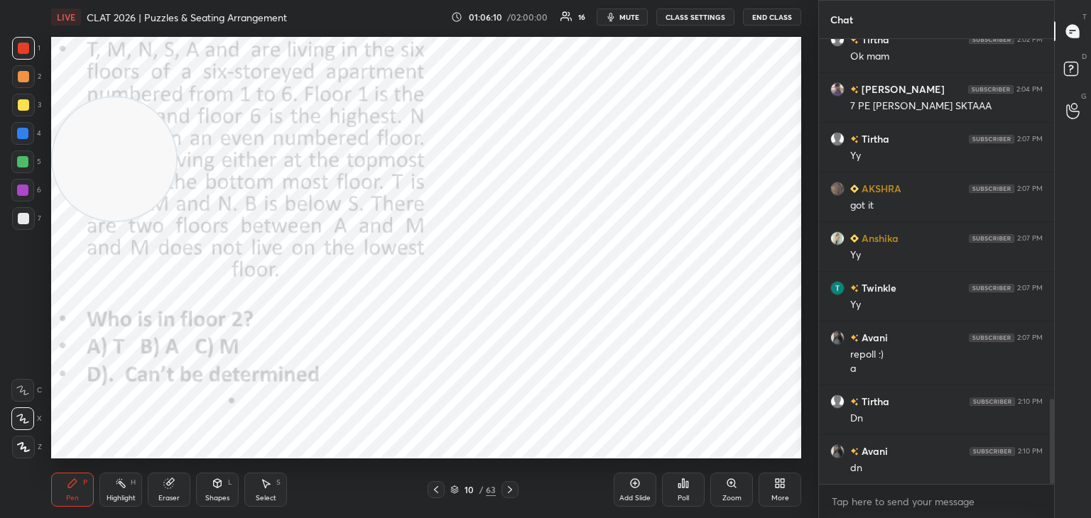
click at [683, 492] on div "Poll" at bounding box center [683, 490] width 43 height 34
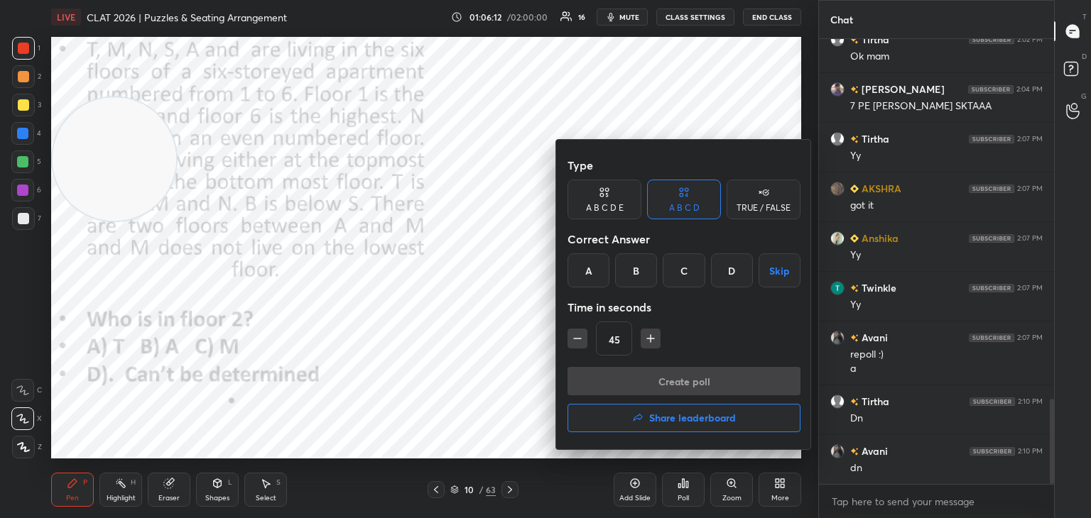
click at [736, 275] on div "D" at bounding box center [732, 270] width 42 height 34
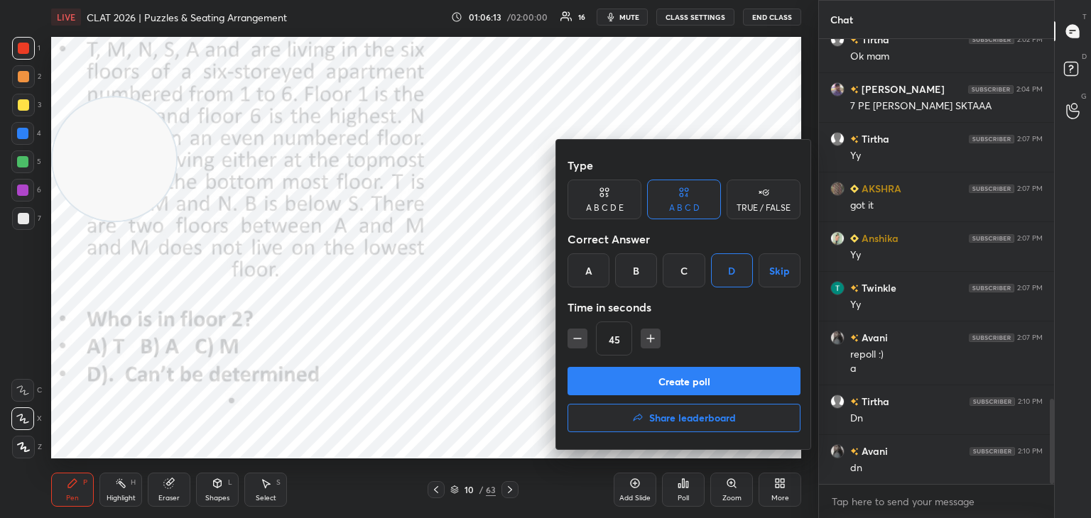
click at [690, 378] on button "Create poll" at bounding box center [683, 381] width 233 height 28
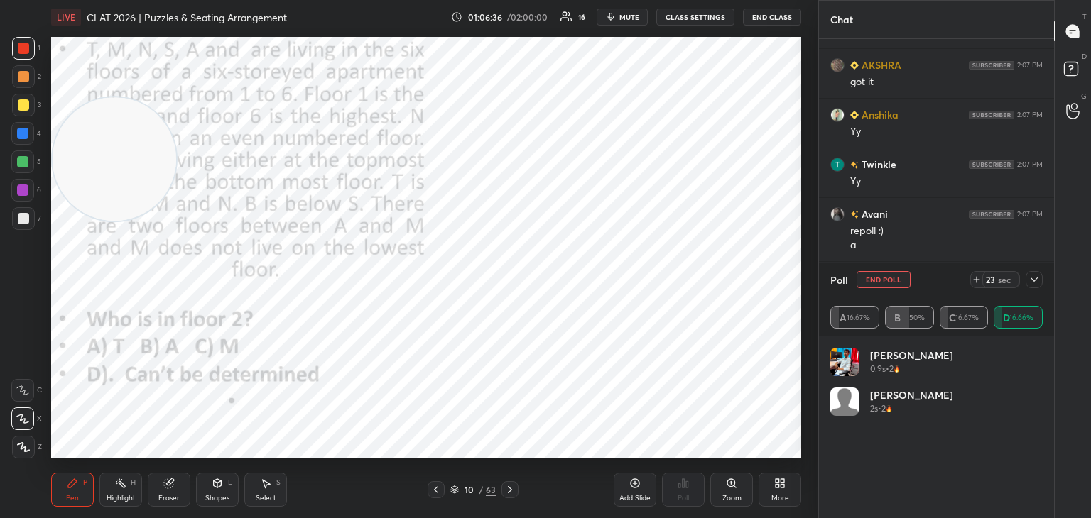
scroll to position [2056, 0]
click at [1033, 279] on icon at bounding box center [1033, 279] width 11 height 11
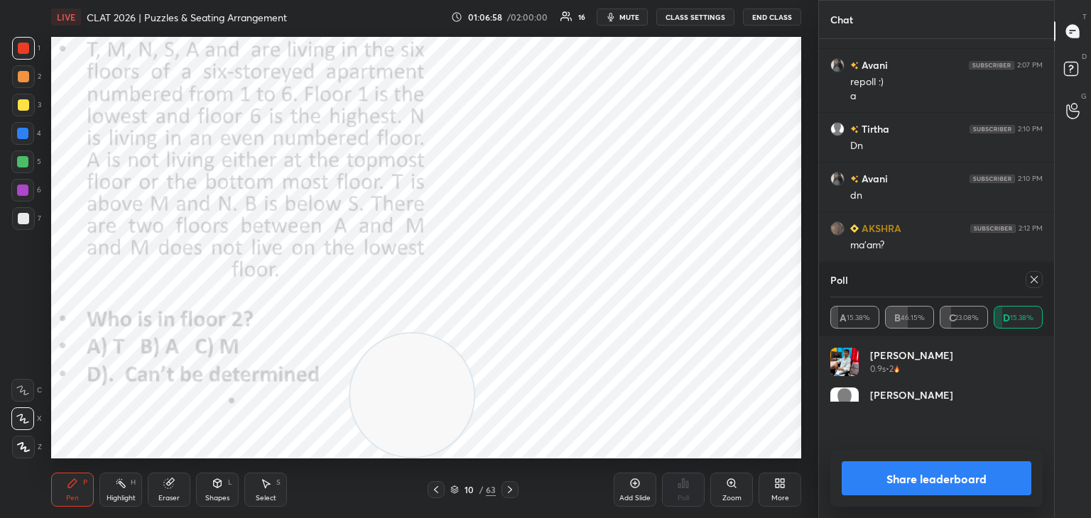
scroll to position [165, 208]
click at [1035, 287] on div at bounding box center [1033, 279] width 17 height 17
type textarea "x"
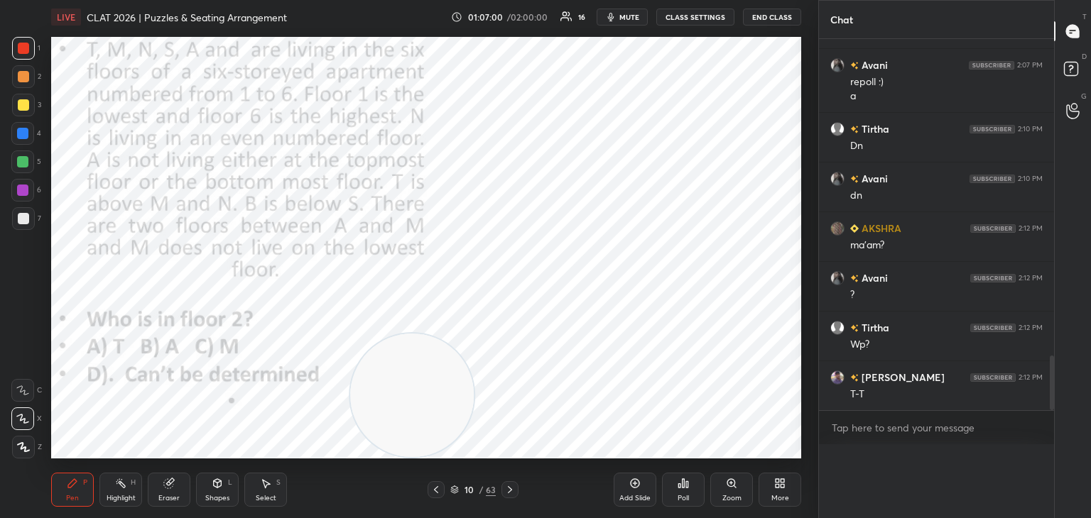
scroll to position [384, 231]
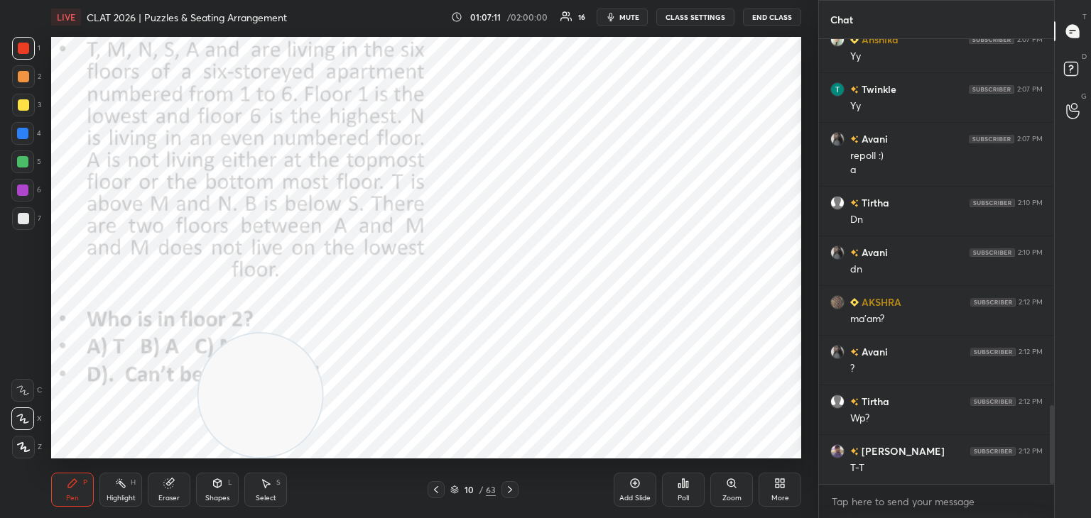
click at [693, 494] on div "Poll" at bounding box center [683, 490] width 43 height 34
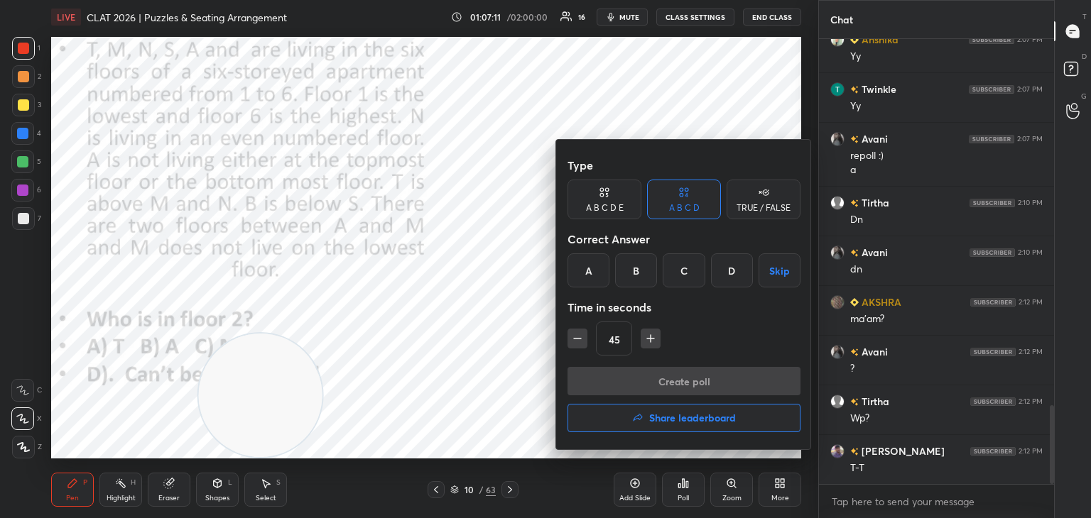
click at [733, 274] on div "D" at bounding box center [732, 270] width 42 height 34
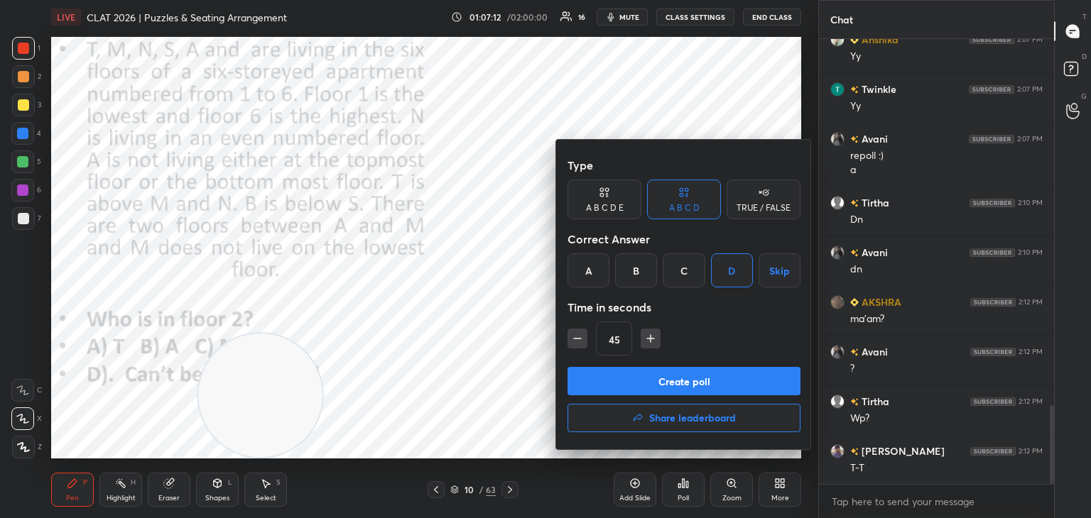
click at [579, 339] on icon "button" at bounding box center [577, 339] width 7 height 0
click at [582, 338] on icon "button" at bounding box center [577, 339] width 14 height 14
type input "15"
click at [618, 378] on button "Create poll" at bounding box center [683, 381] width 233 height 28
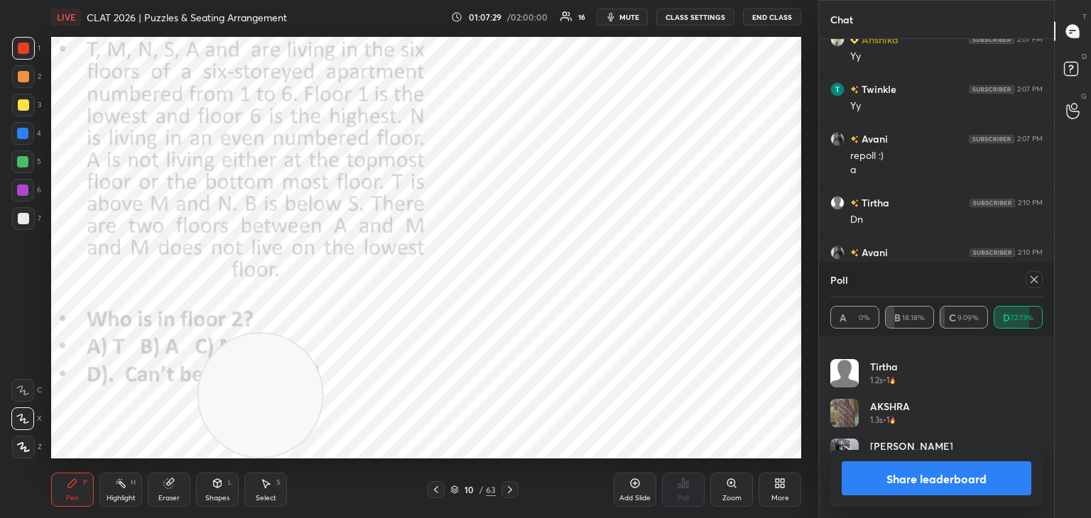
click at [1034, 284] on icon at bounding box center [1033, 279] width 11 height 11
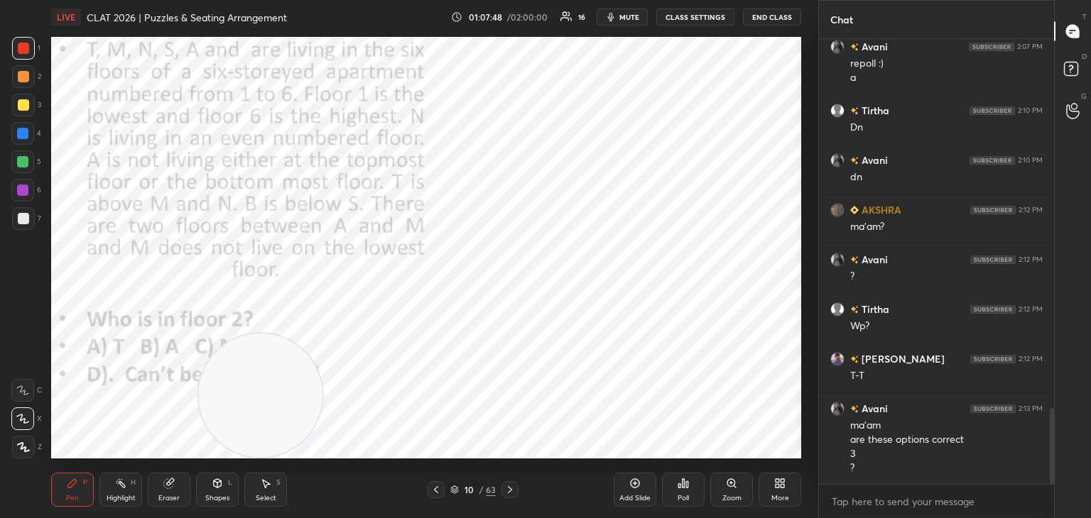
click at [169, 489] on div "Eraser" at bounding box center [169, 490] width 43 height 34
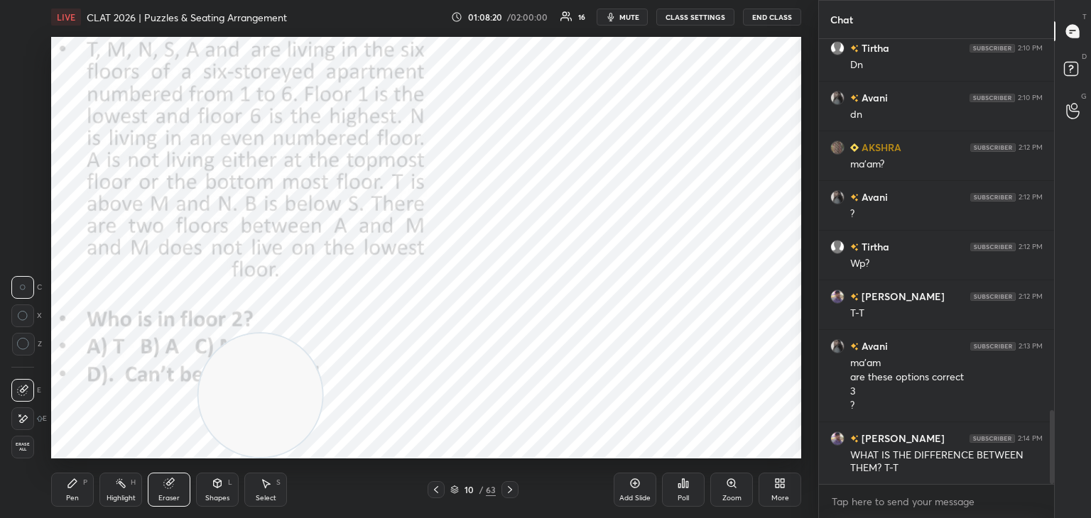
click at [71, 493] on div "Pen P" at bounding box center [72, 490] width 43 height 34
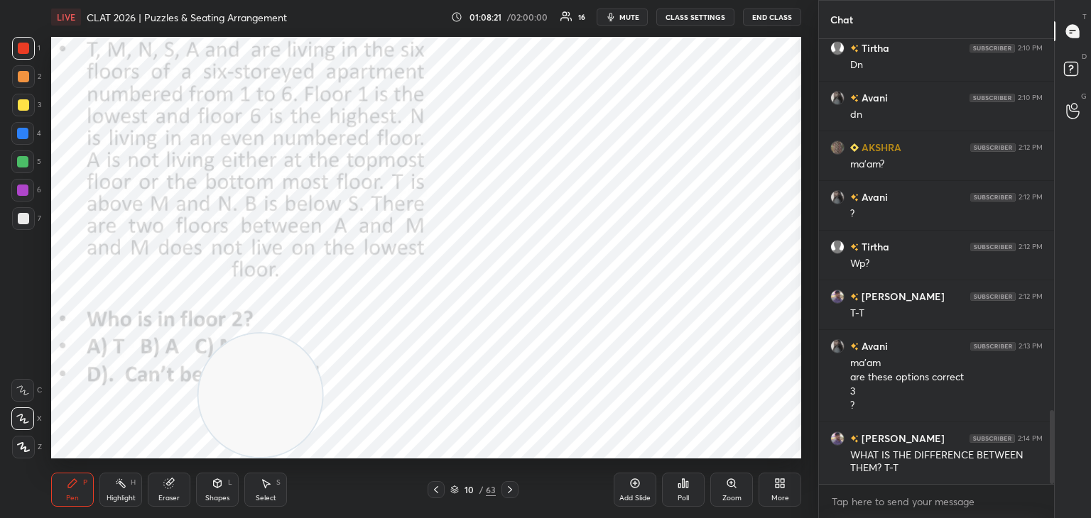
click at [70, 495] on div "Pen" at bounding box center [72, 498] width 13 height 7
click at [82, 487] on div "Pen P" at bounding box center [72, 490] width 43 height 34
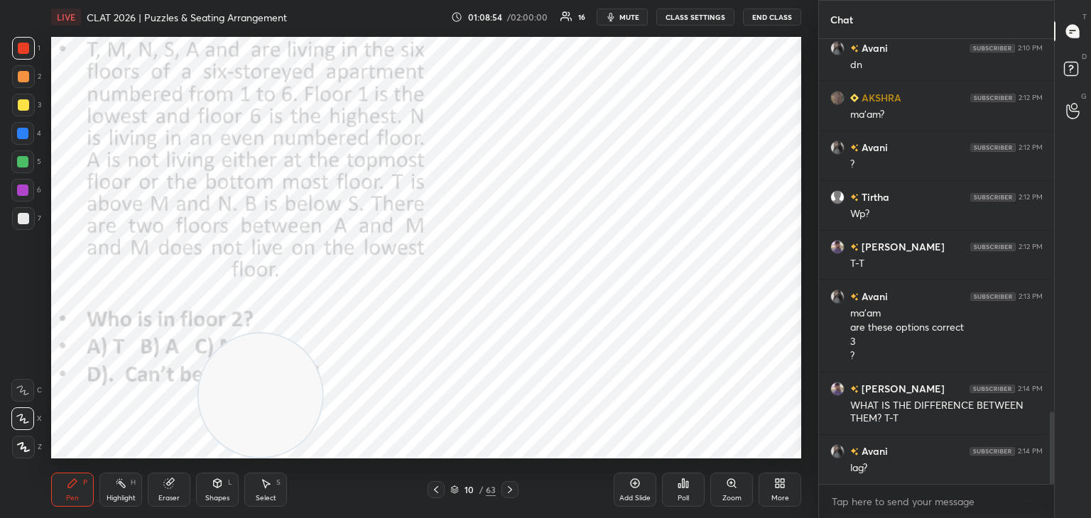
click at [687, 499] on div "Poll" at bounding box center [682, 498] width 11 height 7
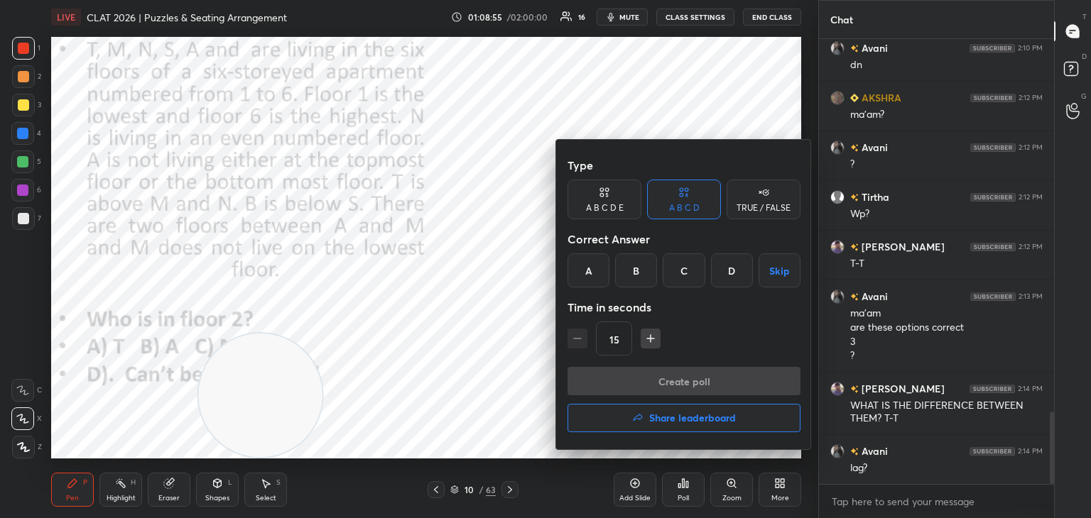
click at [773, 271] on button "Skip" at bounding box center [779, 270] width 42 height 34
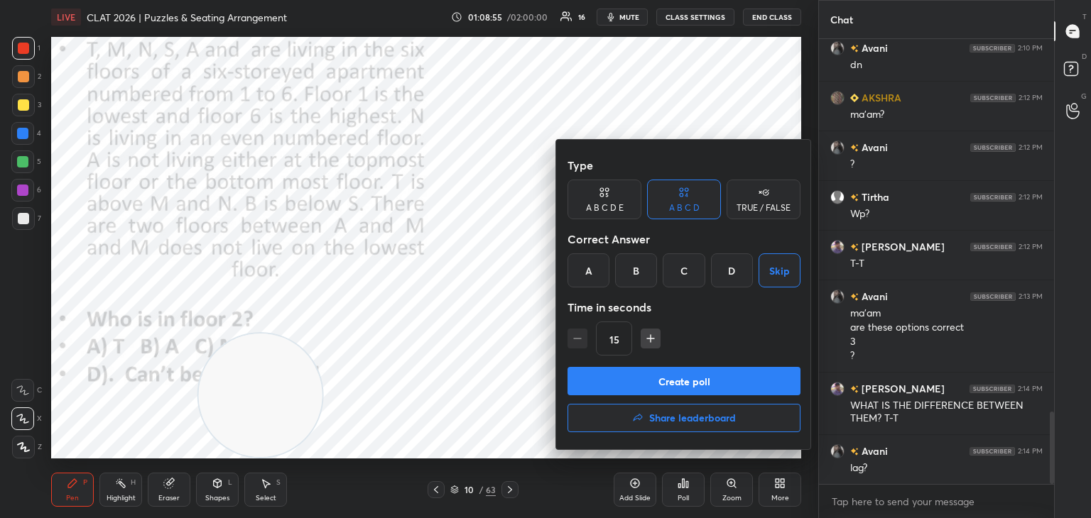
click at [712, 387] on button "Create poll" at bounding box center [683, 381] width 233 height 28
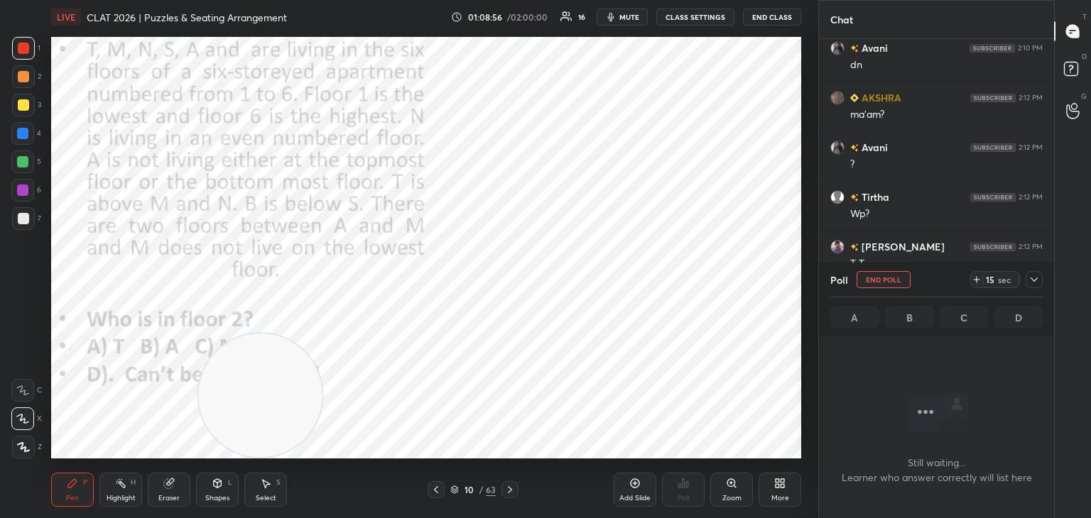
scroll to position [401, 231]
click at [975, 286] on div "8 sec" at bounding box center [995, 279] width 50 height 17
click at [1032, 283] on icon at bounding box center [1033, 279] width 11 height 11
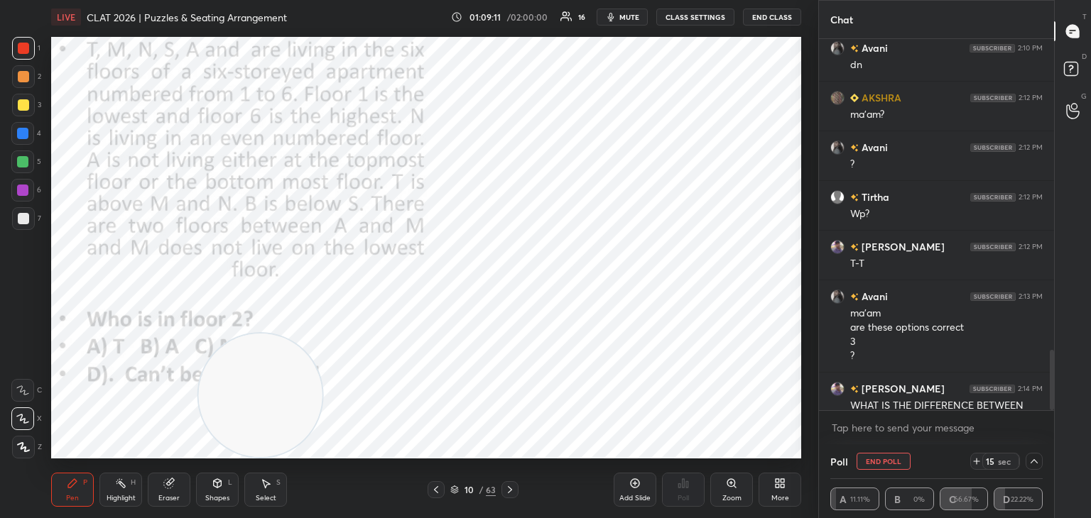
scroll to position [2360, 0]
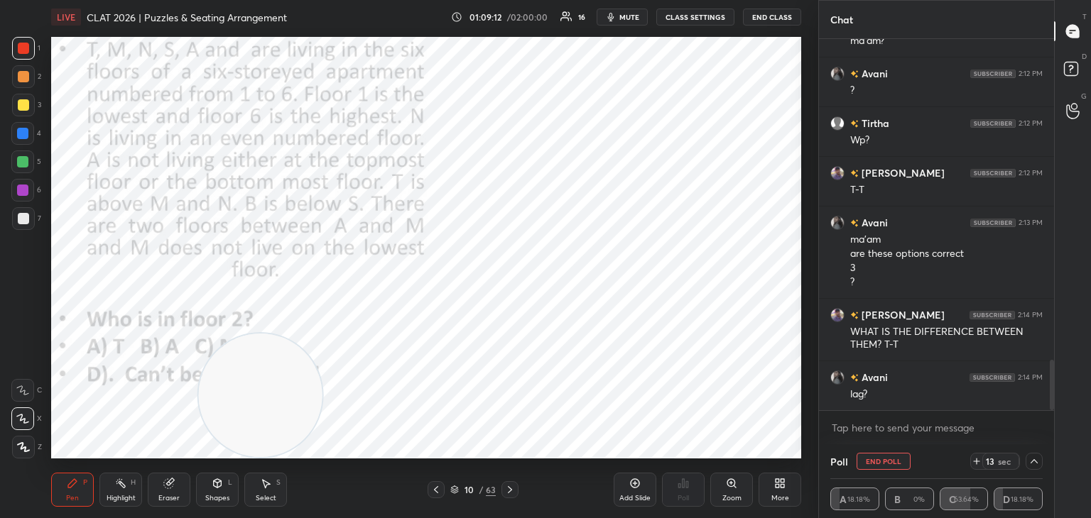
click at [888, 462] on button "End Poll" at bounding box center [883, 461] width 54 height 17
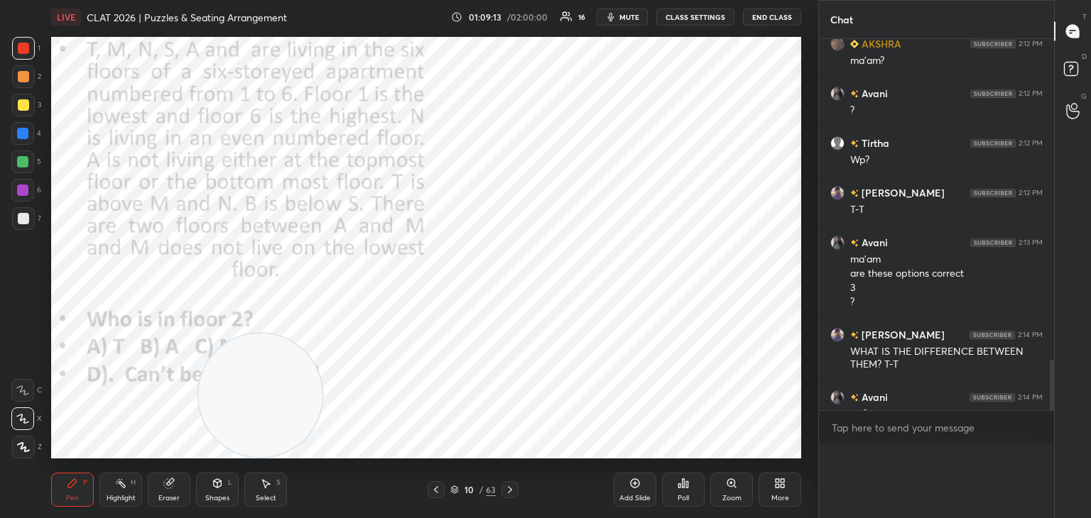
scroll to position [4, 4]
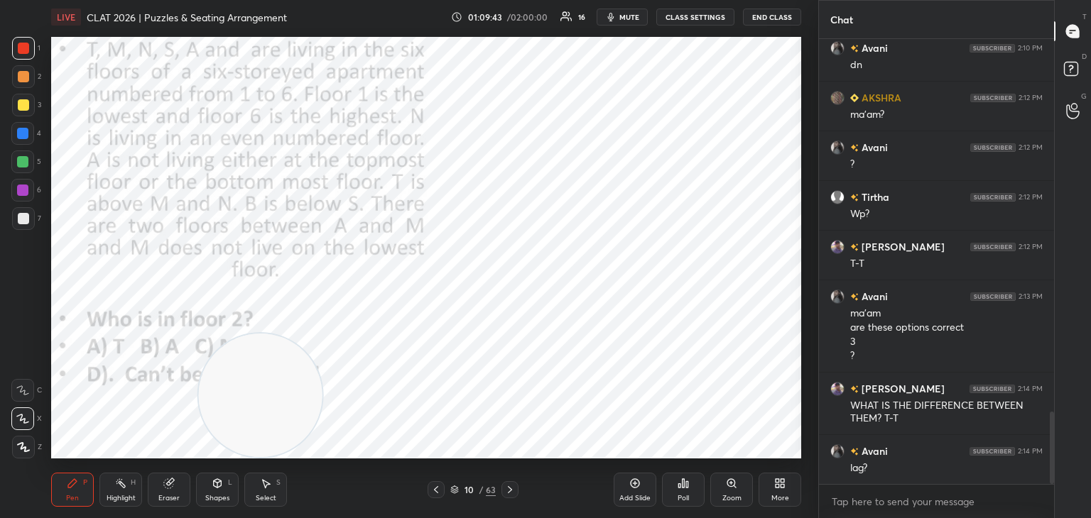
click at [178, 484] on div "Eraser" at bounding box center [169, 490] width 43 height 34
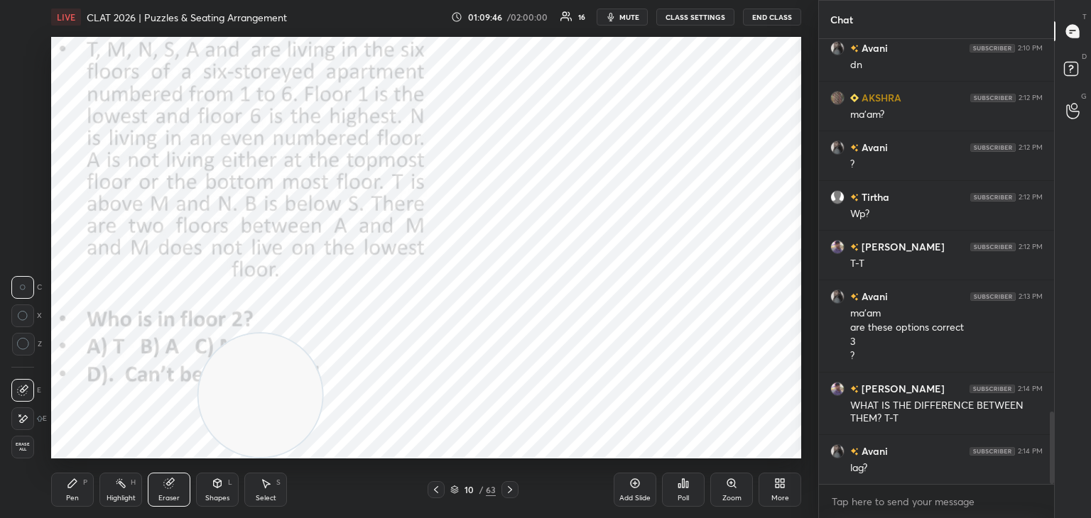
click at [72, 492] on div "Pen P" at bounding box center [72, 490] width 43 height 34
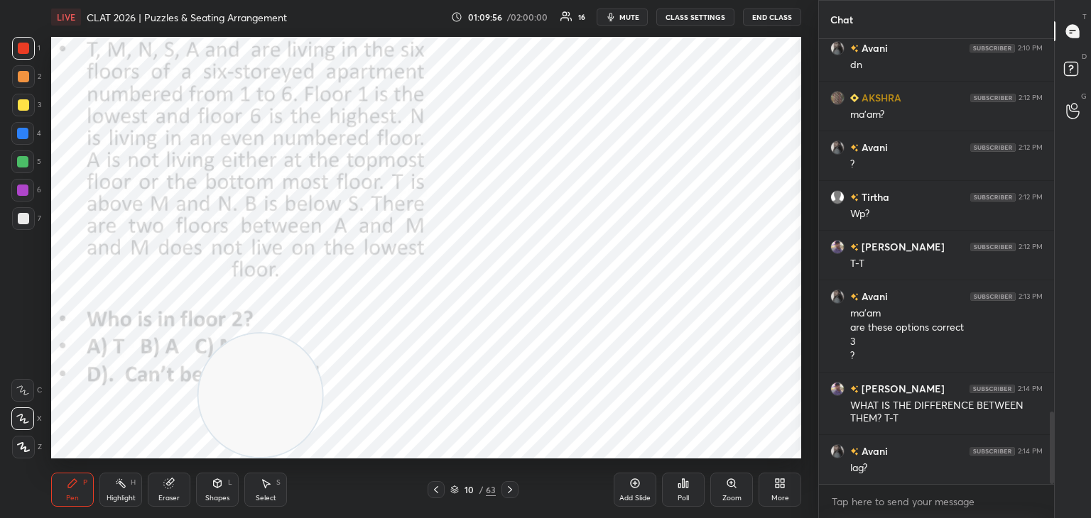
click at [682, 496] on div "Poll" at bounding box center [682, 498] width 11 height 7
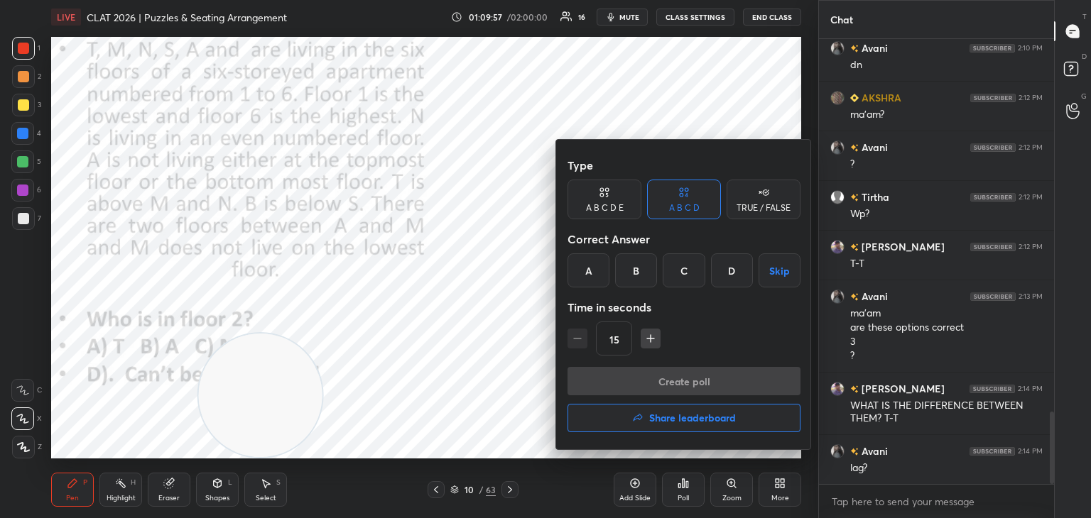
click at [589, 271] on div "A" at bounding box center [588, 270] width 42 height 34
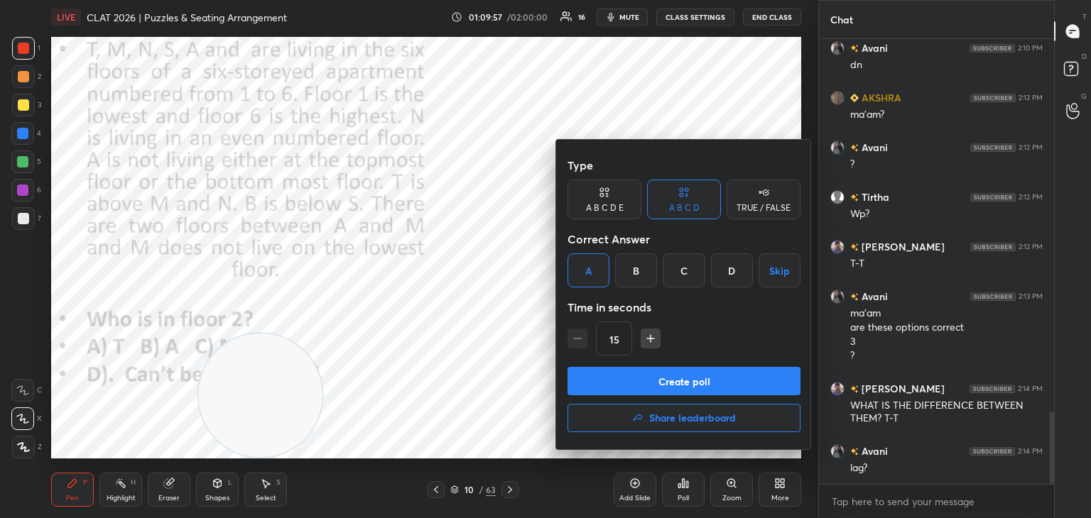
click at [619, 389] on button "Create poll" at bounding box center [683, 381] width 233 height 28
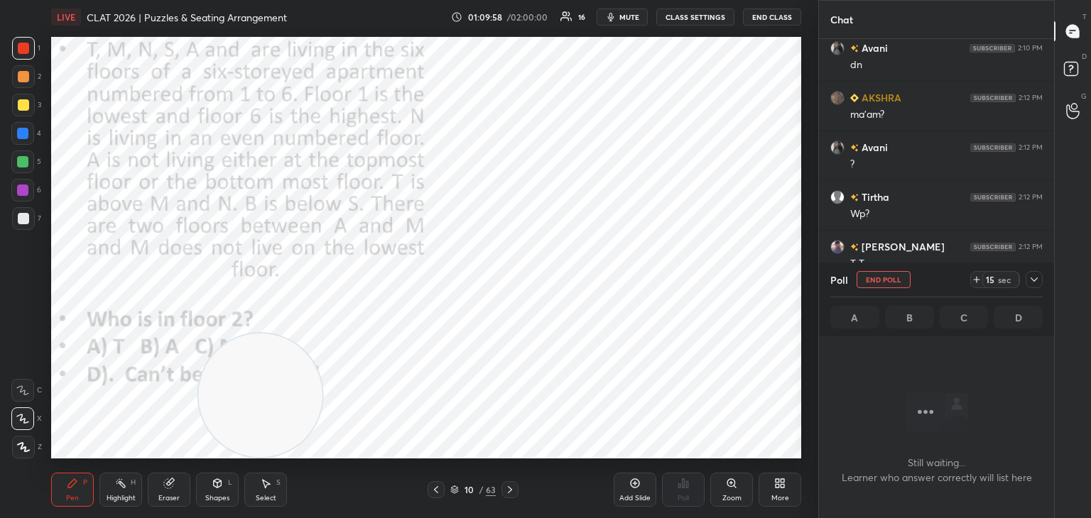
scroll to position [367, 231]
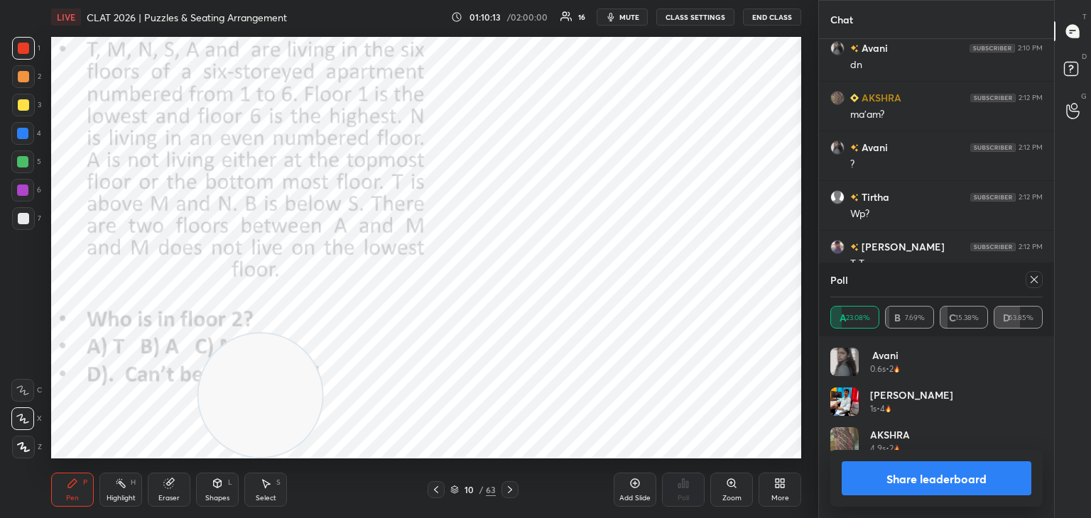
click at [878, 276] on div "Poll" at bounding box center [936, 280] width 212 height 34
click at [1033, 284] on icon at bounding box center [1033, 279] width 11 height 11
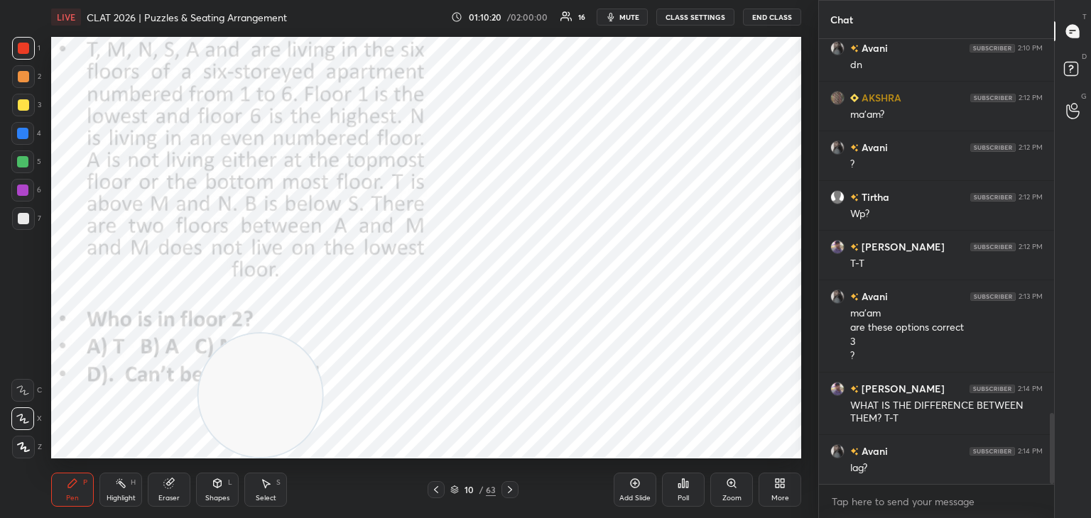
scroll to position [2336, 0]
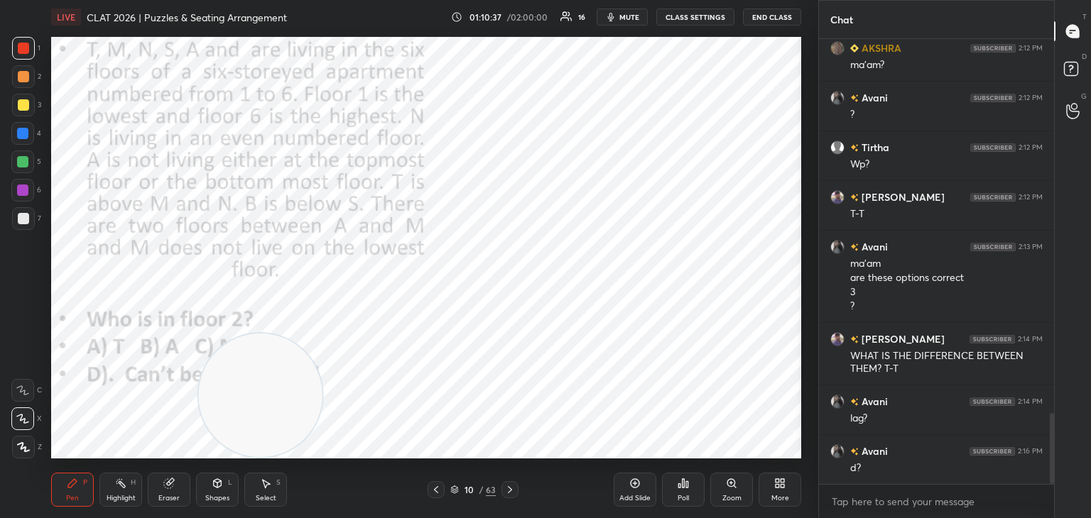
click at [682, 490] on div "Poll" at bounding box center [683, 490] width 43 height 34
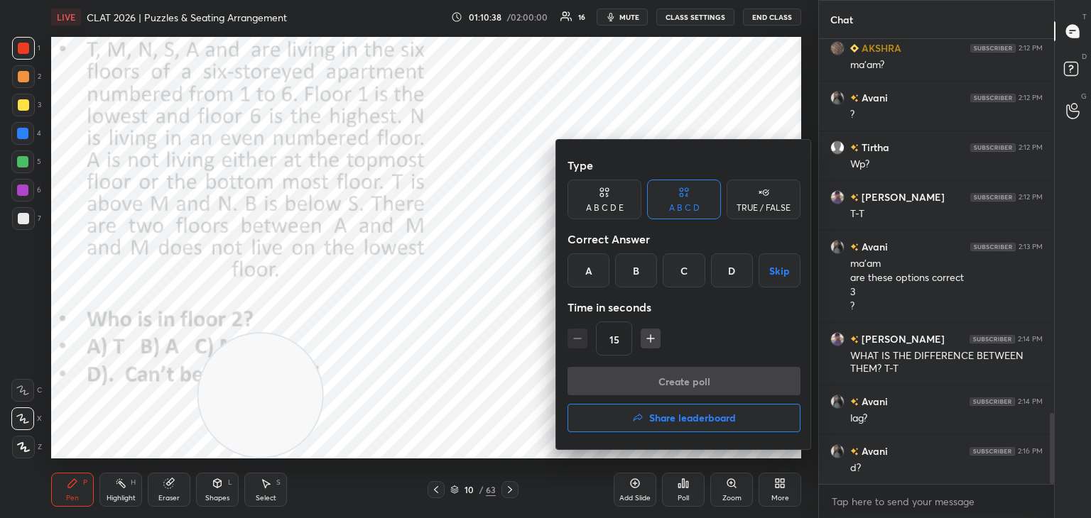
click at [736, 270] on div "D" at bounding box center [732, 270] width 42 height 34
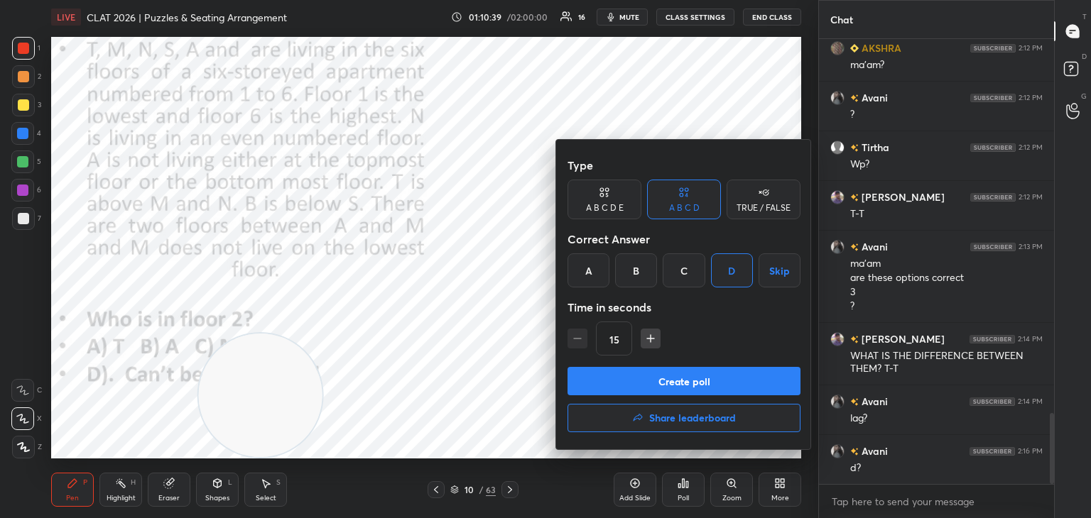
click at [706, 381] on button "Create poll" at bounding box center [683, 381] width 233 height 28
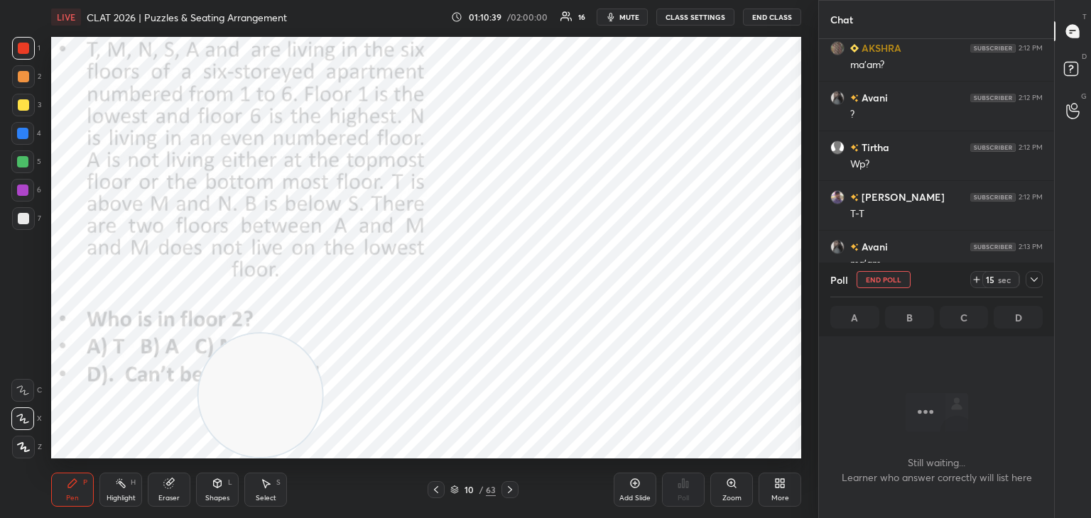
scroll to position [394, 231]
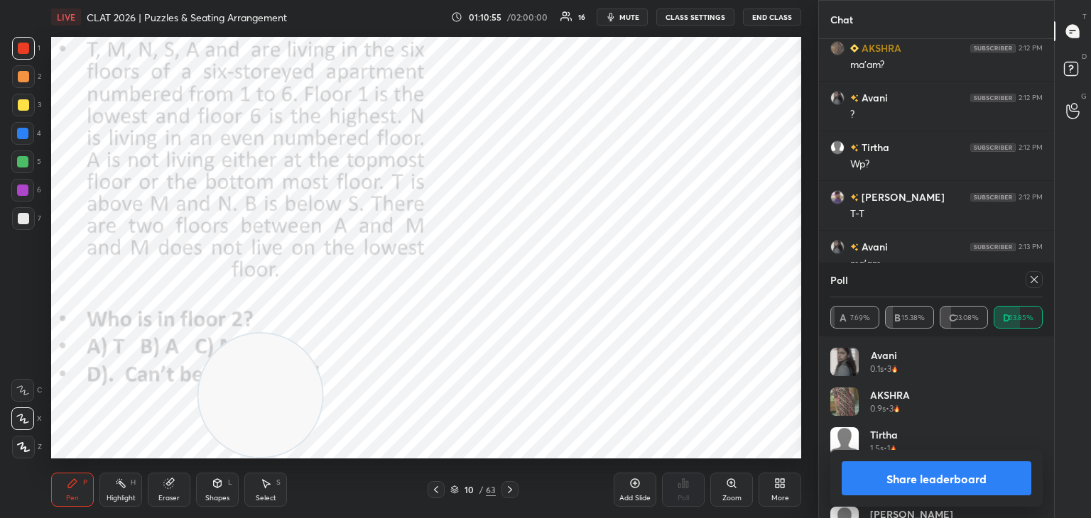
click at [1037, 283] on icon at bounding box center [1033, 279] width 11 height 11
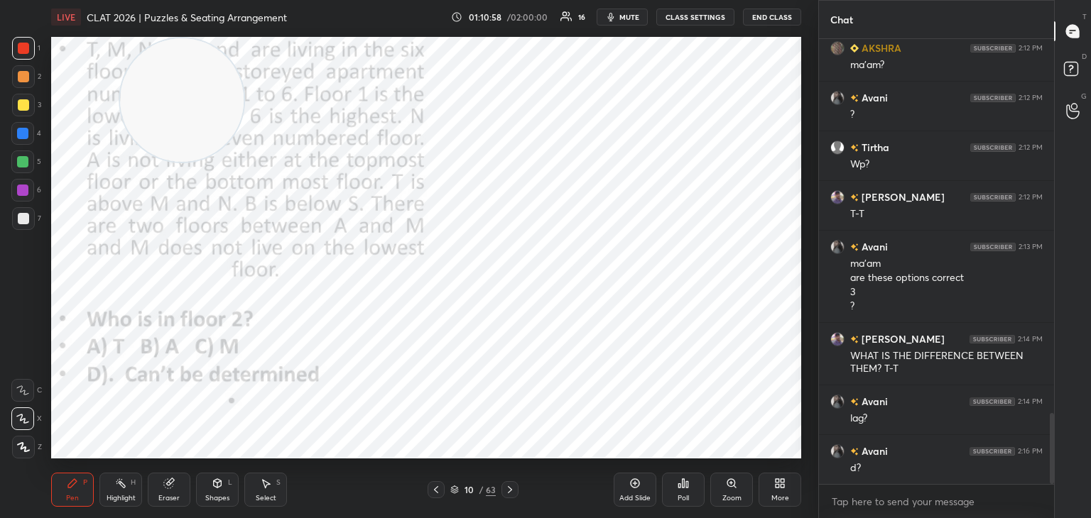
click at [268, 491] on div "Select S" at bounding box center [265, 490] width 43 height 34
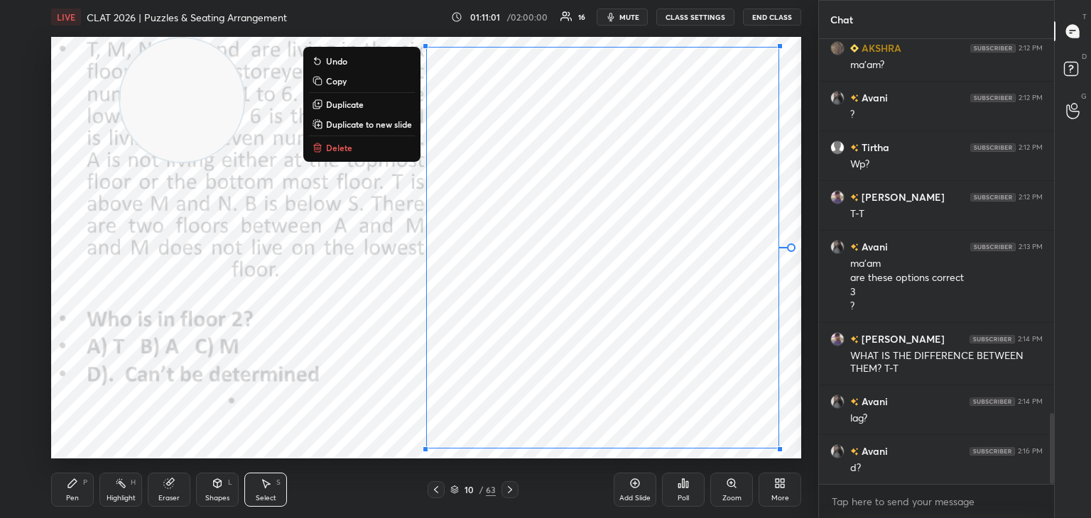
click at [339, 85] on p "Copy" at bounding box center [336, 80] width 21 height 11
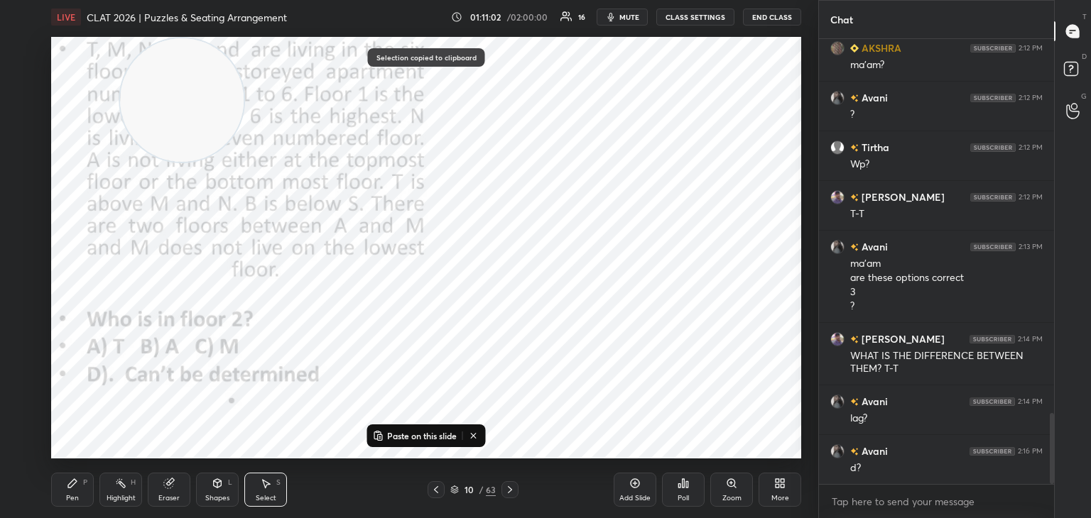
click at [636, 489] on icon at bounding box center [634, 483] width 11 height 11
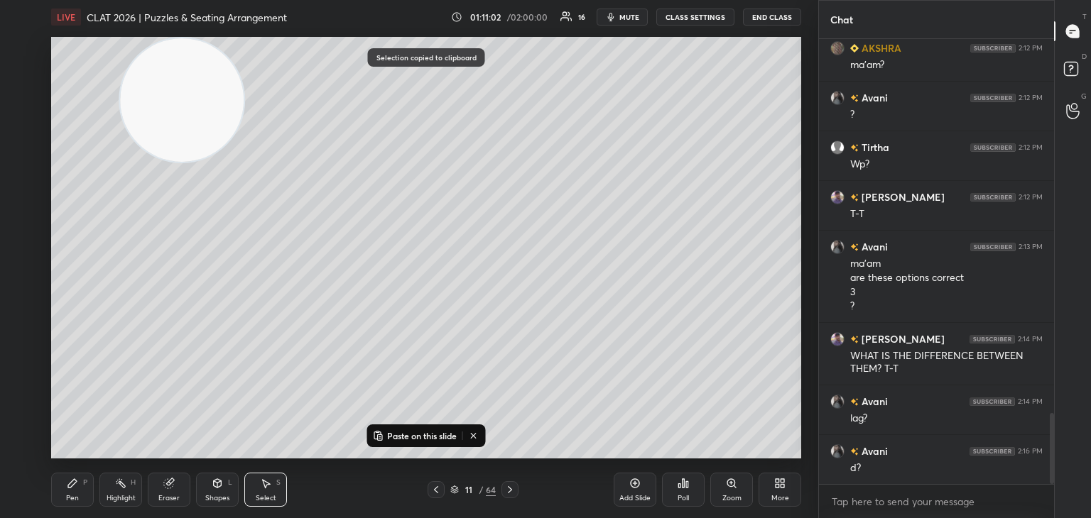
click at [435, 432] on p "Paste on this slide" at bounding box center [422, 435] width 70 height 11
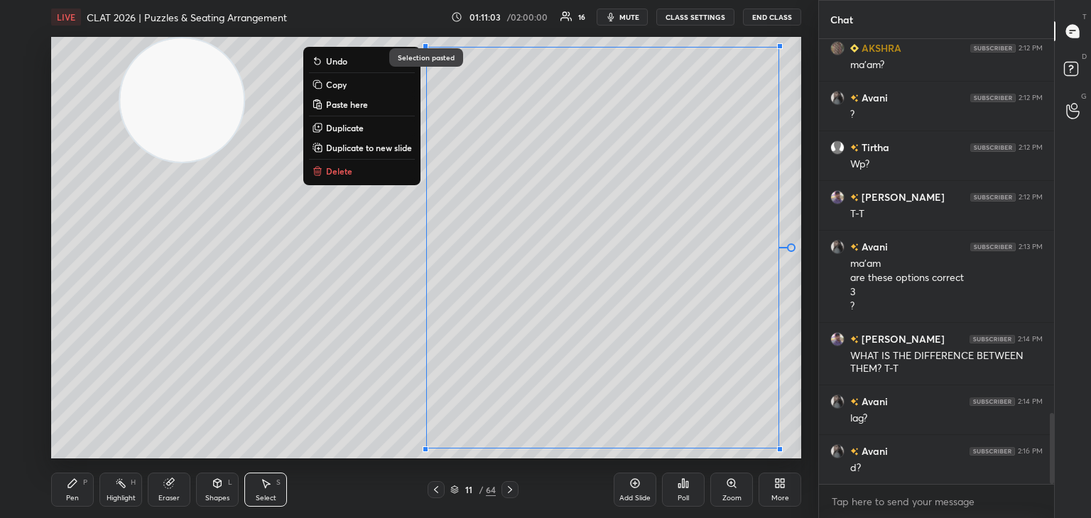
click at [338, 325] on div "0 ° Undo Copy Paste here Duplicate Duplicate to new slide Delete" at bounding box center [426, 248] width 750 height 422
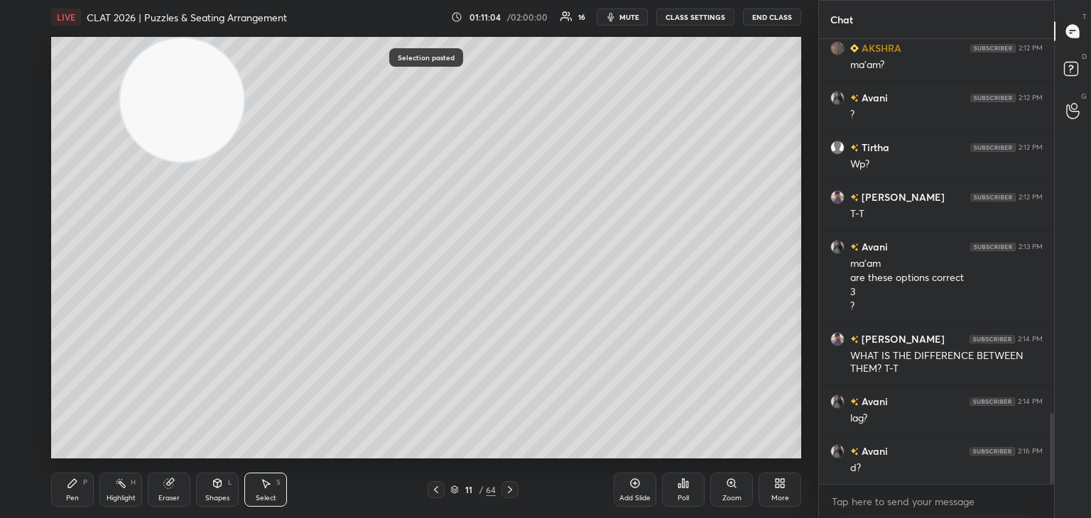
click at [435, 491] on icon at bounding box center [436, 489] width 4 height 7
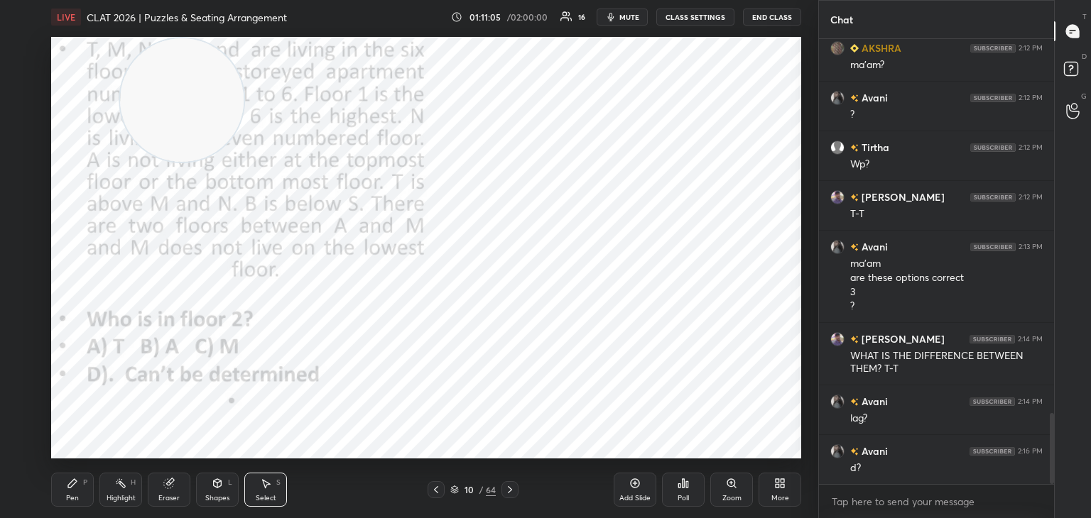
click at [170, 492] on div "Eraser" at bounding box center [169, 490] width 43 height 34
click at [28, 449] on span "Erase all" at bounding box center [22, 447] width 21 height 10
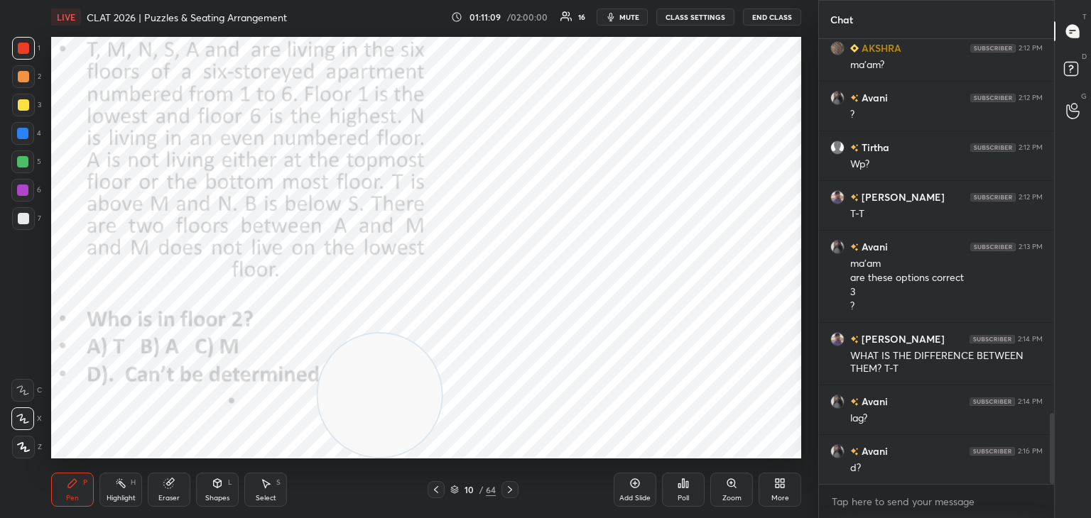
click at [229, 493] on div "Shapes L" at bounding box center [217, 490] width 43 height 34
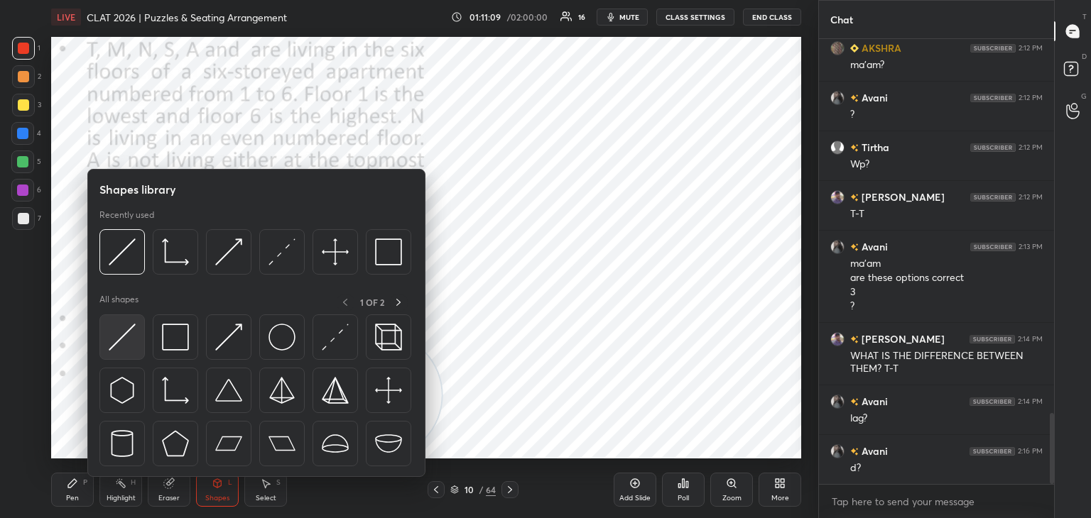
click at [132, 338] on img at bounding box center [122, 337] width 27 height 27
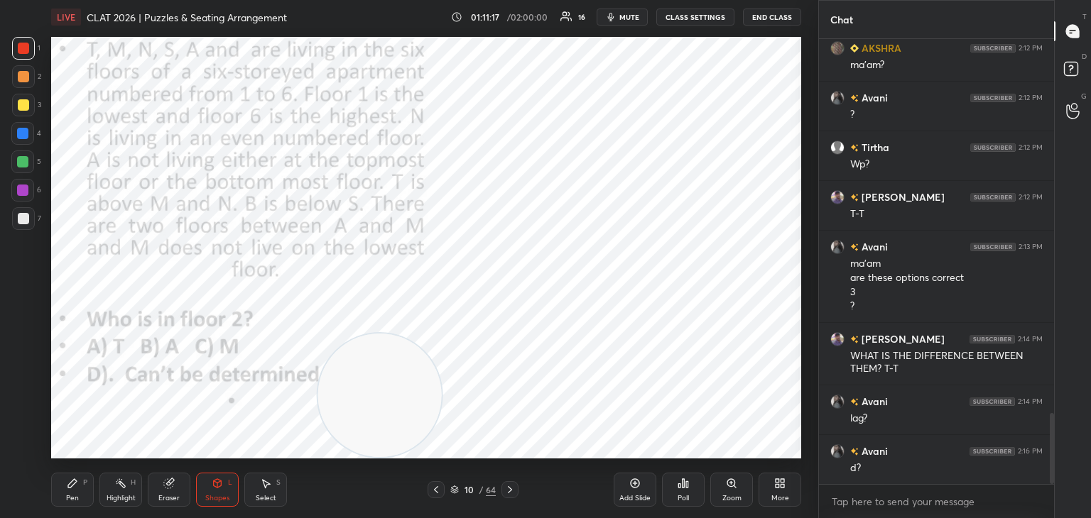
click at [75, 490] on div "Pen P" at bounding box center [72, 490] width 43 height 34
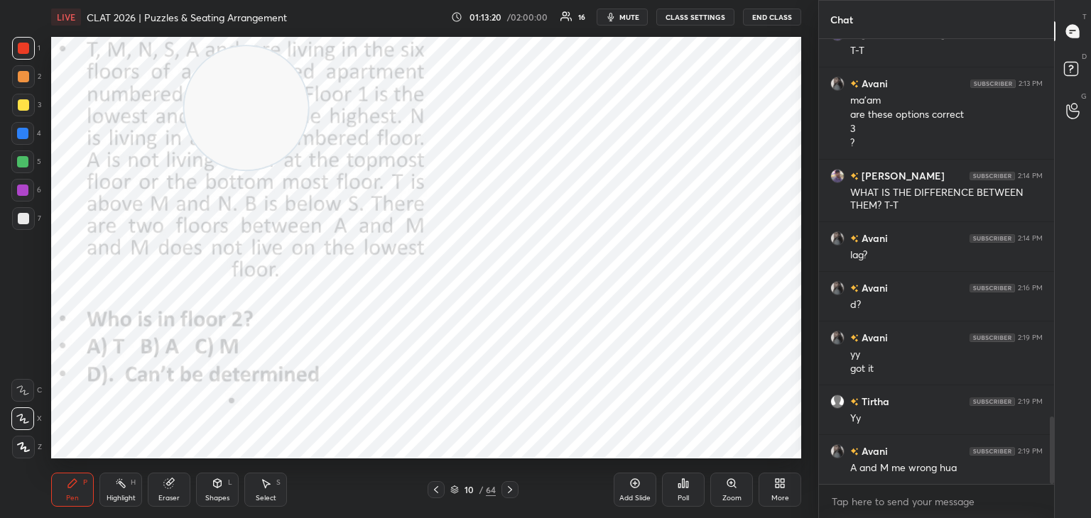
scroll to position [2549, 0]
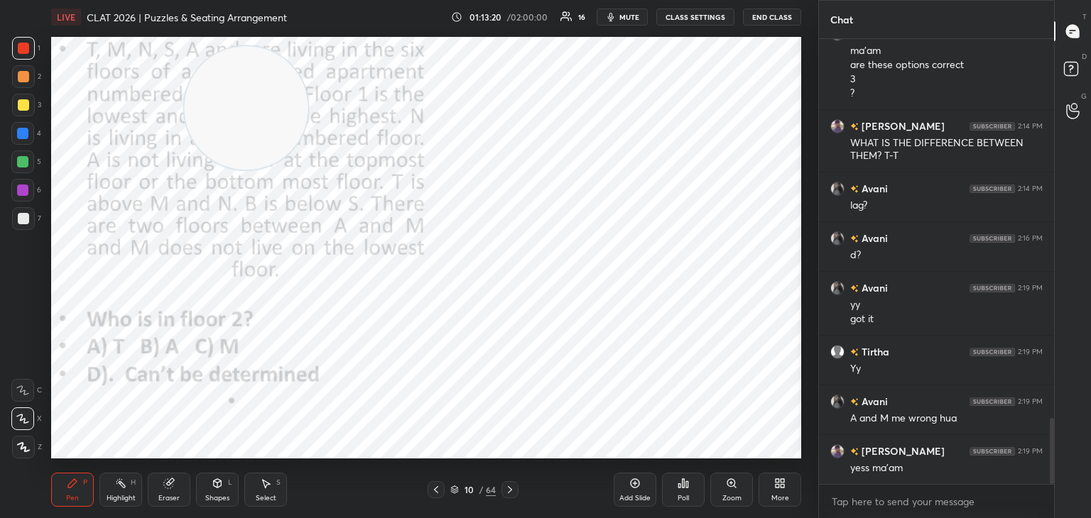
click at [267, 491] on div "Select S" at bounding box center [265, 490] width 43 height 34
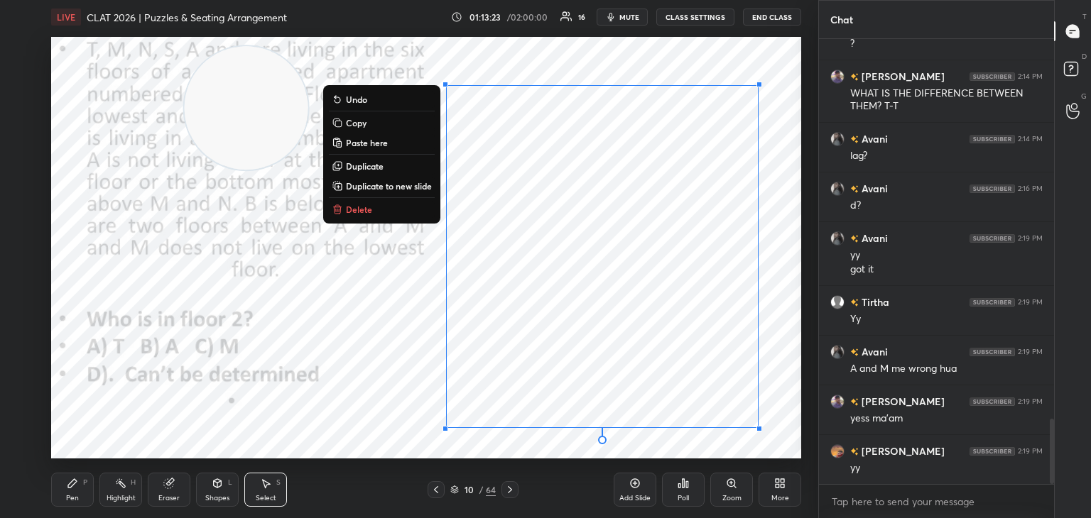
click at [357, 125] on p "Copy" at bounding box center [356, 122] width 21 height 11
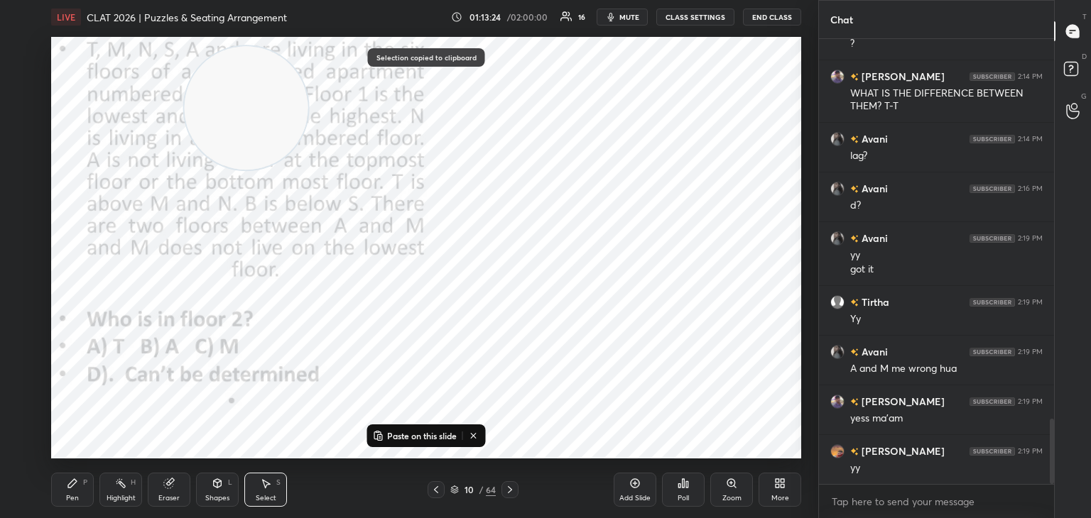
click at [511, 493] on icon at bounding box center [509, 489] width 11 height 11
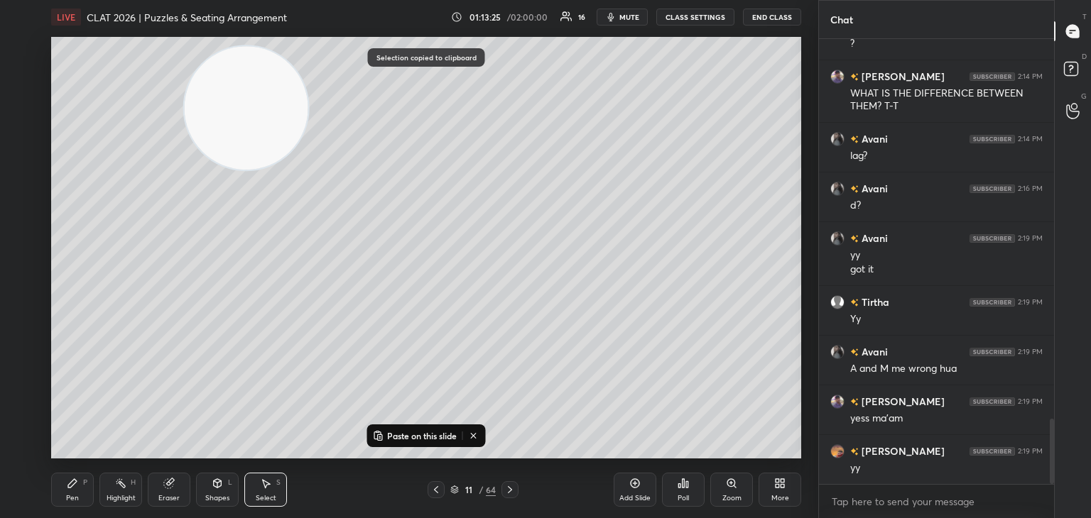
click at [440, 431] on p "Paste on this slide" at bounding box center [422, 435] width 70 height 11
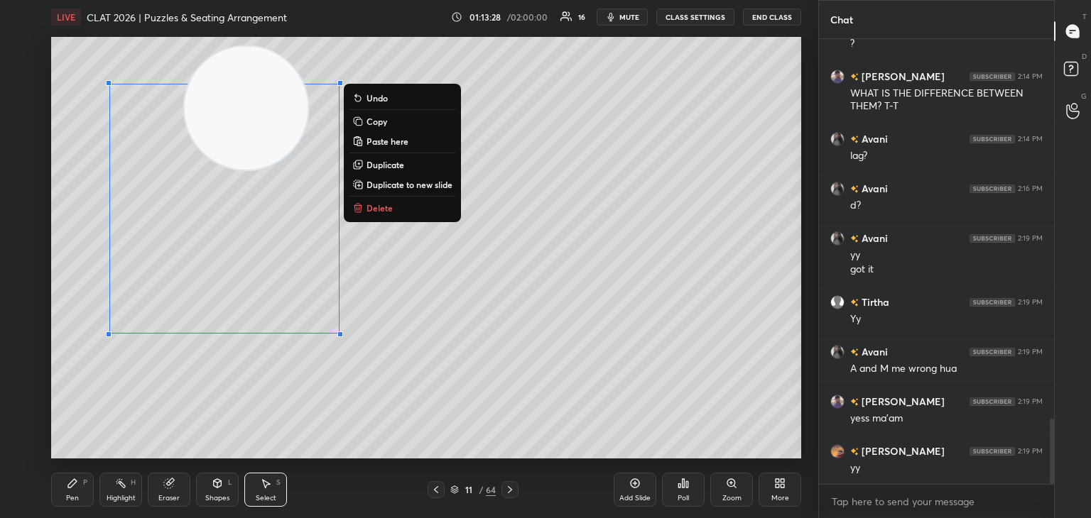
click at [325, 381] on div "0 ° Undo Copy Paste here Duplicate Duplicate to new slide Delete" at bounding box center [426, 248] width 750 height 422
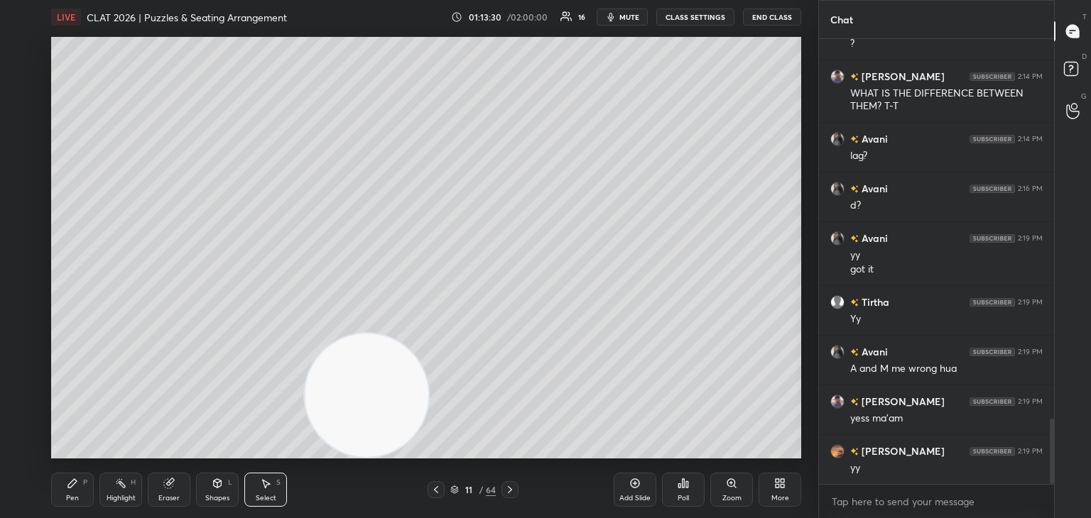
click at [64, 495] on div "Pen P" at bounding box center [72, 490] width 43 height 34
click at [29, 220] on div at bounding box center [23, 218] width 23 height 23
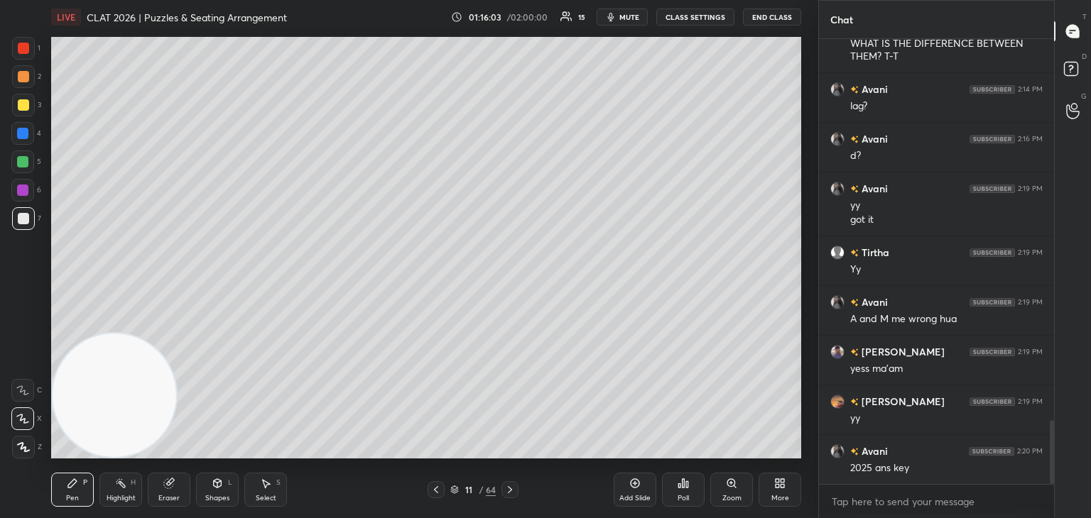
click at [454, 497] on div "11 / 64" at bounding box center [472, 489] width 91 height 17
click at [454, 496] on div "11 / 64" at bounding box center [472, 490] width 45 height 13
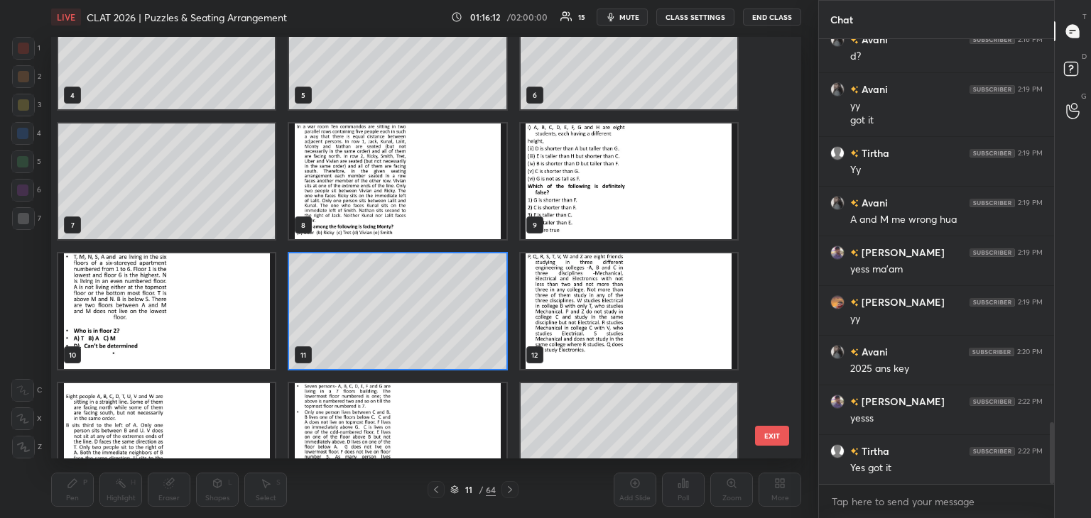
scroll to position [162, 0]
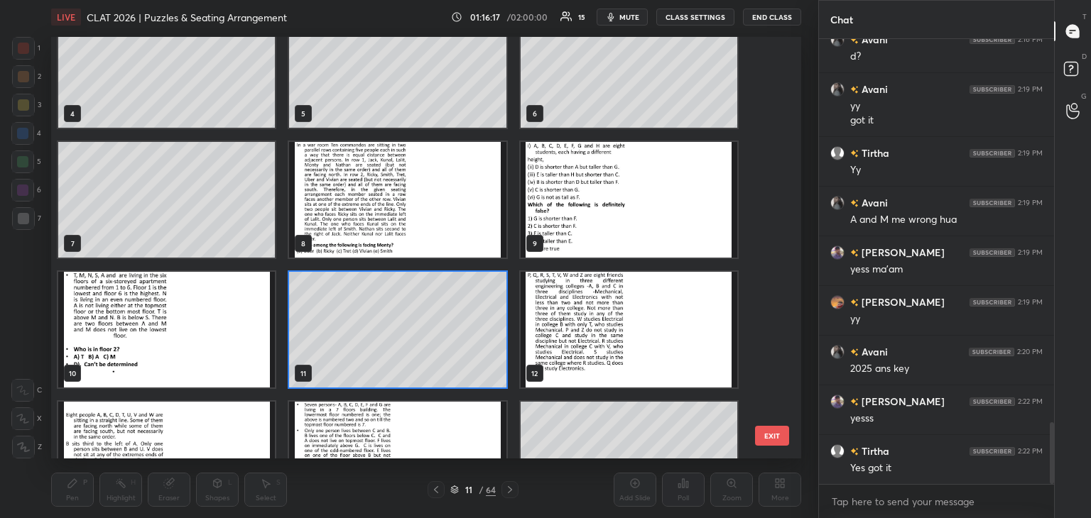
click at [416, 225] on img "grid" at bounding box center [397, 200] width 217 height 116
click at [410, 230] on img "grid" at bounding box center [397, 200] width 217 height 116
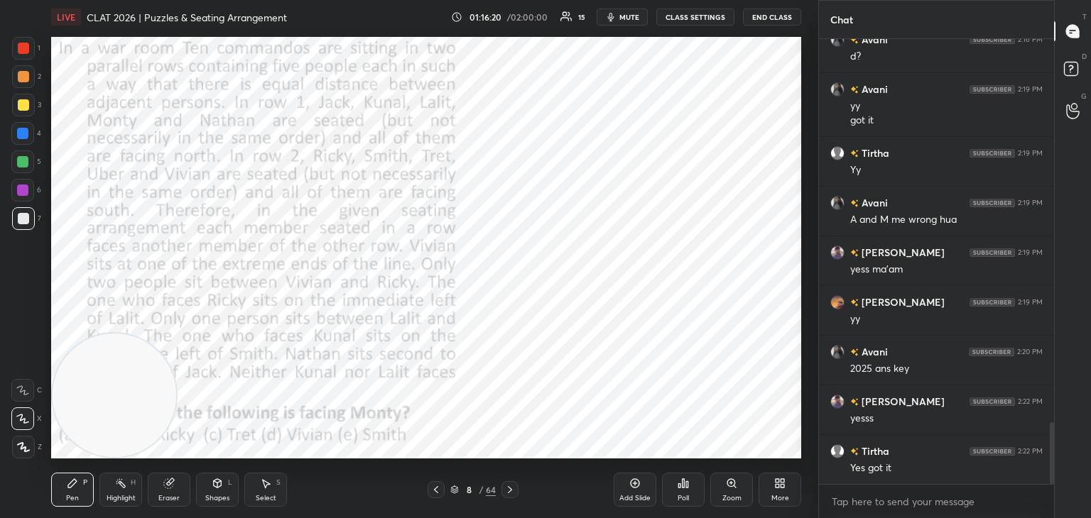
click at [511, 493] on icon at bounding box center [509, 489] width 11 height 11
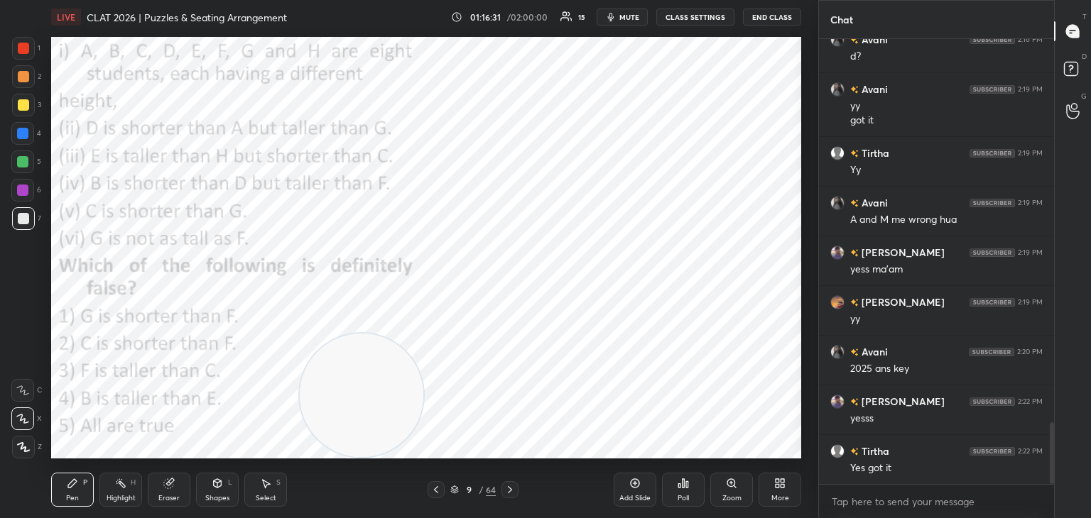
click at [28, 53] on div at bounding box center [23, 48] width 11 height 11
click at [458, 488] on icon at bounding box center [454, 490] width 9 height 9
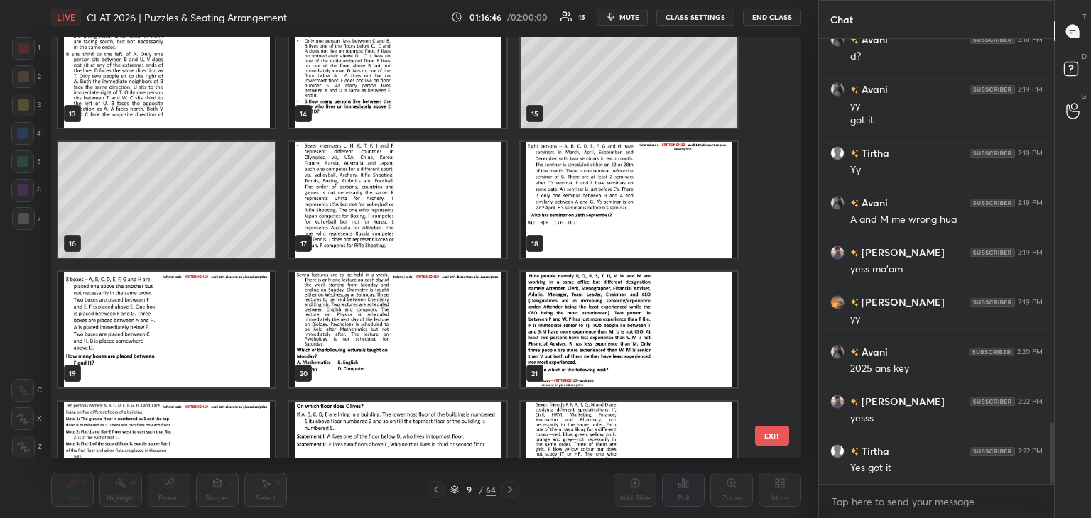
scroll to position [551, 0]
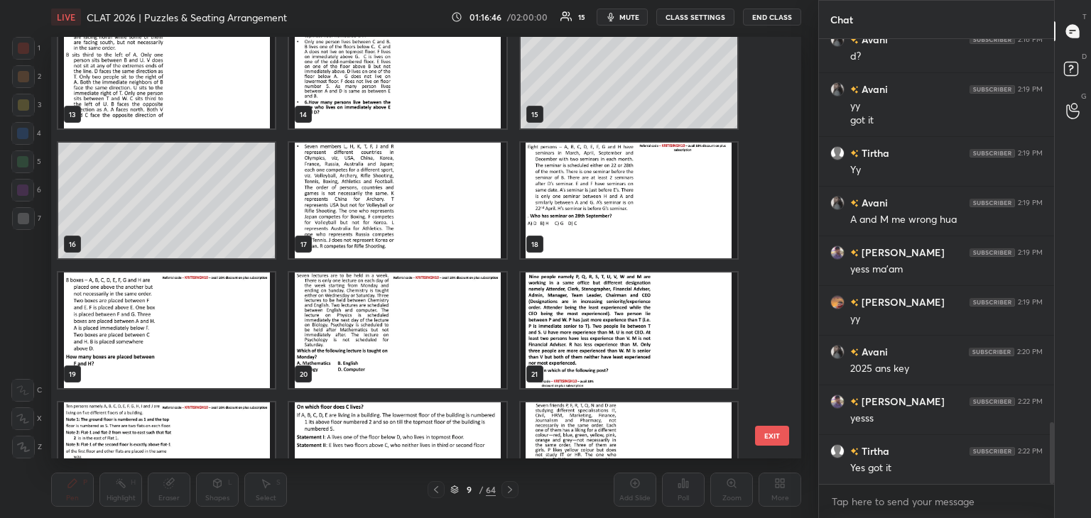
click at [644, 219] on img "grid" at bounding box center [628, 201] width 217 height 116
click at [639, 224] on img "grid" at bounding box center [628, 201] width 217 height 116
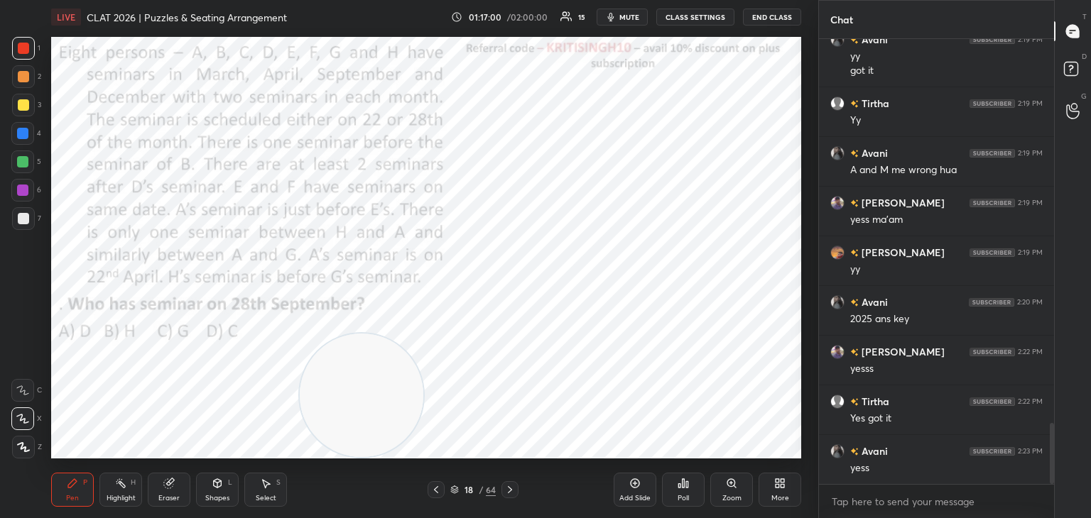
scroll to position [2832, 0]
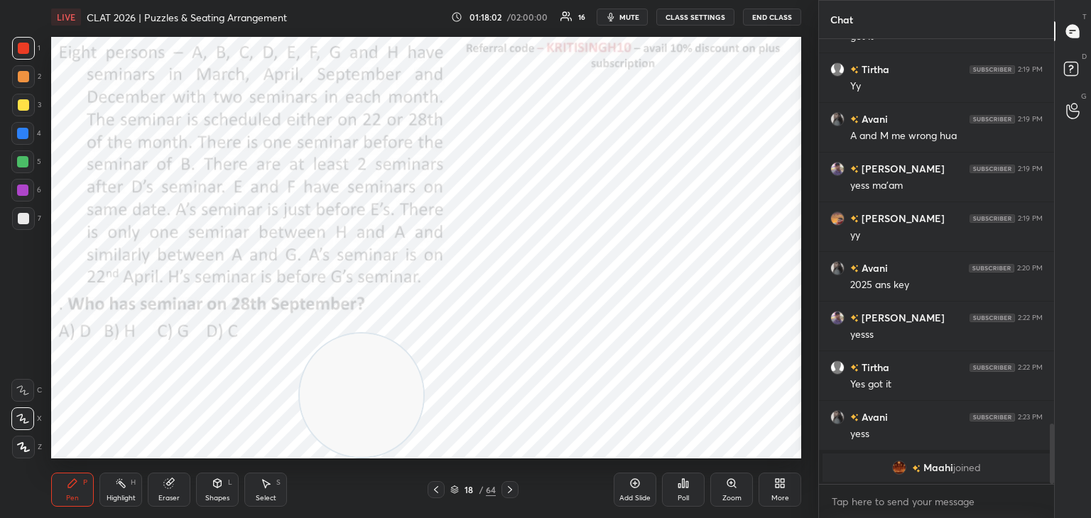
click at [180, 484] on div "Eraser" at bounding box center [169, 490] width 43 height 34
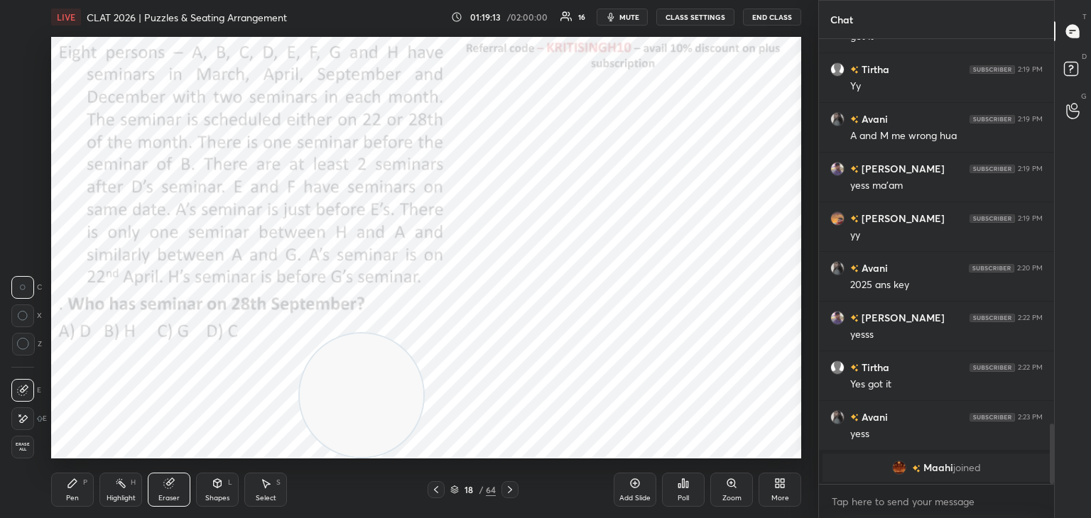
click at [74, 499] on div "Pen" at bounding box center [72, 498] width 13 height 7
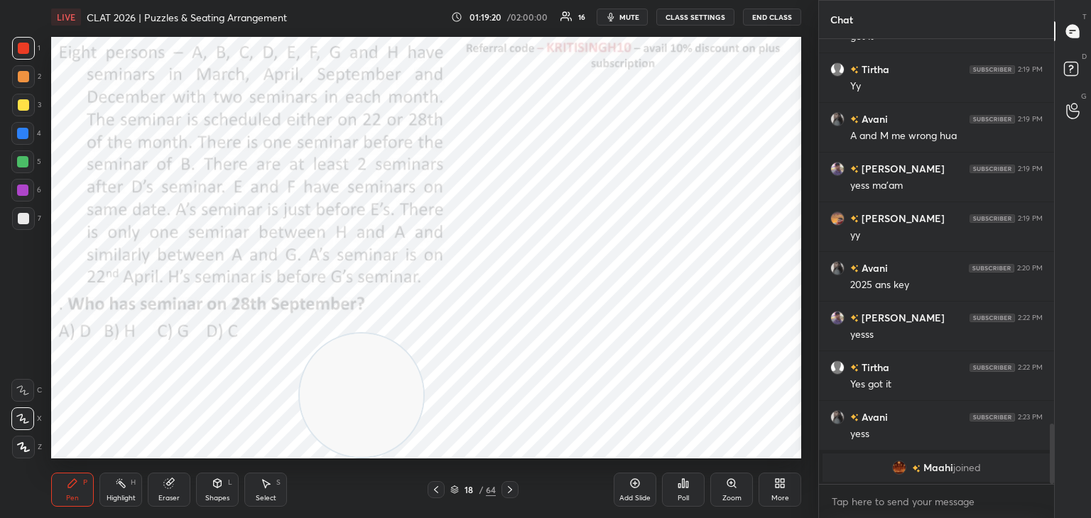
click at [23, 393] on icon at bounding box center [22, 391] width 13 height 10
click at [169, 493] on div "Eraser" at bounding box center [169, 490] width 43 height 34
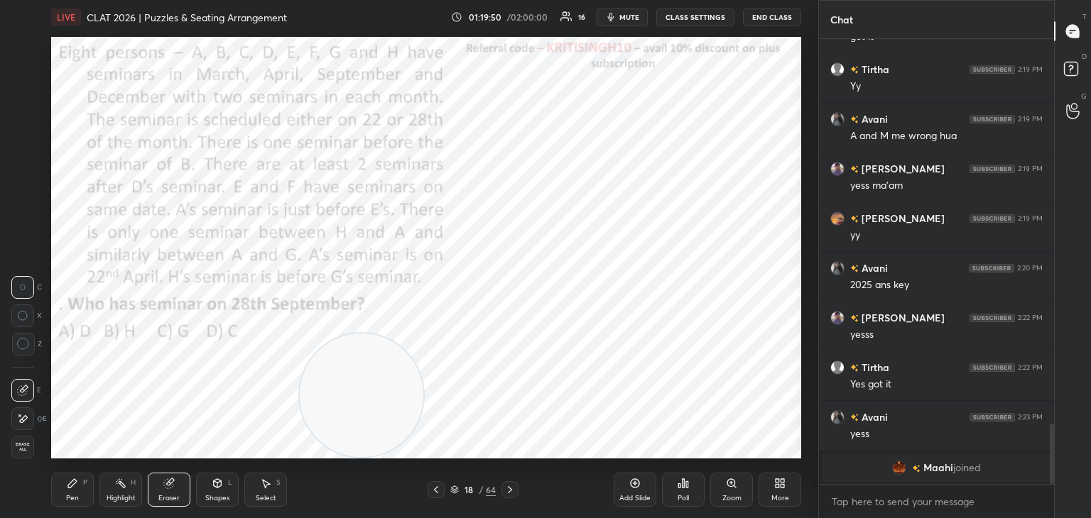
click at [73, 495] on div "Pen" at bounding box center [72, 498] width 13 height 7
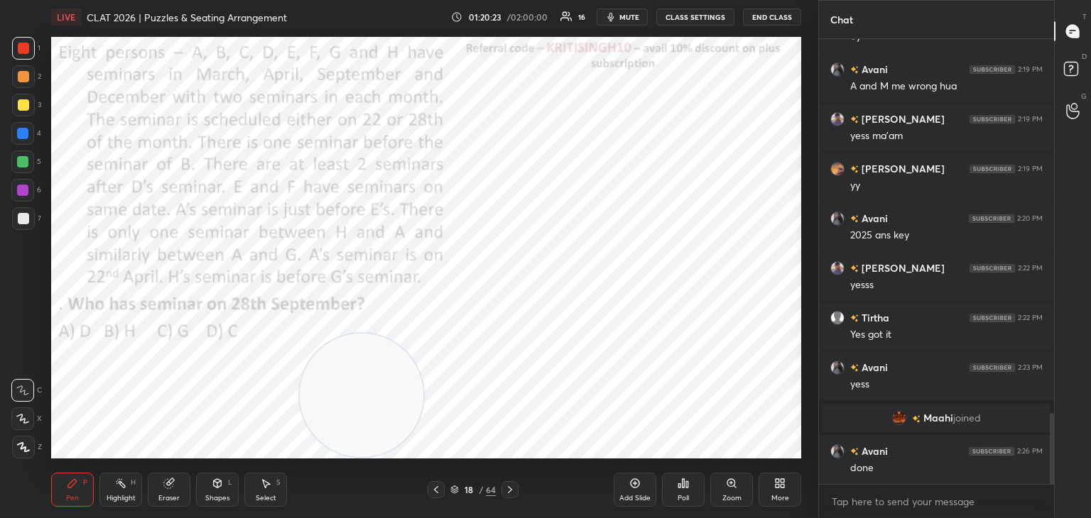
click at [182, 489] on div "Eraser" at bounding box center [169, 490] width 43 height 34
click at [71, 495] on div "Pen" at bounding box center [72, 498] width 13 height 7
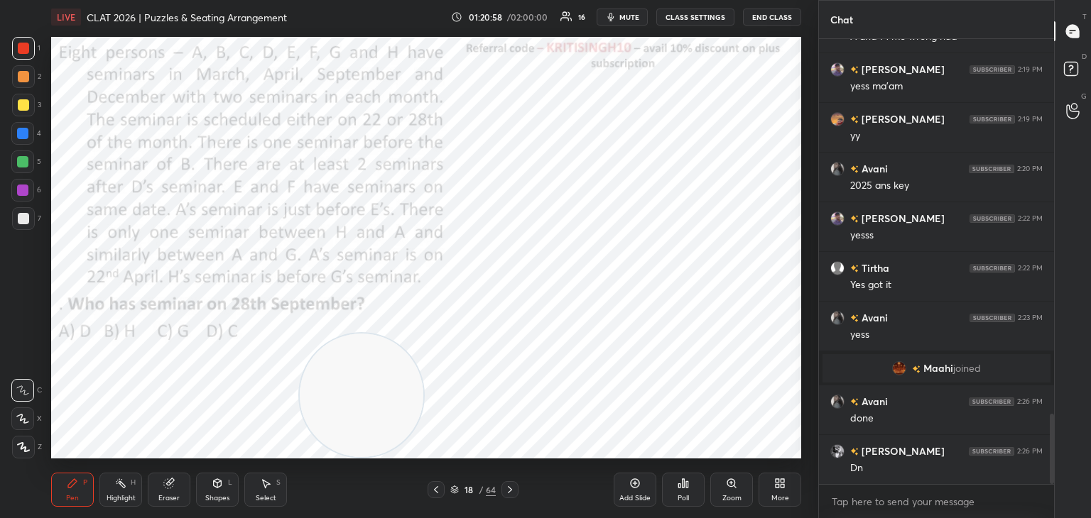
click at [441, 495] on div at bounding box center [435, 489] width 17 height 17
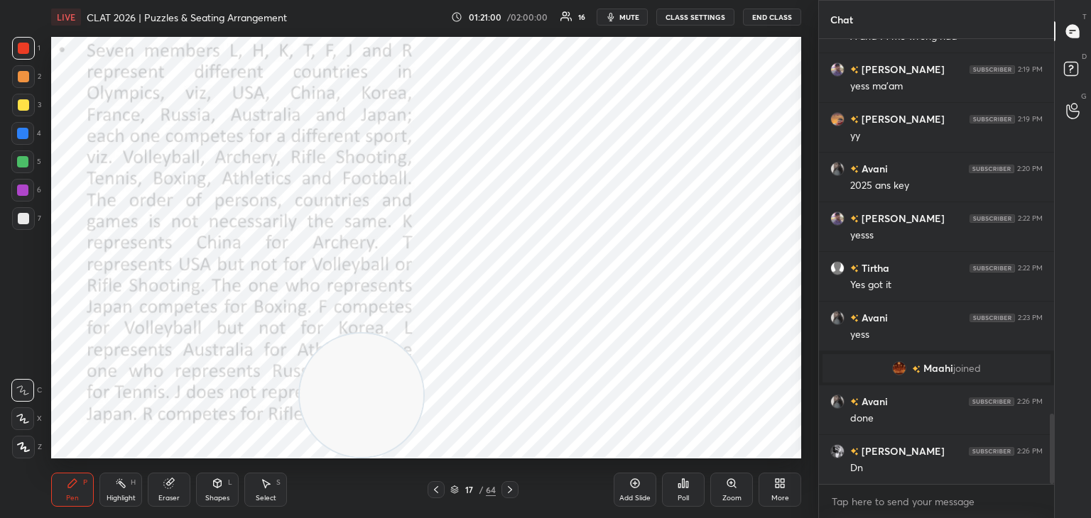
click at [435, 489] on icon at bounding box center [436, 489] width 4 height 7
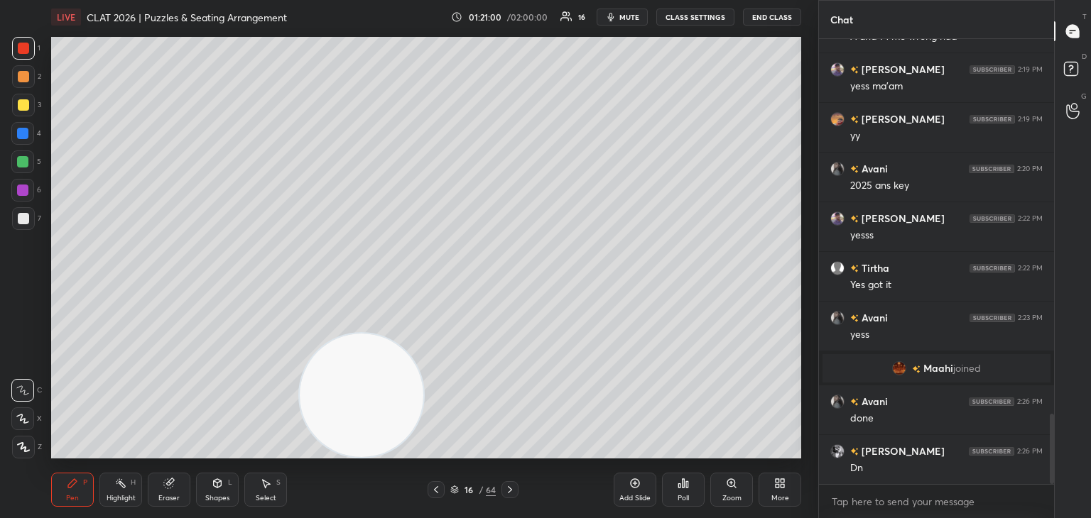
click at [435, 493] on icon at bounding box center [435, 489] width 11 height 11
click at [455, 489] on icon at bounding box center [454, 490] width 9 height 9
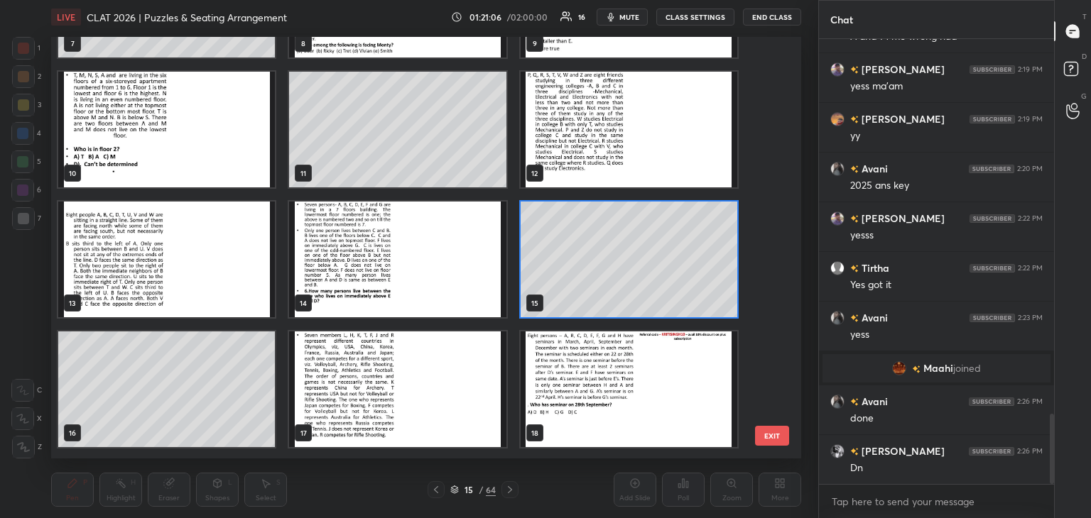
scroll to position [363, 0]
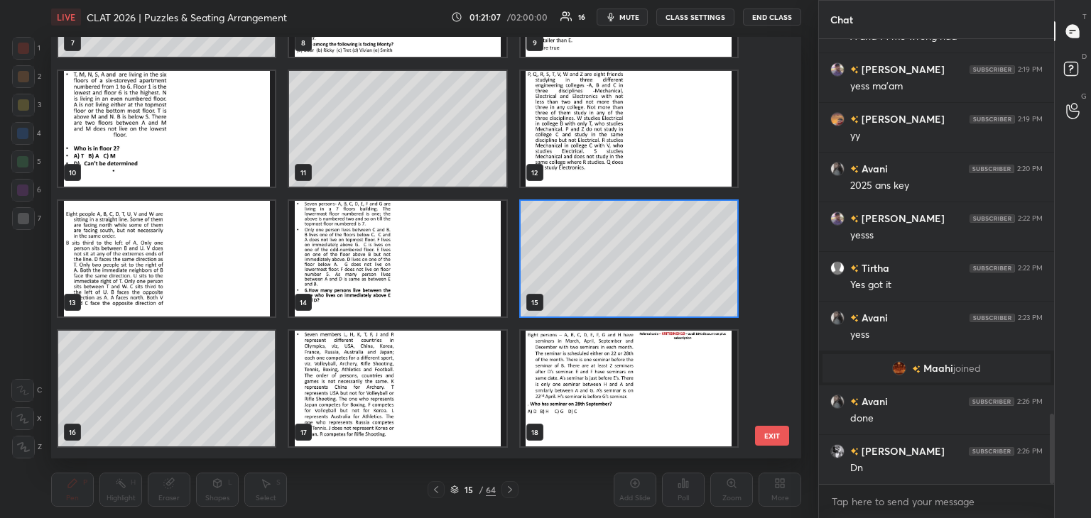
click at [623, 378] on img "grid" at bounding box center [628, 389] width 217 height 116
click at [623, 384] on img "grid" at bounding box center [628, 389] width 217 height 116
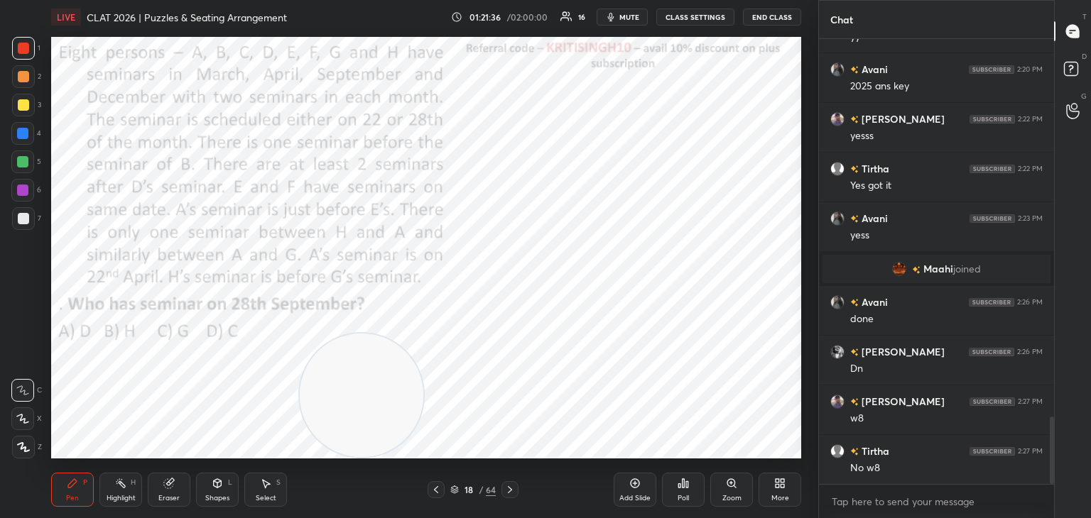
scroll to position [2505, 0]
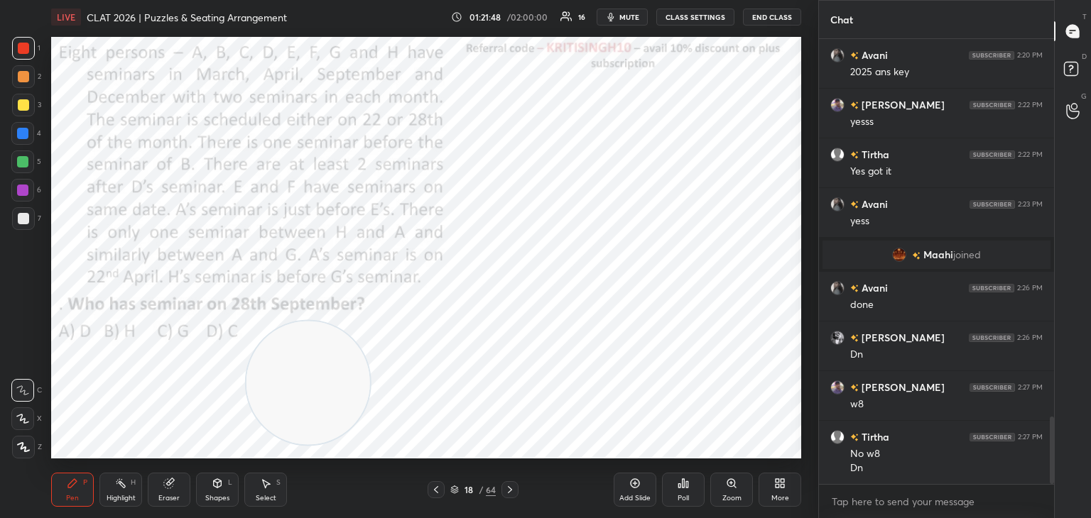
click at [763, 19] on button "End Class" at bounding box center [772, 17] width 58 height 17
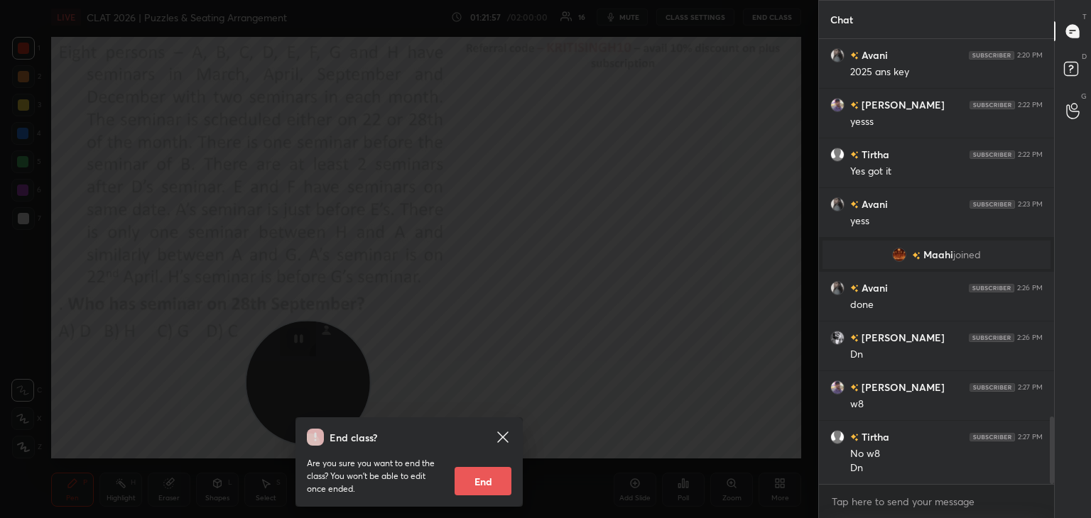
click at [425, 343] on div "End class? Are you sure you want to end the class? You won’t be able to edit on…" at bounding box center [409, 259] width 818 height 518
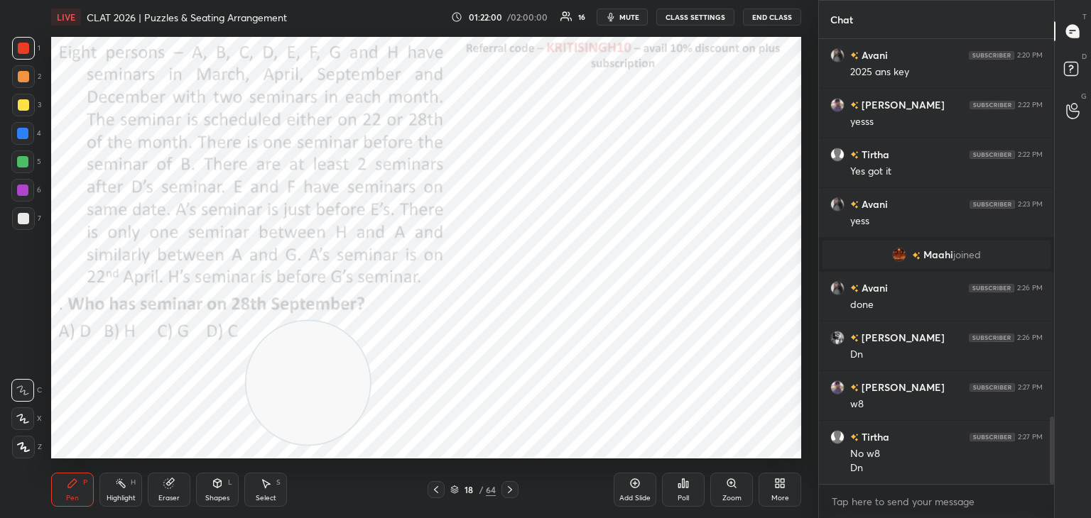
click at [23, 140] on div at bounding box center [22, 133] width 23 height 23
click at [26, 425] on div at bounding box center [22, 419] width 23 height 23
click at [692, 498] on div "Poll" at bounding box center [683, 490] width 43 height 34
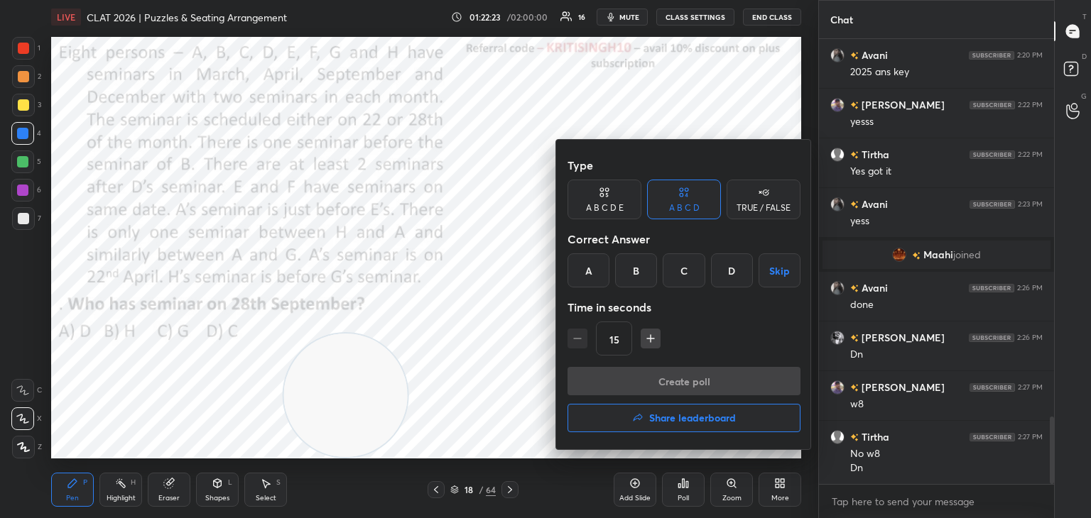
click at [580, 276] on div "A" at bounding box center [588, 270] width 42 height 34
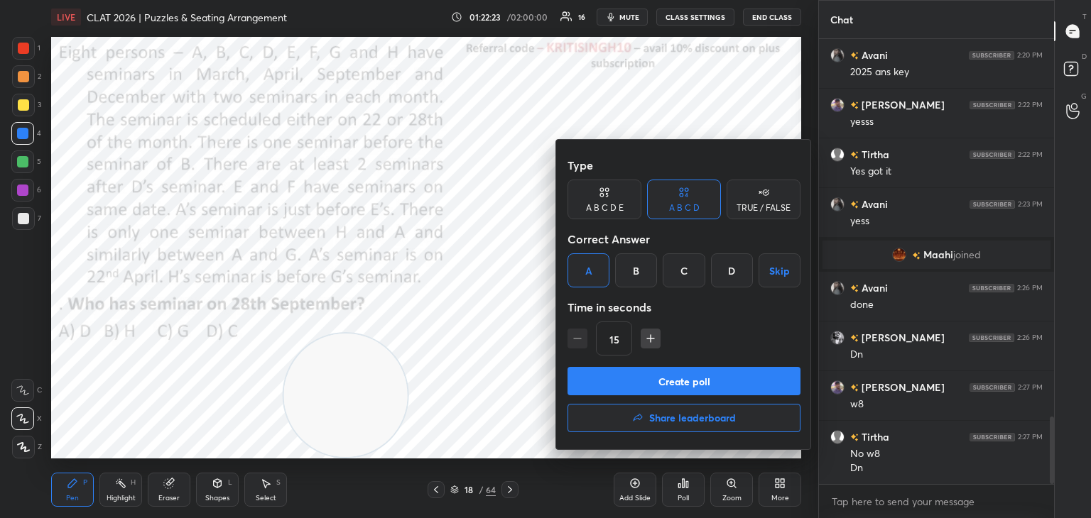
click at [611, 374] on button "Create poll" at bounding box center [683, 381] width 233 height 28
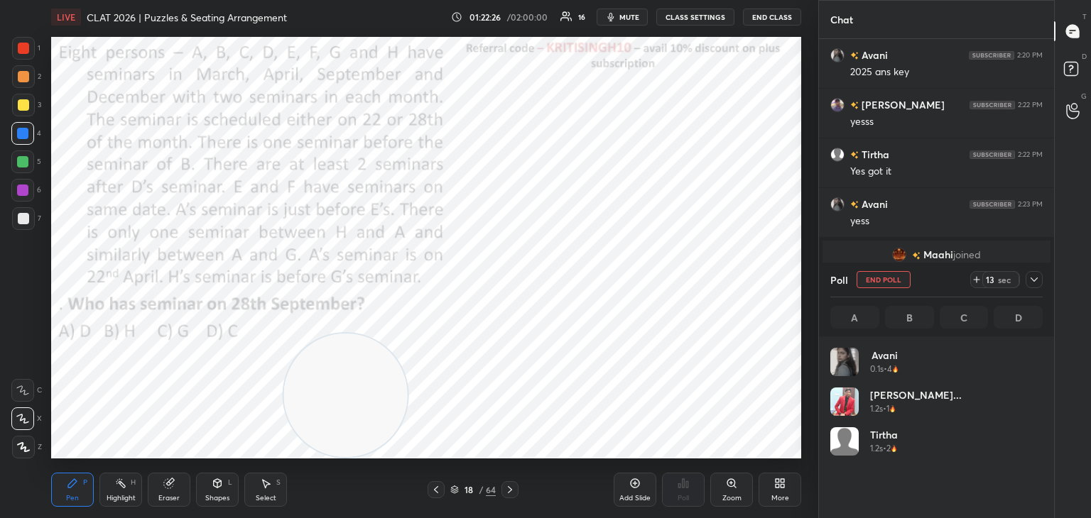
scroll to position [166, 208]
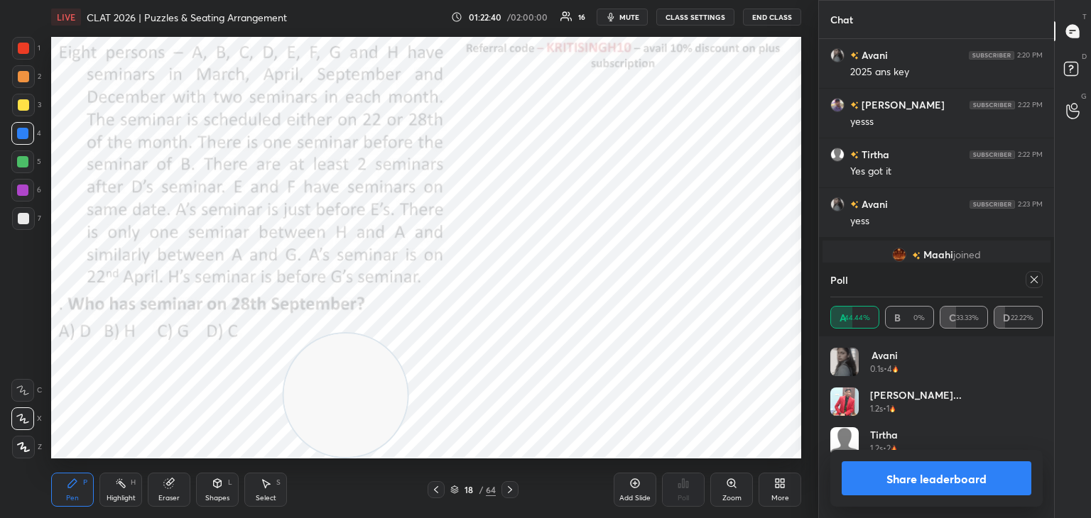
click at [1037, 282] on icon at bounding box center [1033, 279] width 11 height 11
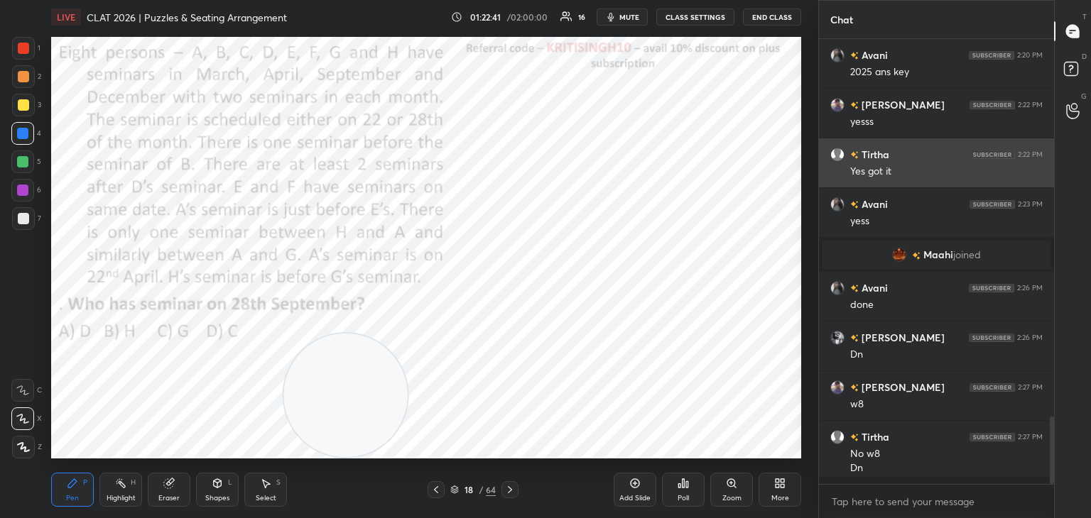
scroll to position [4, 4]
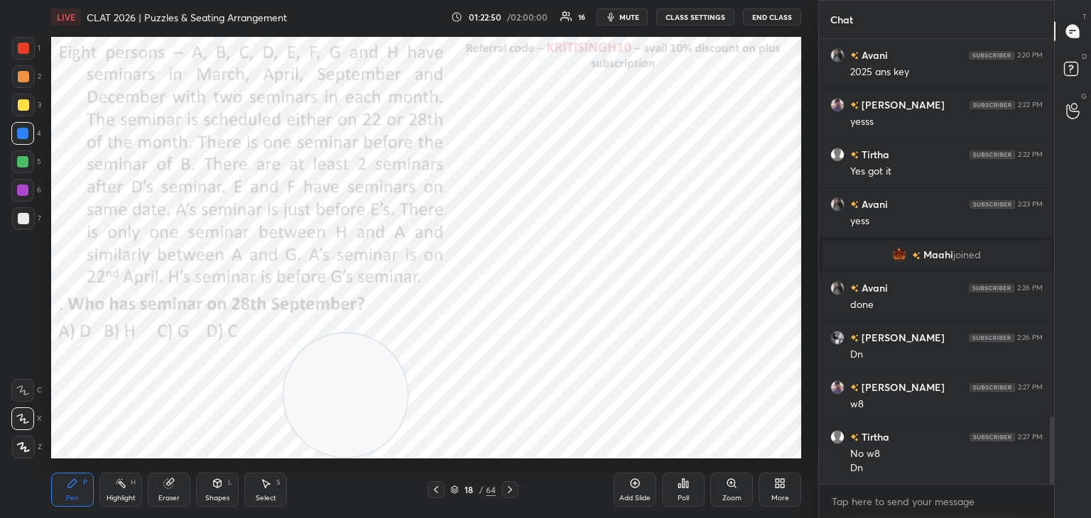
click at [694, 489] on div "Poll" at bounding box center [683, 490] width 43 height 34
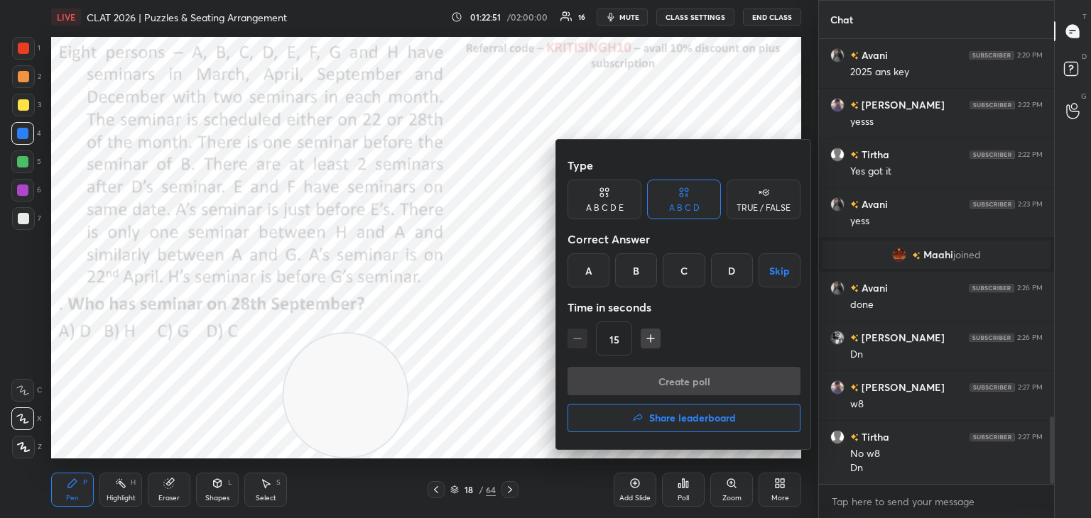
click at [591, 273] on div "A" at bounding box center [588, 270] width 42 height 34
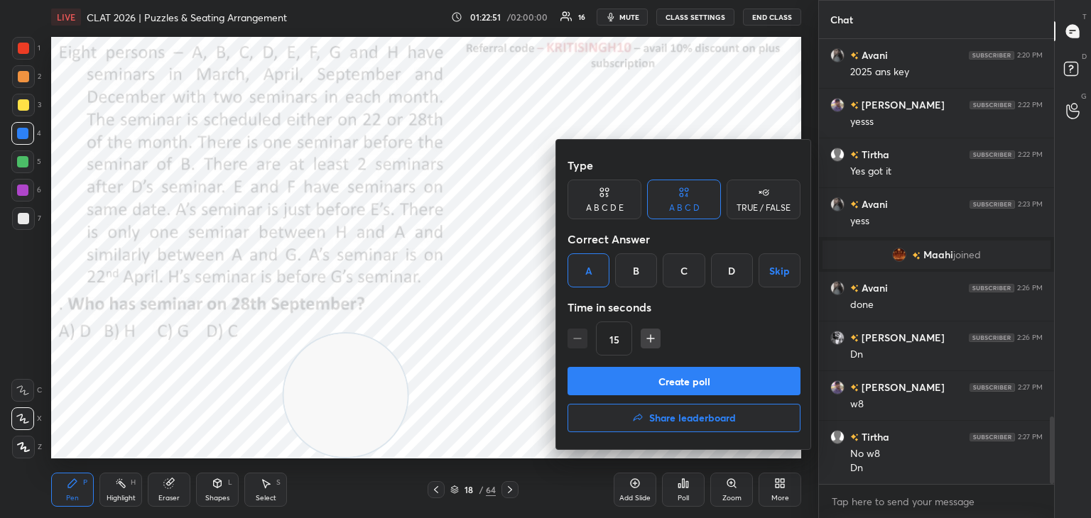
click at [616, 373] on button "Create poll" at bounding box center [683, 381] width 233 height 28
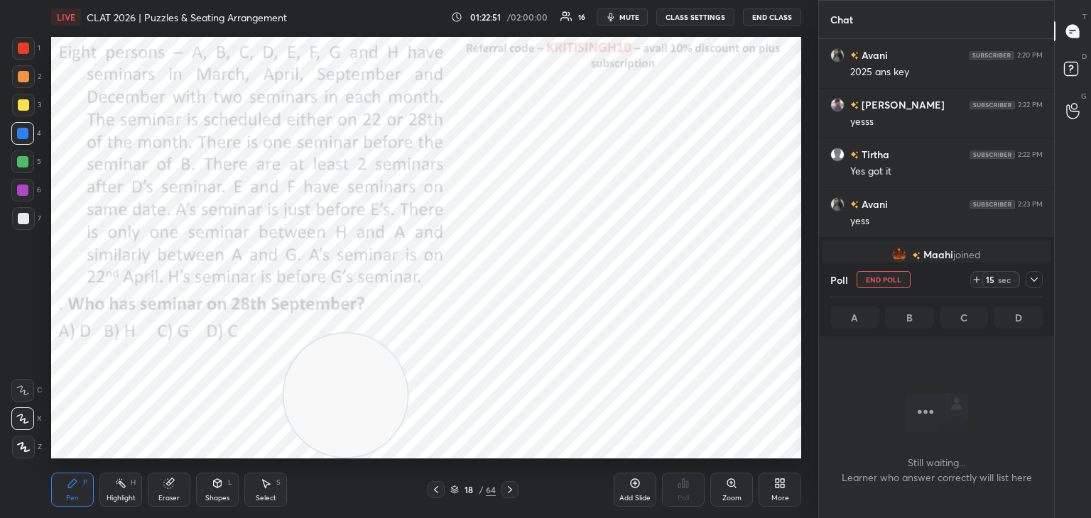
scroll to position [367, 231]
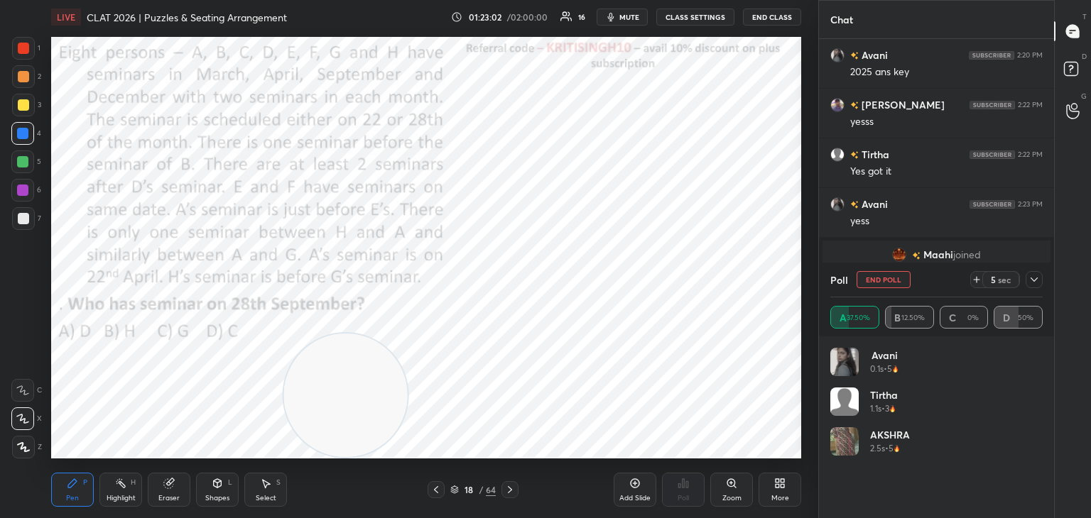
click at [880, 279] on button "End Poll" at bounding box center [883, 279] width 54 height 17
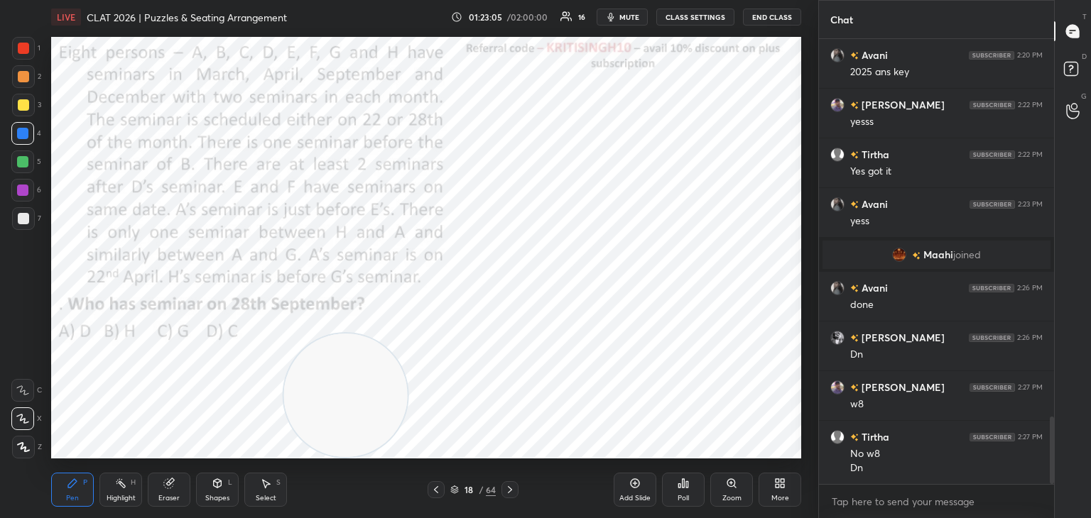
click at [684, 486] on icon at bounding box center [683, 483] width 2 height 9
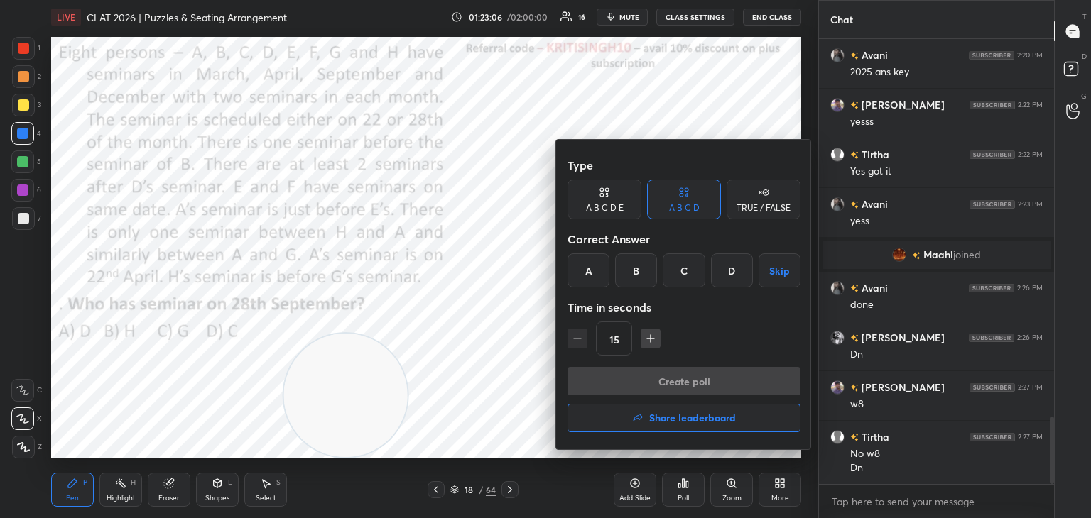
click at [731, 275] on div "D" at bounding box center [732, 270] width 42 height 34
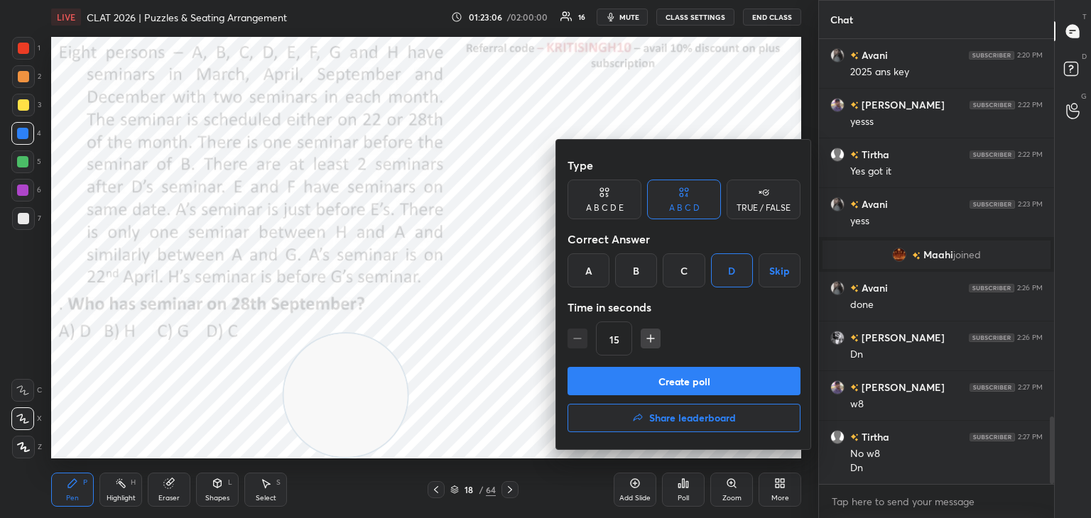
click at [705, 379] on button "Create poll" at bounding box center [683, 381] width 233 height 28
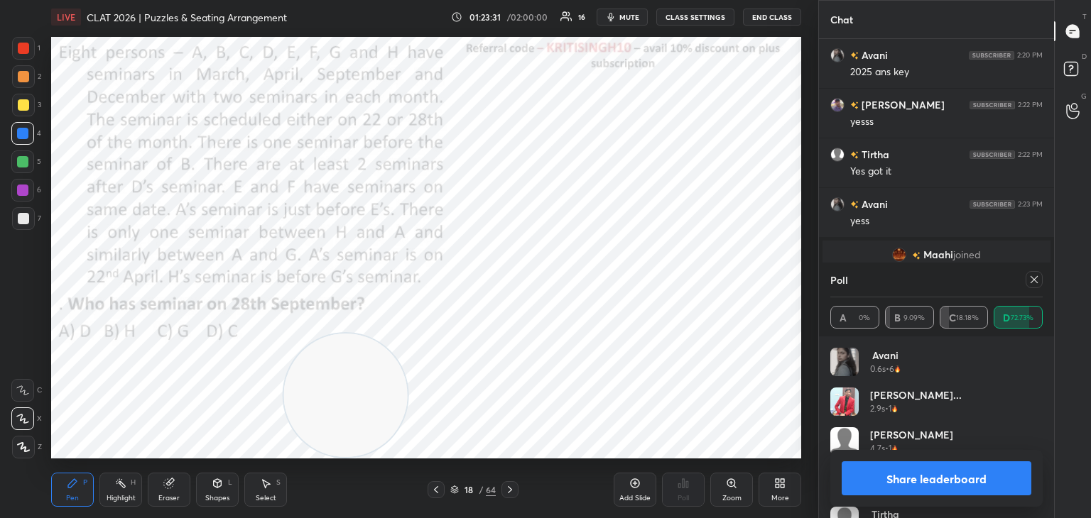
click at [1034, 276] on icon at bounding box center [1033, 279] width 11 height 11
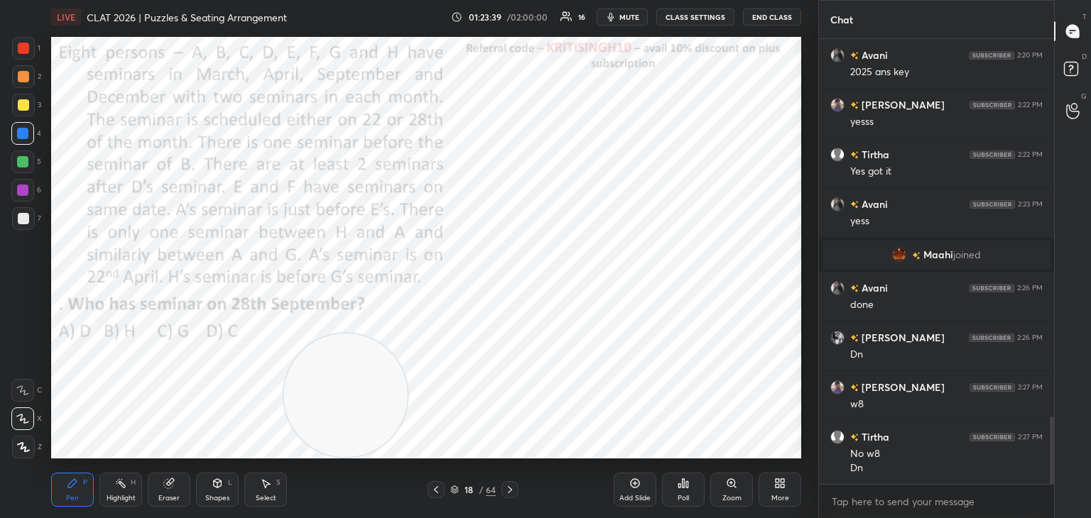
click at [689, 492] on div "Poll" at bounding box center [683, 490] width 43 height 34
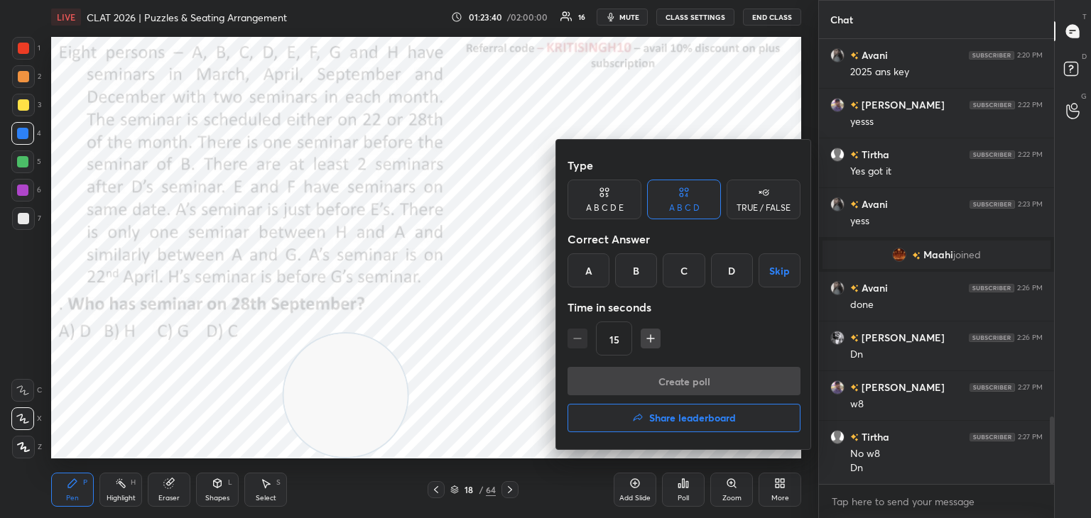
click at [724, 273] on div "D" at bounding box center [732, 270] width 42 height 34
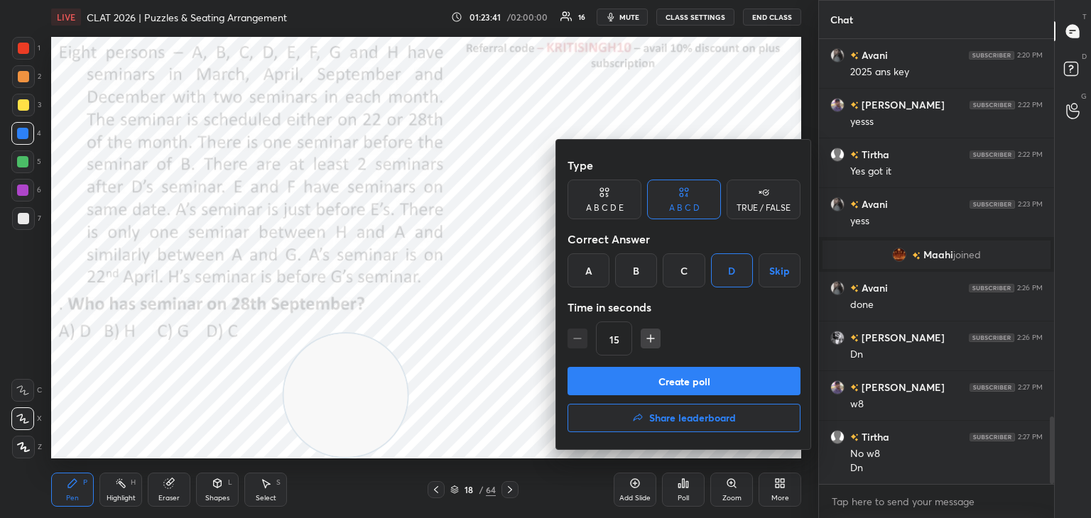
click at [713, 383] on button "Create poll" at bounding box center [683, 381] width 233 height 28
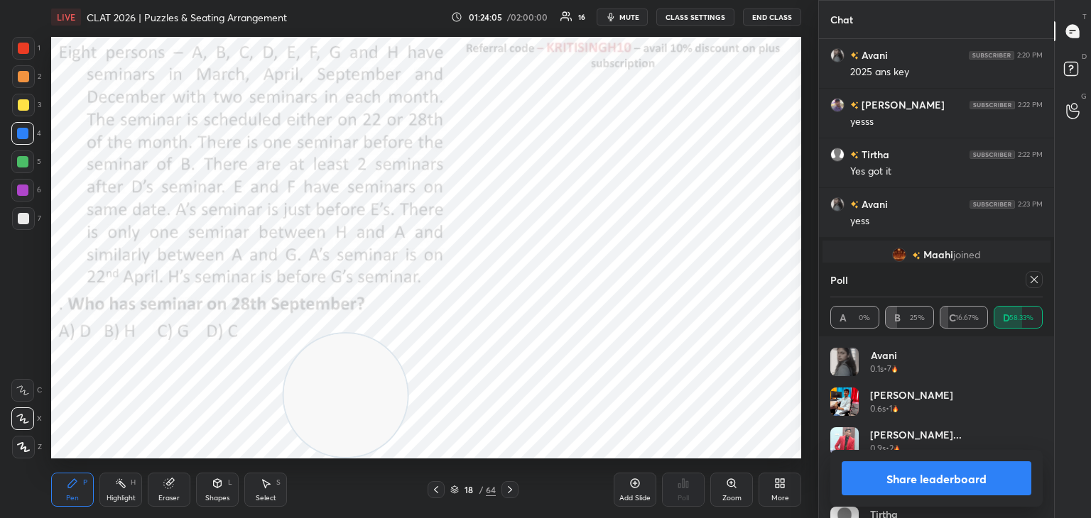
click at [1038, 290] on div "Poll" at bounding box center [936, 280] width 212 height 34
click at [1031, 285] on div at bounding box center [1033, 279] width 17 height 17
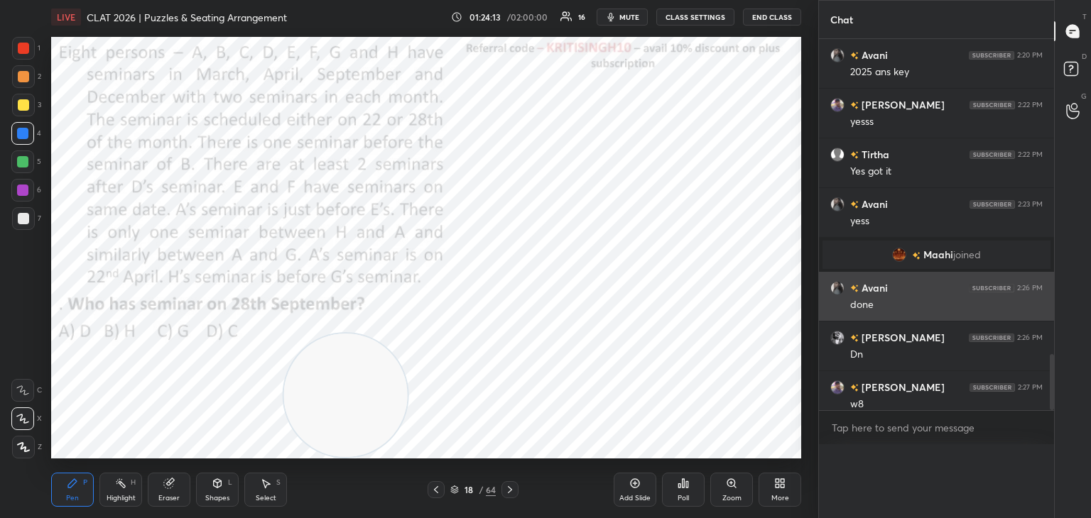
scroll to position [107, 208]
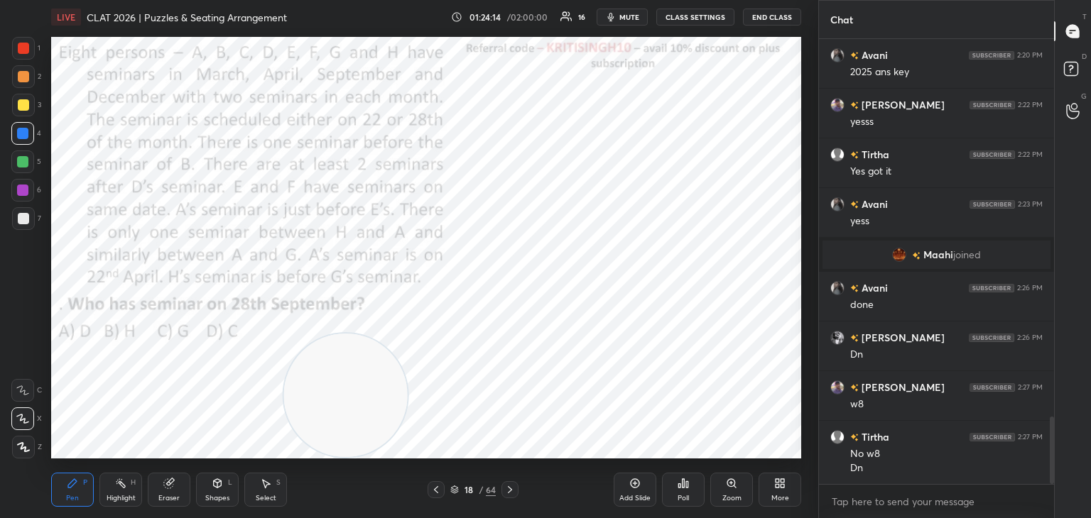
click at [687, 486] on icon at bounding box center [687, 484] width 2 height 6
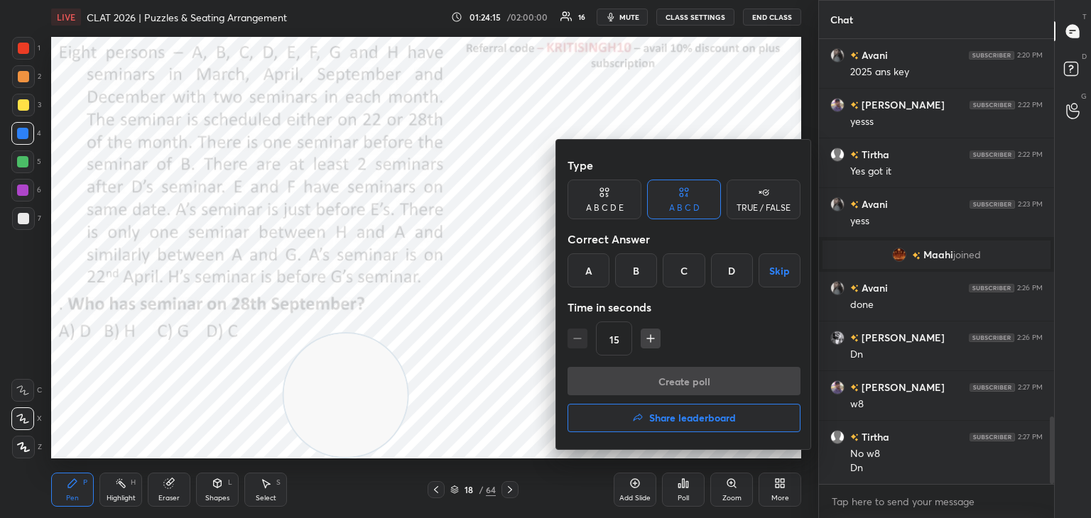
click at [591, 275] on div "A" at bounding box center [588, 270] width 42 height 34
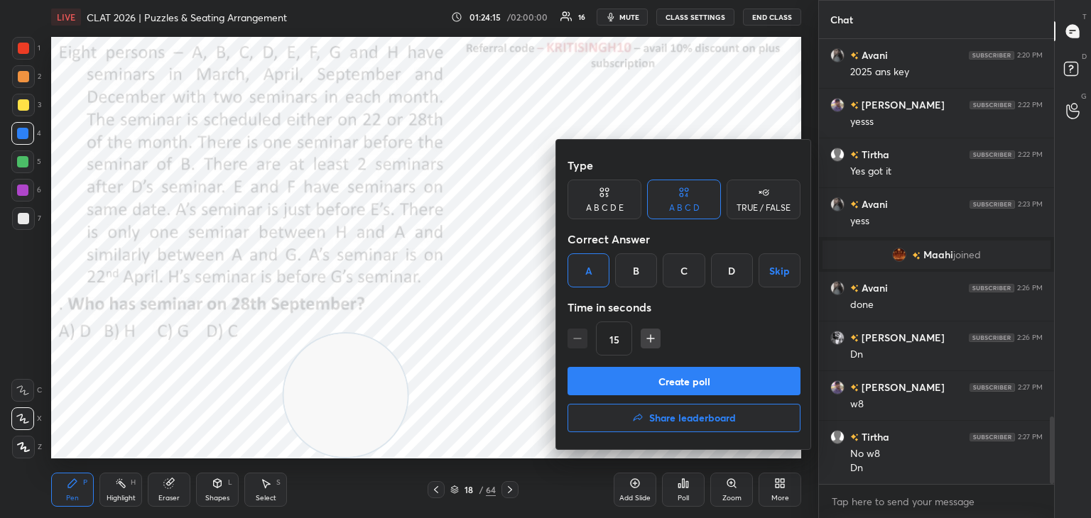
click at [652, 384] on button "Create poll" at bounding box center [683, 381] width 233 height 28
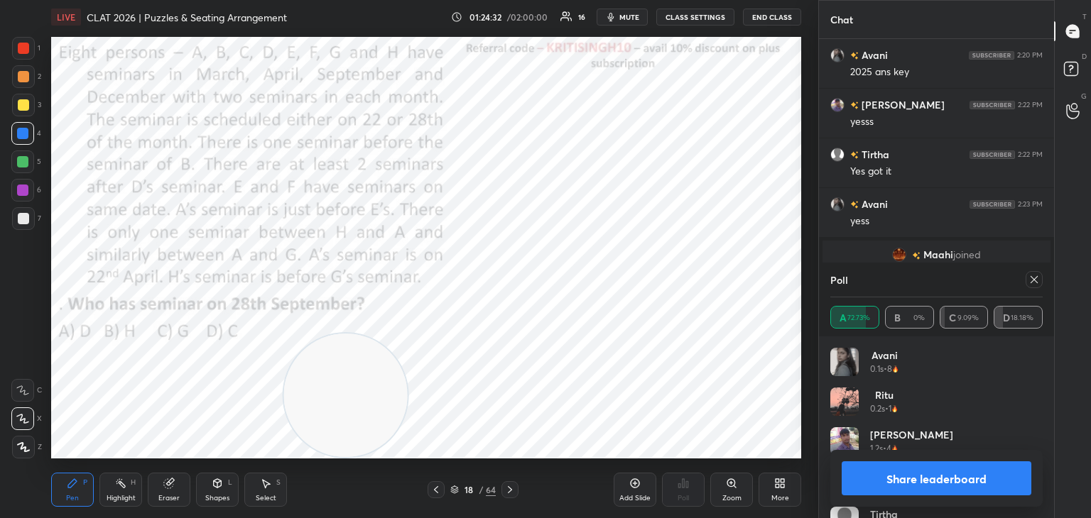
click at [1036, 276] on icon at bounding box center [1033, 279] width 11 height 11
type textarea "x"
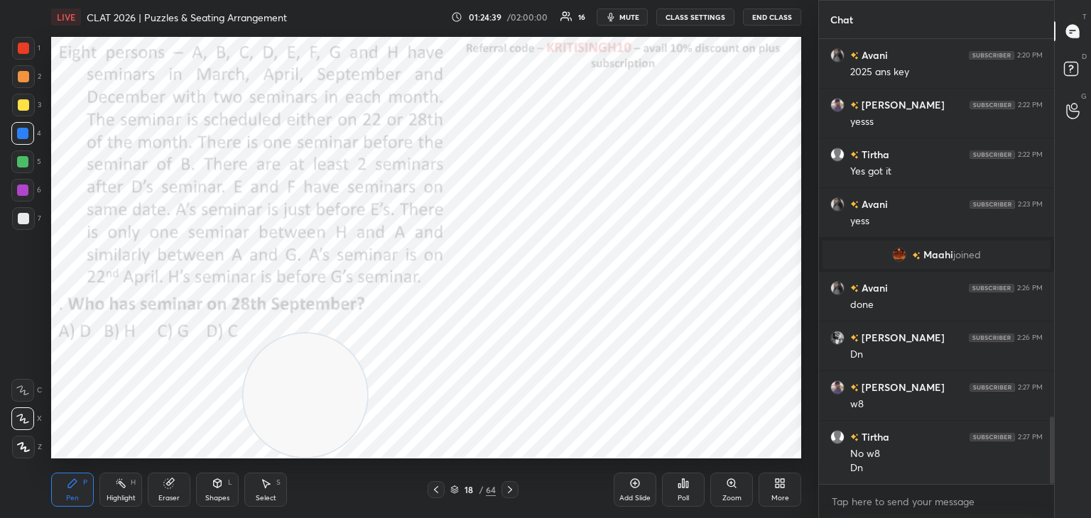
click at [173, 486] on icon at bounding box center [168, 483] width 11 height 11
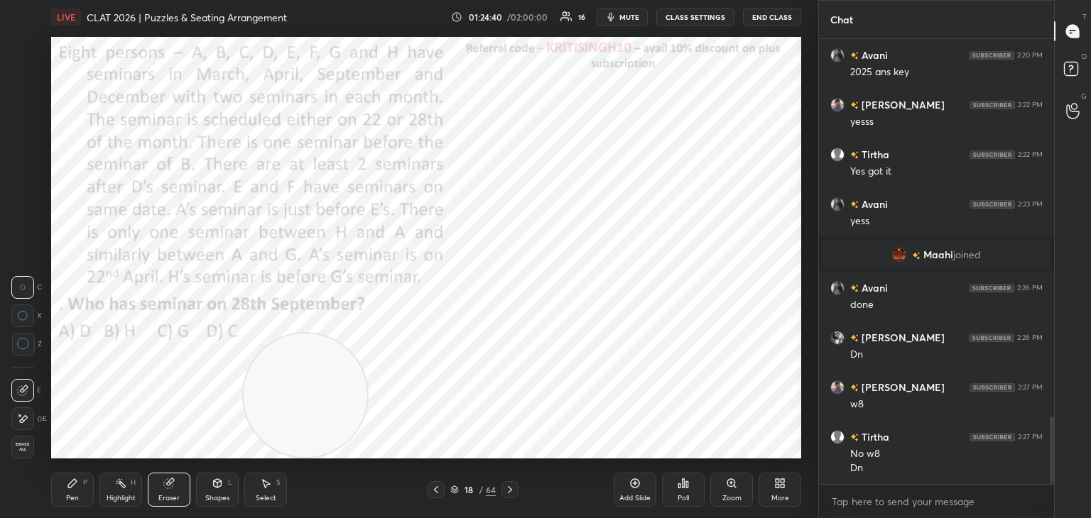
click at [267, 492] on div "Select S" at bounding box center [265, 490] width 43 height 34
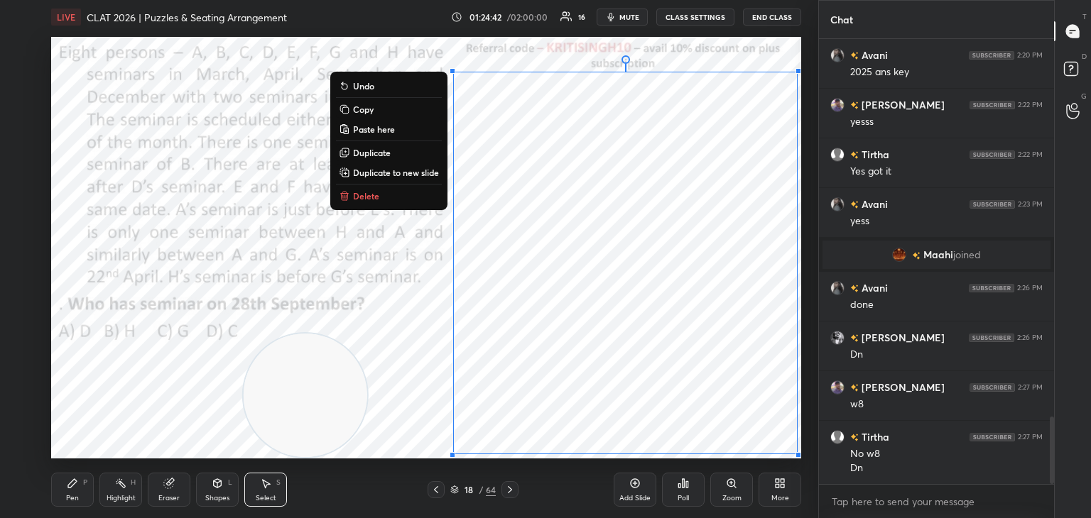
click at [369, 114] on p "Copy" at bounding box center [363, 109] width 21 height 11
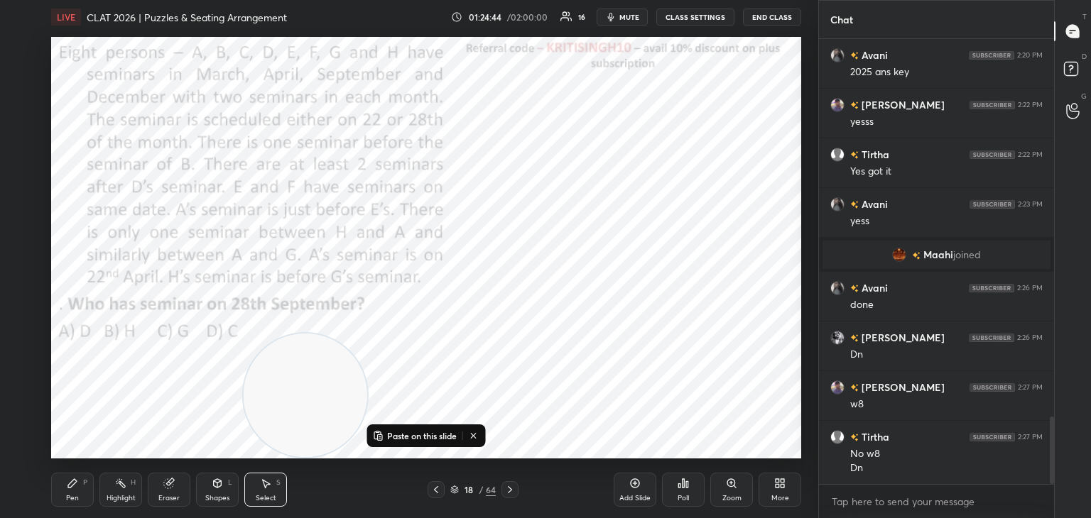
click at [629, 486] on icon at bounding box center [634, 483] width 11 height 11
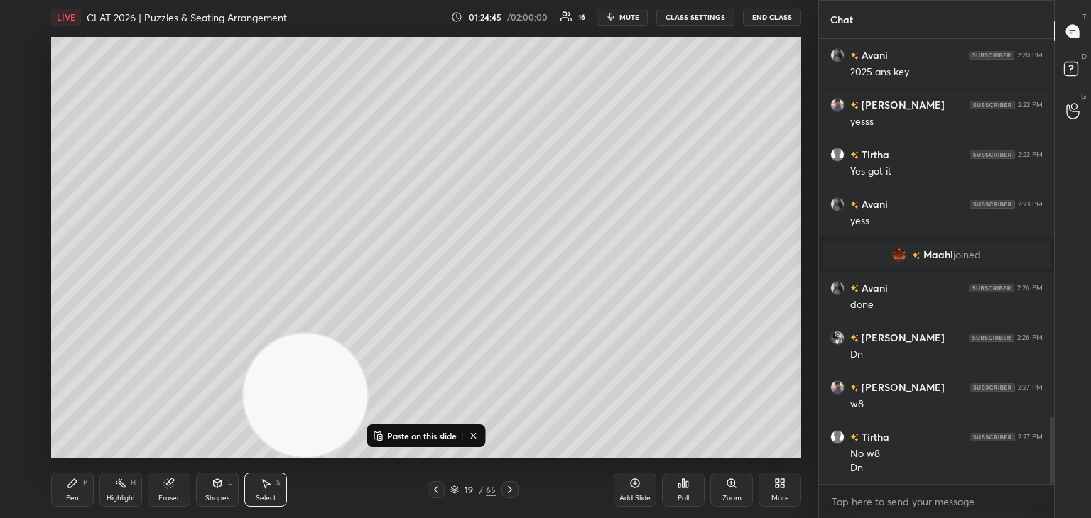
click at [439, 427] on div "Paste on this slide" at bounding box center [426, 436] width 119 height 23
click at [432, 432] on p "Paste on this slide" at bounding box center [422, 435] width 70 height 11
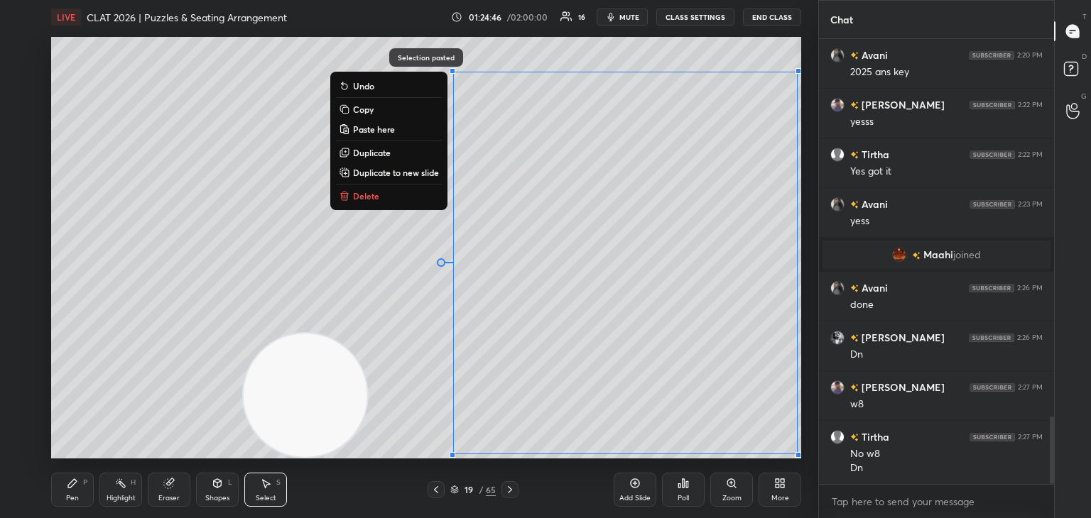
click at [372, 280] on div "0 ° Undo Copy Paste here Duplicate Duplicate to new slide Delete" at bounding box center [426, 248] width 750 height 422
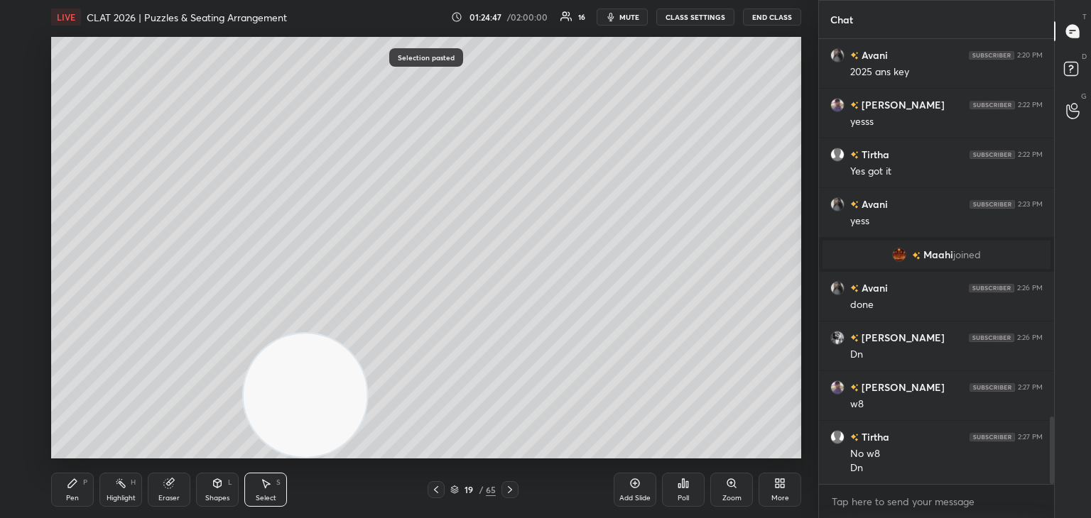
click at [440, 496] on div at bounding box center [435, 489] width 17 height 17
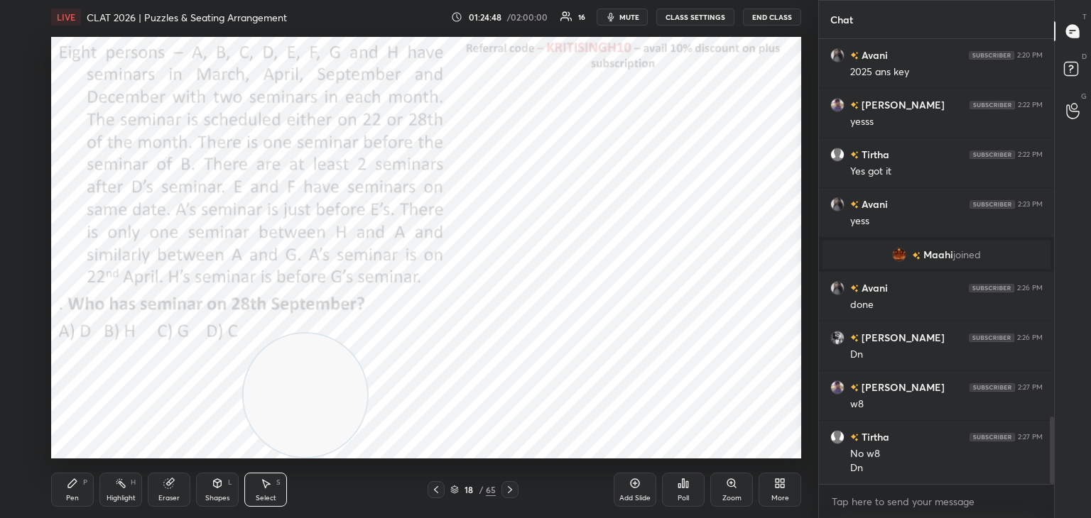
click at [173, 489] on icon at bounding box center [168, 483] width 11 height 11
click at [22, 444] on span "Erase all" at bounding box center [22, 447] width 21 height 10
click at [179, 489] on div "Eraser" at bounding box center [169, 490] width 43 height 34
click at [34, 450] on div "Erase all" at bounding box center [24, 447] width 26 height 23
click at [176, 487] on div "Eraser" at bounding box center [169, 490] width 43 height 34
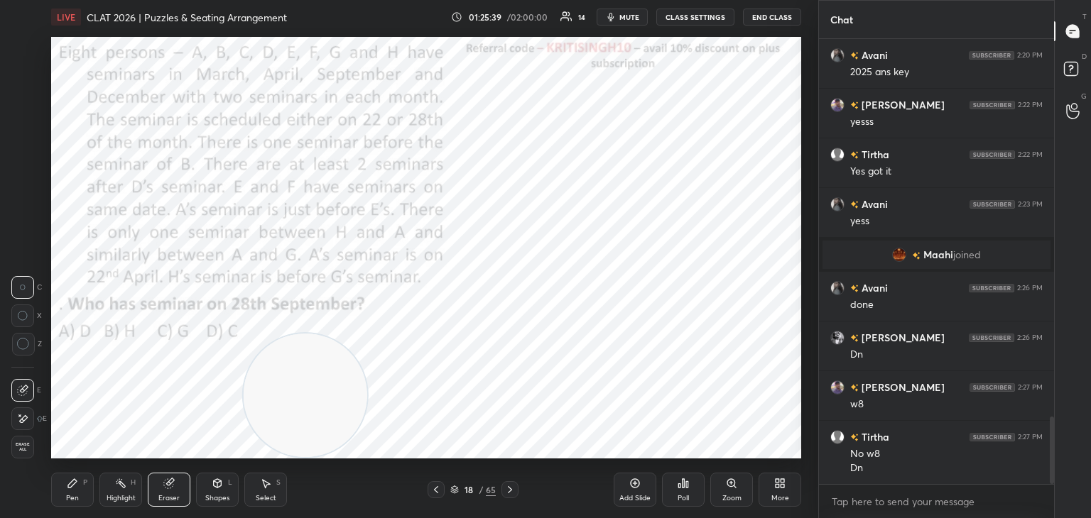
click at [24, 449] on span "Erase all" at bounding box center [22, 447] width 21 height 10
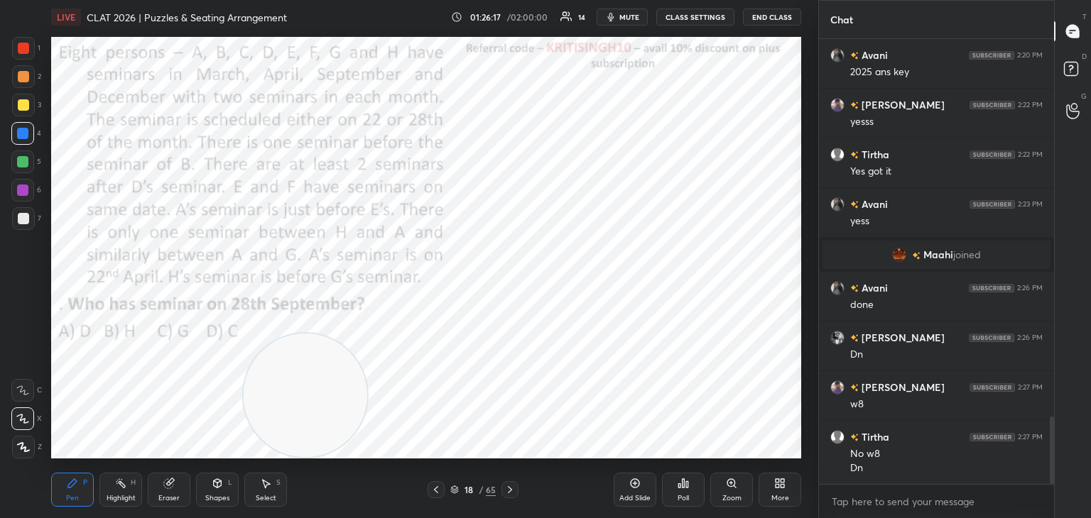
click at [125, 501] on div "Highlight" at bounding box center [121, 498] width 29 height 7
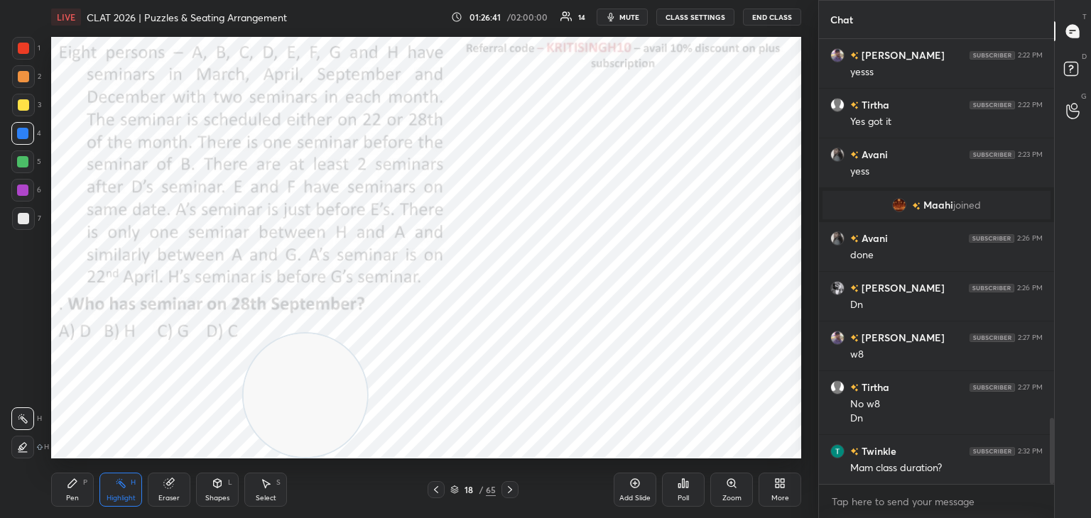
click at [634, 20] on span "mute" at bounding box center [629, 17] width 20 height 10
click at [633, 18] on span "unmute" at bounding box center [628, 17] width 31 height 10
click at [77, 496] on div "Pen" at bounding box center [72, 498] width 13 height 7
click at [16, 46] on div at bounding box center [23, 48] width 23 height 23
click at [511, 495] on icon at bounding box center [509, 489] width 11 height 11
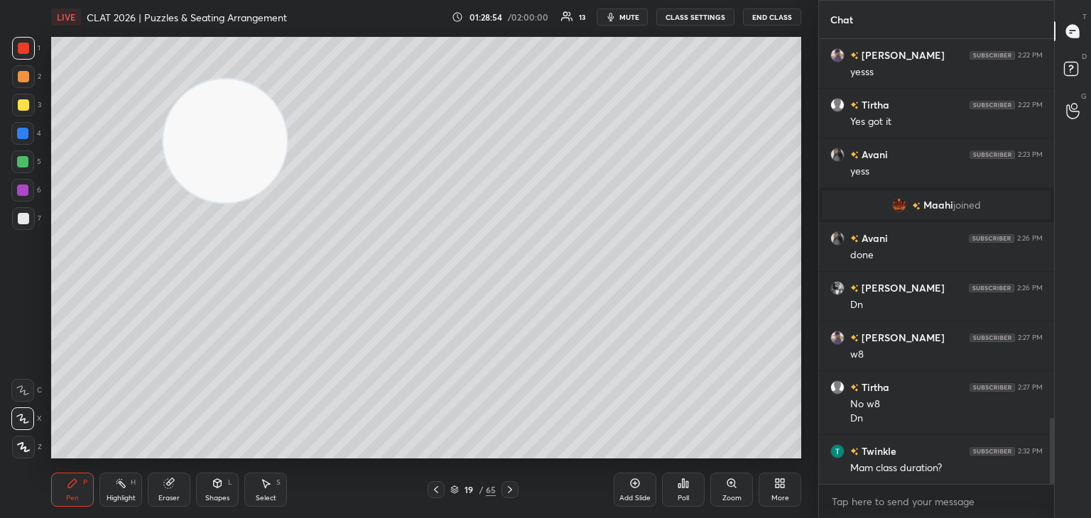
click at [443, 489] on div at bounding box center [435, 489] width 17 height 17
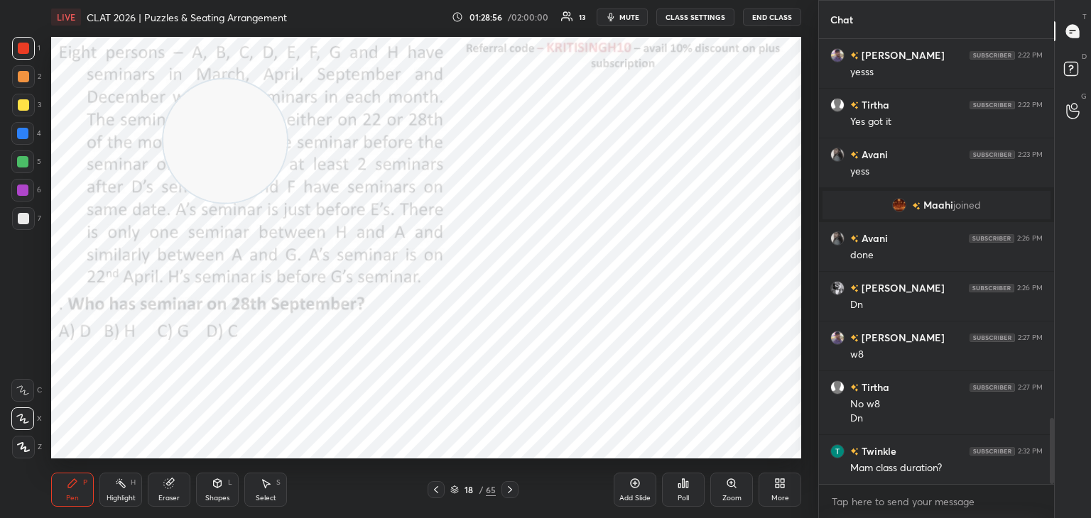
click at [508, 498] on div at bounding box center [509, 489] width 17 height 17
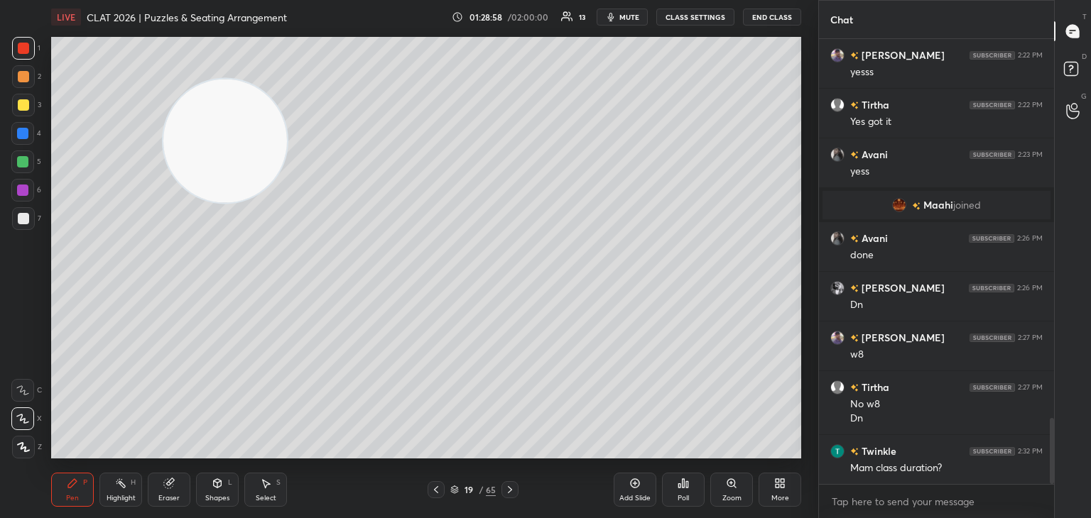
click at [436, 497] on div at bounding box center [435, 489] width 17 height 17
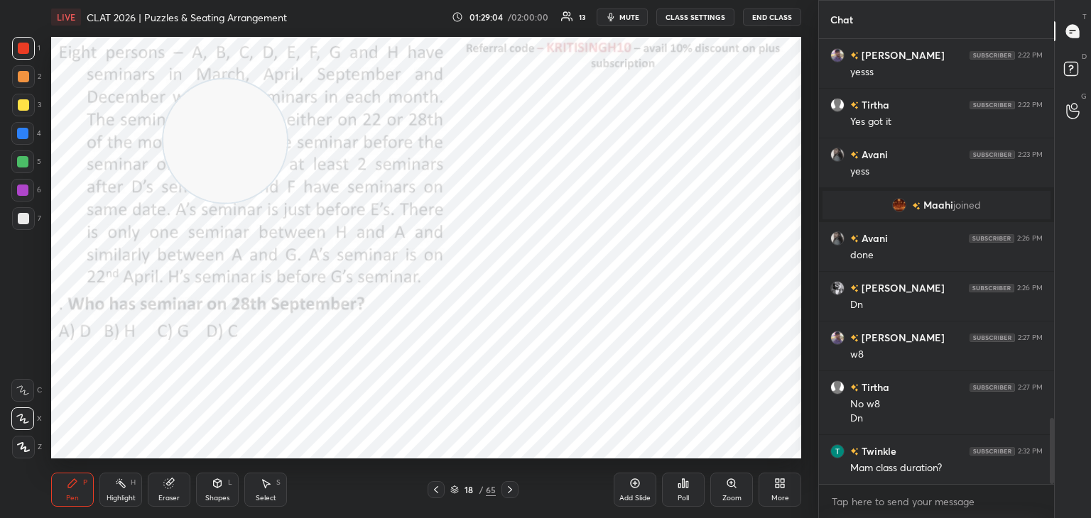
click at [515, 488] on icon at bounding box center [509, 489] width 11 height 11
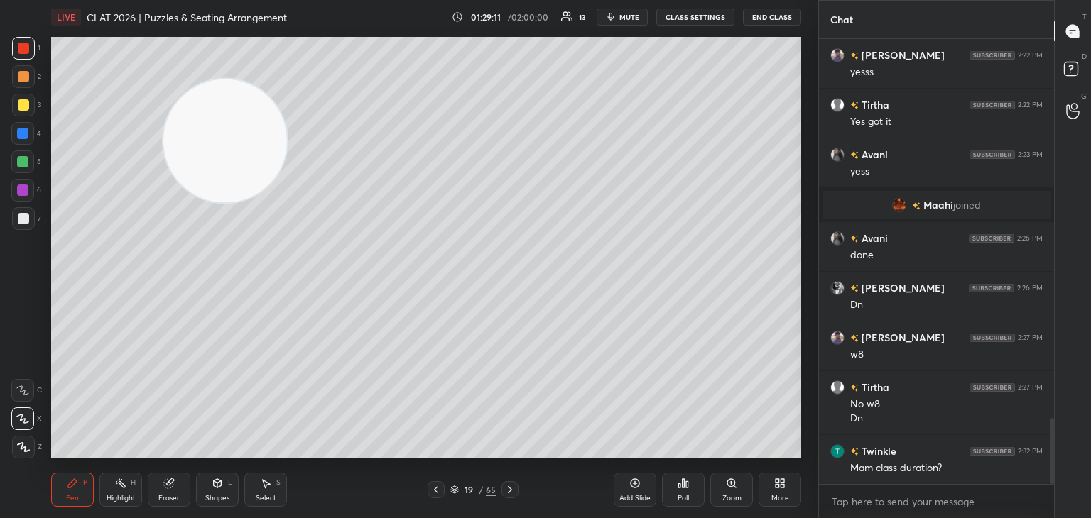
click at [438, 484] on icon at bounding box center [435, 489] width 11 height 11
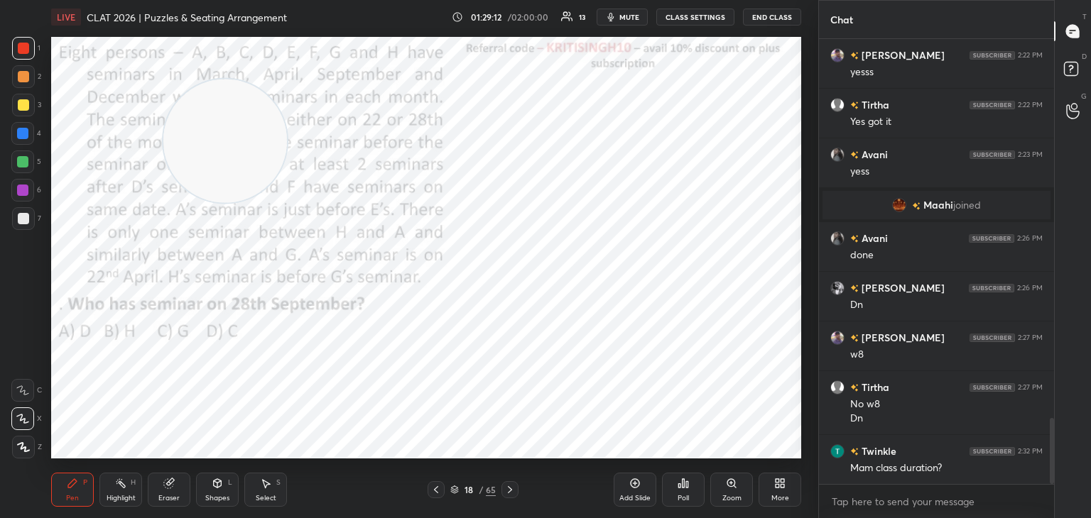
click at [511, 490] on icon at bounding box center [509, 489] width 11 height 11
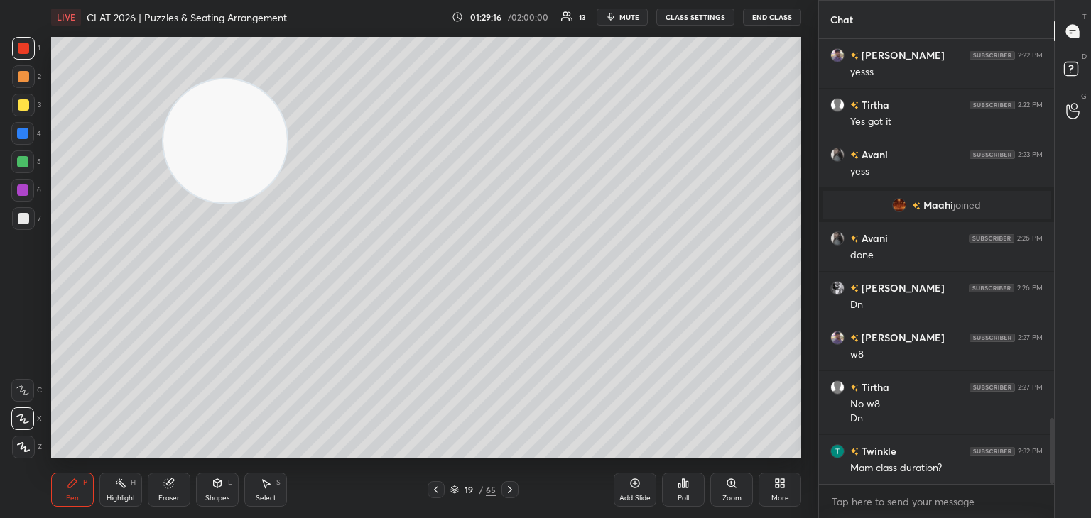
click at [436, 494] on icon at bounding box center [435, 489] width 11 height 11
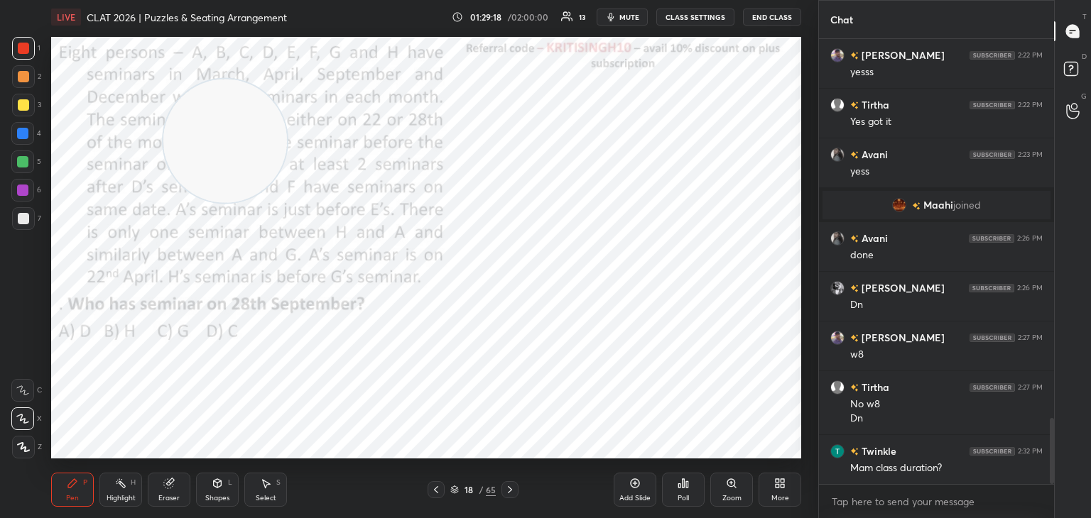
click at [452, 489] on icon at bounding box center [454, 488] width 7 height 4
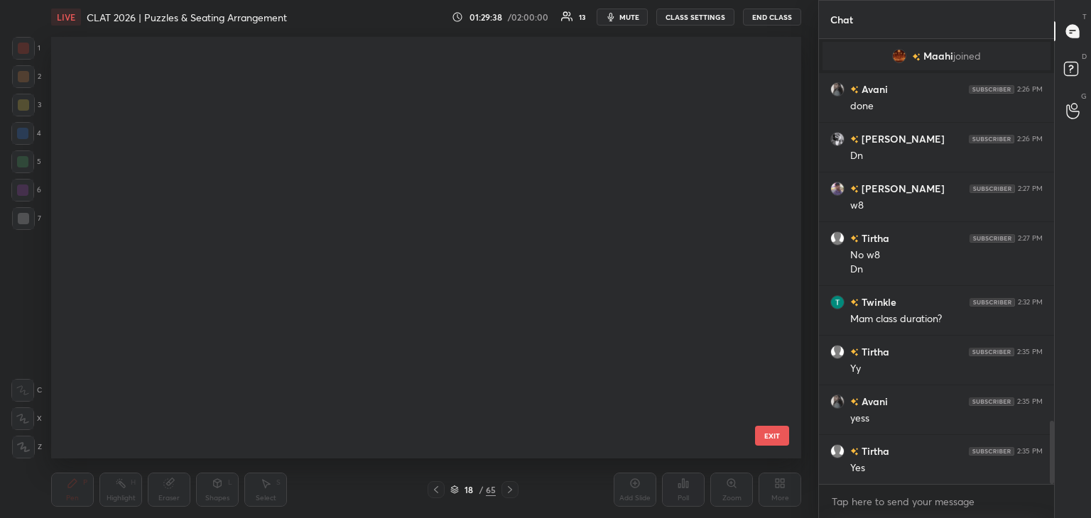
scroll to position [0, 0]
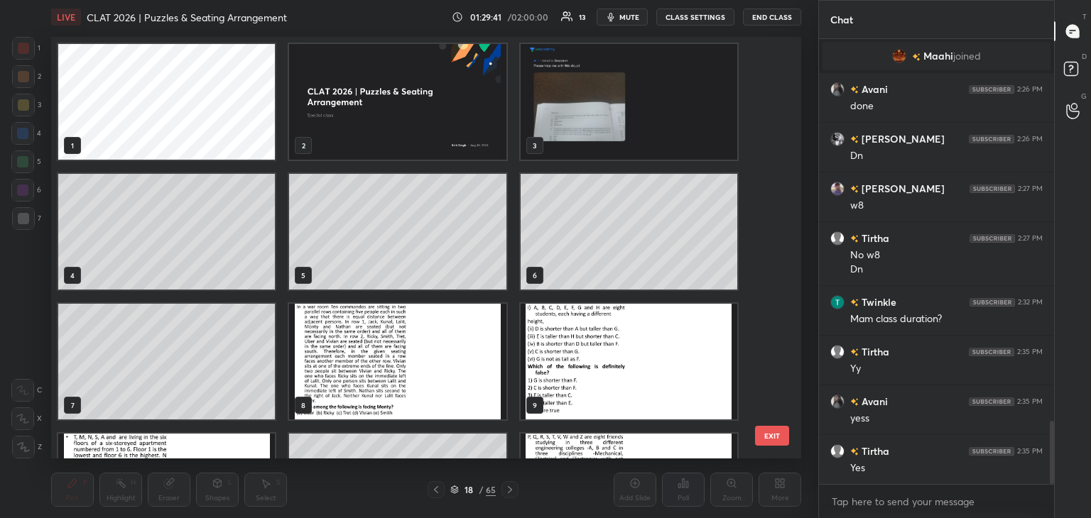
click at [660, 373] on img "grid" at bounding box center [628, 362] width 217 height 116
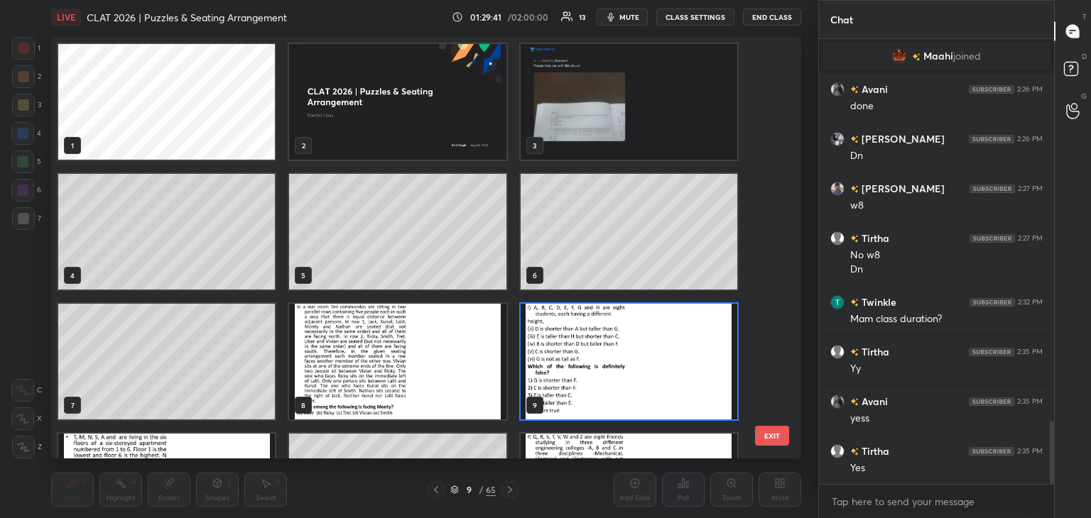
click at [660, 373] on img "grid" at bounding box center [628, 362] width 217 height 116
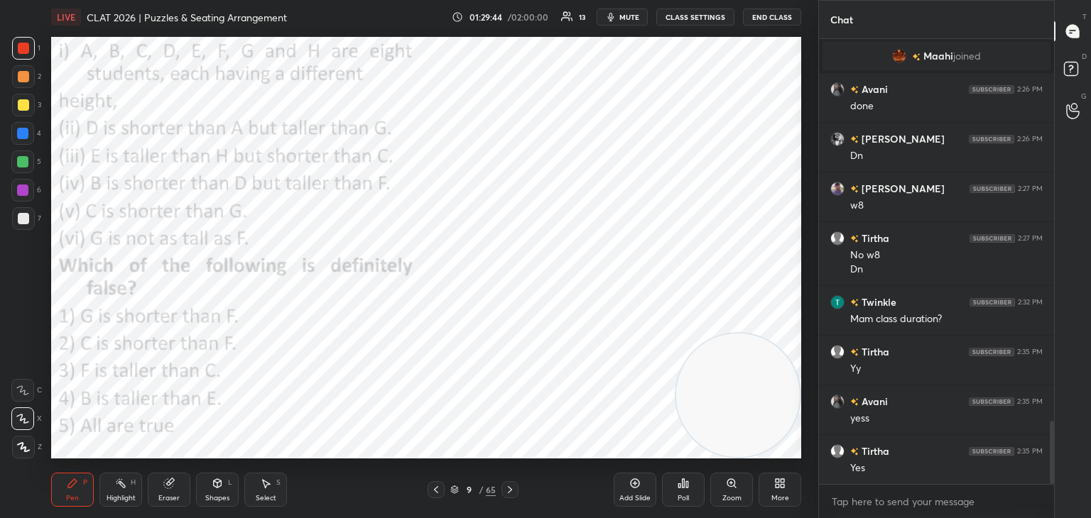
drag, startPoint x: 229, startPoint y: 148, endPoint x: 1045, endPoint y: 550, distance: 910.1
click at [1045, 0] on html "1 2 3 4 5 6 7 C X Z C X Z E E Erase all H H LIVE CLAT 2026 | Puzzles & Seating …" at bounding box center [545, 0] width 1091 height 0
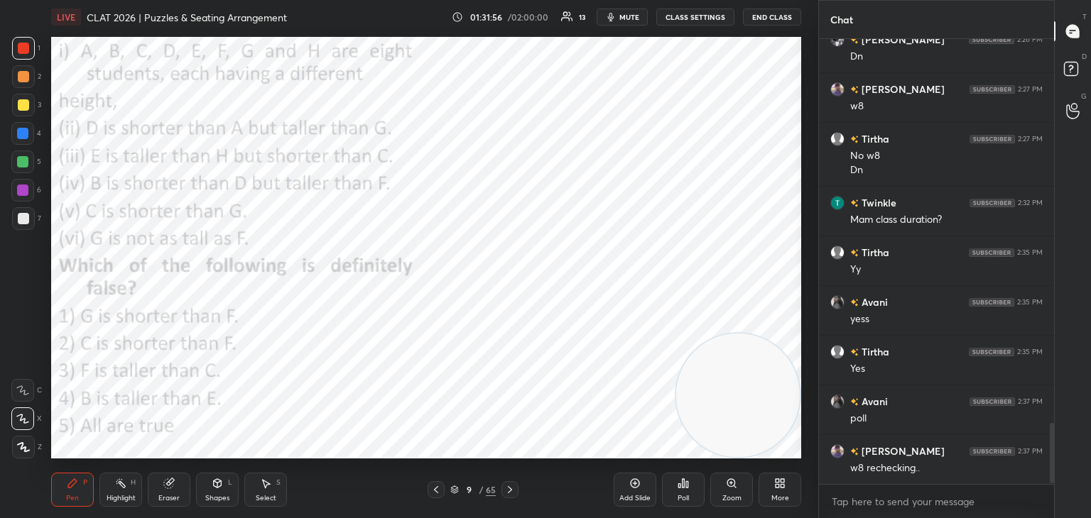
scroll to position [2853, 0]
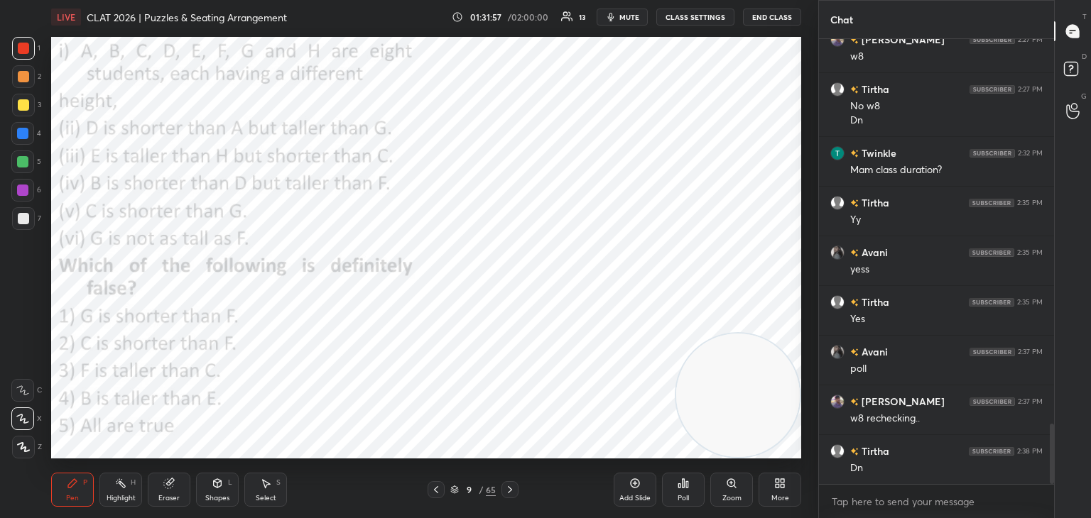
click at [687, 495] on div "Poll" at bounding box center [682, 498] width 11 height 7
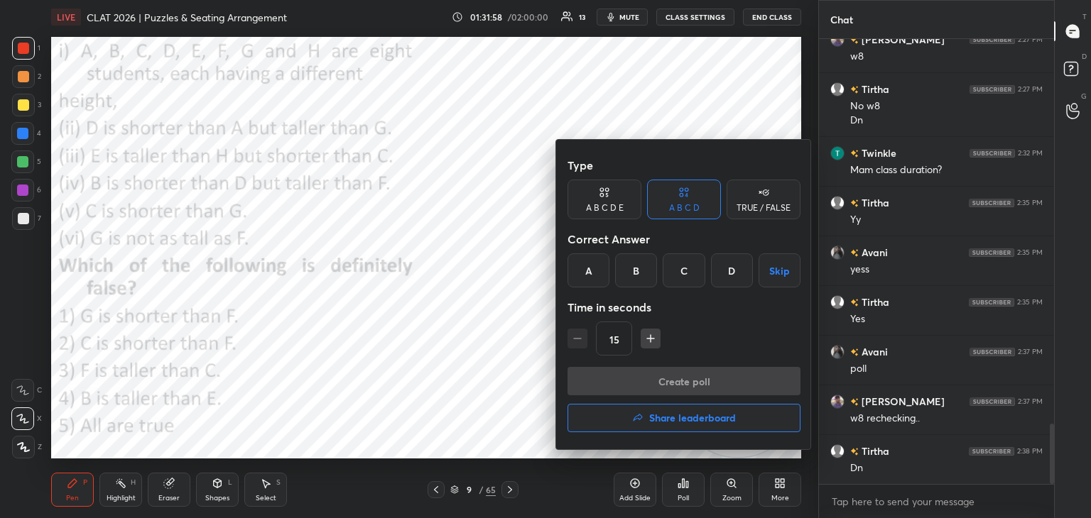
click at [618, 214] on div "A B C D E" at bounding box center [604, 200] width 74 height 40
click at [743, 277] on div "E" at bounding box center [743, 270] width 34 height 34
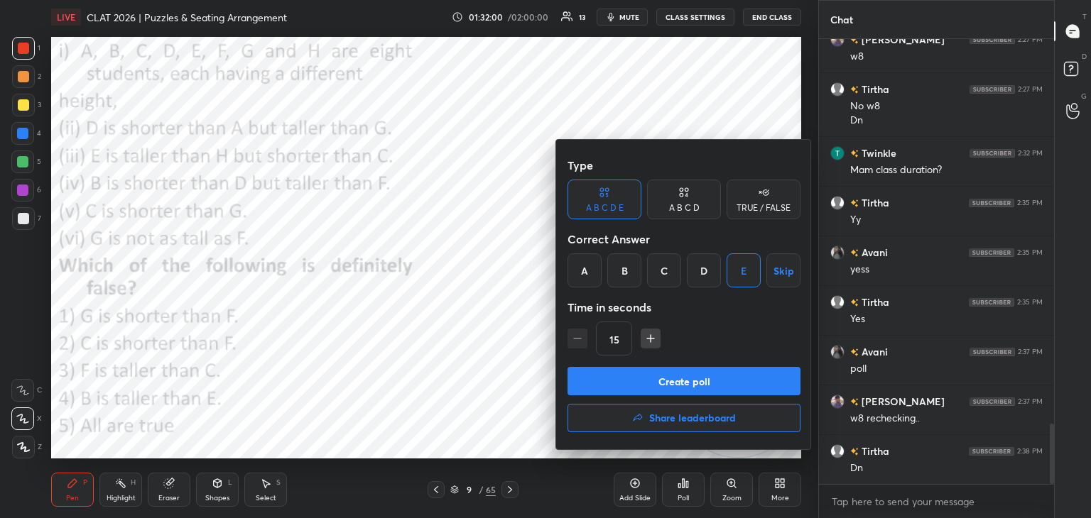
click at [650, 339] on icon "button" at bounding box center [650, 338] width 0 height 7
click at [650, 341] on icon "button" at bounding box center [650, 338] width 0 height 7
click at [650, 340] on icon "button" at bounding box center [650, 339] width 14 height 14
click at [651, 340] on icon "button" at bounding box center [650, 339] width 14 height 14
click at [571, 342] on icon "button" at bounding box center [577, 339] width 14 height 14
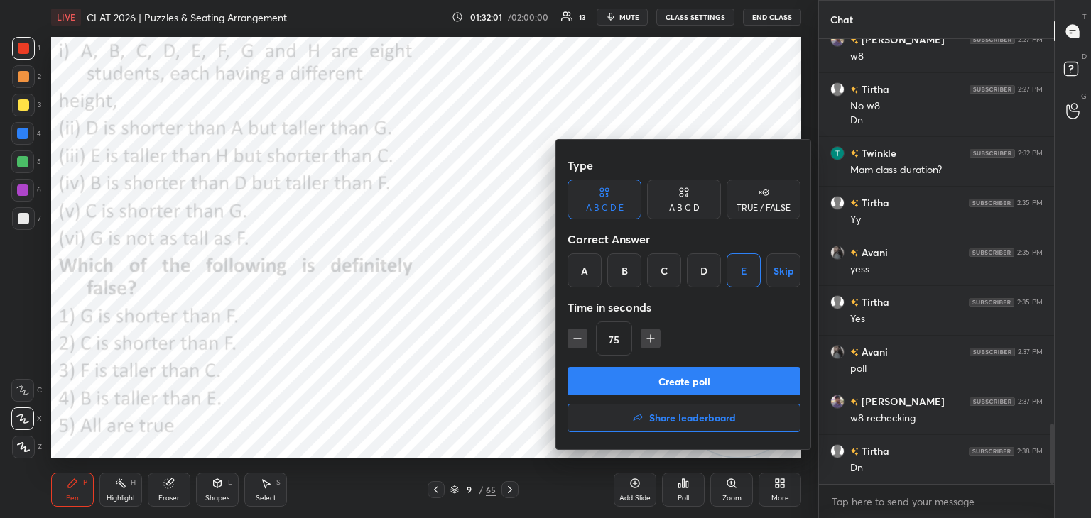
type input "60"
click at [640, 383] on button "Create poll" at bounding box center [683, 381] width 233 height 28
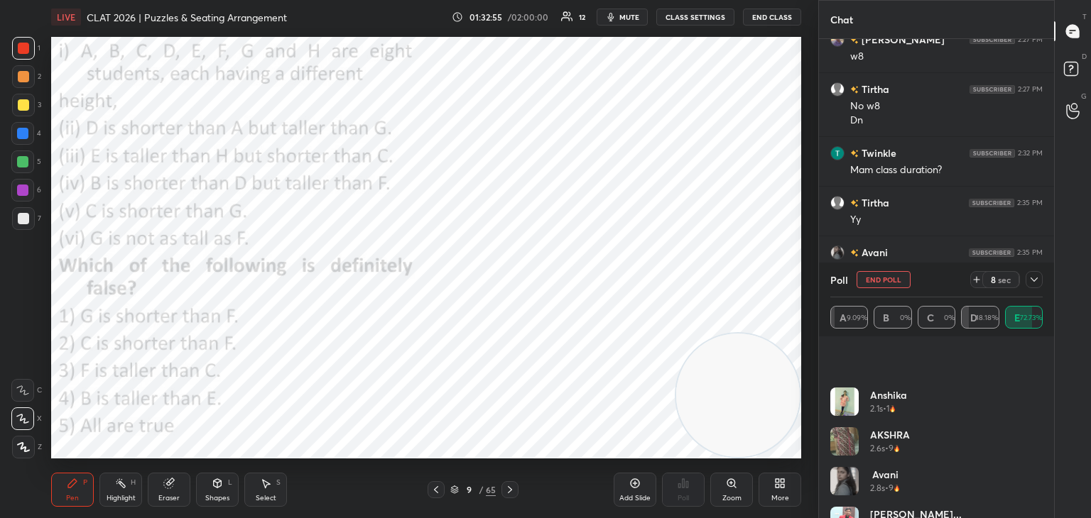
scroll to position [148, 0]
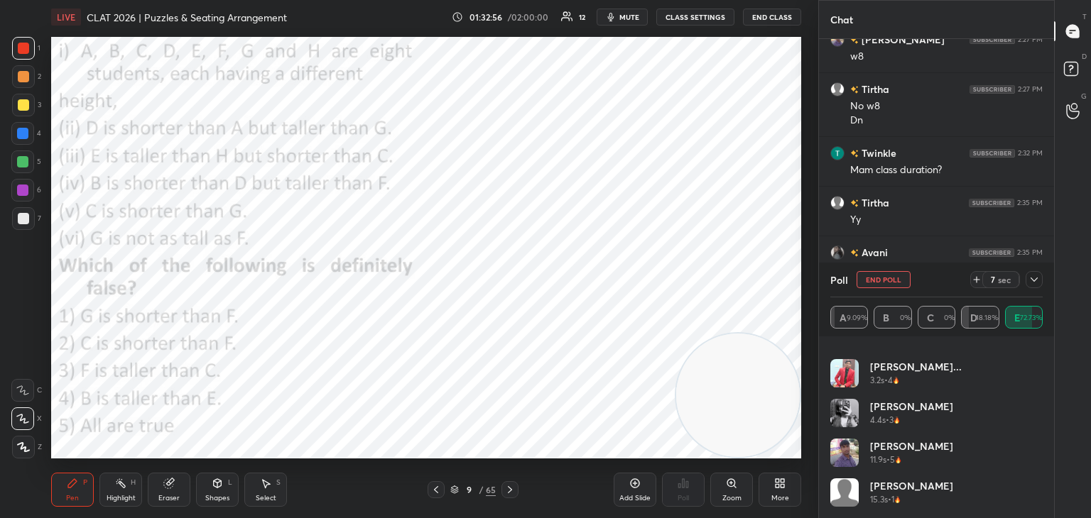
click at [888, 279] on button "End Poll" at bounding box center [883, 279] width 54 height 17
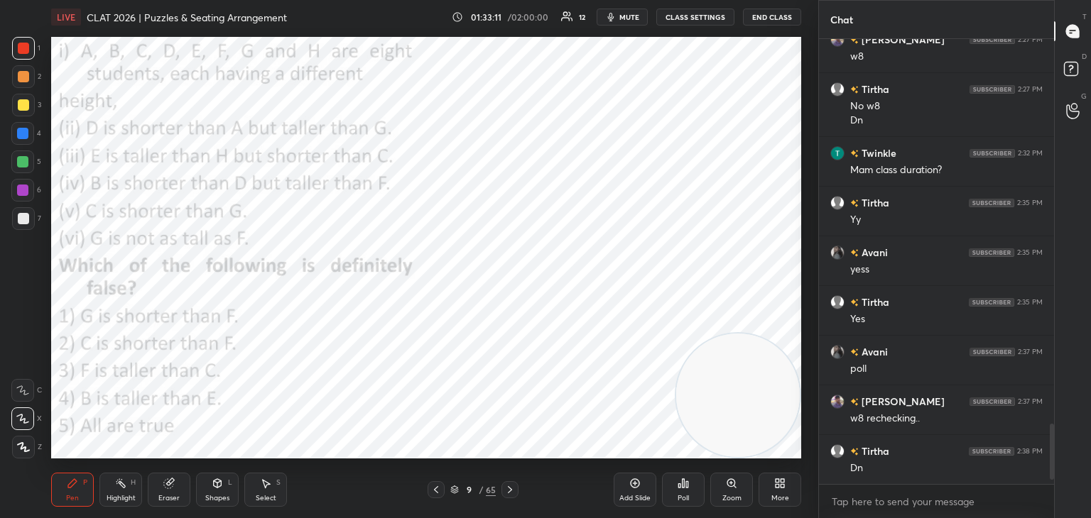
scroll to position [2903, 0]
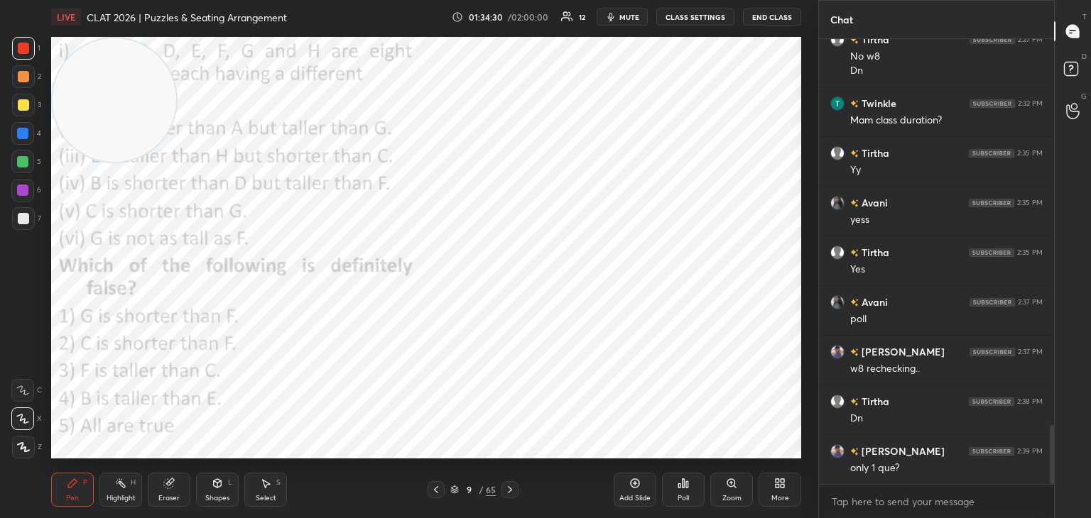
click at [780, 496] on div "More" at bounding box center [780, 498] width 18 height 7
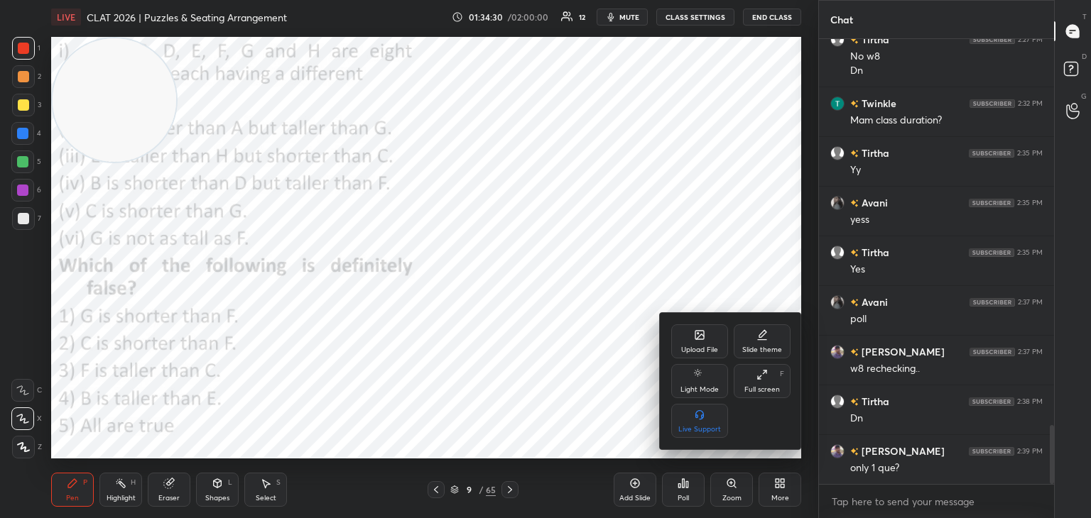
click at [702, 348] on div "Upload File" at bounding box center [699, 350] width 37 height 7
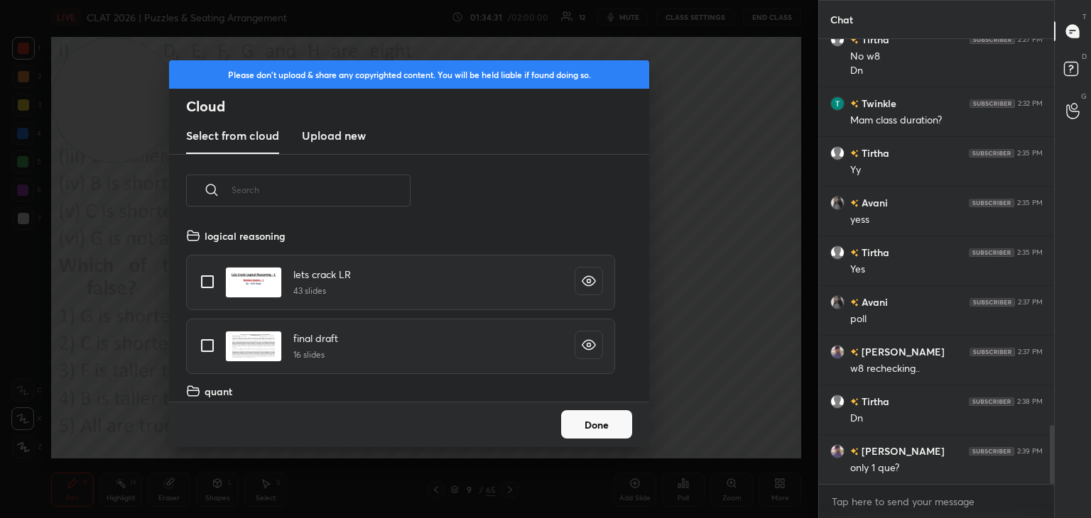
scroll to position [175, 456]
click at [318, 142] on h3 "Upload new" at bounding box center [334, 135] width 64 height 17
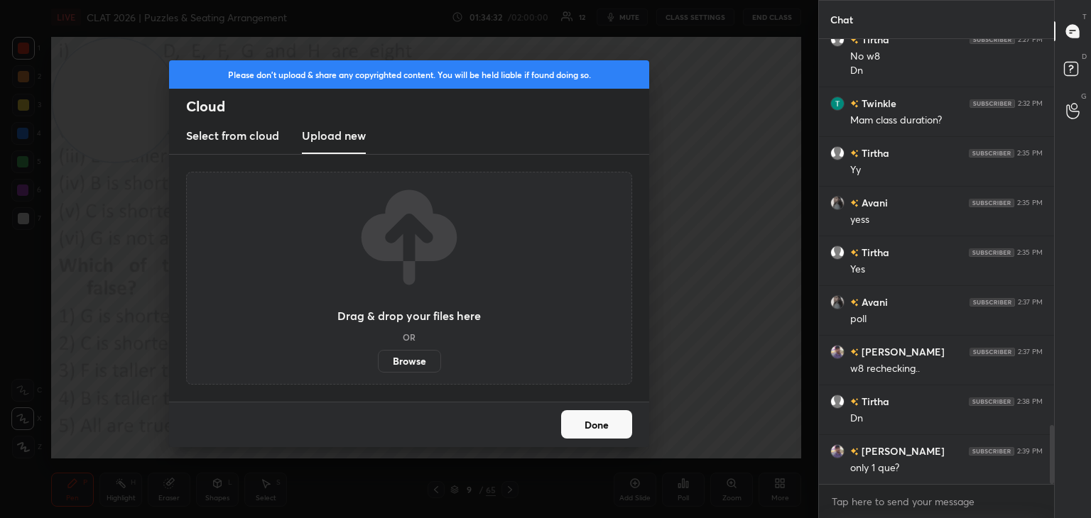
click at [411, 365] on label "Browse" at bounding box center [409, 361] width 63 height 23
click at [378, 365] on input "Browse" at bounding box center [378, 361] width 0 height 23
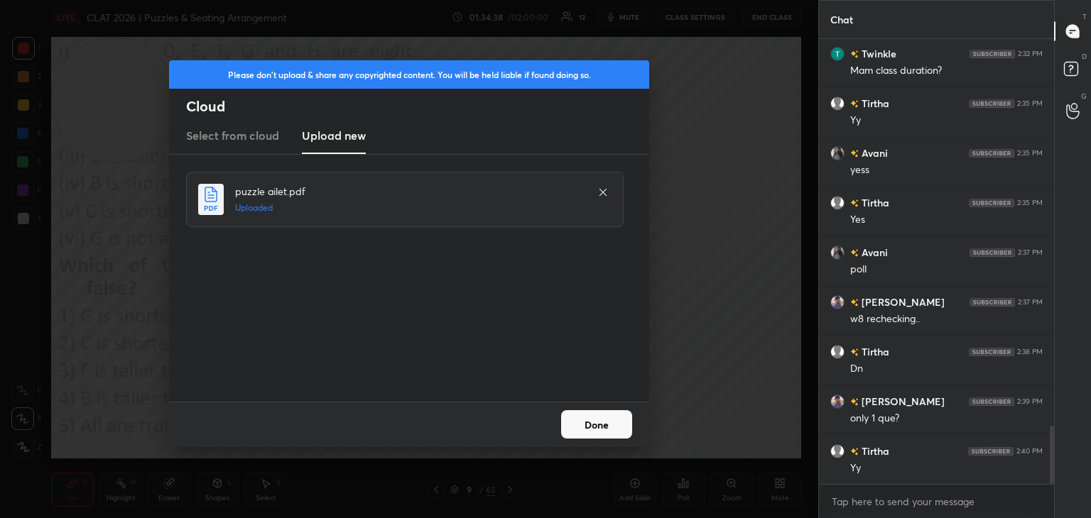
click at [606, 427] on button "Done" at bounding box center [596, 424] width 71 height 28
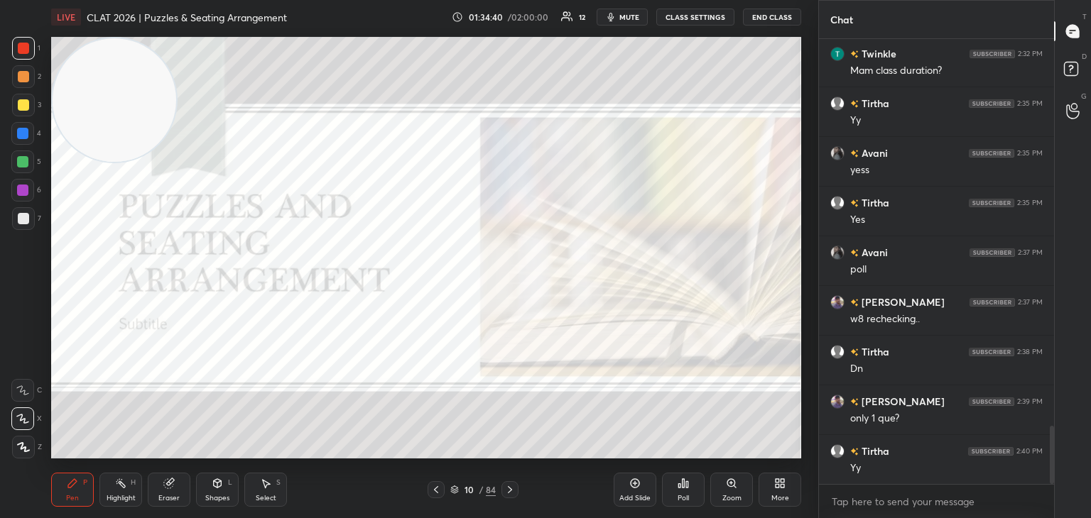
click at [454, 486] on icon at bounding box center [454, 490] width 9 height 9
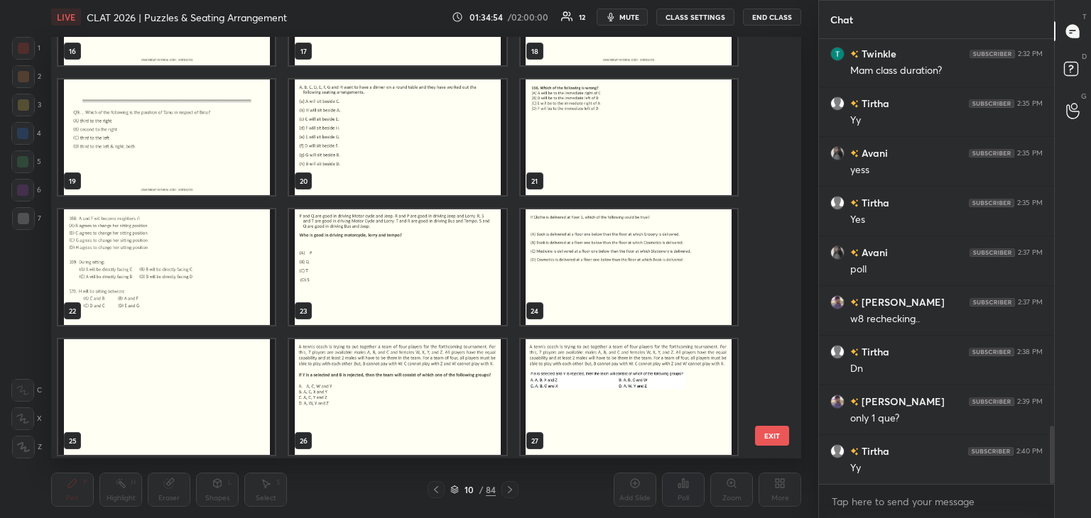
scroll to position [745, 0]
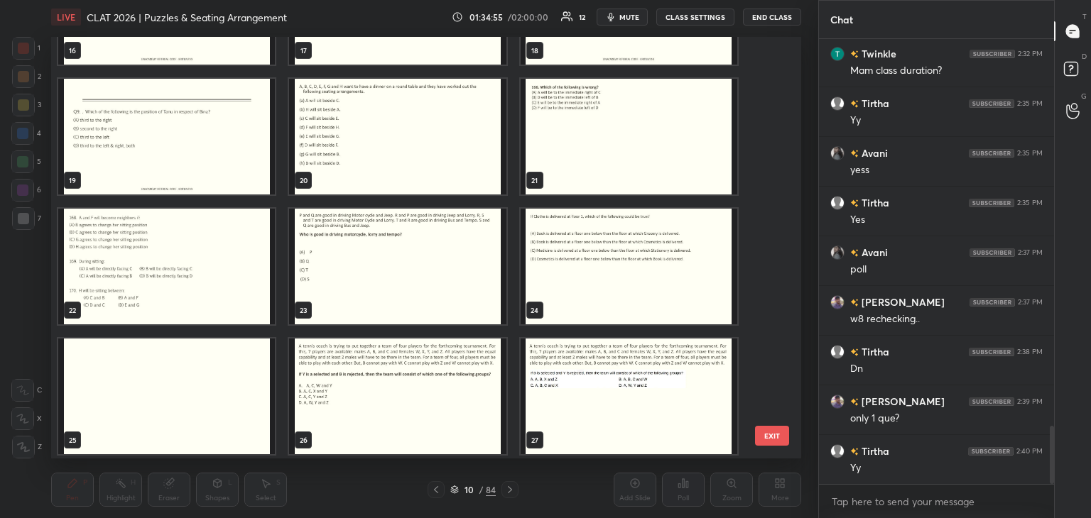
click at [447, 292] on img "grid" at bounding box center [397, 267] width 217 height 116
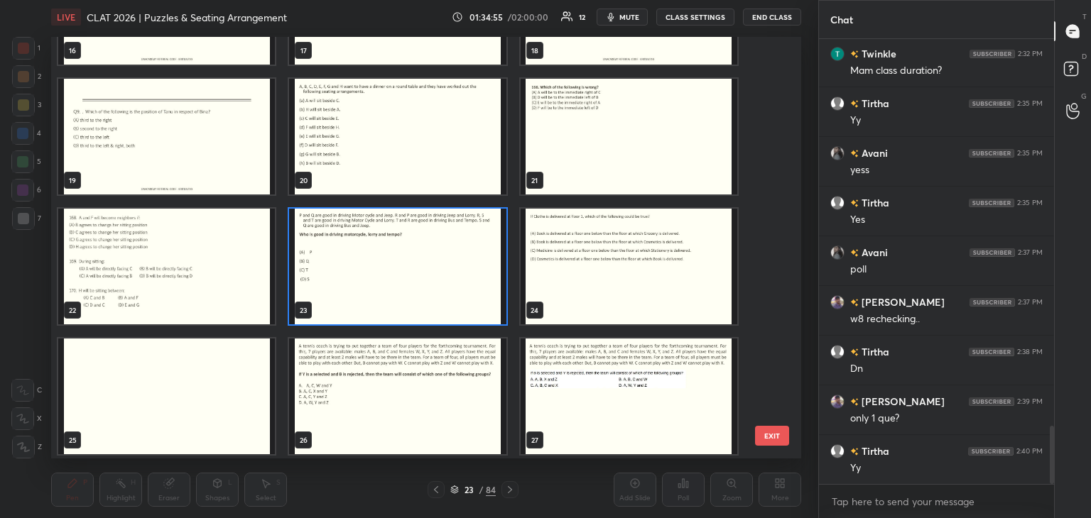
click at [447, 293] on img "grid" at bounding box center [397, 267] width 217 height 116
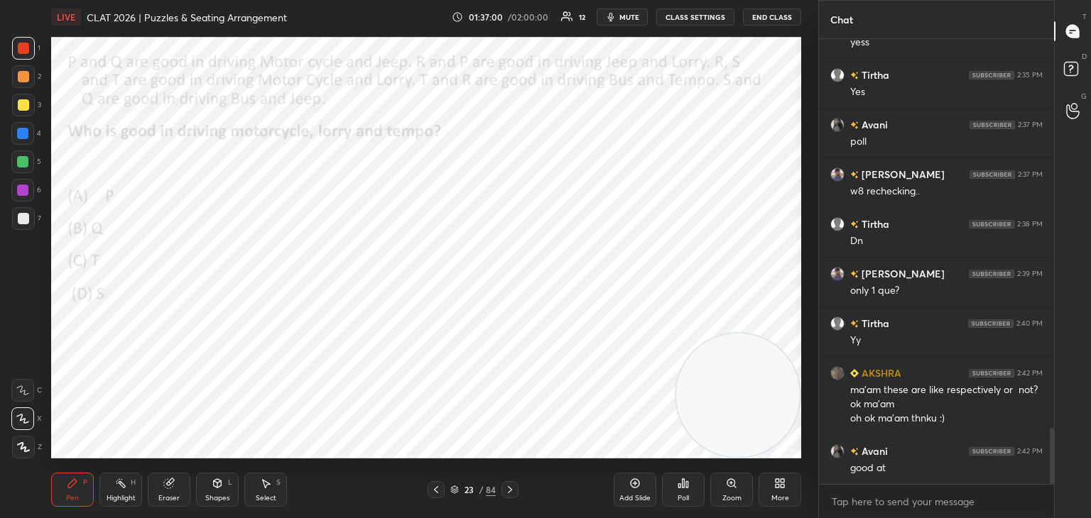
scroll to position [3130, 0]
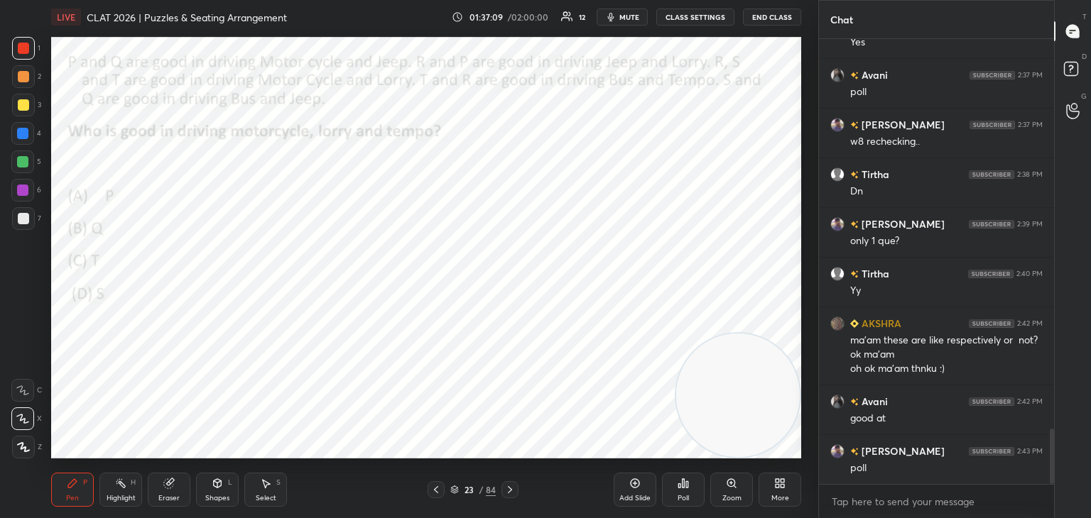
click at [679, 489] on icon at bounding box center [682, 483] width 11 height 11
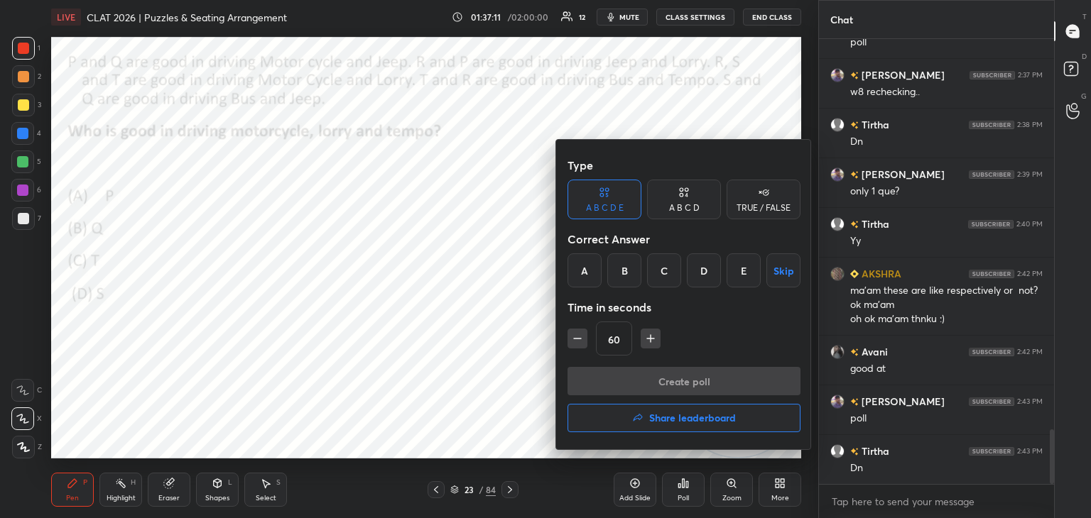
click at [682, 195] on icon at bounding box center [682, 195] width 4 height 4
click at [682, 274] on div "C" at bounding box center [683, 270] width 42 height 34
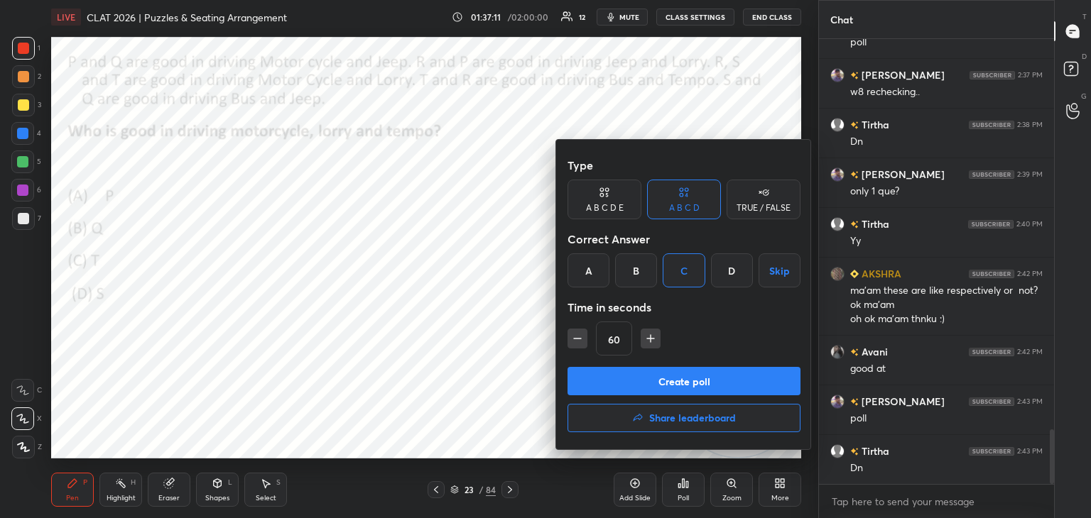
click at [653, 384] on button "Create poll" at bounding box center [683, 381] width 233 height 28
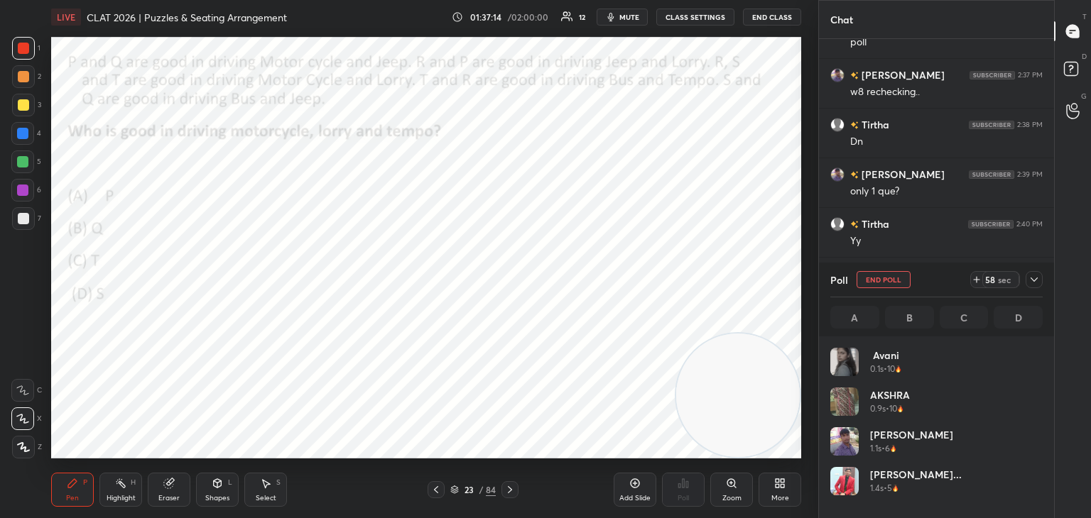
scroll to position [166, 208]
click at [633, 16] on span "mute" at bounding box center [629, 17] width 20 height 10
click at [619, 21] on span "unmute" at bounding box center [628, 17] width 31 height 10
click at [886, 284] on button "End Poll" at bounding box center [883, 279] width 54 height 17
type textarea "x"
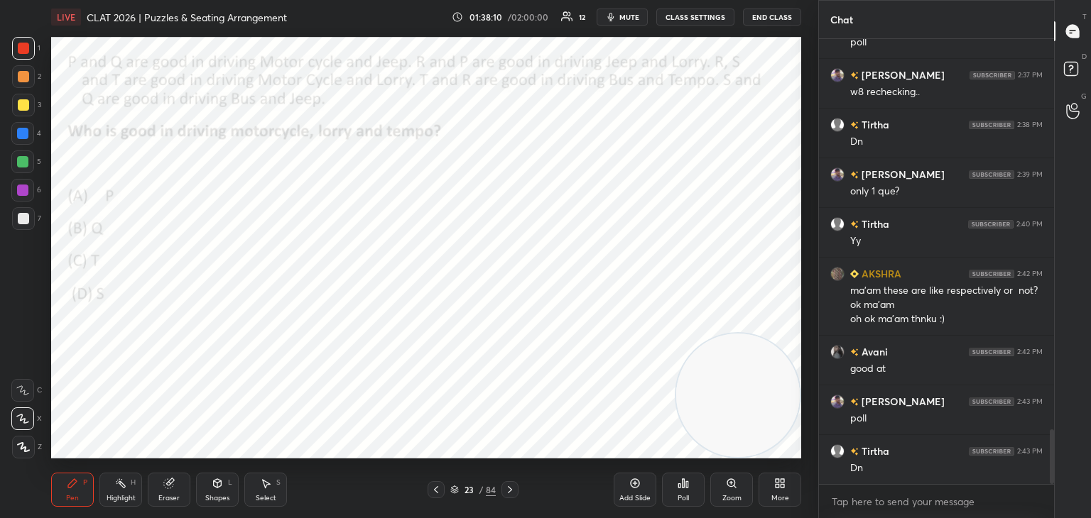
scroll to position [3214, 0]
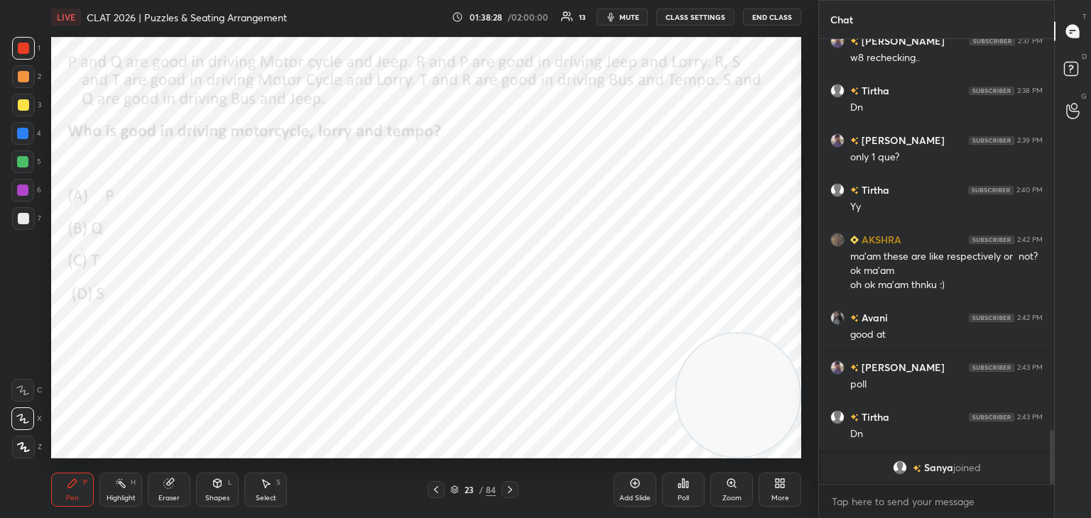
click at [454, 492] on icon at bounding box center [454, 491] width 7 height 2
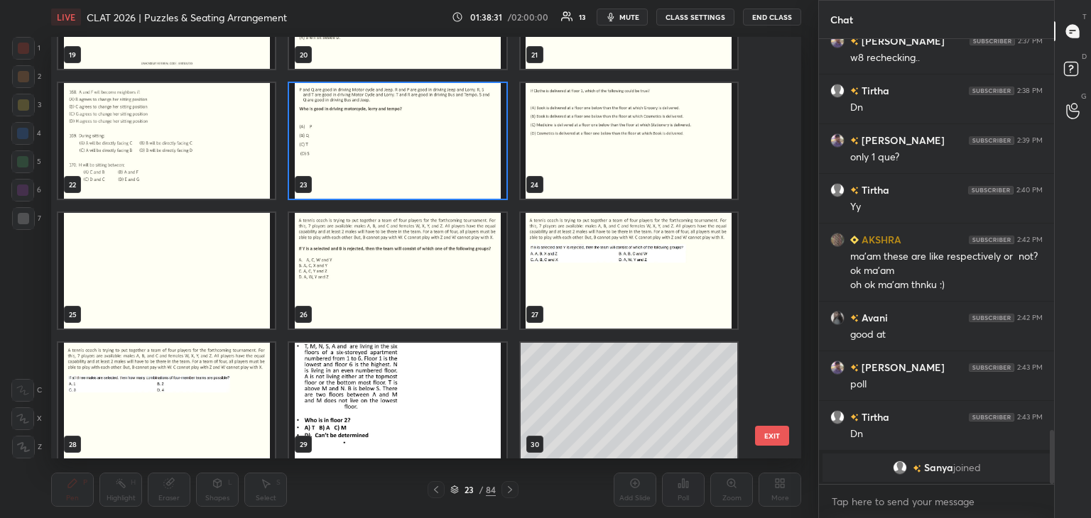
scroll to position [943, 0]
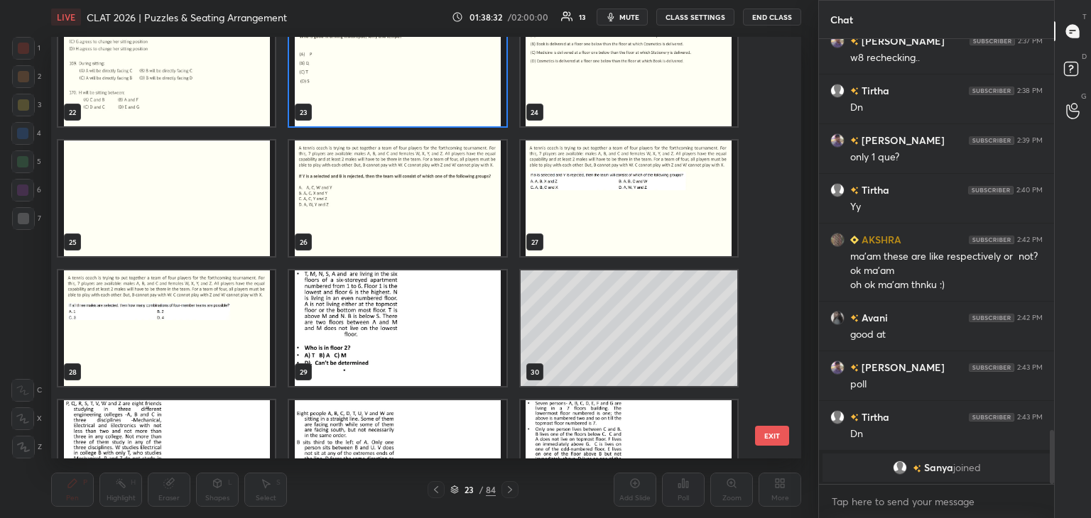
click at [415, 225] on img "grid" at bounding box center [397, 199] width 217 height 116
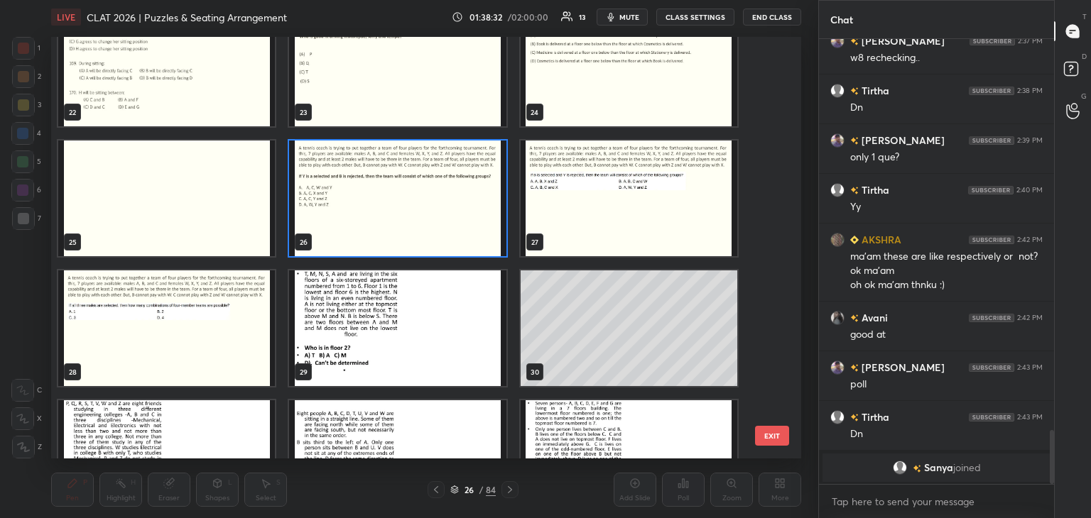
click at [419, 221] on img "grid" at bounding box center [397, 199] width 217 height 116
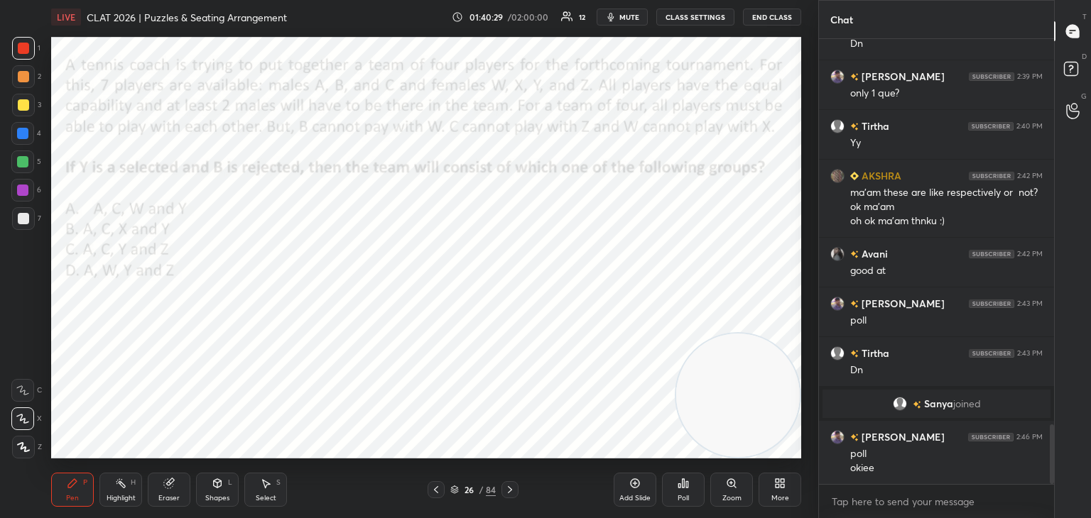
scroll to position [2945, 0]
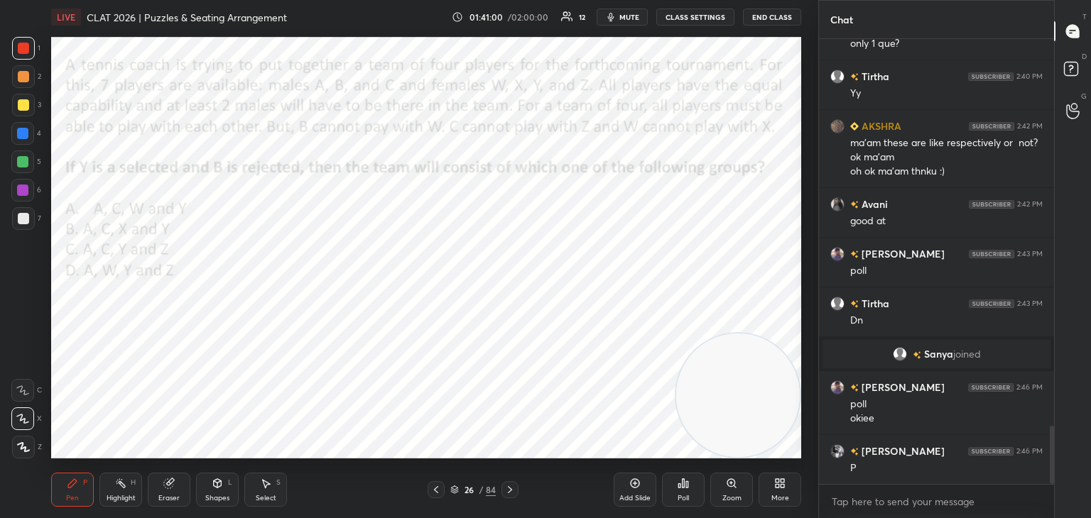
click at [677, 492] on div "Poll" at bounding box center [683, 490] width 43 height 34
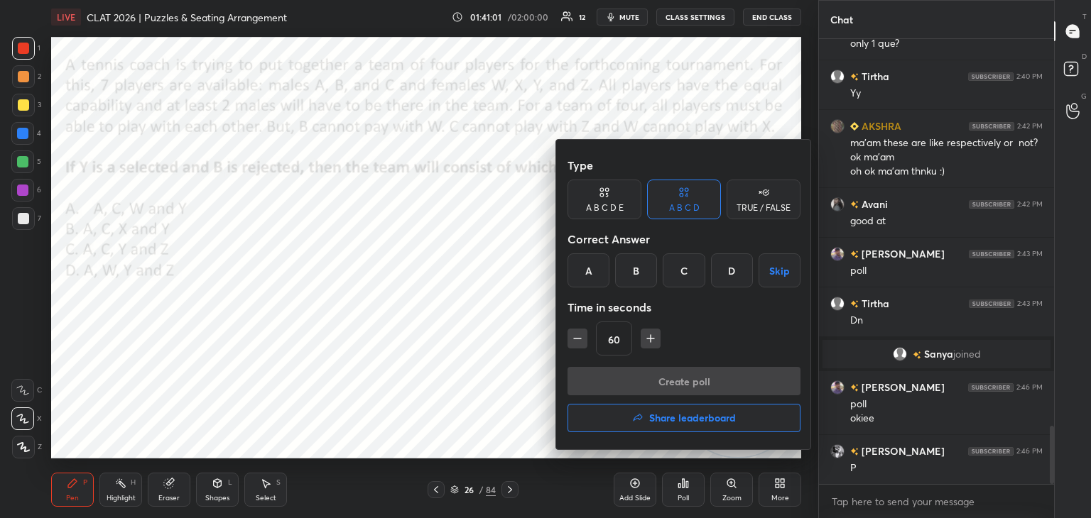
click at [599, 279] on div "A" at bounding box center [588, 270] width 42 height 34
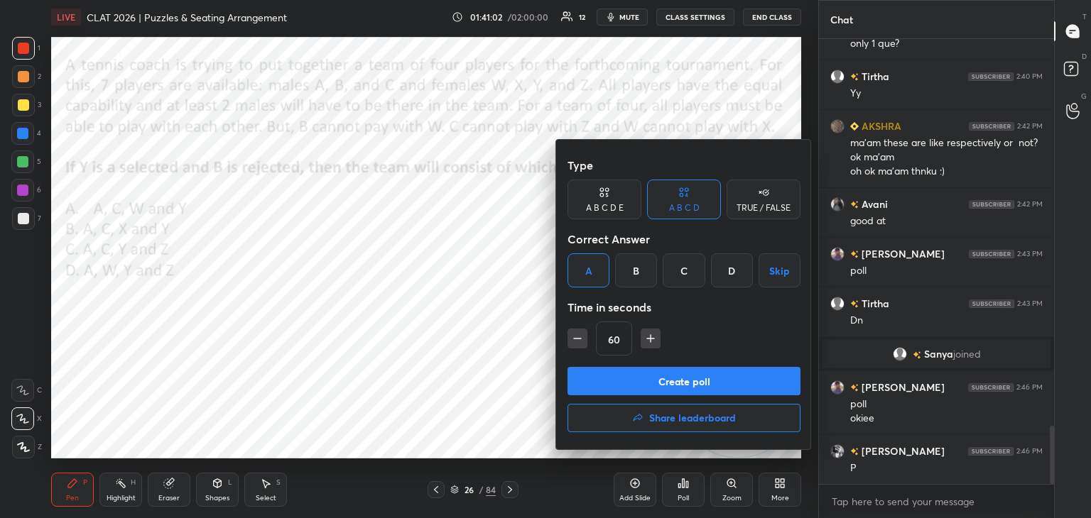
click at [578, 343] on icon "button" at bounding box center [577, 339] width 14 height 14
click at [583, 342] on icon "button" at bounding box center [577, 339] width 14 height 14
type input "30"
click at [606, 376] on button "Create poll" at bounding box center [683, 381] width 233 height 28
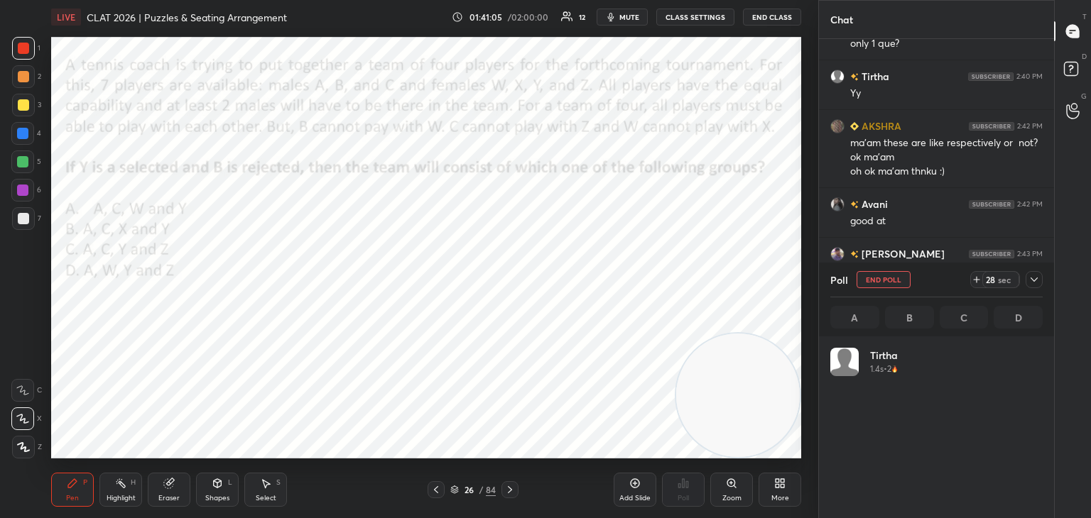
scroll to position [166, 208]
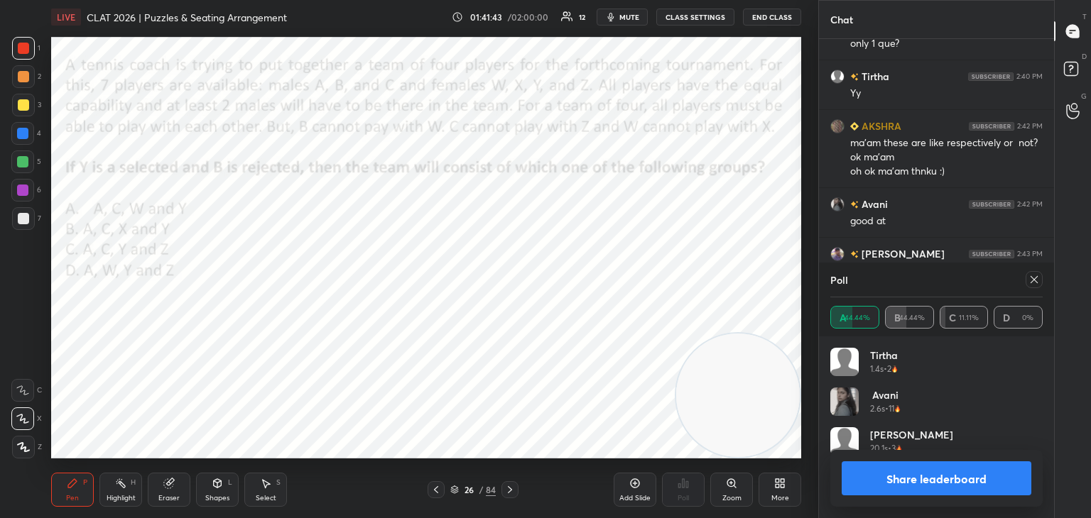
click at [1034, 283] on icon at bounding box center [1033, 279] width 11 height 11
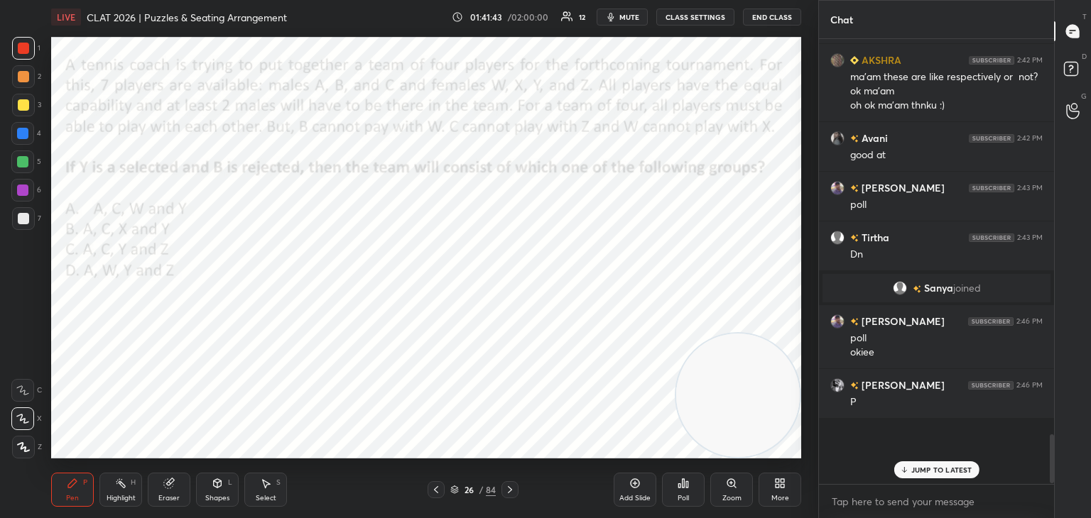
scroll to position [4, 4]
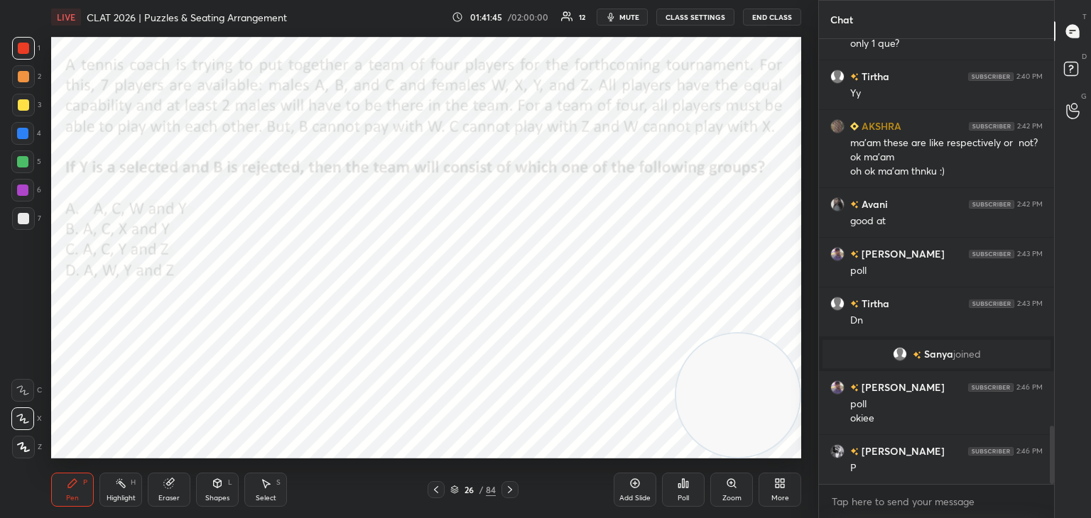
click at [154, 500] on div "Eraser" at bounding box center [169, 490] width 43 height 34
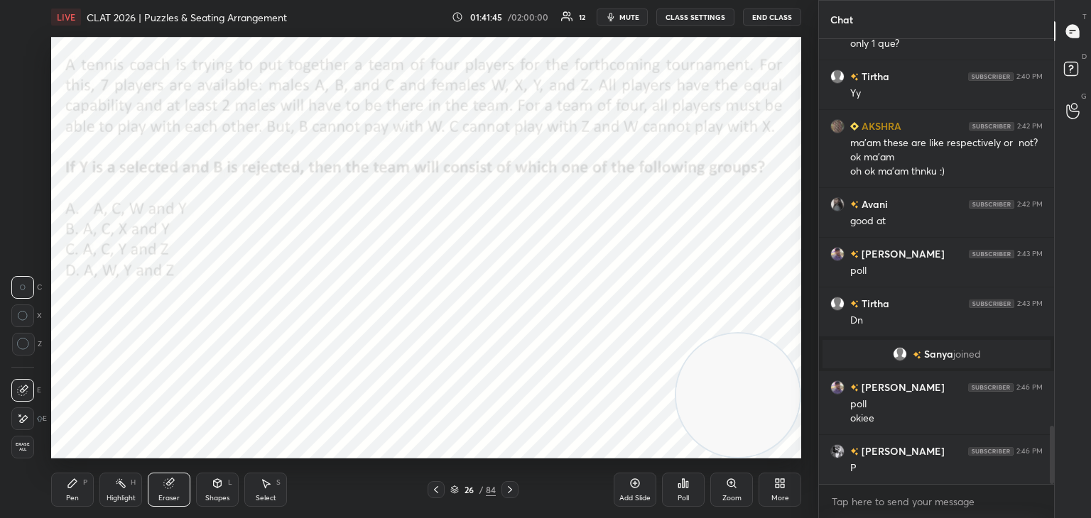
click at [26, 452] on div "Erase all" at bounding box center [22, 447] width 23 height 23
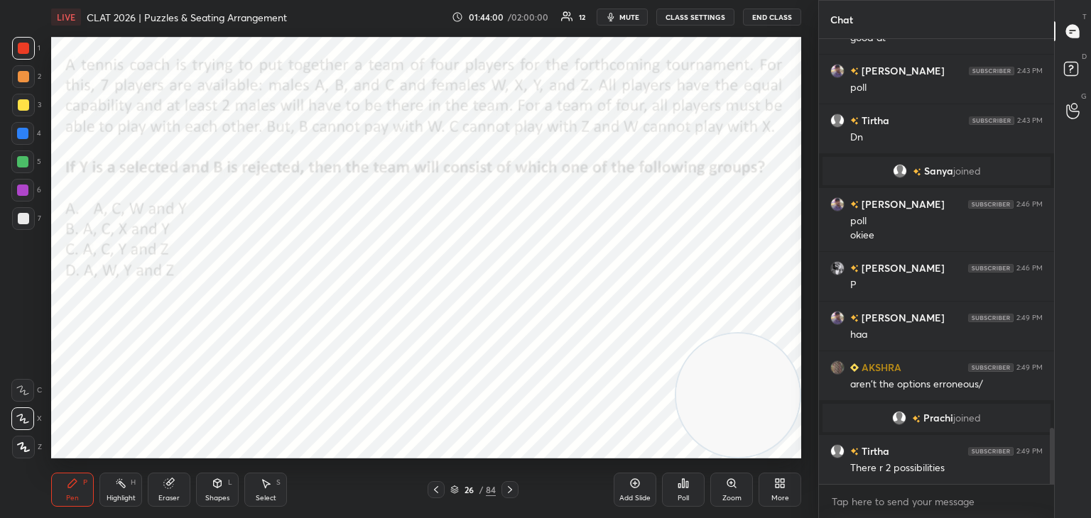
scroll to position [3137, 0]
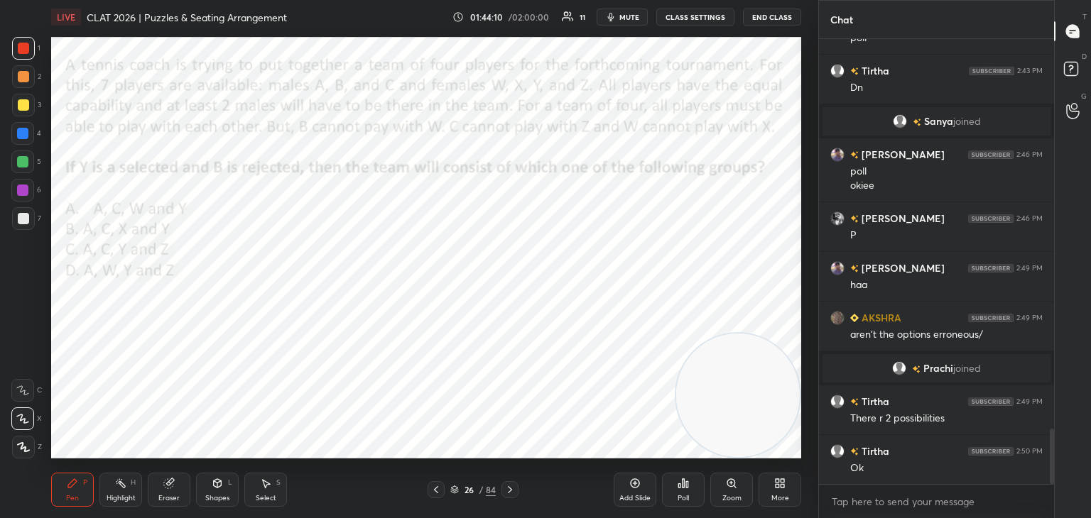
click at [509, 491] on icon at bounding box center [509, 489] width 11 height 11
click at [440, 494] on icon at bounding box center [435, 489] width 11 height 11
click at [511, 487] on icon at bounding box center [509, 489] width 11 height 11
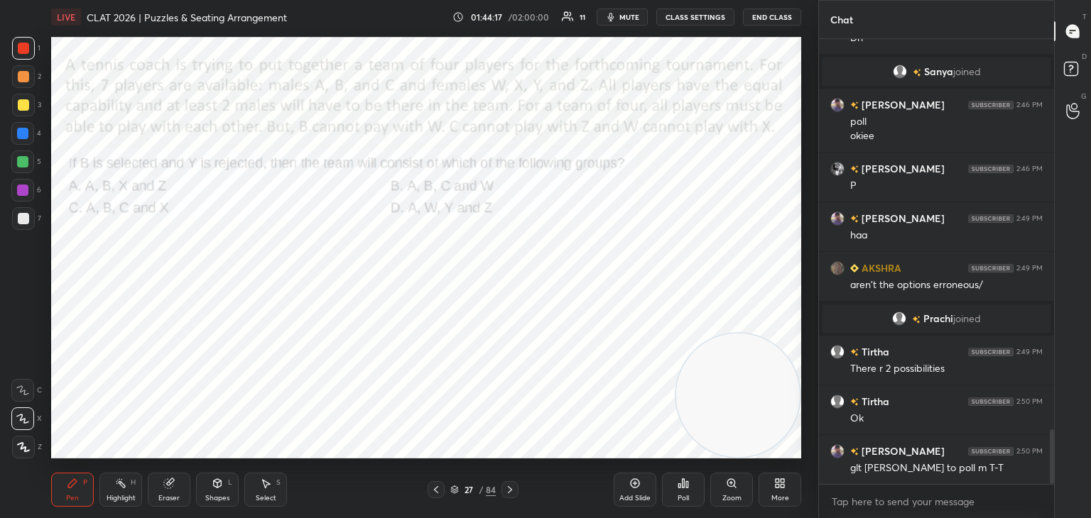
click at [432, 492] on icon at bounding box center [435, 489] width 11 height 11
click at [512, 495] on icon at bounding box center [509, 489] width 11 height 11
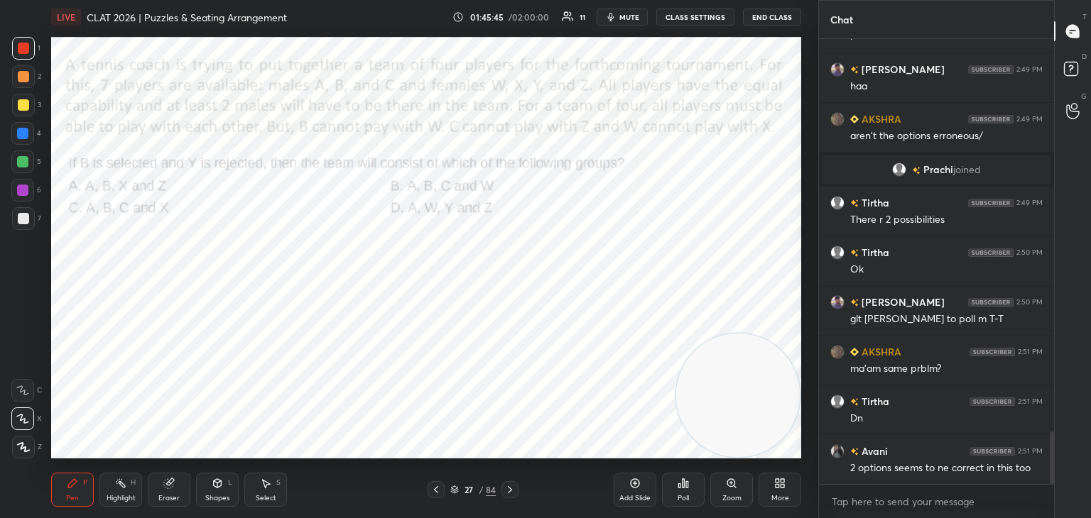
scroll to position [3386, 0]
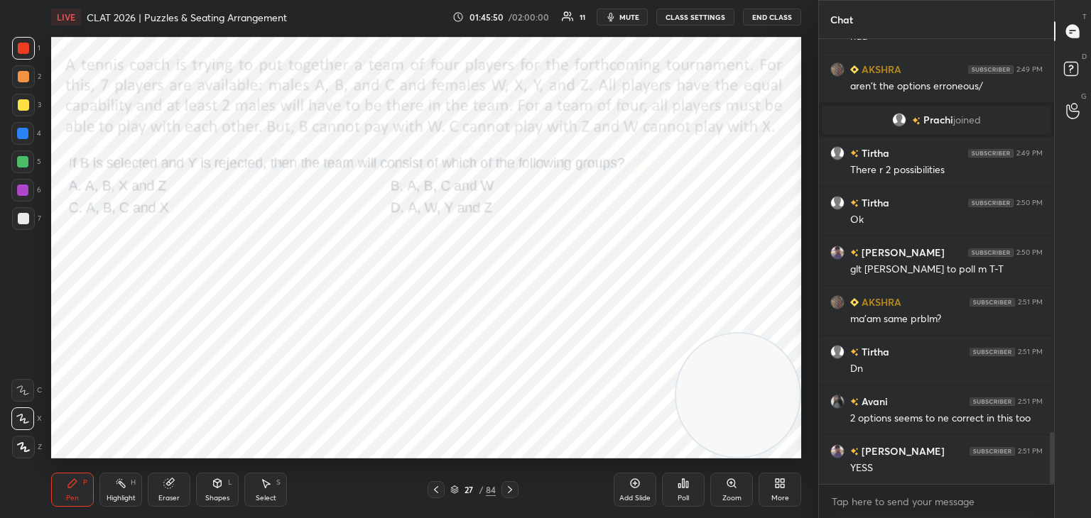
click at [695, 484] on div "Poll" at bounding box center [683, 490] width 43 height 34
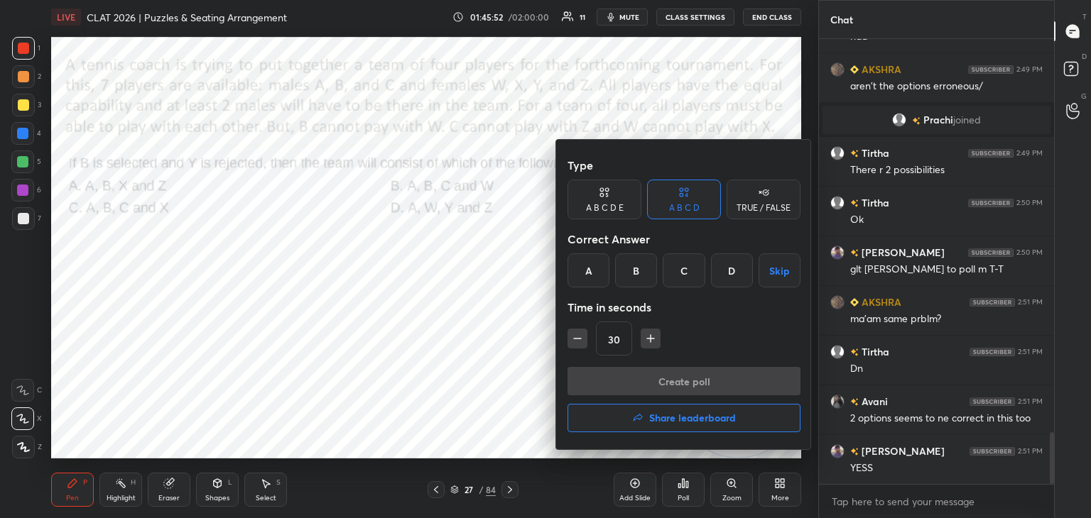
click at [683, 272] on div "C" at bounding box center [683, 270] width 42 height 34
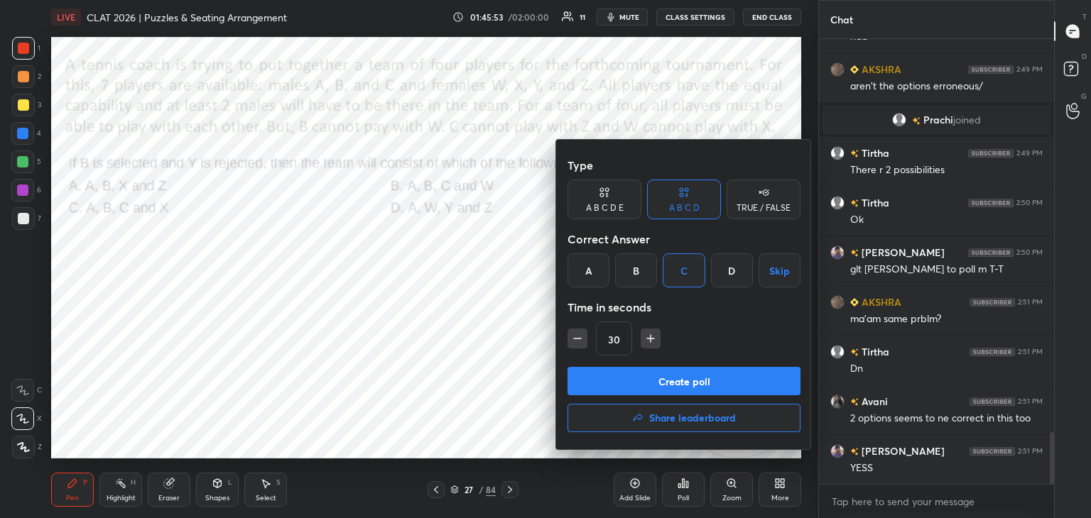
click at [654, 379] on button "Create poll" at bounding box center [683, 381] width 233 height 28
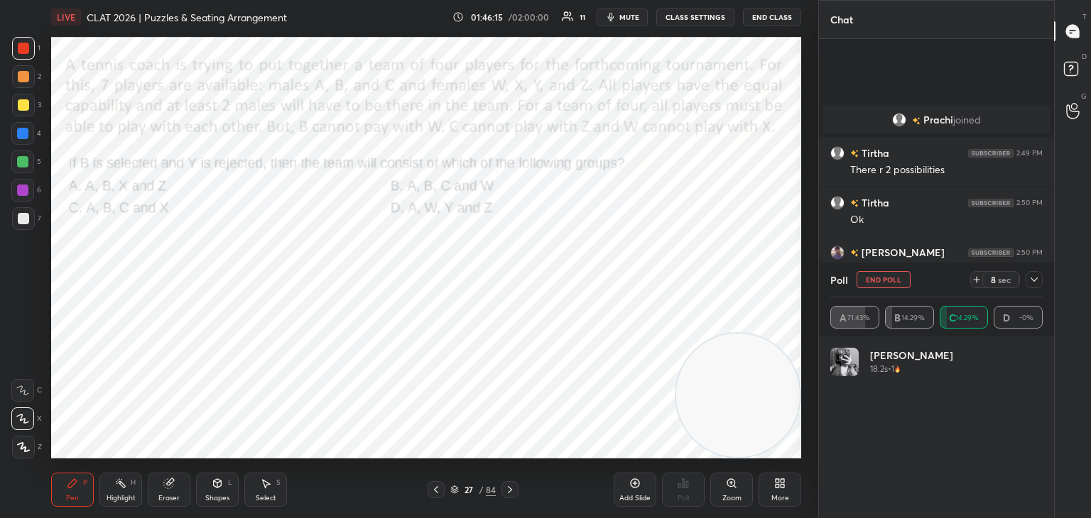
scroll to position [3509, 0]
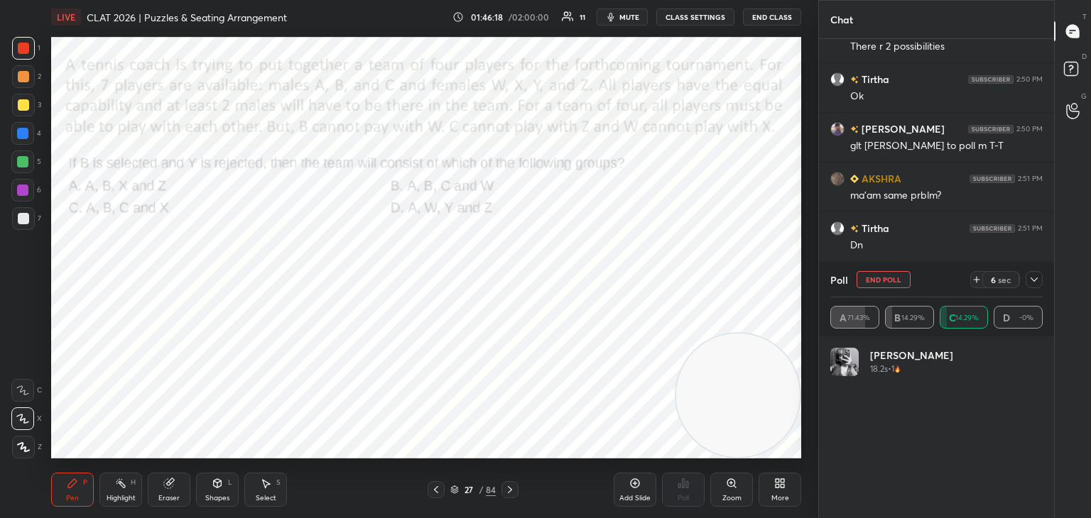
click at [1034, 287] on div at bounding box center [1033, 279] width 17 height 17
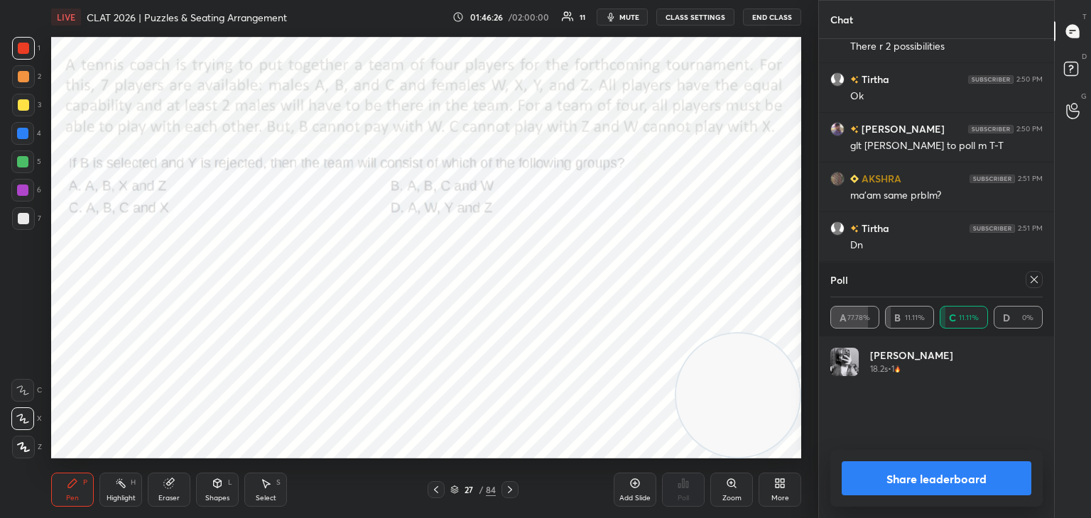
scroll to position [3559, 0]
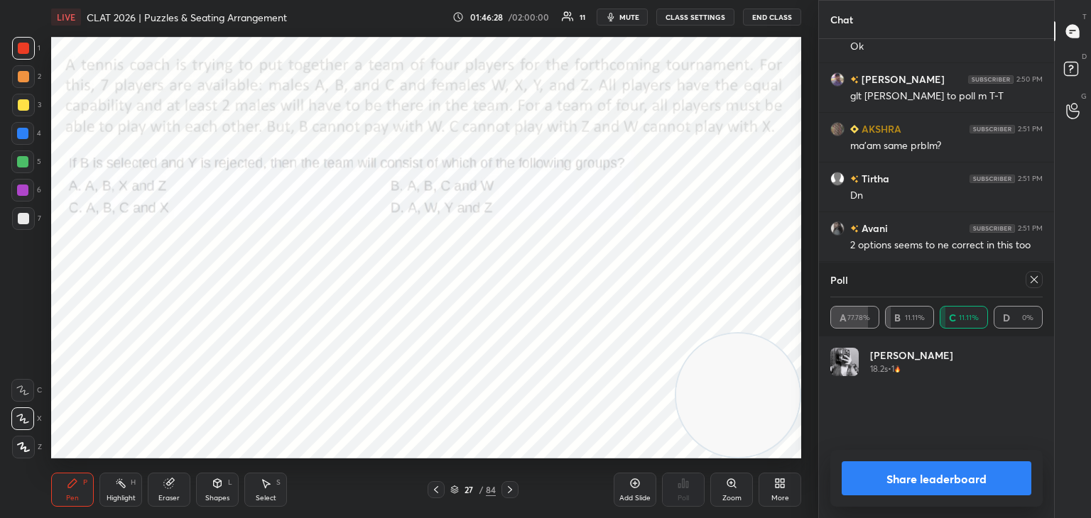
click at [1034, 282] on icon at bounding box center [1033, 279] width 11 height 11
type textarea "x"
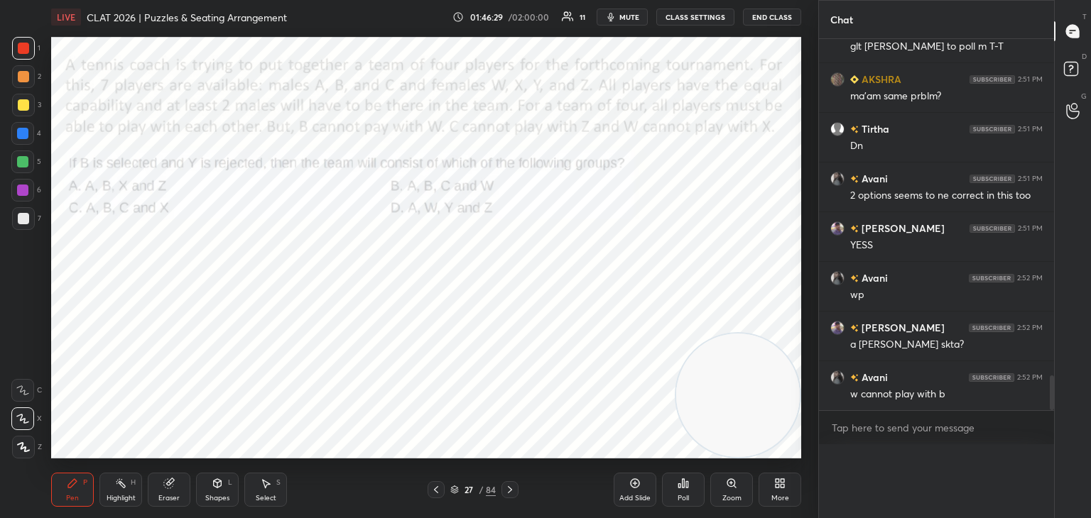
scroll to position [388, 231]
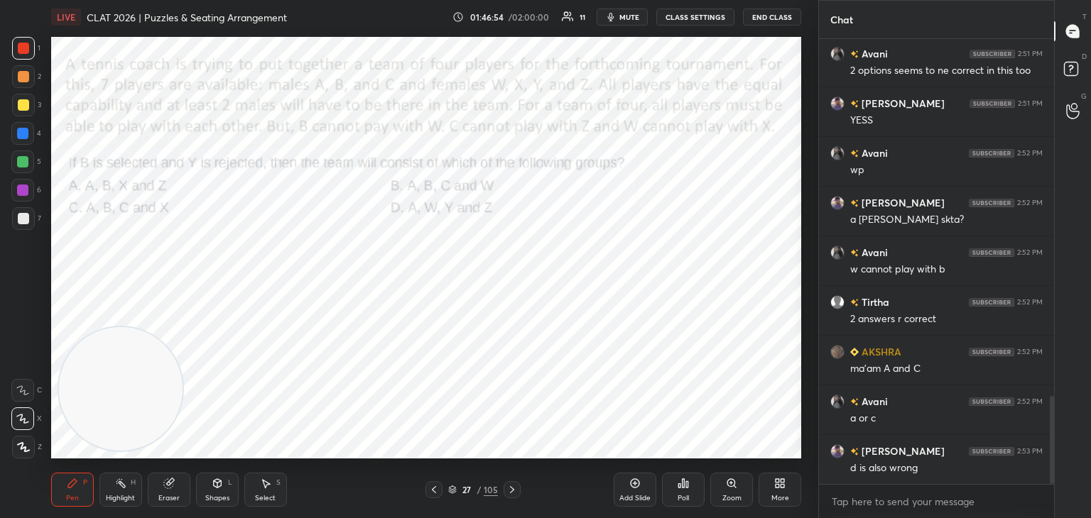
scroll to position [1865, 0]
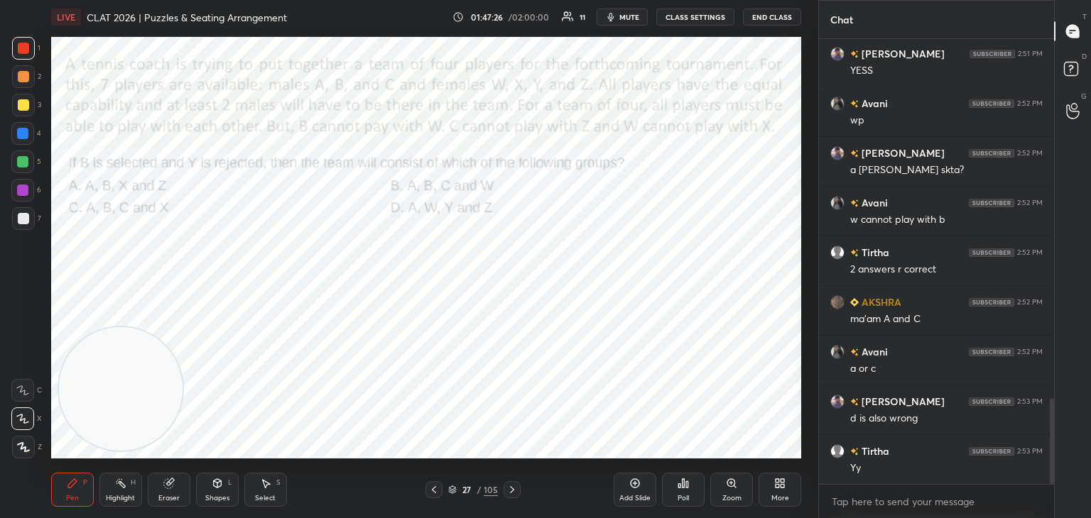
click at [452, 489] on icon at bounding box center [452, 488] width 7 height 4
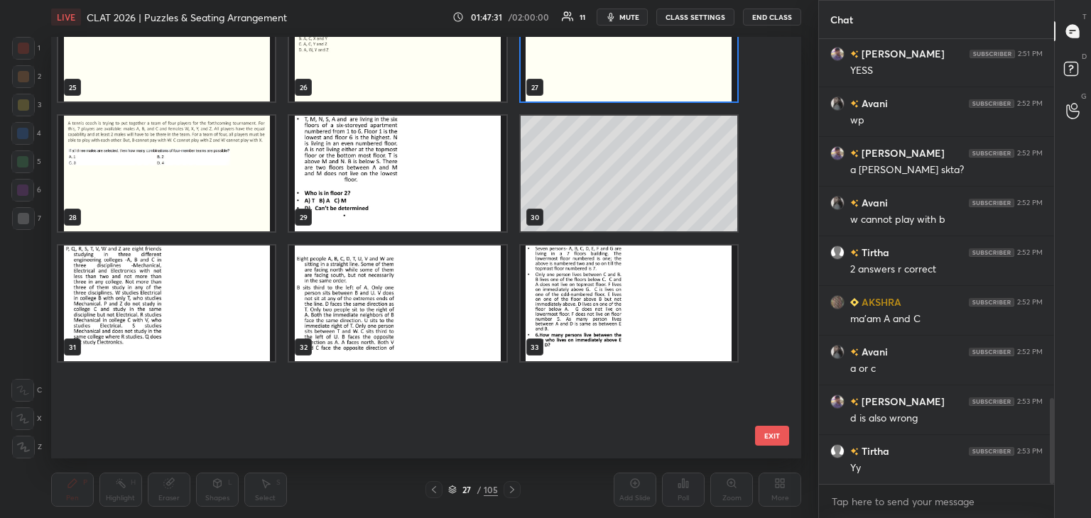
scroll to position [963, 0]
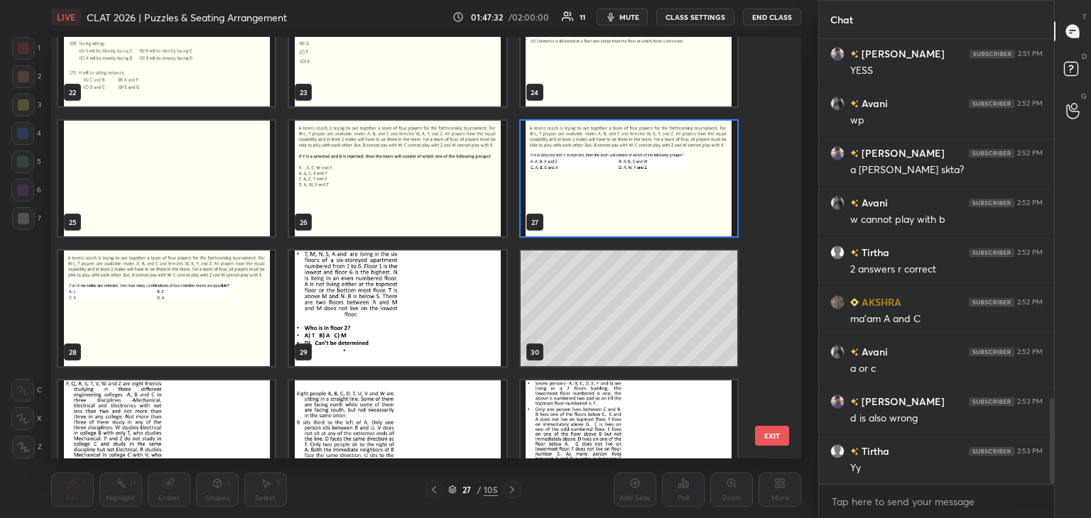
click at [616, 200] on img "grid" at bounding box center [628, 179] width 217 height 116
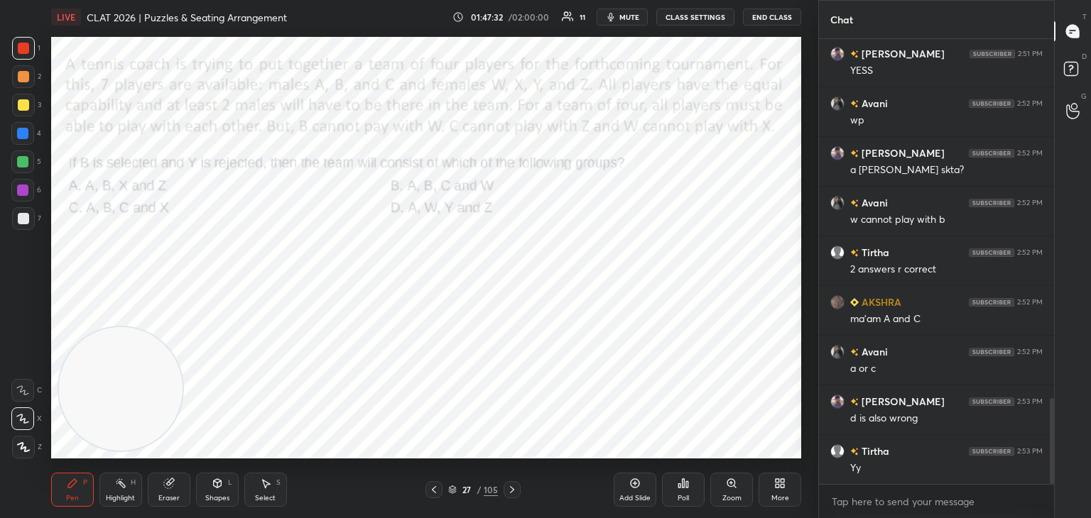
click at [623, 200] on img "grid" at bounding box center [628, 179] width 217 height 116
click at [457, 488] on icon at bounding box center [452, 490] width 9 height 9
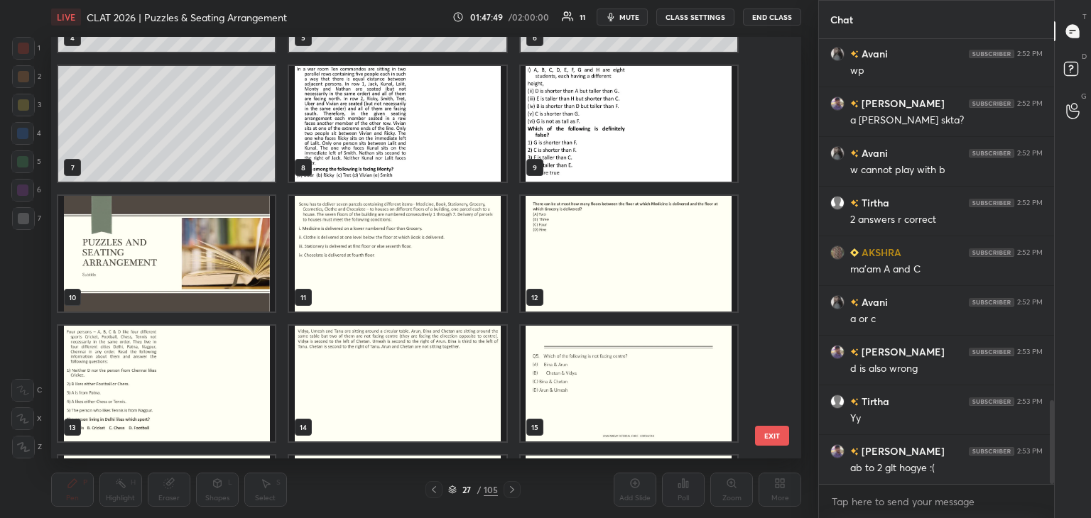
scroll to position [237, 0]
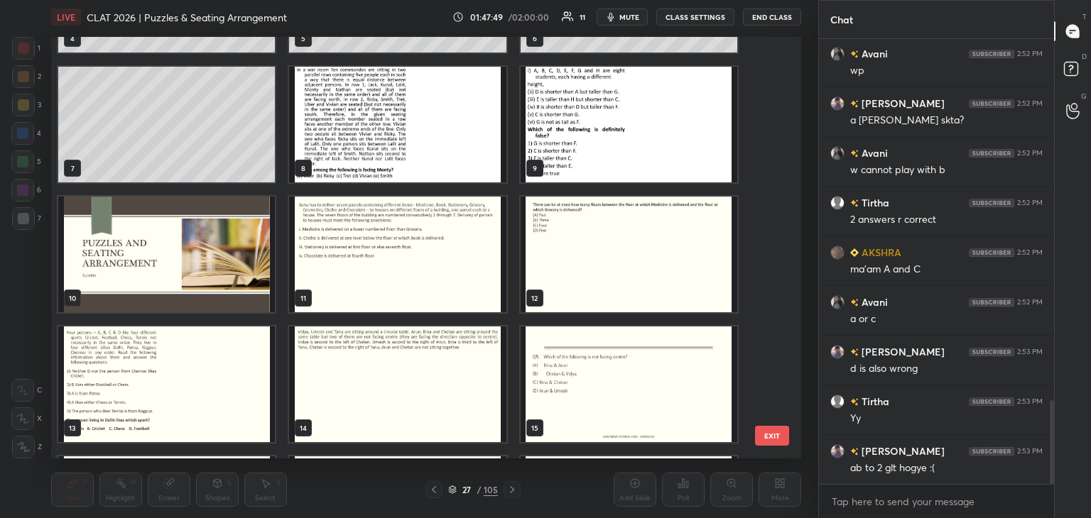
click at [449, 293] on img "grid" at bounding box center [397, 255] width 217 height 116
click at [452, 295] on img "grid" at bounding box center [397, 255] width 217 height 116
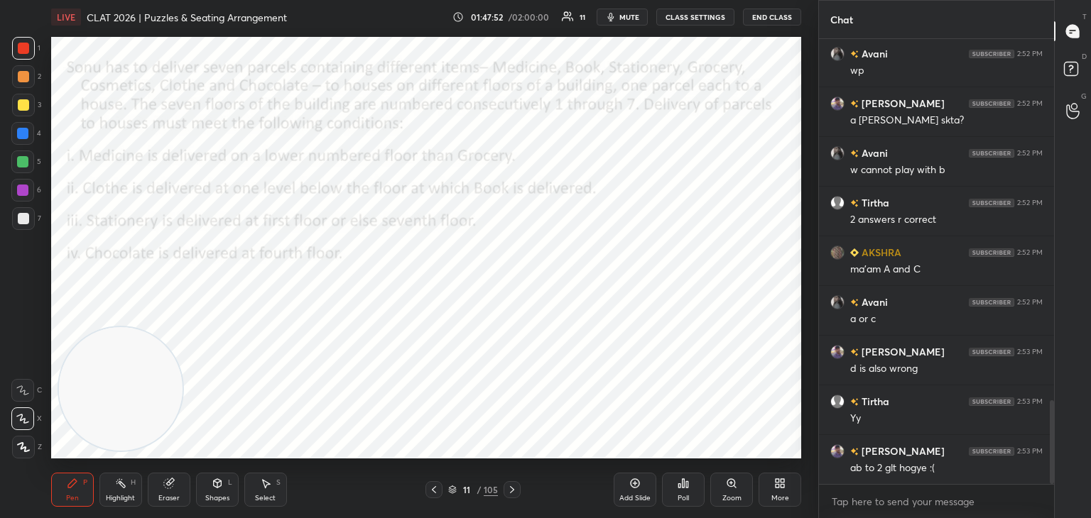
click at [511, 492] on icon at bounding box center [511, 489] width 11 height 11
click at [430, 491] on icon at bounding box center [433, 489] width 11 height 11
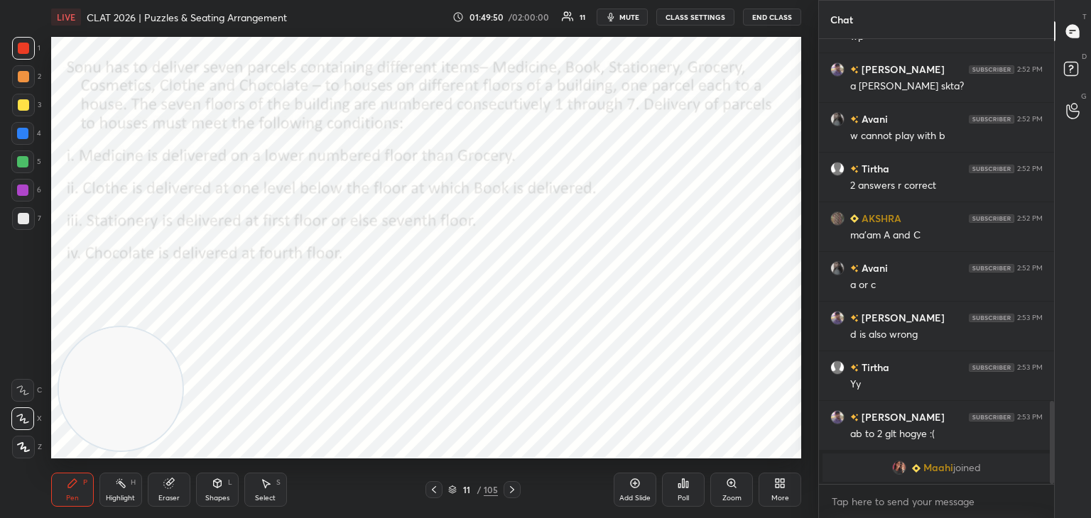
click at [509, 489] on icon at bounding box center [511, 489] width 11 height 11
click at [434, 491] on icon at bounding box center [434, 489] width 4 height 7
click at [694, 489] on div "Poll" at bounding box center [683, 490] width 43 height 34
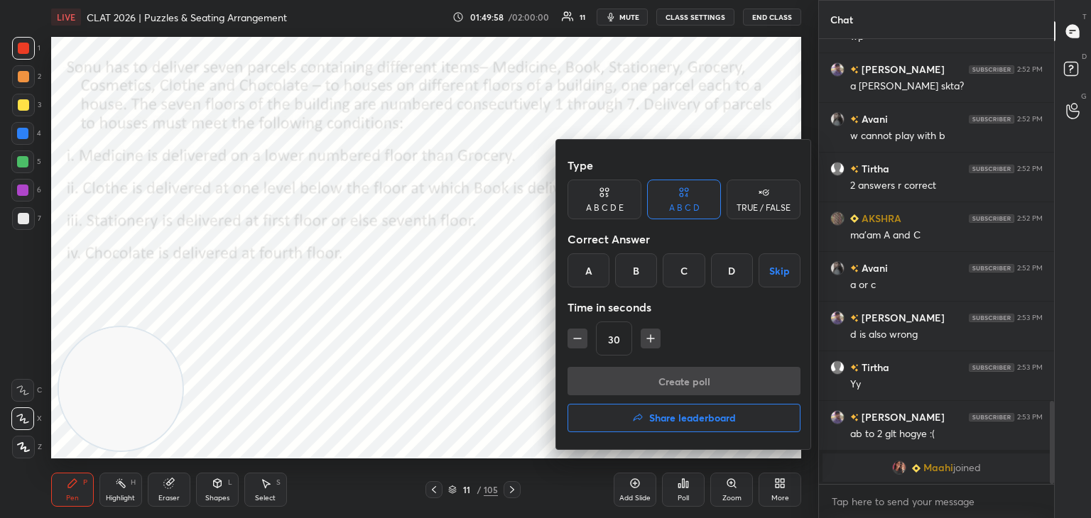
click at [500, 396] on div at bounding box center [545, 259] width 1091 height 518
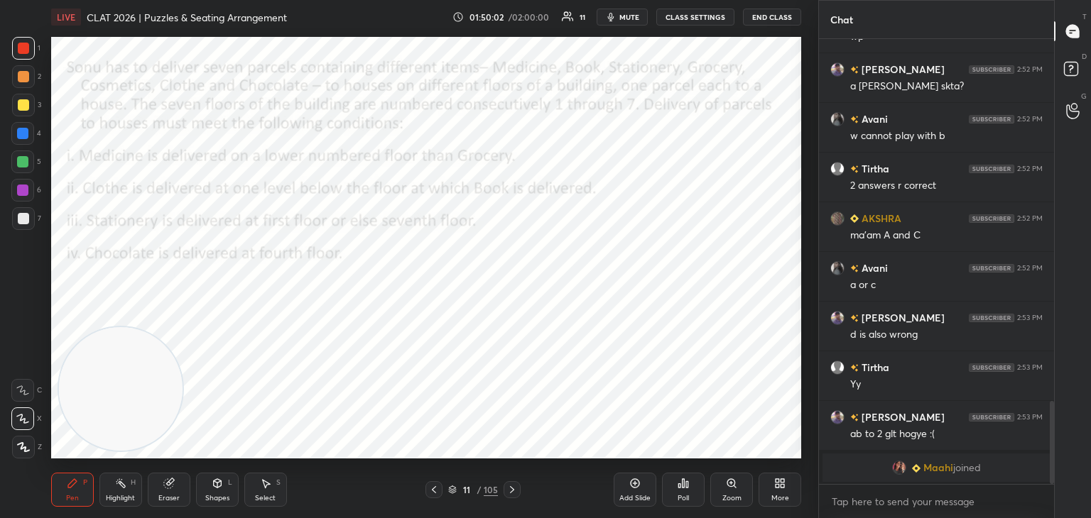
click at [514, 493] on icon at bounding box center [511, 489] width 11 height 11
click at [437, 489] on icon at bounding box center [433, 489] width 11 height 11
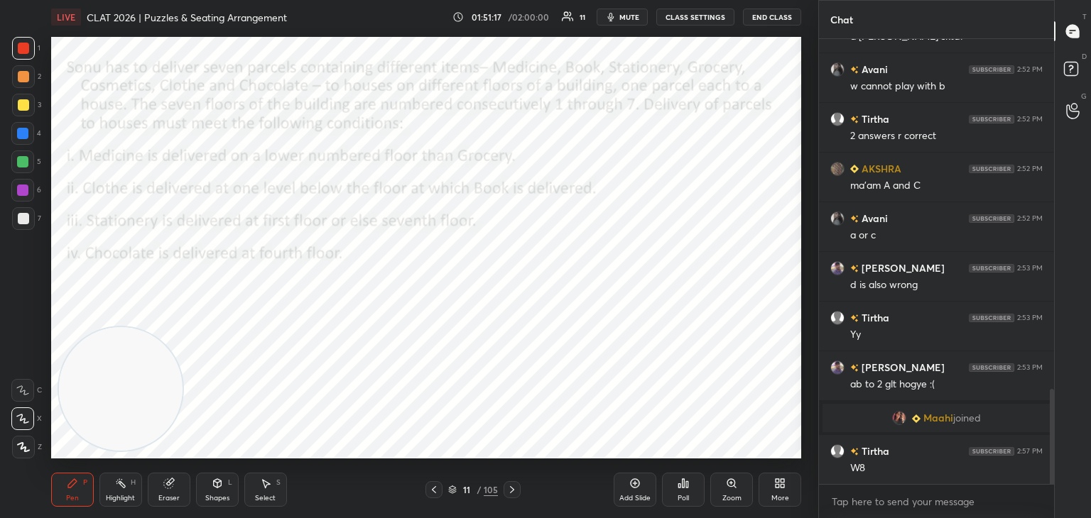
scroll to position [1696, 0]
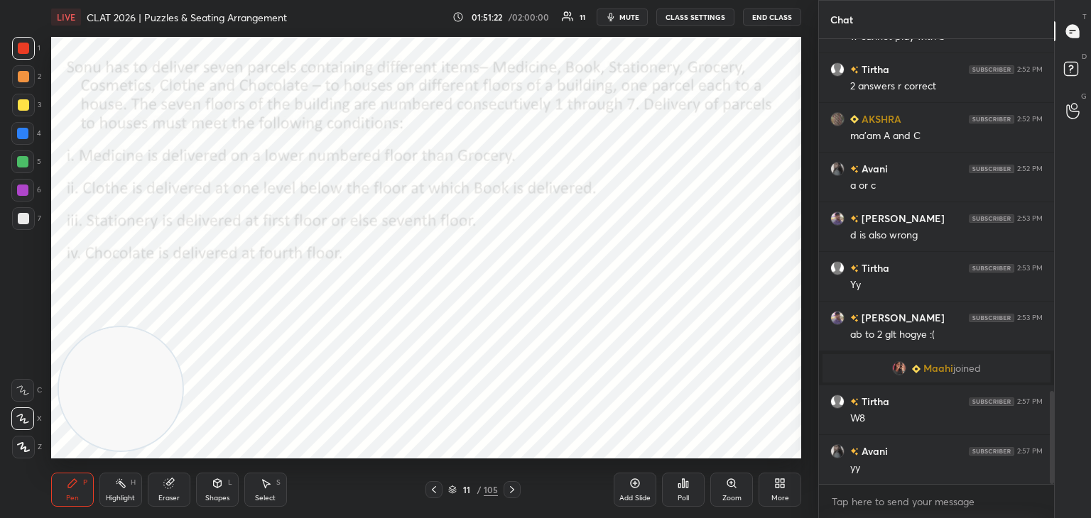
click at [684, 498] on div "Poll" at bounding box center [682, 498] width 11 height 7
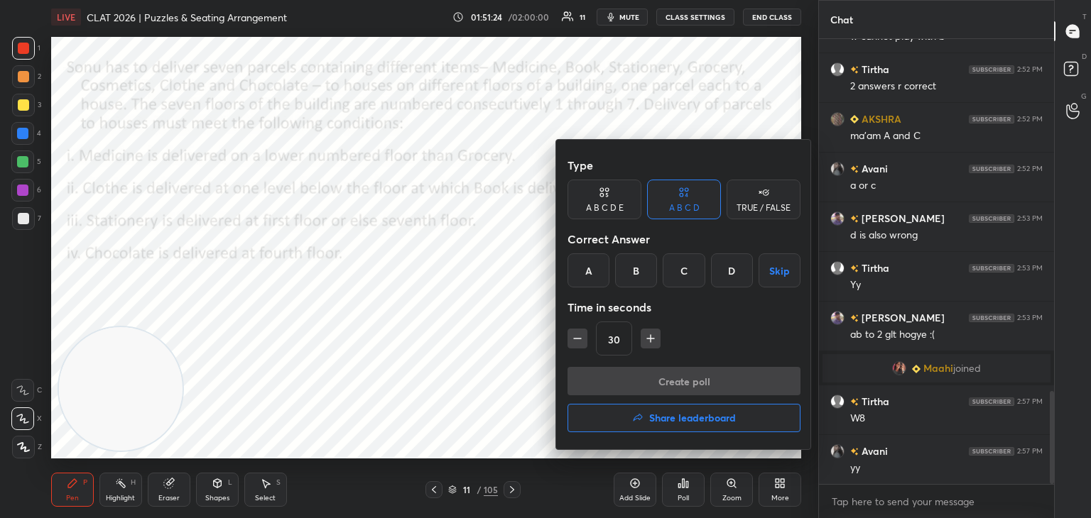
click at [481, 432] on div at bounding box center [545, 259] width 1091 height 518
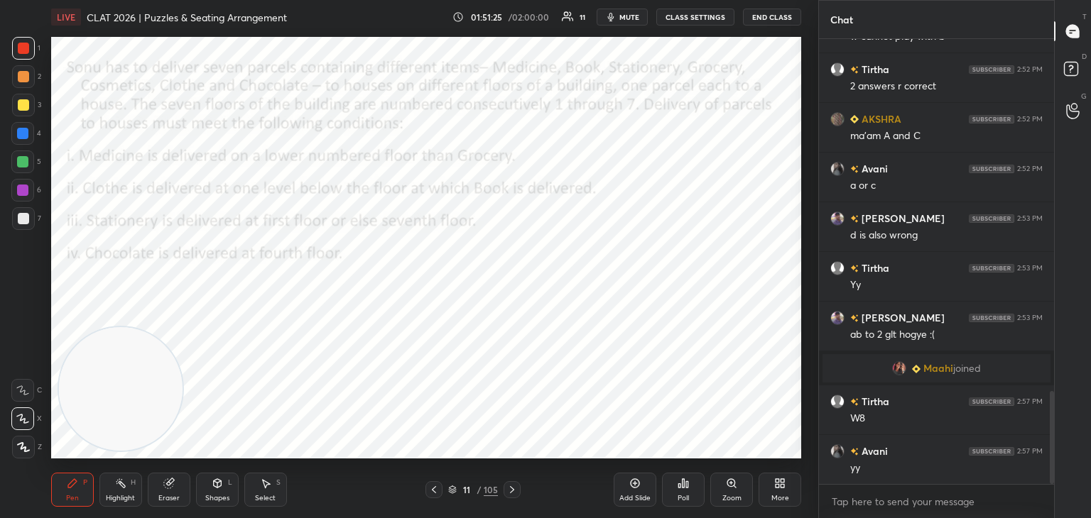
click at [514, 491] on icon at bounding box center [511, 489] width 11 height 11
click at [683, 492] on div "Poll" at bounding box center [683, 490] width 43 height 34
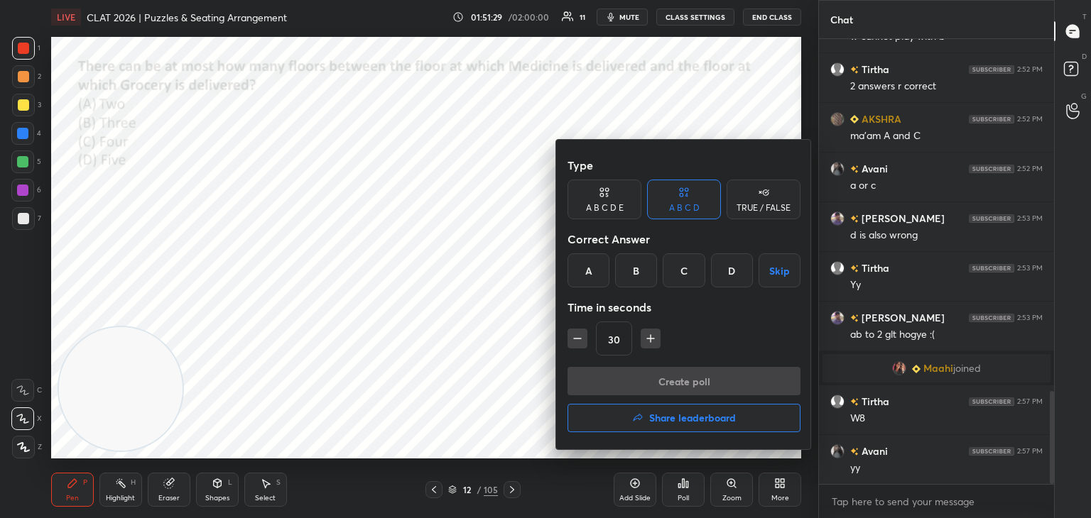
click at [729, 279] on div "D" at bounding box center [732, 270] width 42 height 34
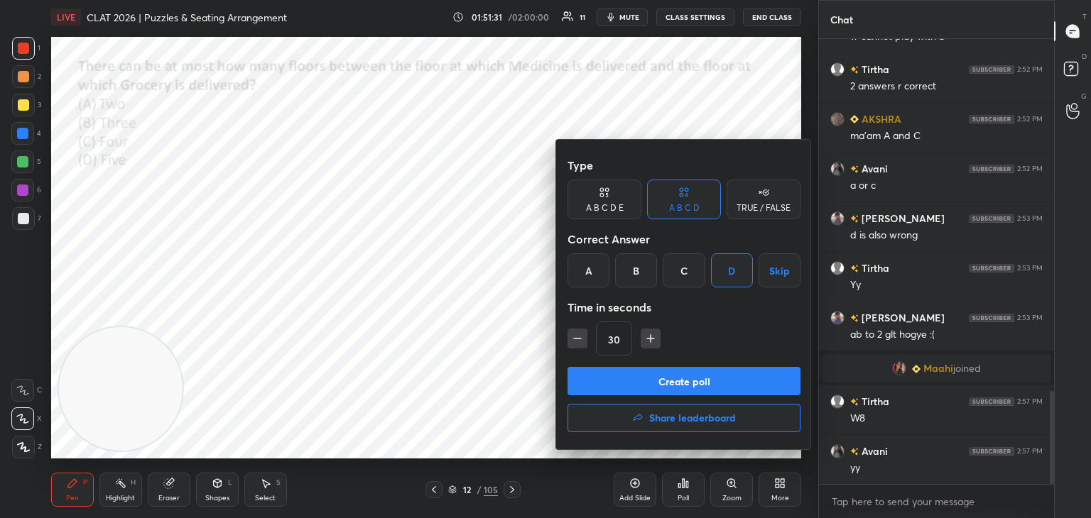
click at [683, 283] on div "C" at bounding box center [683, 270] width 42 height 34
click at [698, 383] on button "Create poll" at bounding box center [683, 381] width 233 height 28
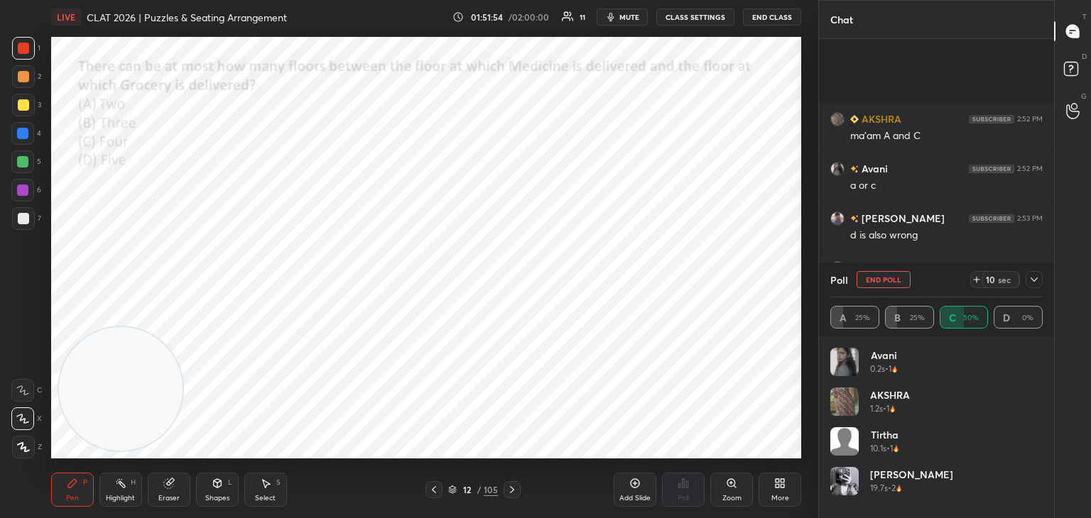
scroll to position [1819, 0]
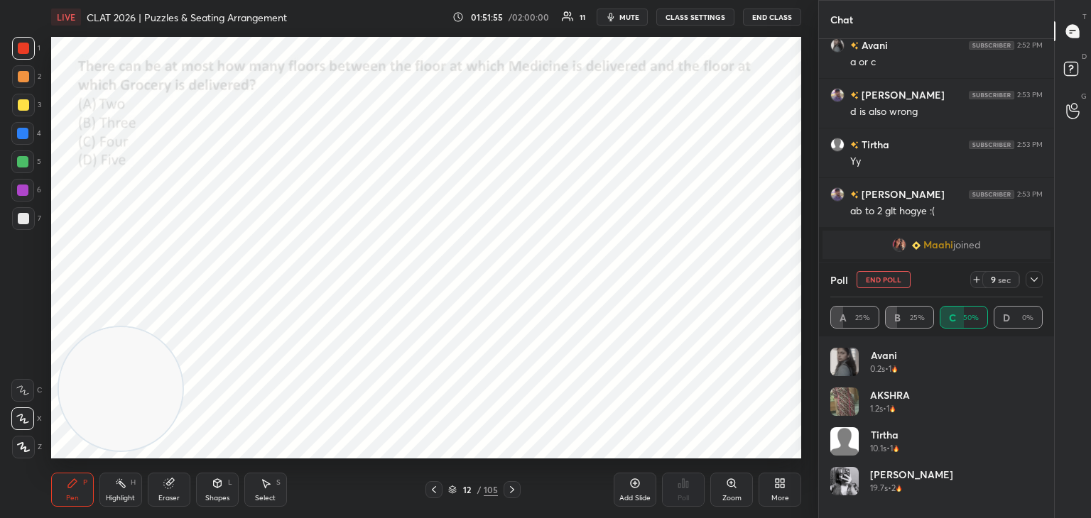
click at [1028, 279] on icon at bounding box center [1033, 279] width 11 height 11
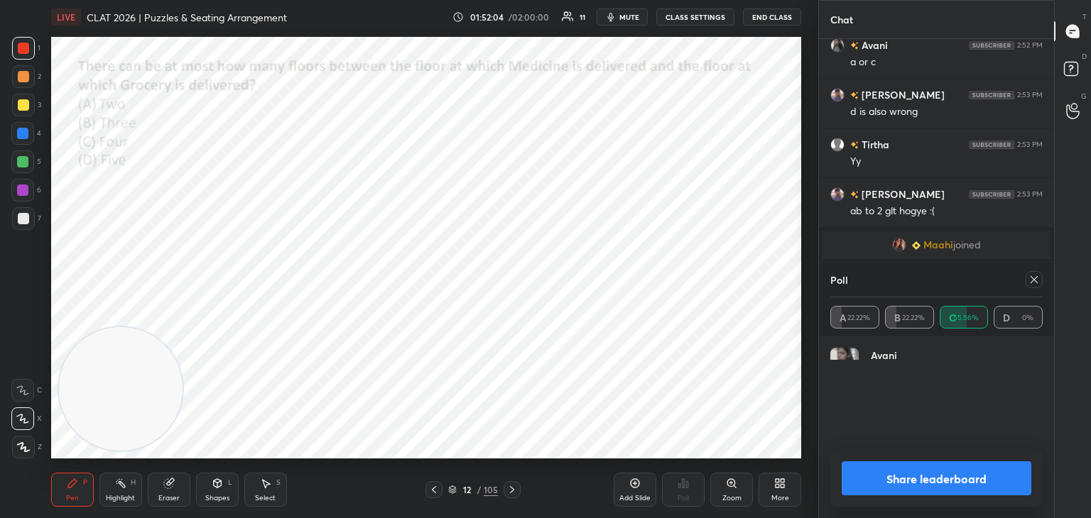
scroll to position [165, 208]
click at [1035, 286] on div at bounding box center [1033, 279] width 17 height 17
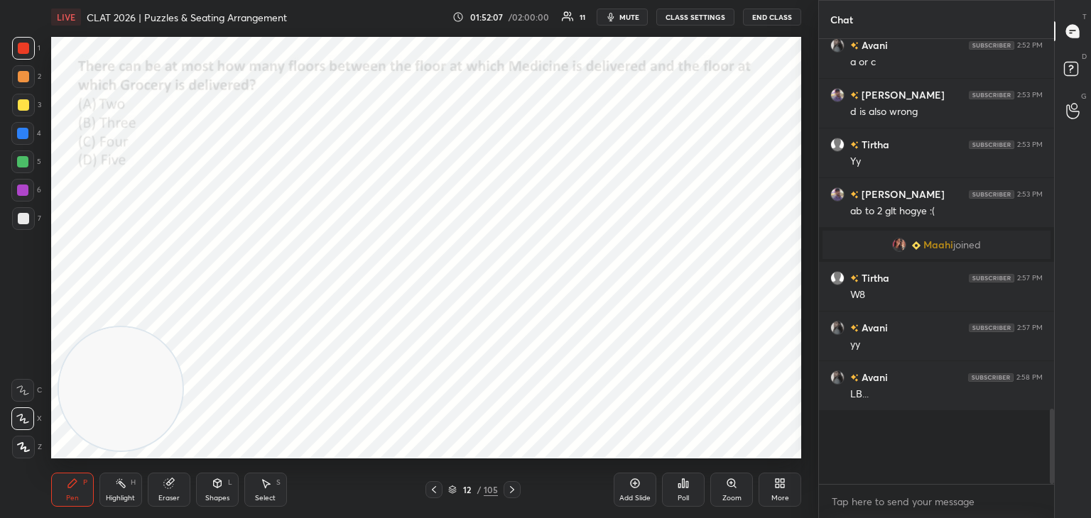
scroll to position [4, 4]
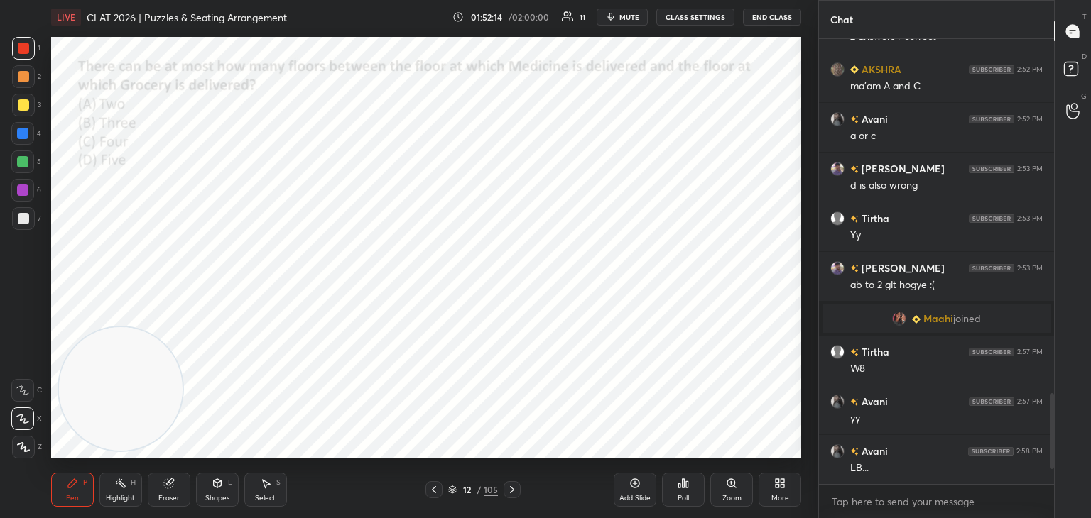
click at [432, 494] on icon at bounding box center [433, 489] width 11 height 11
click at [679, 493] on div "Poll" at bounding box center [683, 490] width 43 height 34
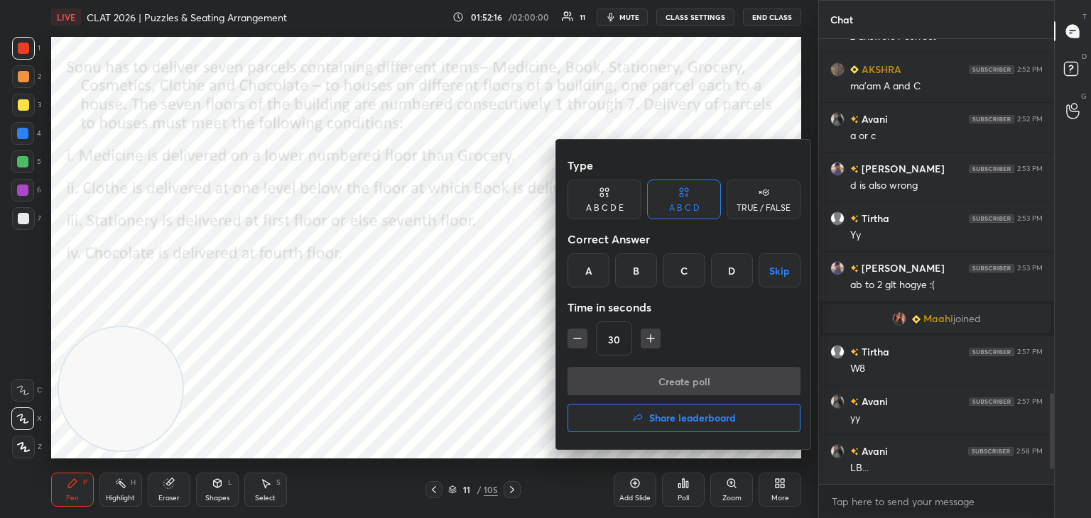
click at [653, 425] on button "Share leaderboard" at bounding box center [683, 418] width 233 height 28
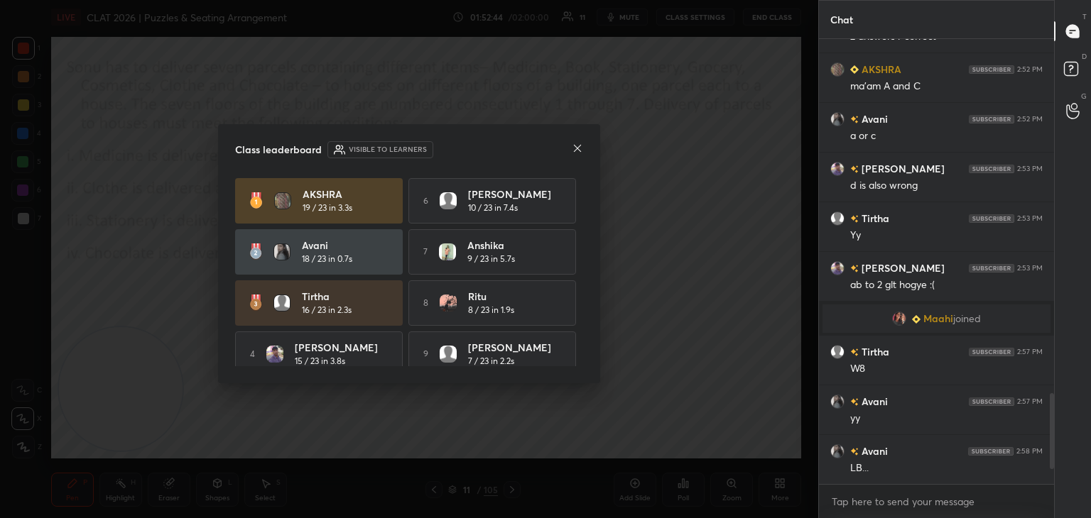
click at [580, 149] on icon at bounding box center [577, 148] width 11 height 11
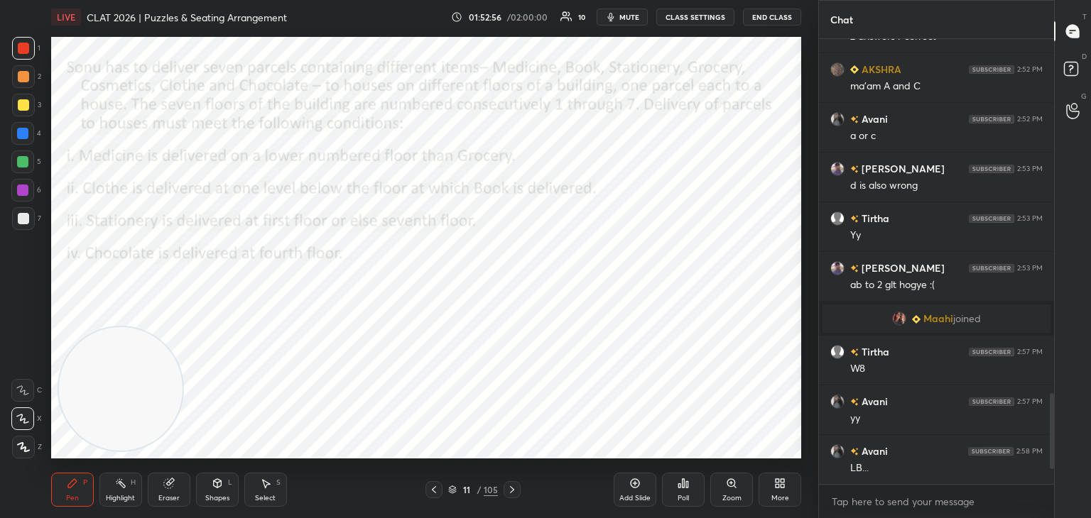
click at [176, 491] on div "Eraser" at bounding box center [169, 490] width 43 height 34
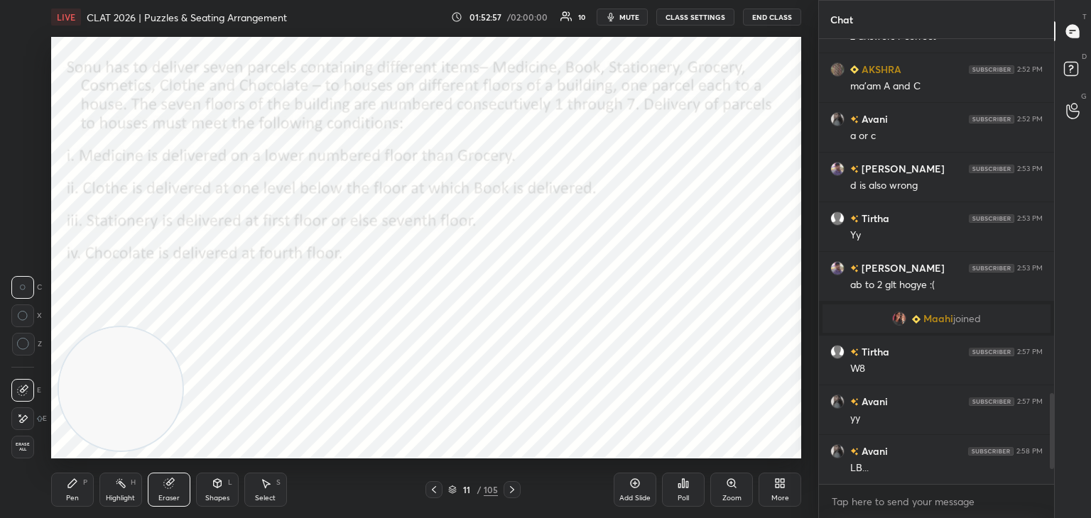
click at [27, 444] on span "Erase all" at bounding box center [22, 447] width 21 height 10
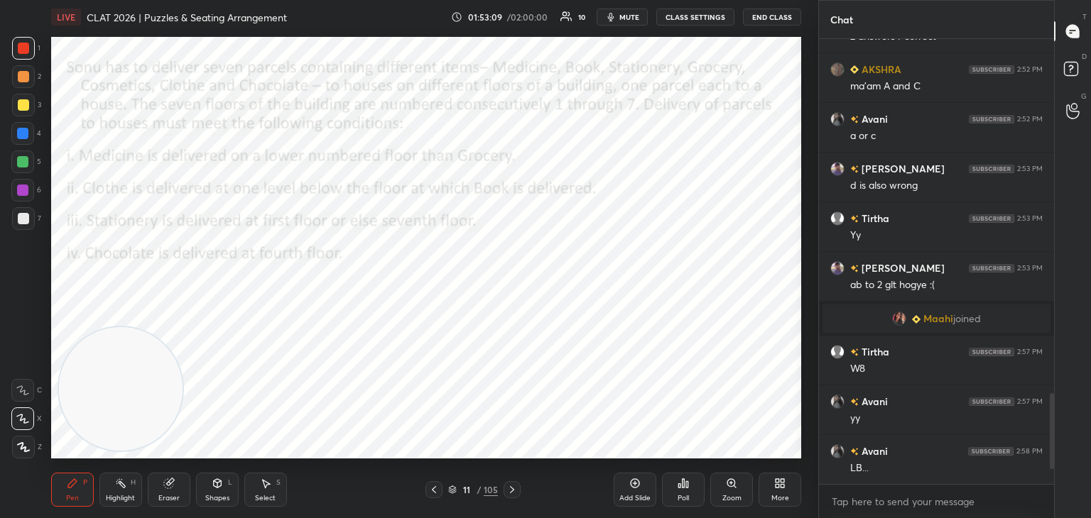
click at [211, 493] on div "Shapes L" at bounding box center [217, 490] width 43 height 34
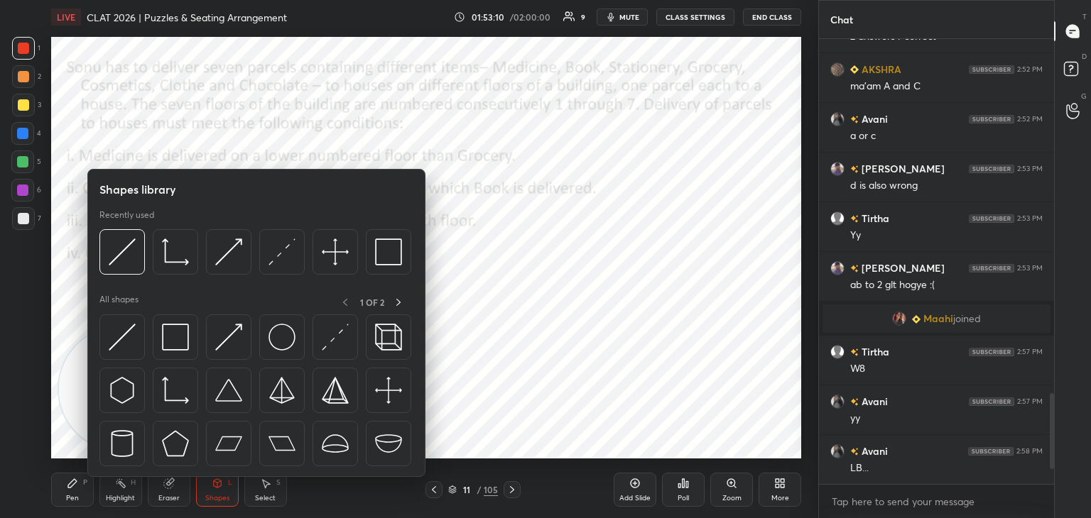
click at [107, 339] on div at bounding box center [121, 337] width 45 height 45
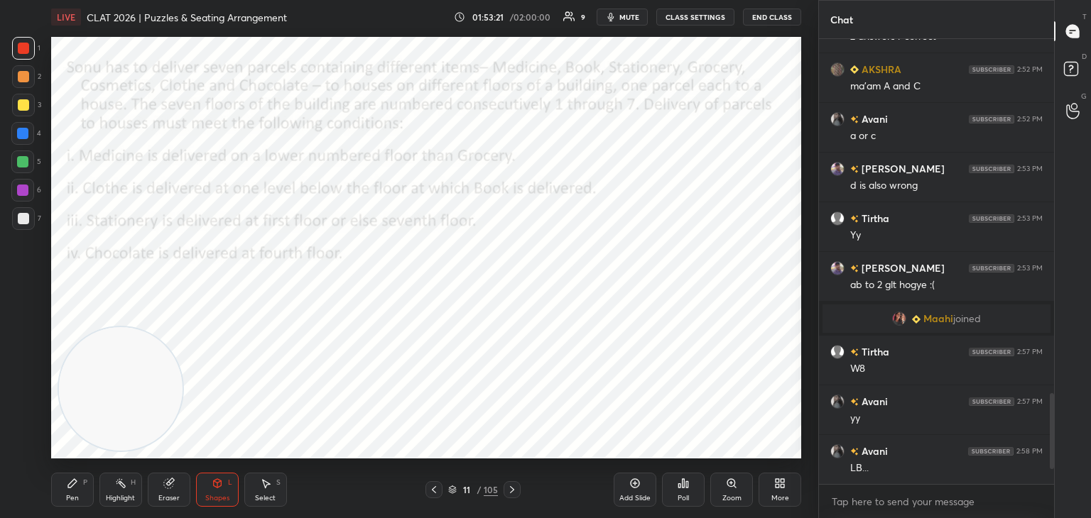
click at [77, 493] on div "Pen P" at bounding box center [72, 490] width 43 height 34
click at [25, 141] on div at bounding box center [22, 133] width 23 height 23
click at [511, 490] on icon at bounding box center [511, 489] width 11 height 11
click at [685, 492] on div "Poll" at bounding box center [683, 490] width 43 height 34
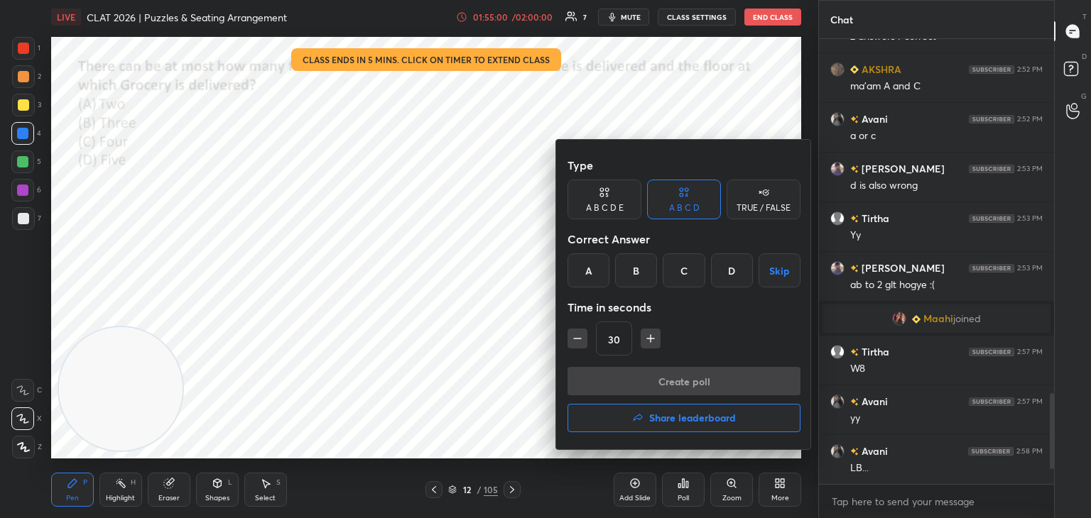
click at [662, 415] on h4 "Share leaderboard" at bounding box center [692, 418] width 87 height 10
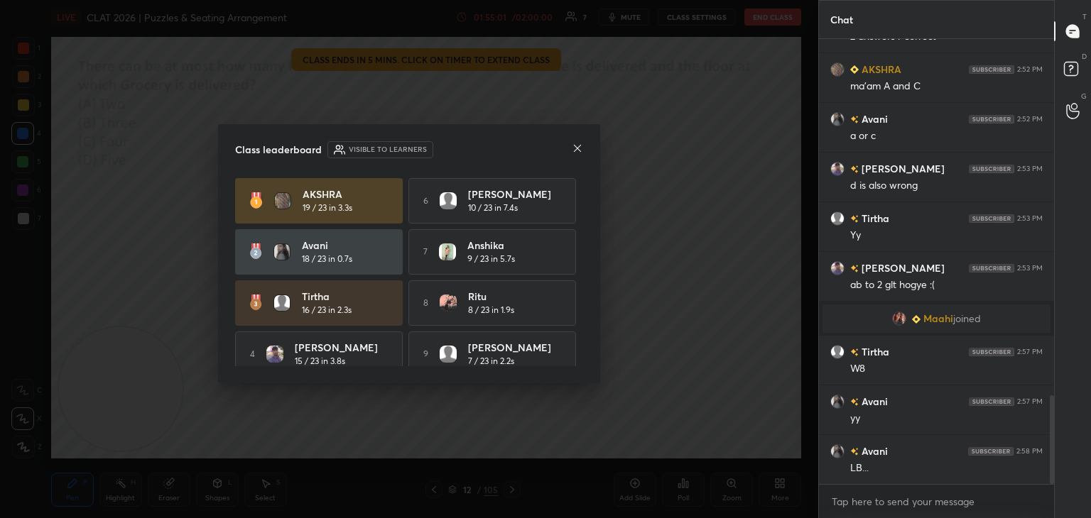
scroll to position [1795, 0]
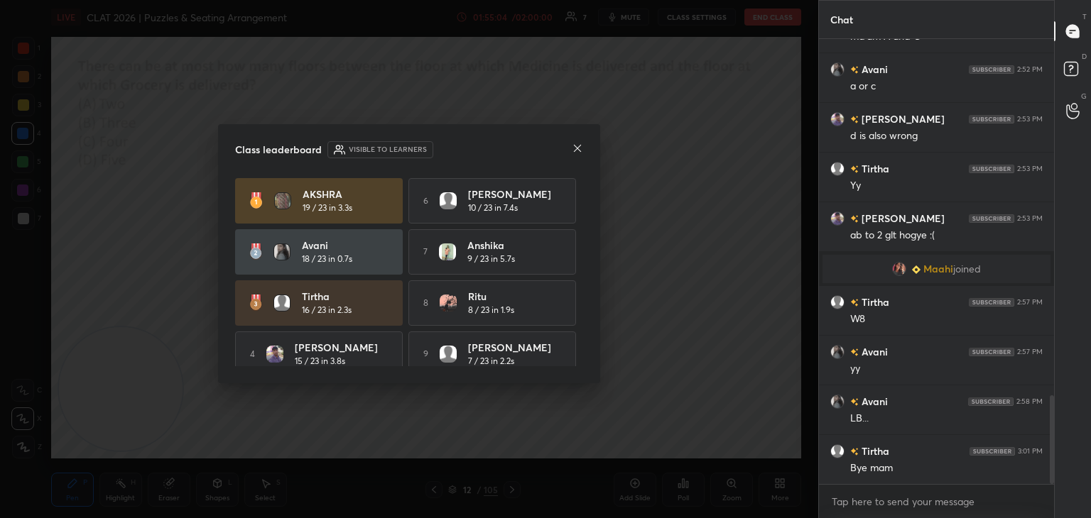
click at [577, 150] on icon at bounding box center [577, 148] width 11 height 11
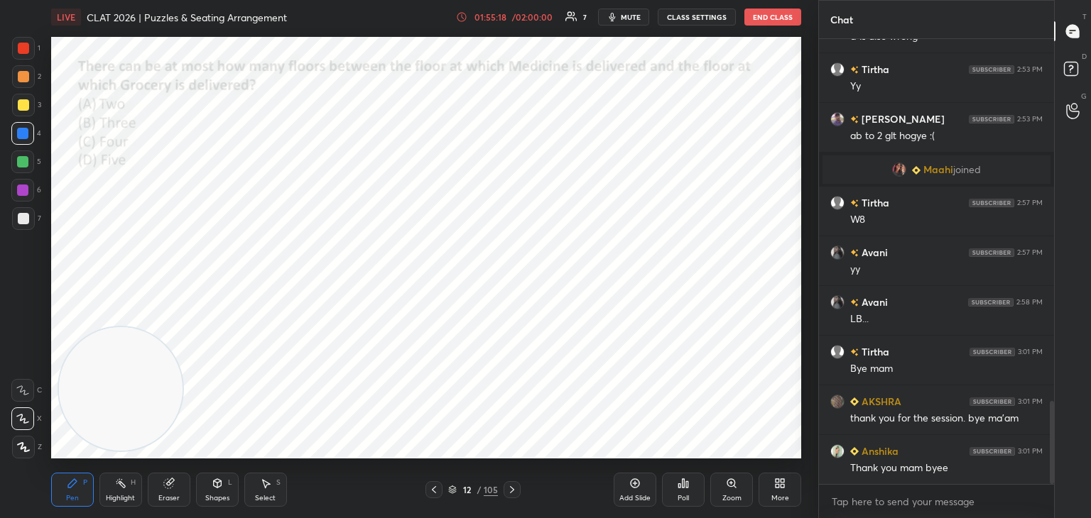
scroll to position [1944, 0]
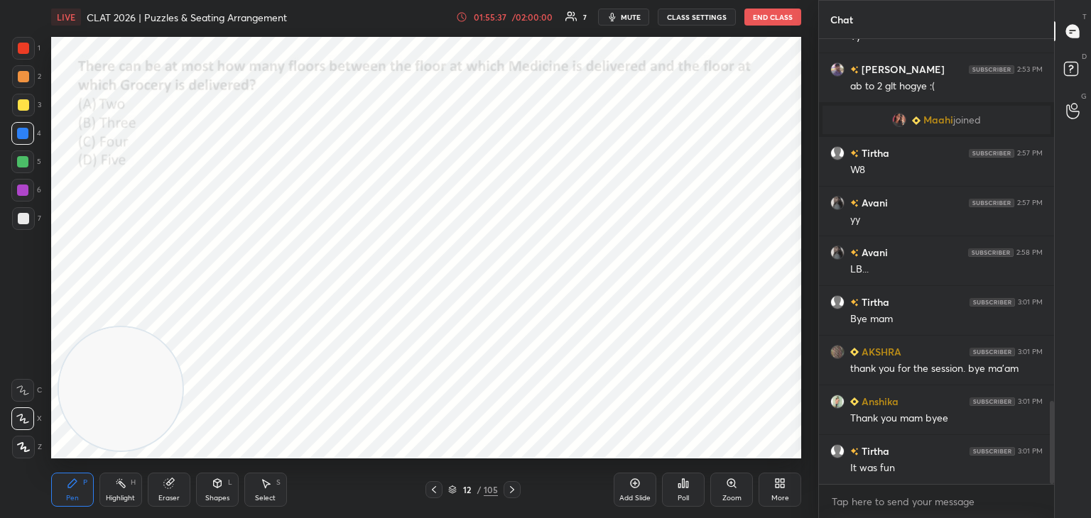
click at [773, 15] on button "End Class" at bounding box center [772, 17] width 57 height 17
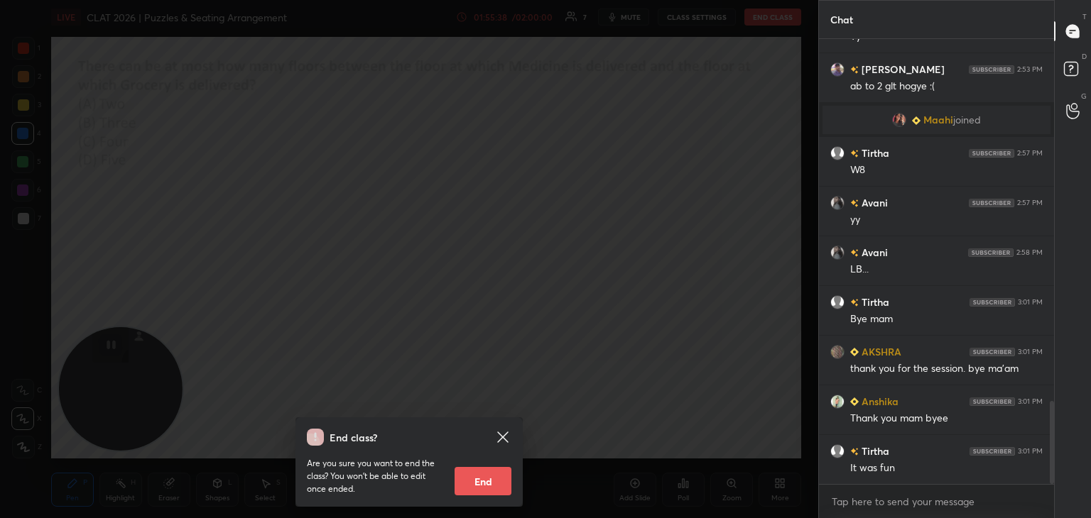
click at [491, 491] on button "End" at bounding box center [482, 481] width 57 height 28
type textarea "x"
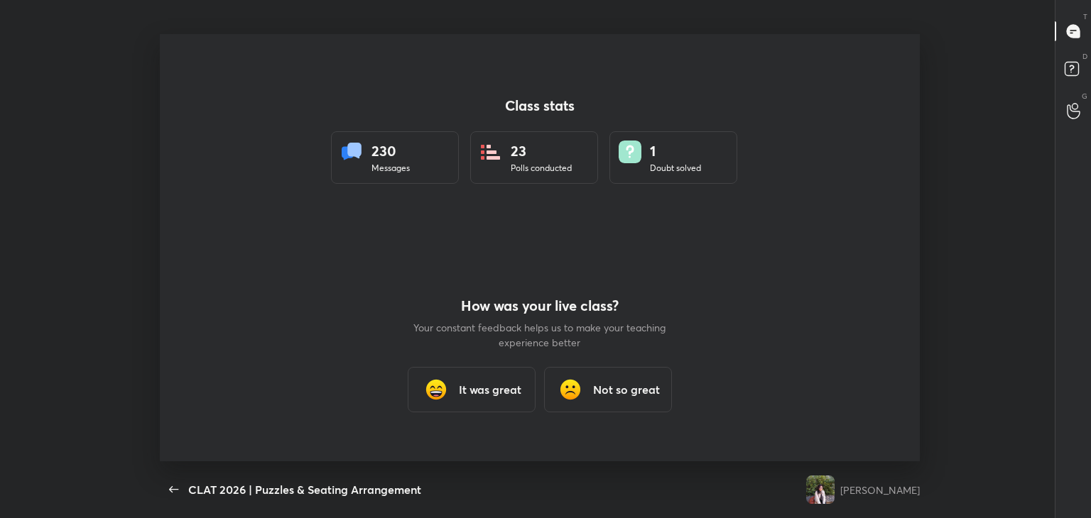
scroll to position [0, 0]
